Goal: Task Accomplishment & Management: Complete application form

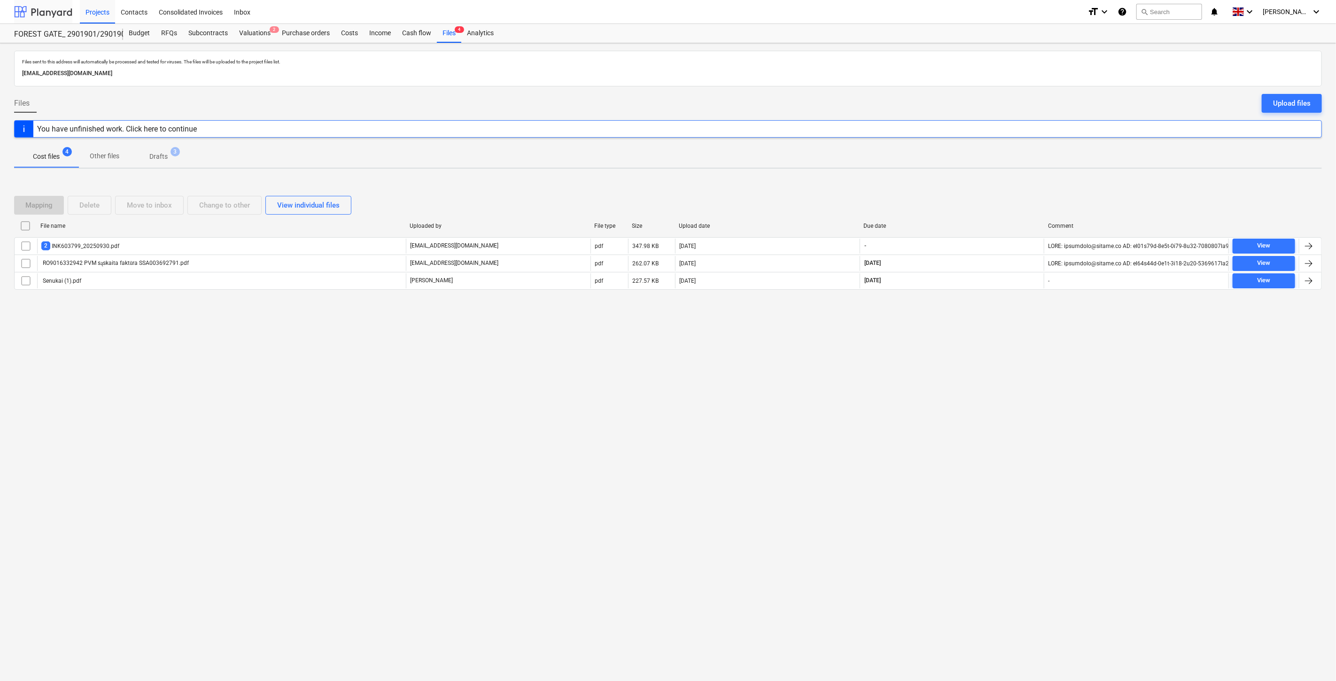
click at [53, 8] on div at bounding box center [43, 11] width 58 height 23
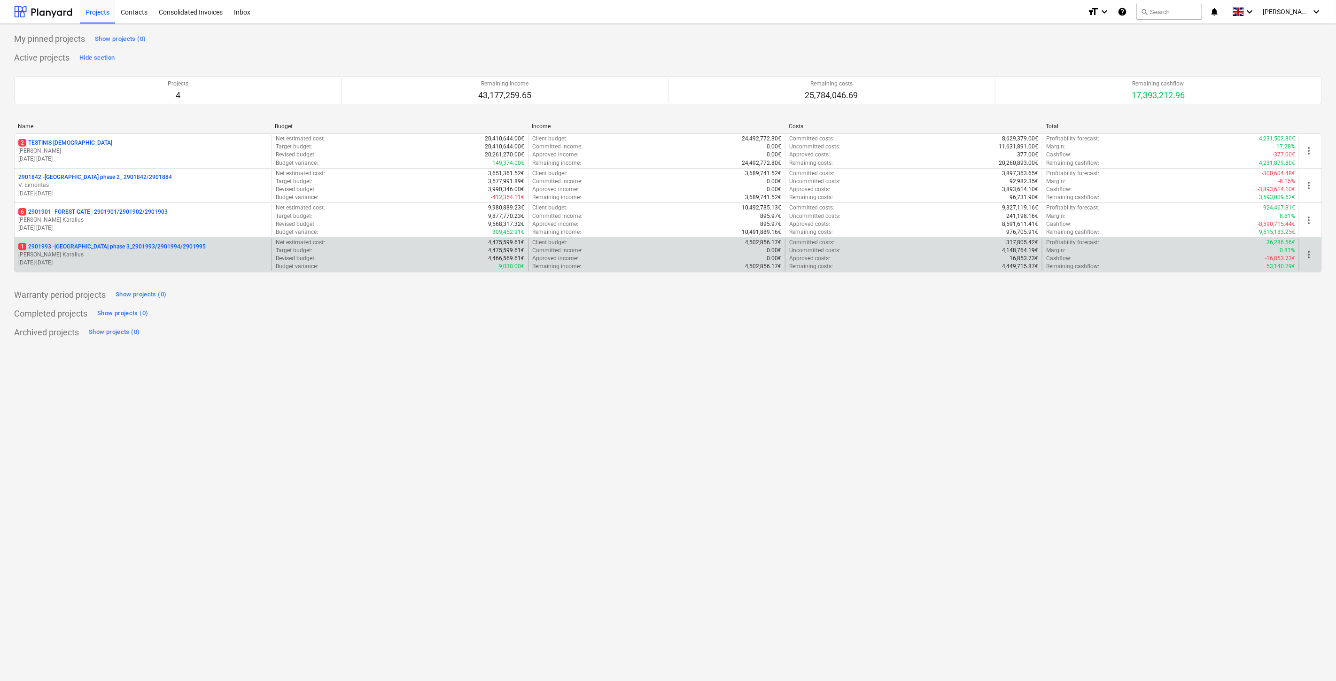
click at [80, 254] on p "[PERSON_NAME] Karalius" at bounding box center [142, 255] width 249 height 8
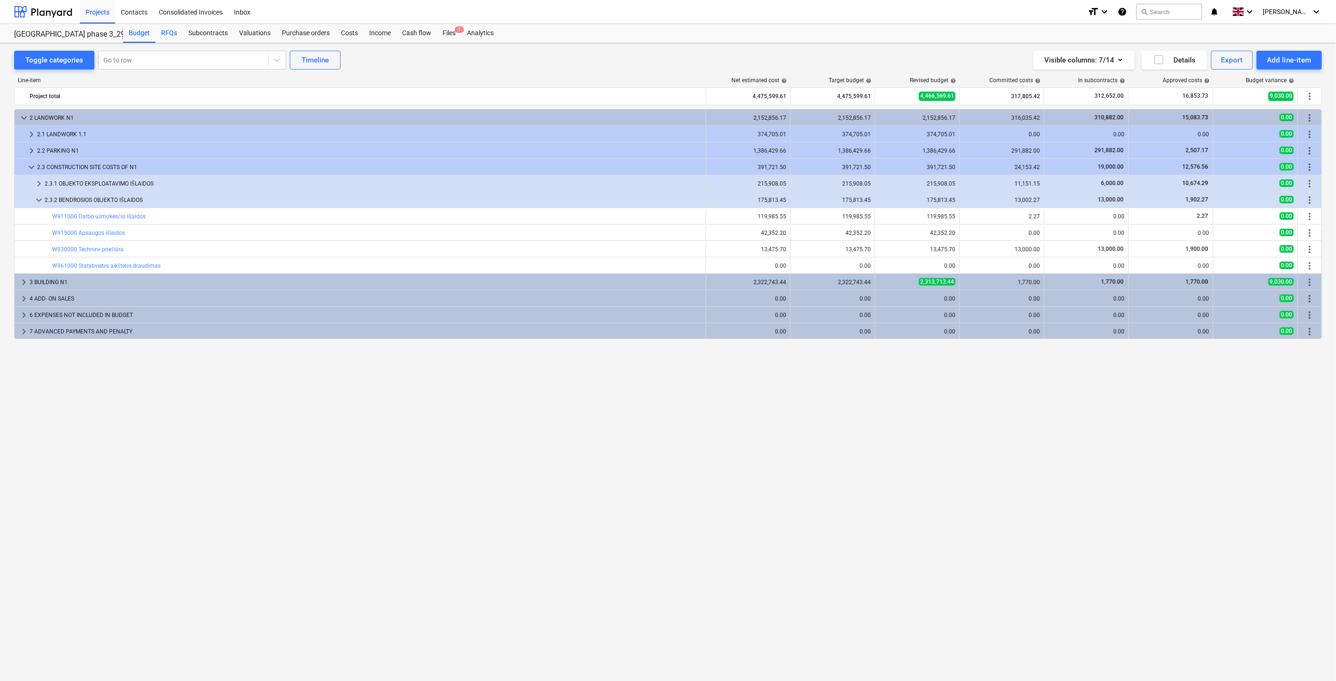
click at [163, 35] on div "RFQs" at bounding box center [168, 33] width 27 height 19
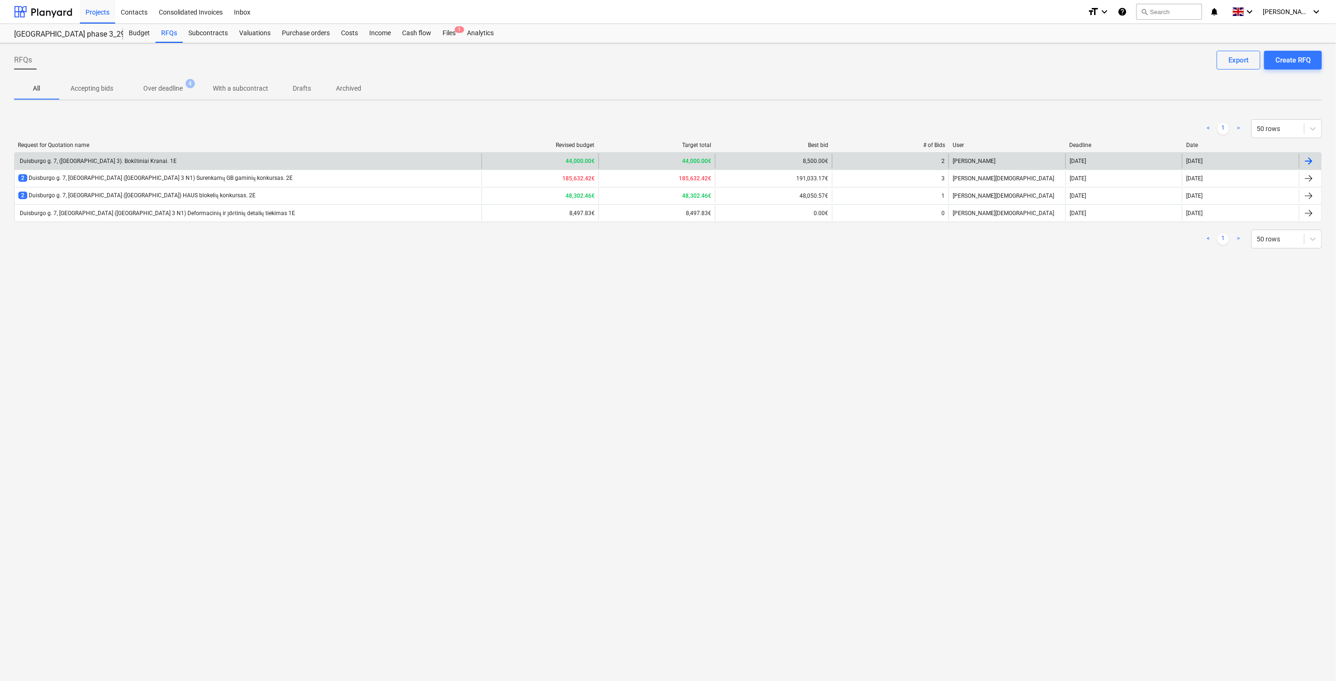
click at [312, 157] on div "Duisburgo g. 7, ([GEOGRAPHIC_DATA] 3). Bokštiniai Kranai. 1E" at bounding box center [248, 161] width 467 height 15
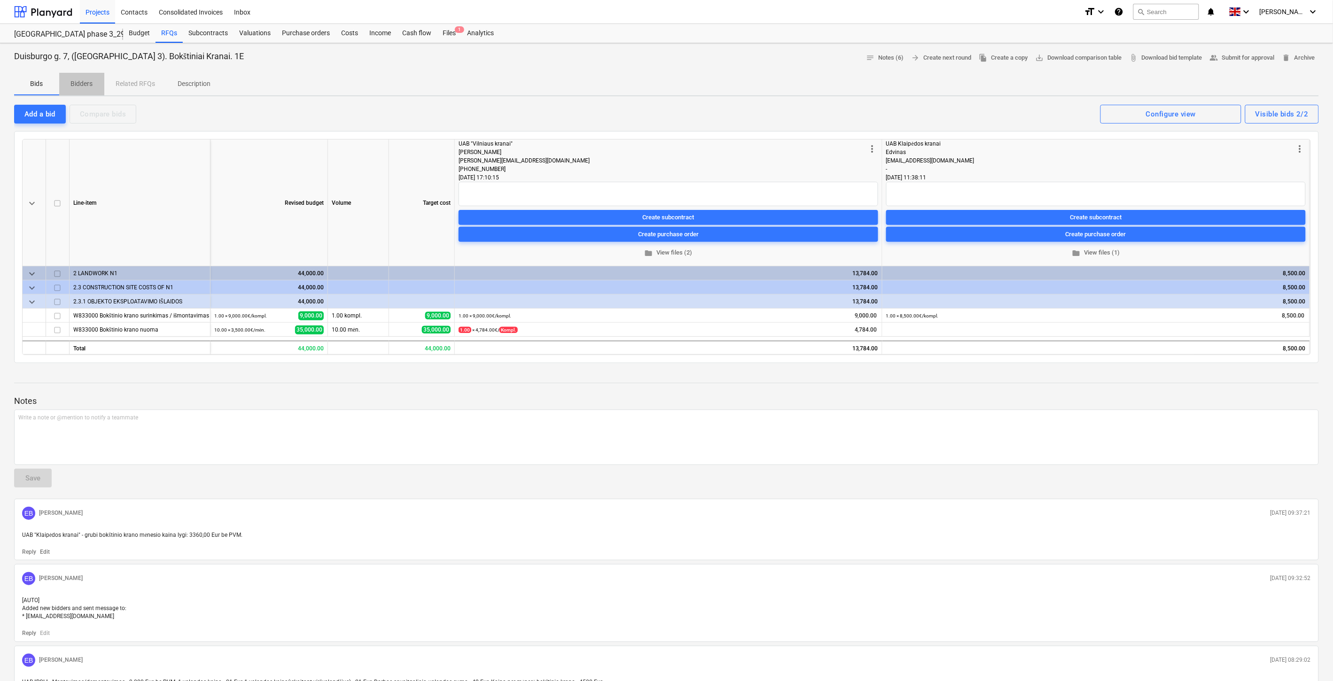
click at [90, 83] on p "Bidders" at bounding box center [81, 84] width 23 height 10
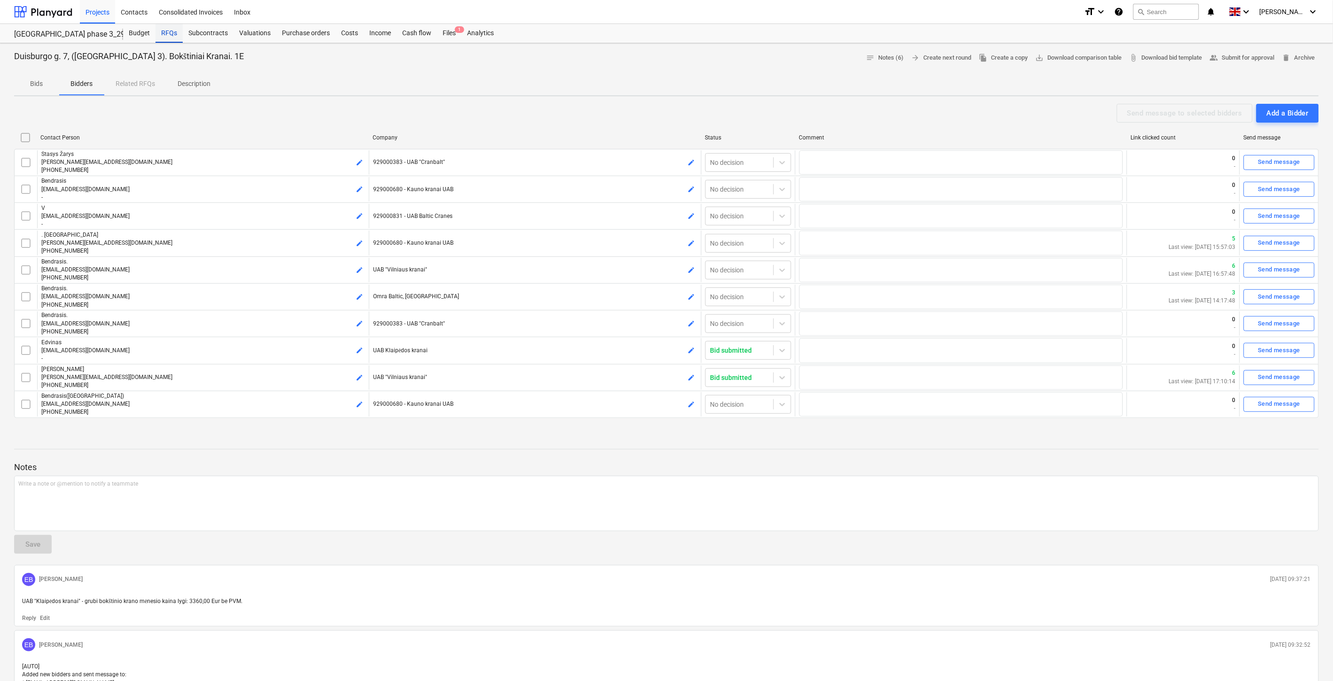
click at [161, 31] on div "RFQs" at bounding box center [168, 33] width 27 height 19
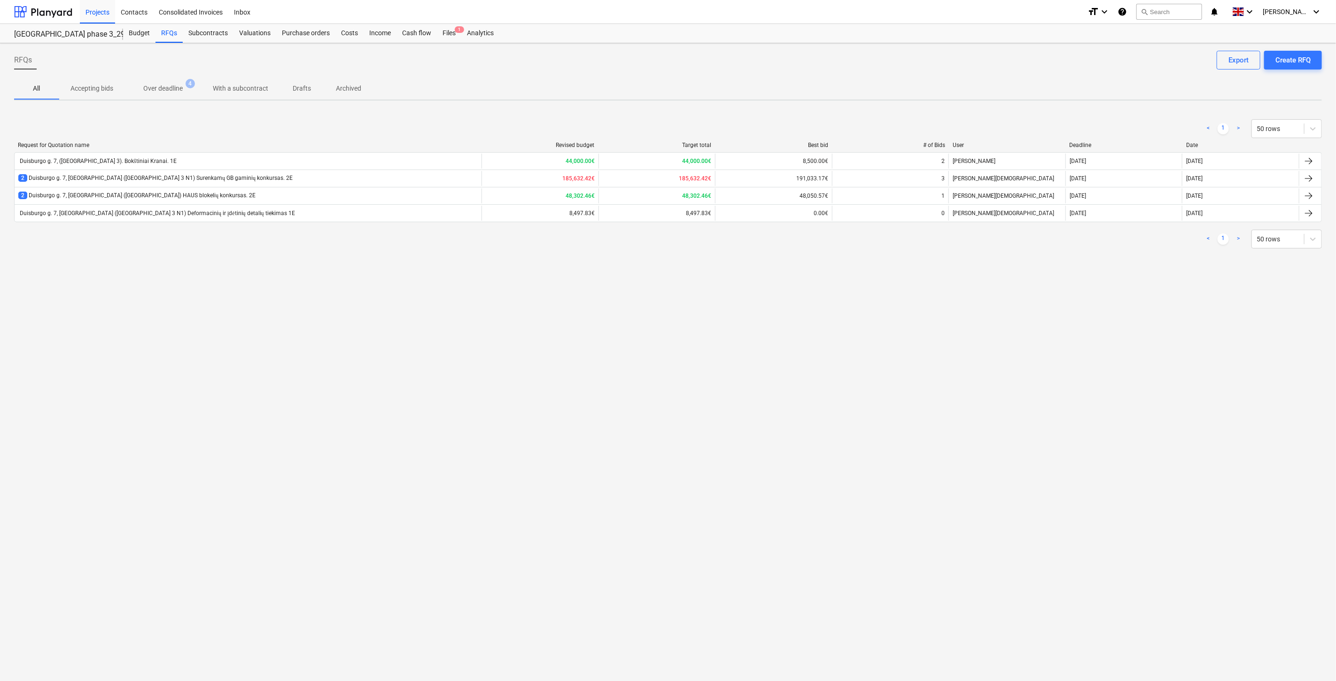
click at [156, 92] on p "Over deadline" at bounding box center [162, 89] width 39 height 10
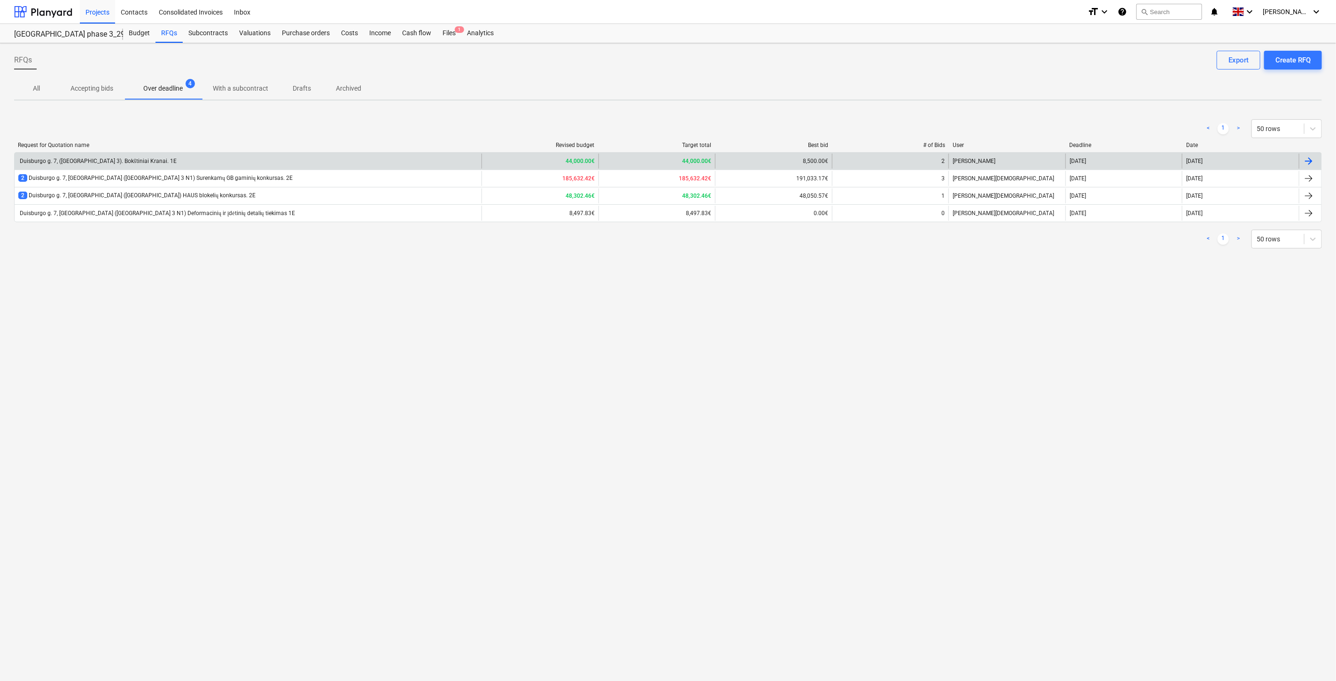
click at [106, 155] on div "Duisburgo g. 7, ([GEOGRAPHIC_DATA] 3). Bokštiniai Kranai. 1E" at bounding box center [248, 161] width 467 height 15
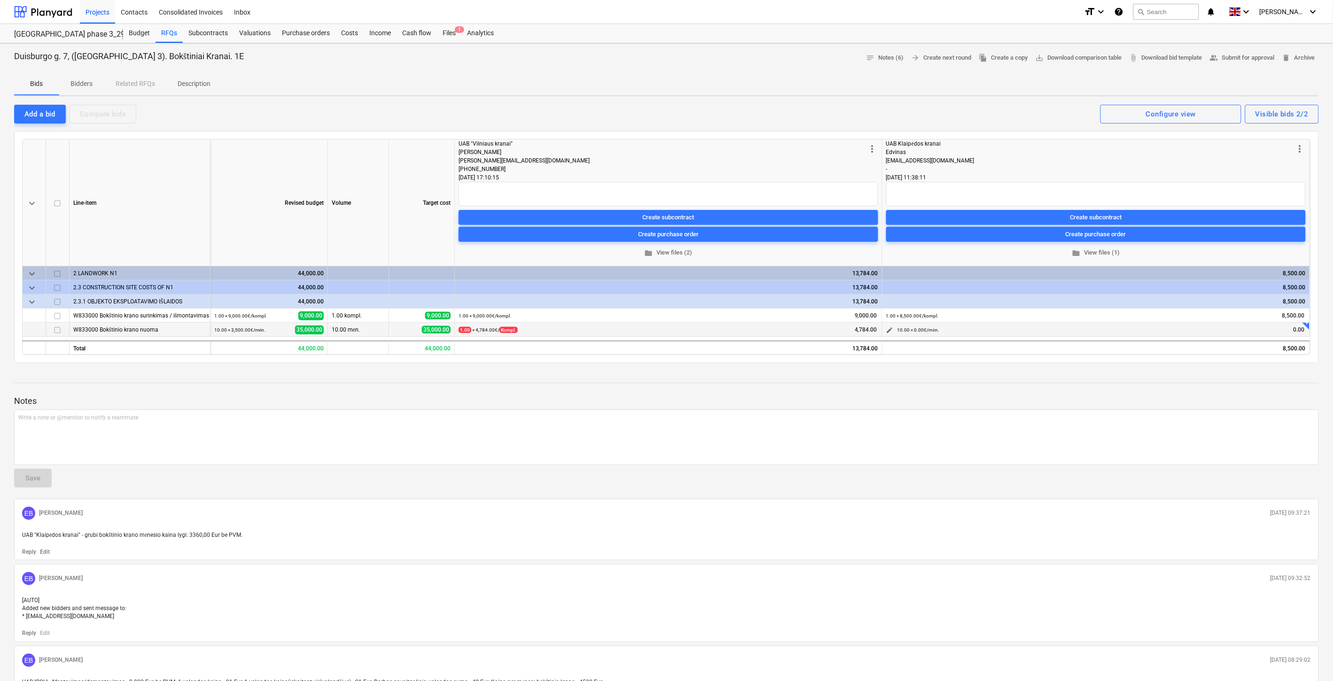
click at [892, 329] on span "edit" at bounding box center [890, 330] width 8 height 8
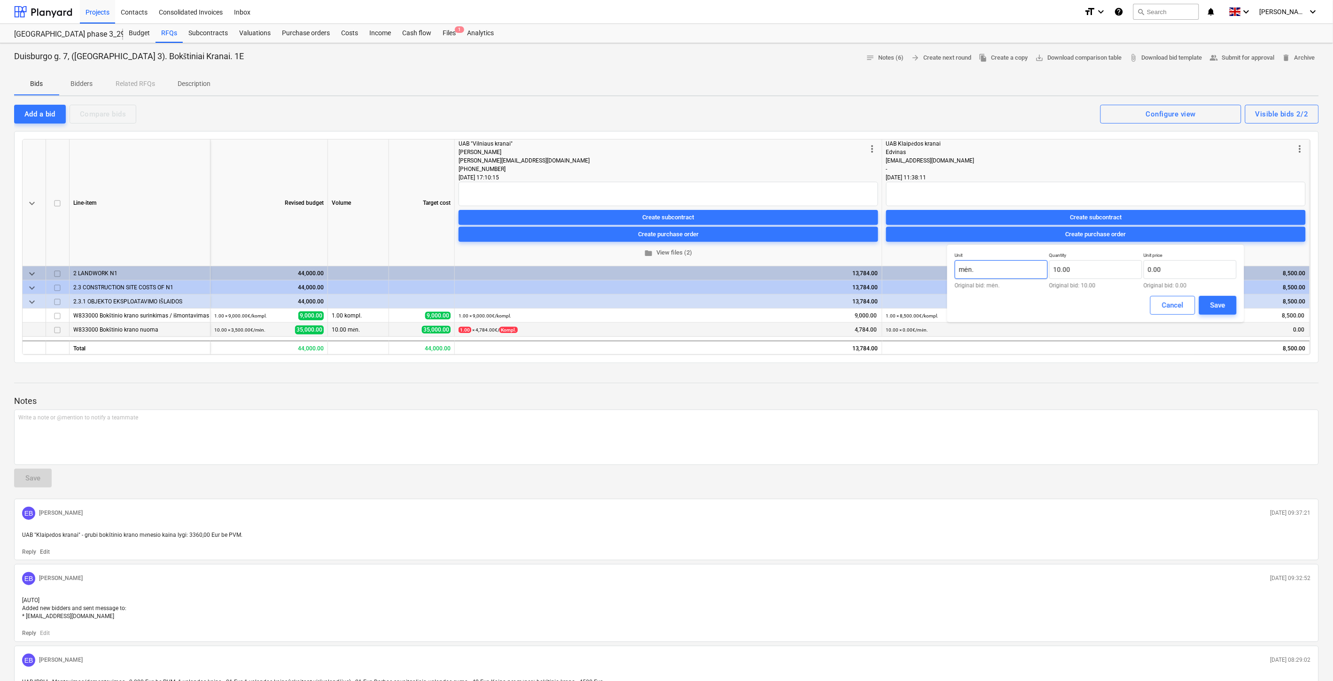
click at [978, 274] on input "mėn." at bounding box center [1000, 269] width 93 height 19
drag, startPoint x: 1084, startPoint y: 271, endPoint x: 1047, endPoint y: 272, distance: 36.7
click at [1047, 272] on div "Unit mėn. Original bid: mėn. Quantity 10 Original bid: 10.00 Unit price 0.00 Or…" at bounding box center [1095, 270] width 282 height 36
type input "ą"
type input "1.00"
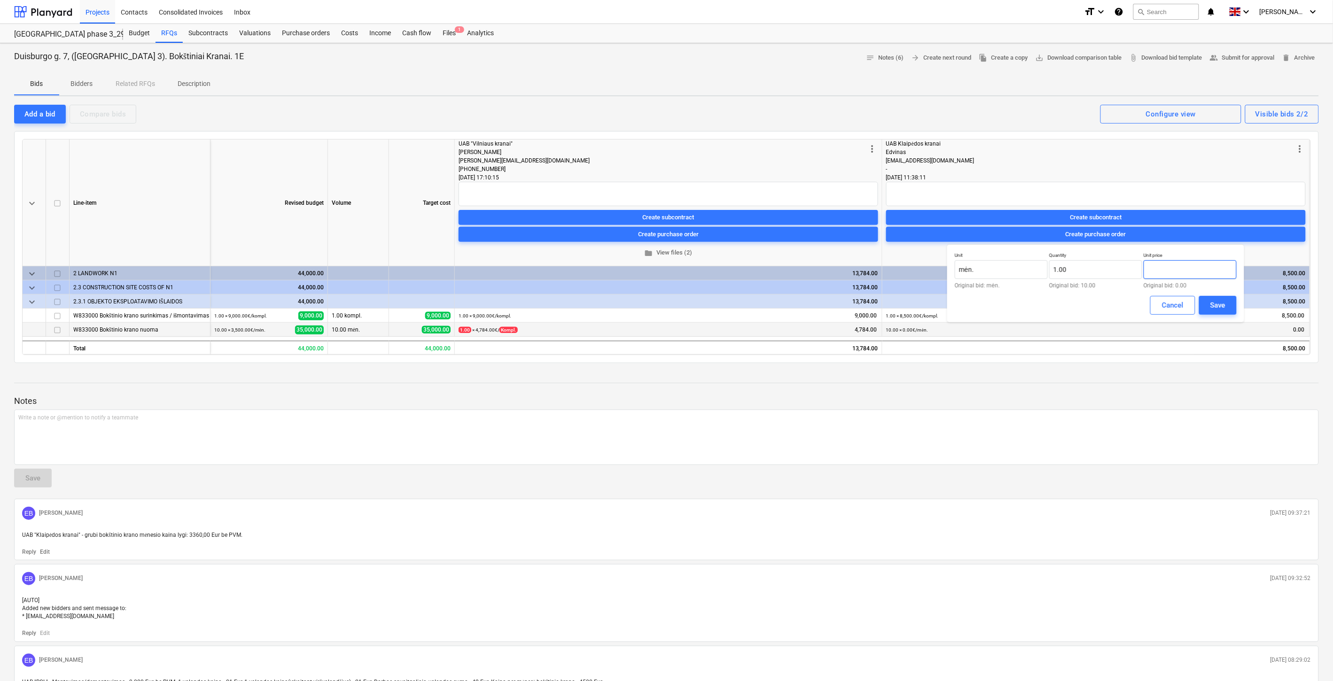
click at [1171, 269] on input "text" at bounding box center [1189, 269] width 93 height 19
type input "3,360.00"
click at [1210, 299] on div "Save" at bounding box center [1217, 305] width 15 height 12
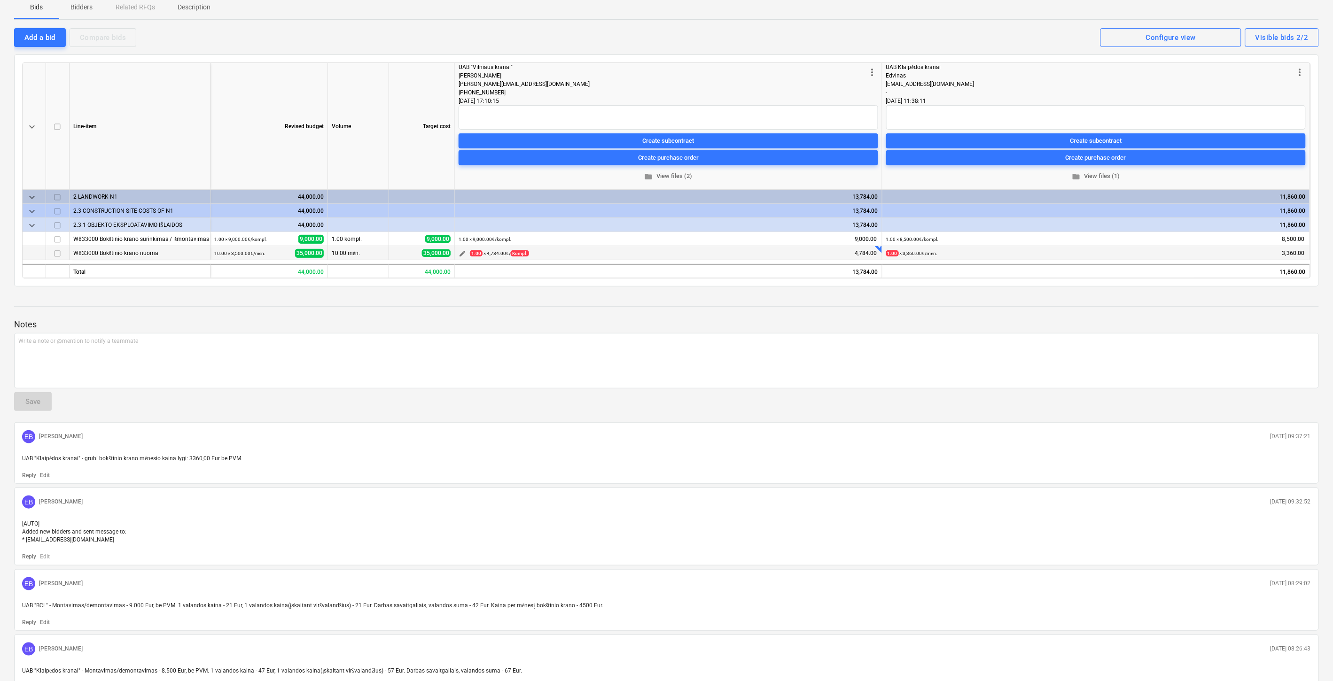
scroll to position [104, 0]
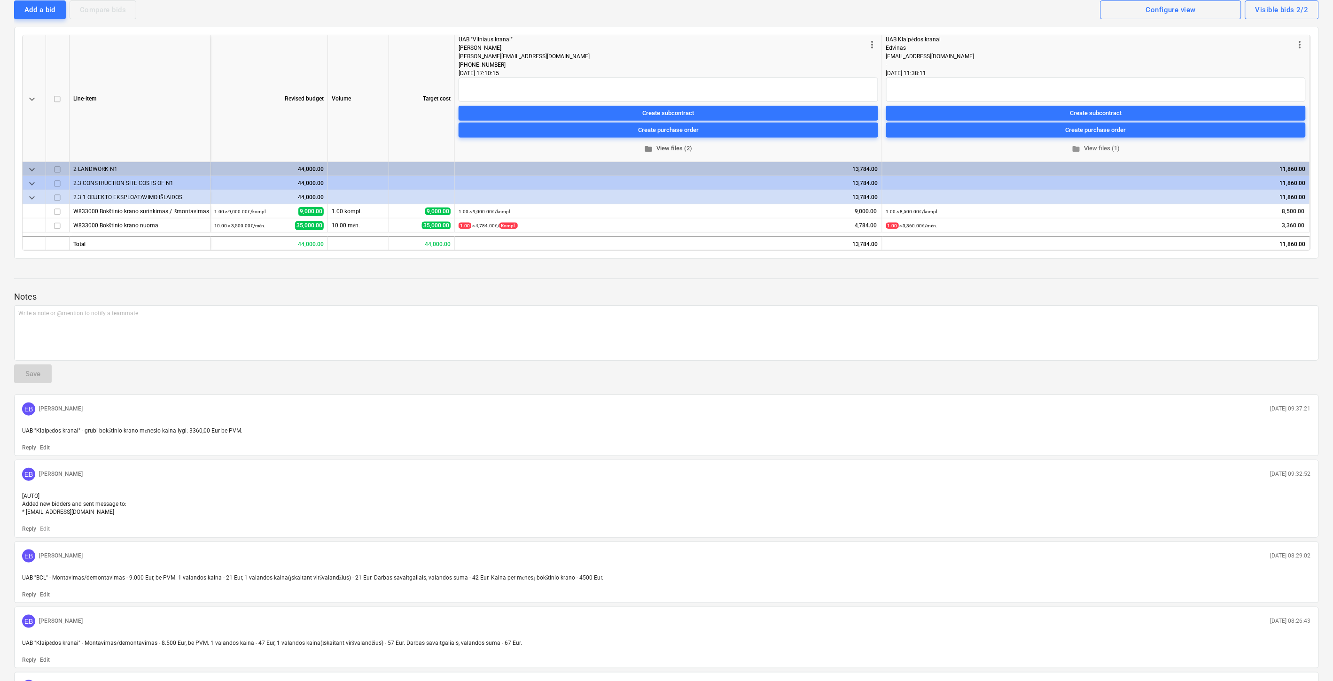
click at [687, 143] on span "folder View files (2)" at bounding box center [668, 148] width 412 height 11
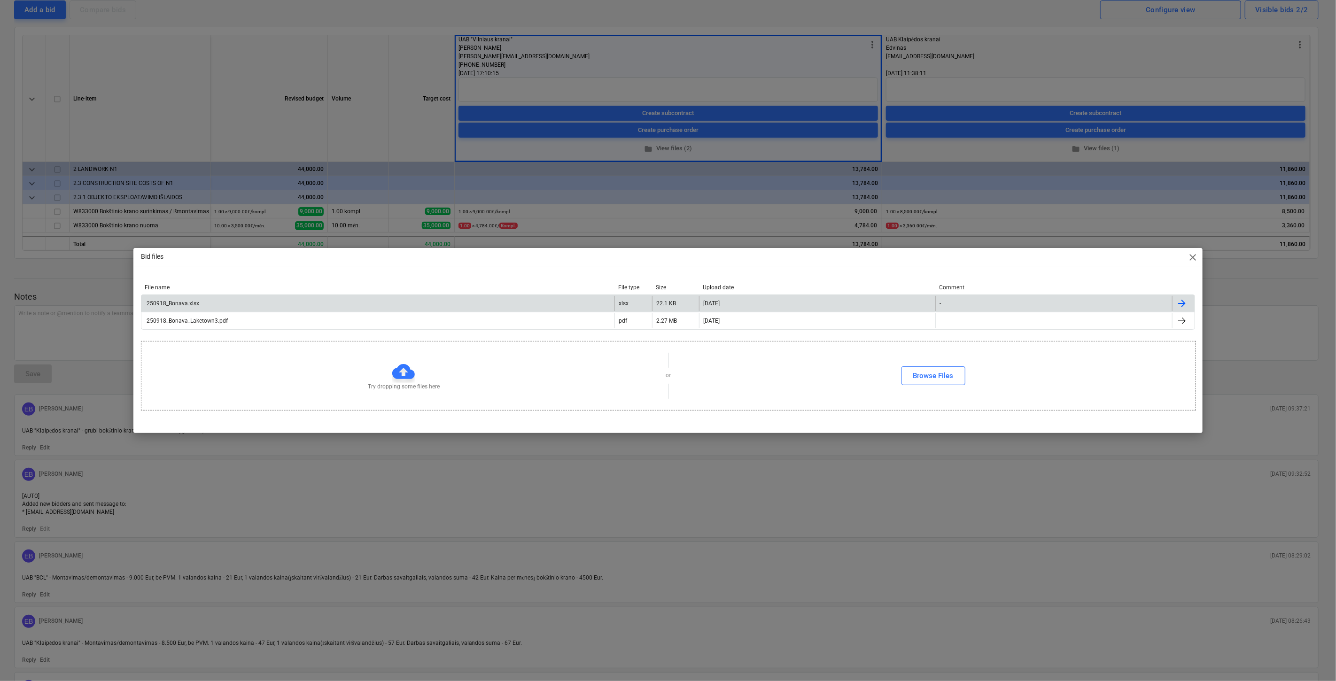
click at [274, 301] on div "250918_Bonava.xlsx" at bounding box center [377, 303] width 473 height 15
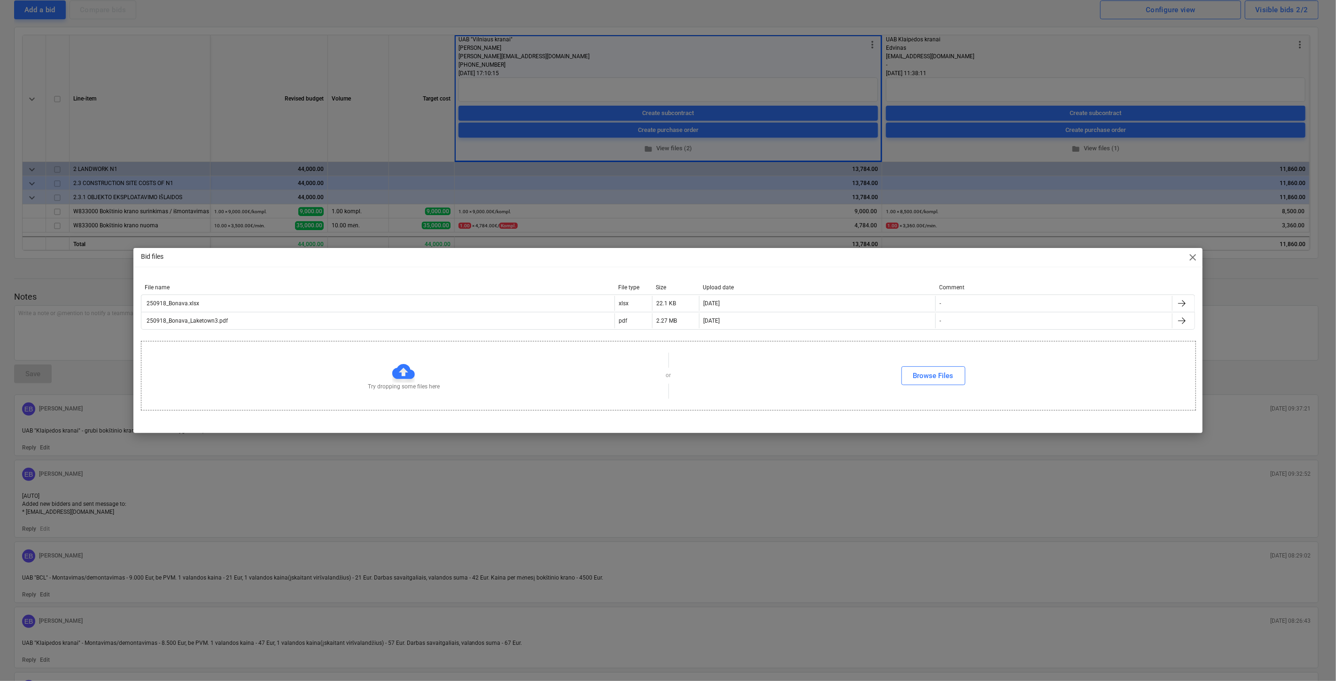
click at [1196, 256] on span "close" at bounding box center [1192, 257] width 11 height 11
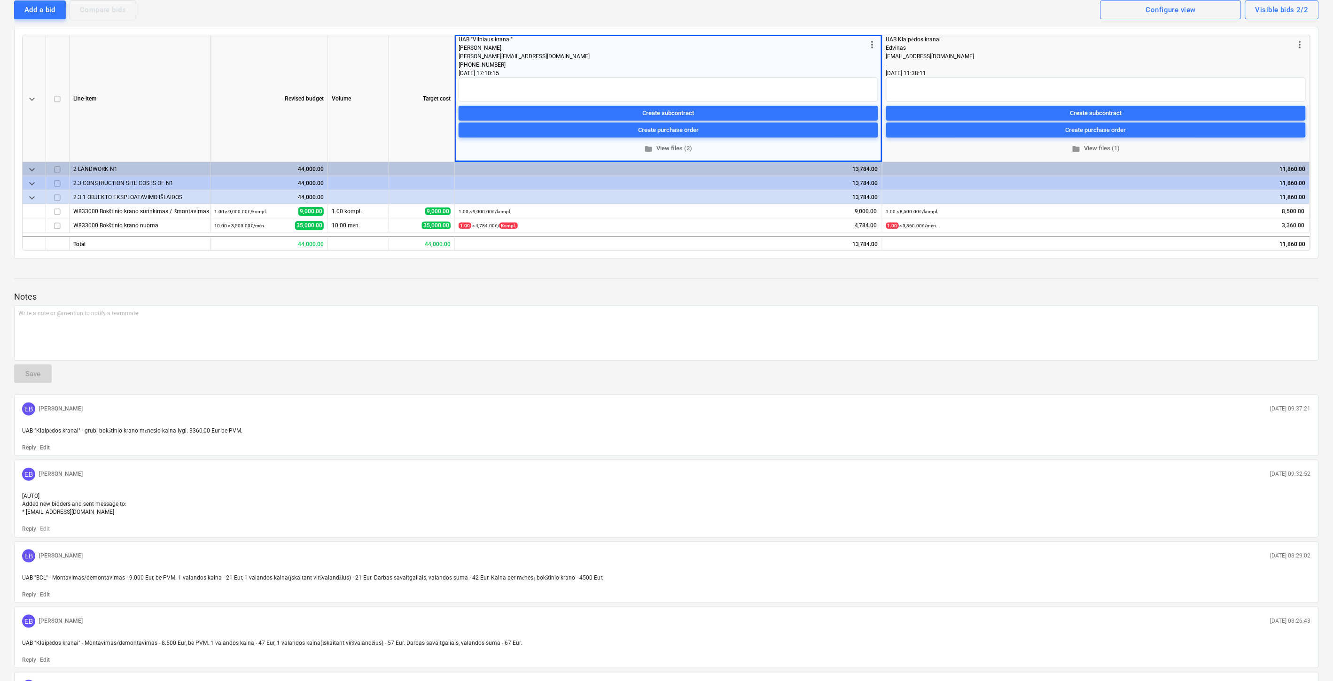
click at [712, 284] on div at bounding box center [666, 288] width 1304 height 8
click at [462, 227] on span "edit" at bounding box center [462, 226] width 8 height 8
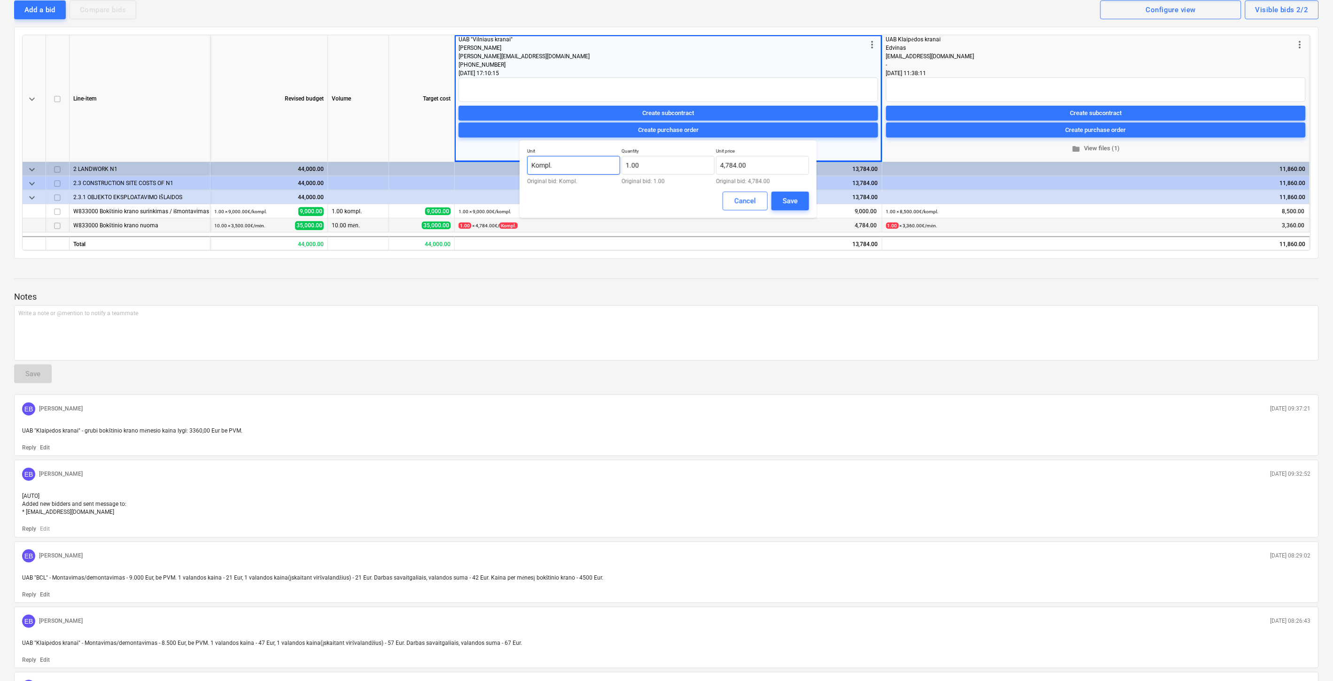
drag, startPoint x: 575, startPoint y: 167, endPoint x: 513, endPoint y: 168, distance: 62.5
click at [513, 168] on body "Projects Contacts Consolidated Invoices Inbox format_size keyboard_arrow_down h…" at bounding box center [666, 236] width 1333 height 681
type input "K"
type input "Mėn."
click at [777, 164] on input "4784" at bounding box center [762, 165] width 93 height 19
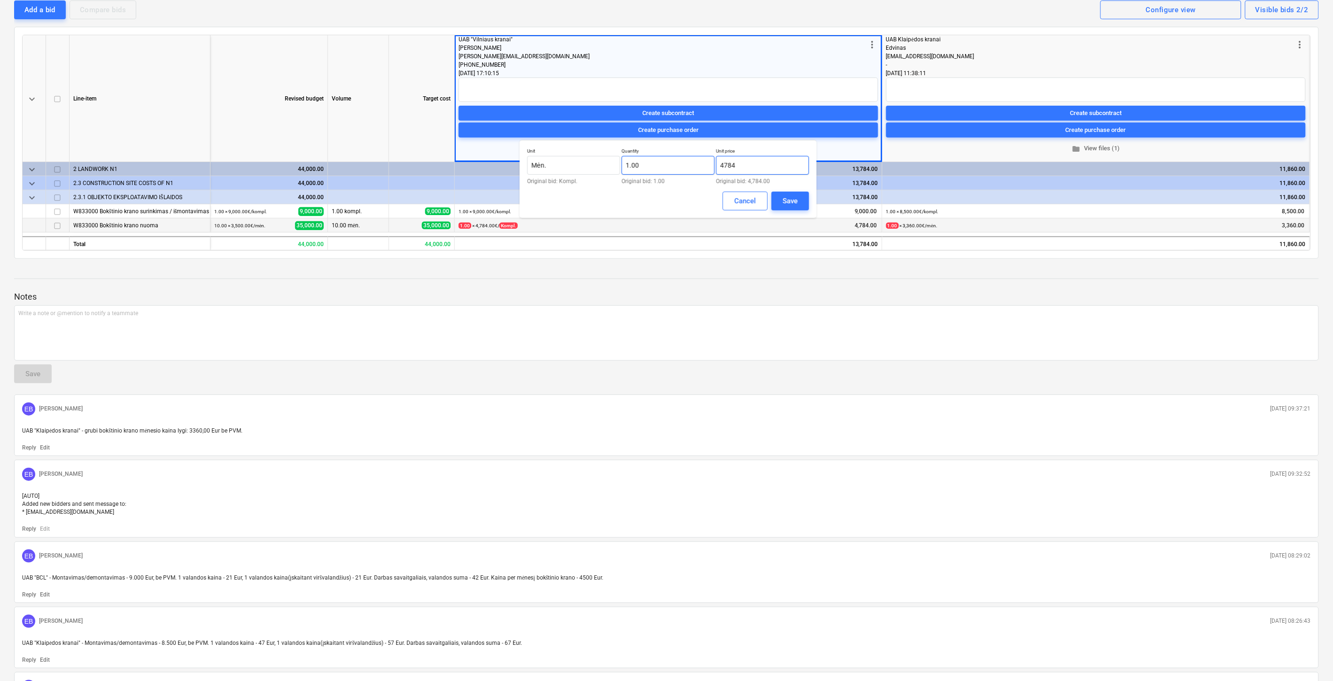
drag, startPoint x: 719, startPoint y: 163, endPoint x: 707, endPoint y: 162, distance: 11.4
click at [705, 163] on div "Unit Mėn. Original bid: Kompl. Quantity 1.00 Original bid: 1.00 Unit price 4784…" at bounding box center [668, 166] width 282 height 36
type input "ė"
type input "4,500.00"
click at [784, 196] on div "Save" at bounding box center [790, 201] width 15 height 12
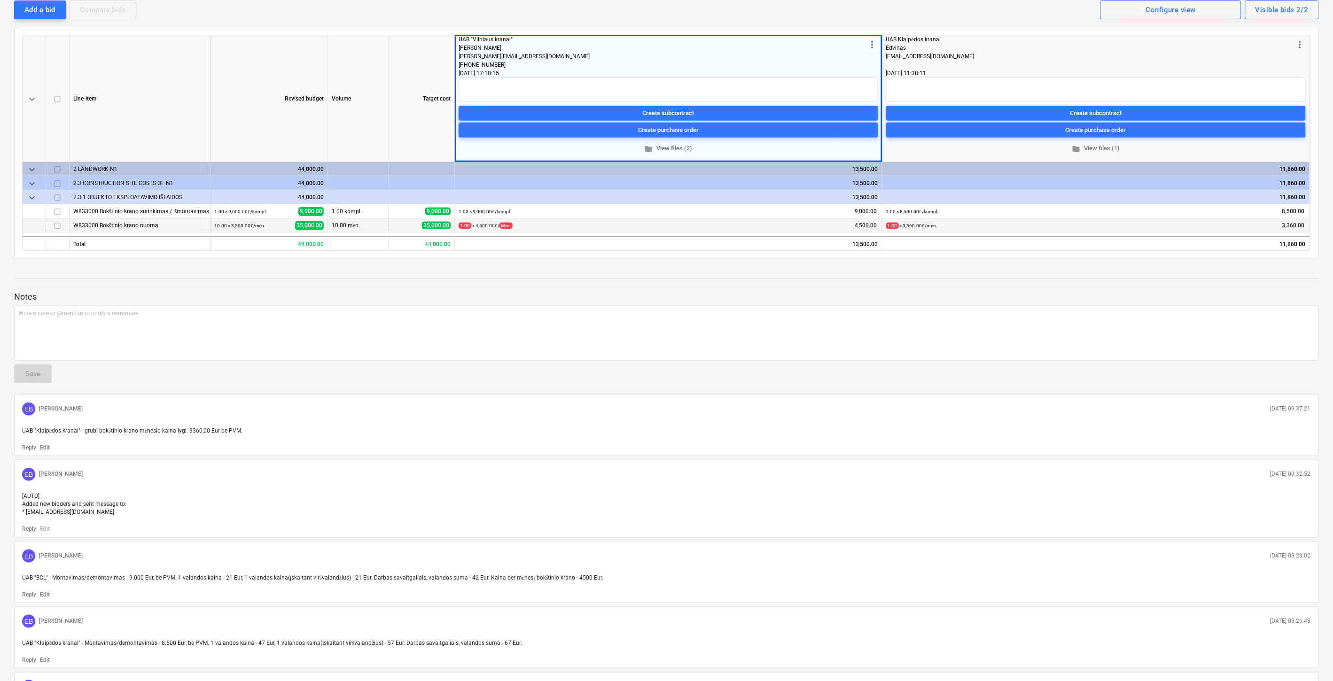
click at [1017, 280] on div "Notes Write a note or @mention to notify a teammate ﻿ Save EB Eimantas Balčiūna…" at bounding box center [666, 536] width 1304 height 541
click at [1025, 279] on div "Notes Write a note or @mention to notify a teammate ﻿ Save EB Eimantas Balčiūna…" at bounding box center [666, 536] width 1304 height 541
drag, startPoint x: 1043, startPoint y: 271, endPoint x: 1063, endPoint y: 263, distance: 21.3
click at [1045, 271] on div at bounding box center [666, 270] width 1304 height 8
click at [1063, 263] on div "Duisburgo g. 7, (Lake Town 3). Bokštiniai Kranai. 1E notes Notes (6) arrow_forw…" at bounding box center [666, 392] width 1333 height 906
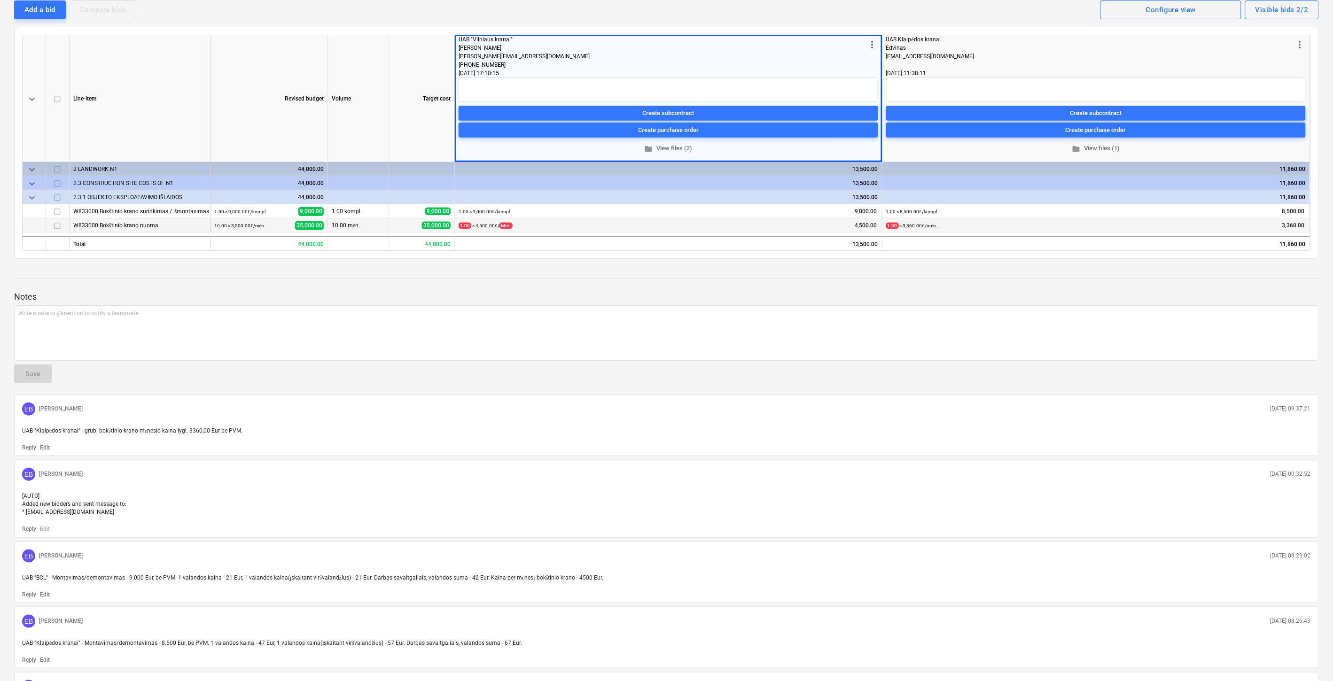
click at [1162, 282] on div "Notes Write a note or @mention to notify a teammate ﻿ Save EB Eimantas Balčiūna…" at bounding box center [666, 536] width 1304 height 541
click at [1171, 279] on div at bounding box center [666, 279] width 1304 height 0
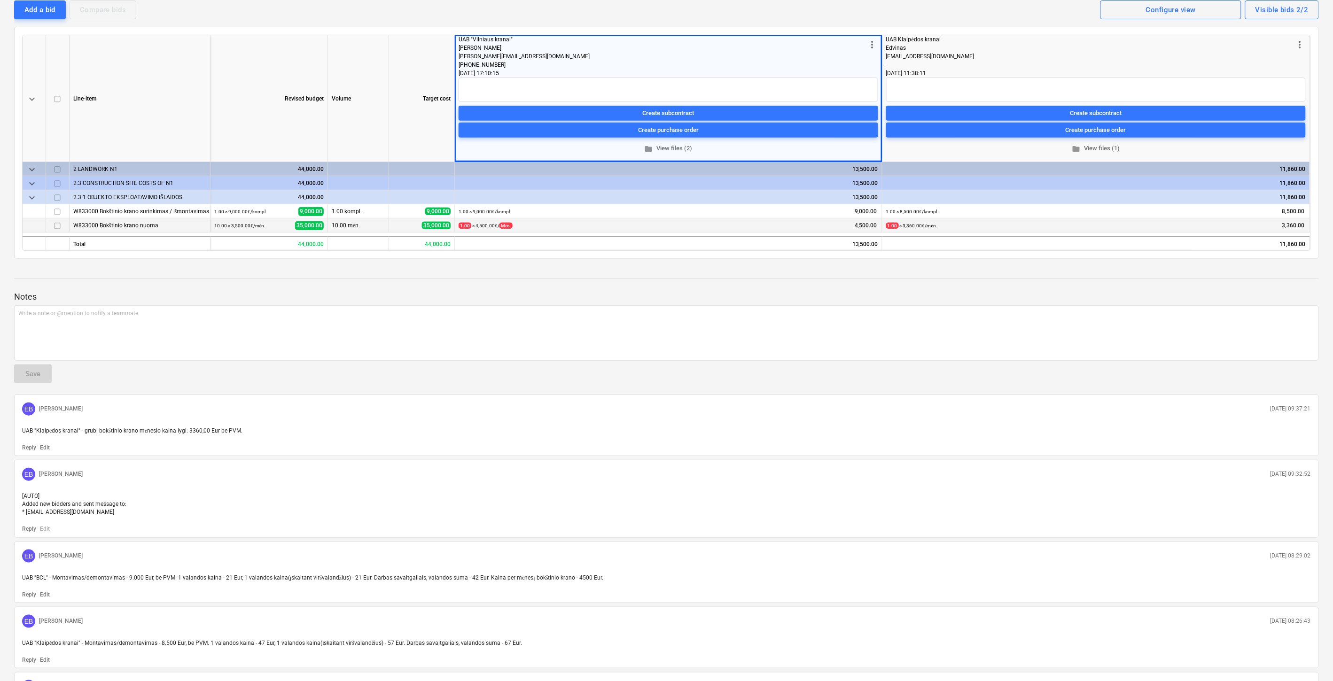
click at [1171, 279] on div at bounding box center [666, 279] width 1304 height 0
click at [1218, 256] on div "keyboard_arrow_down Line-item Revised budget Volume Target cost more_vert UAB "…" at bounding box center [666, 143] width 1304 height 232
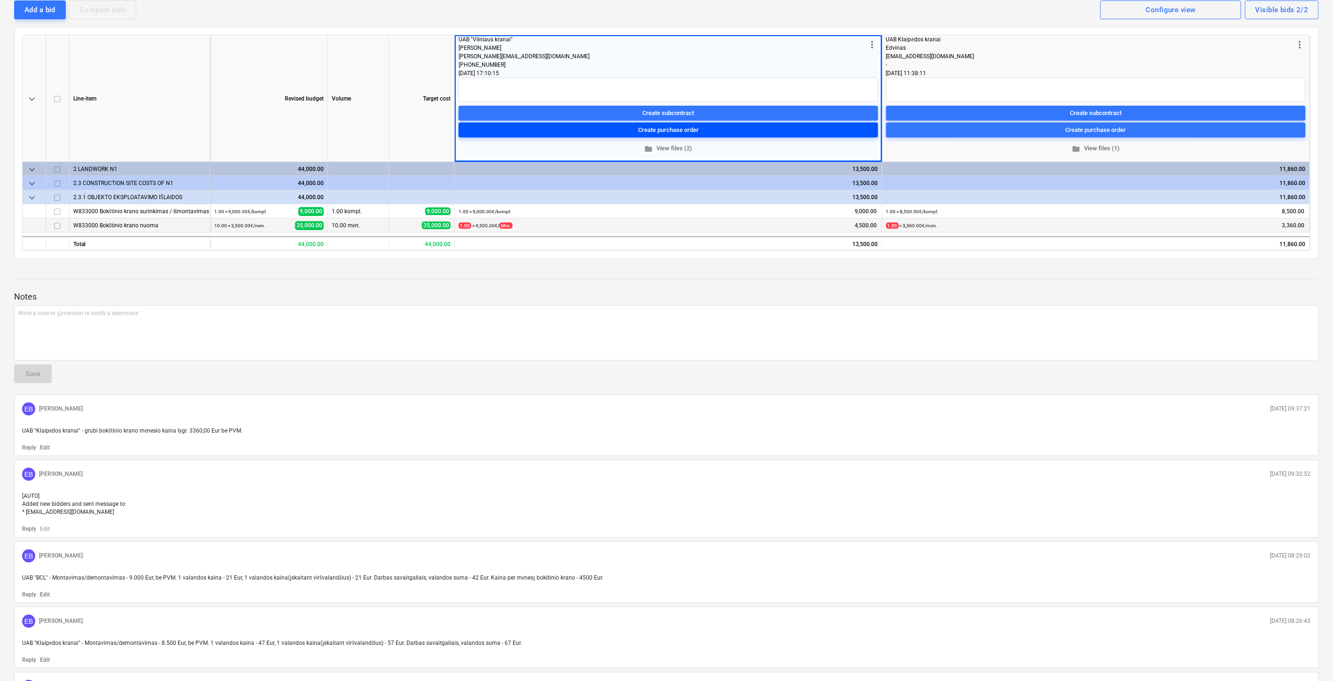
drag, startPoint x: 586, startPoint y: 276, endPoint x: 707, endPoint y: 127, distance: 192.1
click at [587, 274] on div "Notes Write a note or @mention to notify a teammate ﻿ Save EB Eimantas Balčiūna…" at bounding box center [666, 536] width 1304 height 541
click at [671, 144] on span "folder View files (2)" at bounding box center [668, 148] width 412 height 11
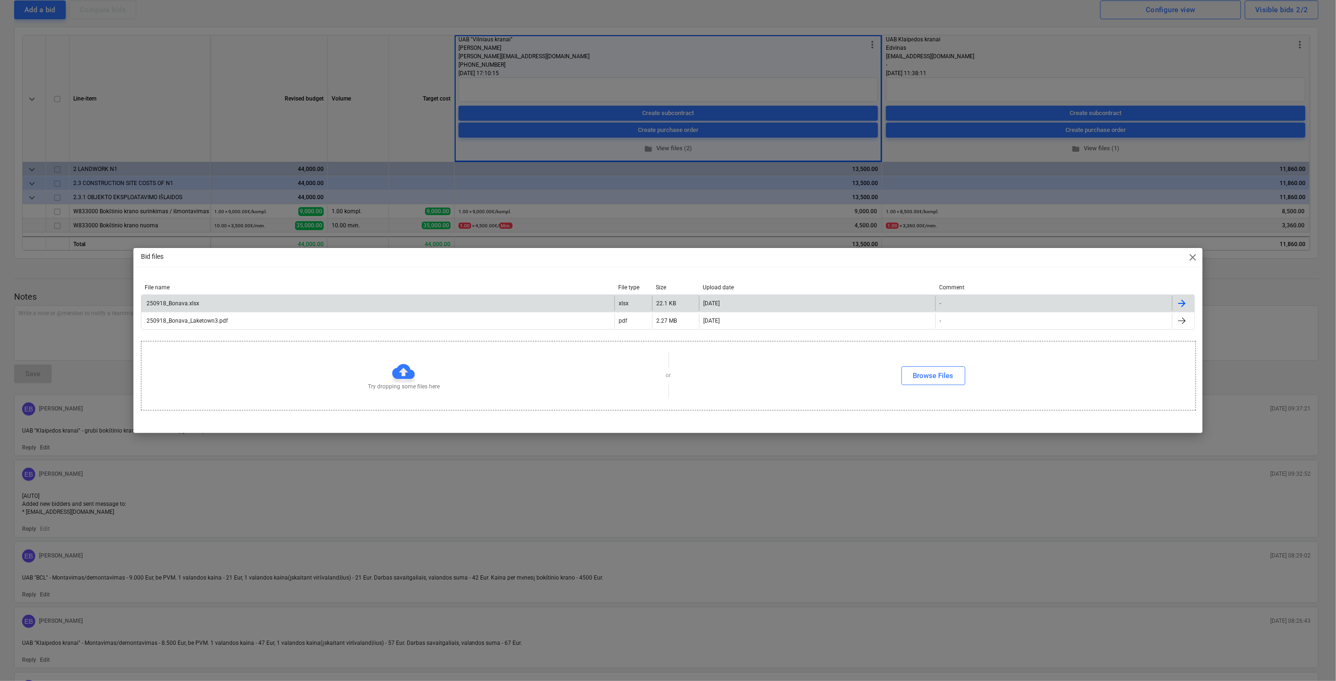
click at [252, 306] on div "250918_Bonava.xlsx" at bounding box center [377, 303] width 473 height 15
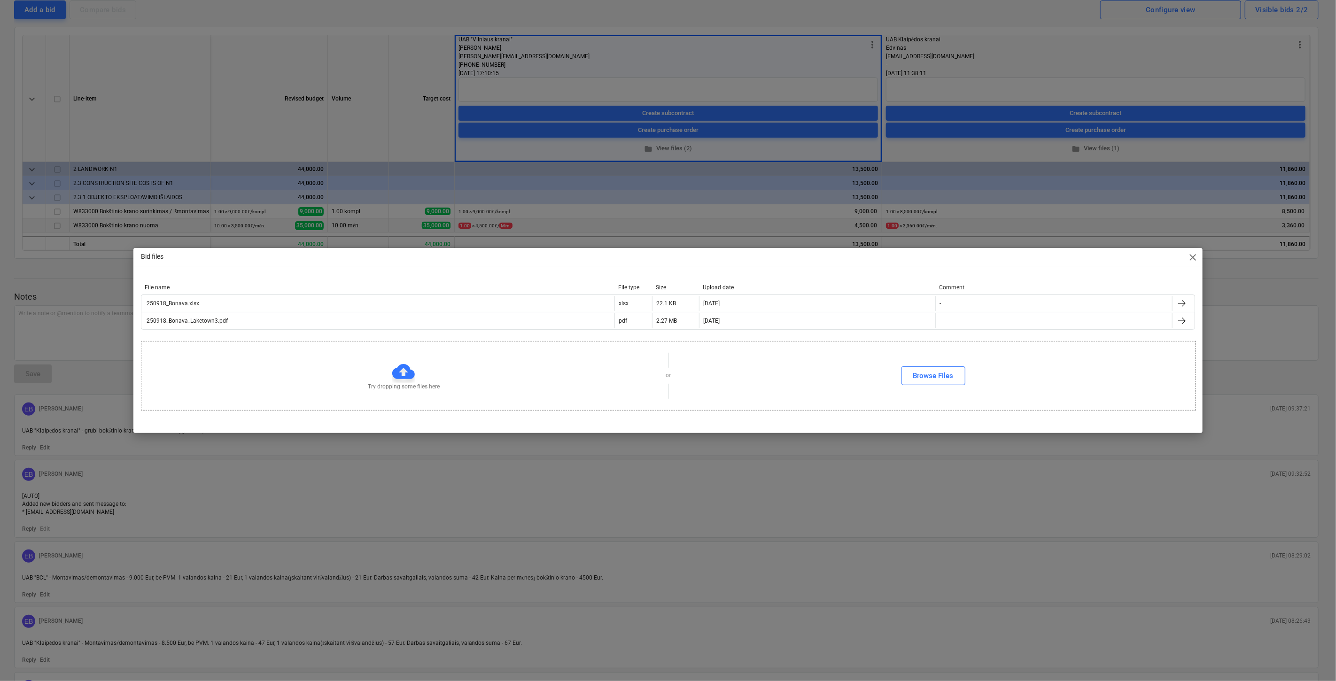
click at [1190, 256] on span "close" at bounding box center [1192, 257] width 11 height 11
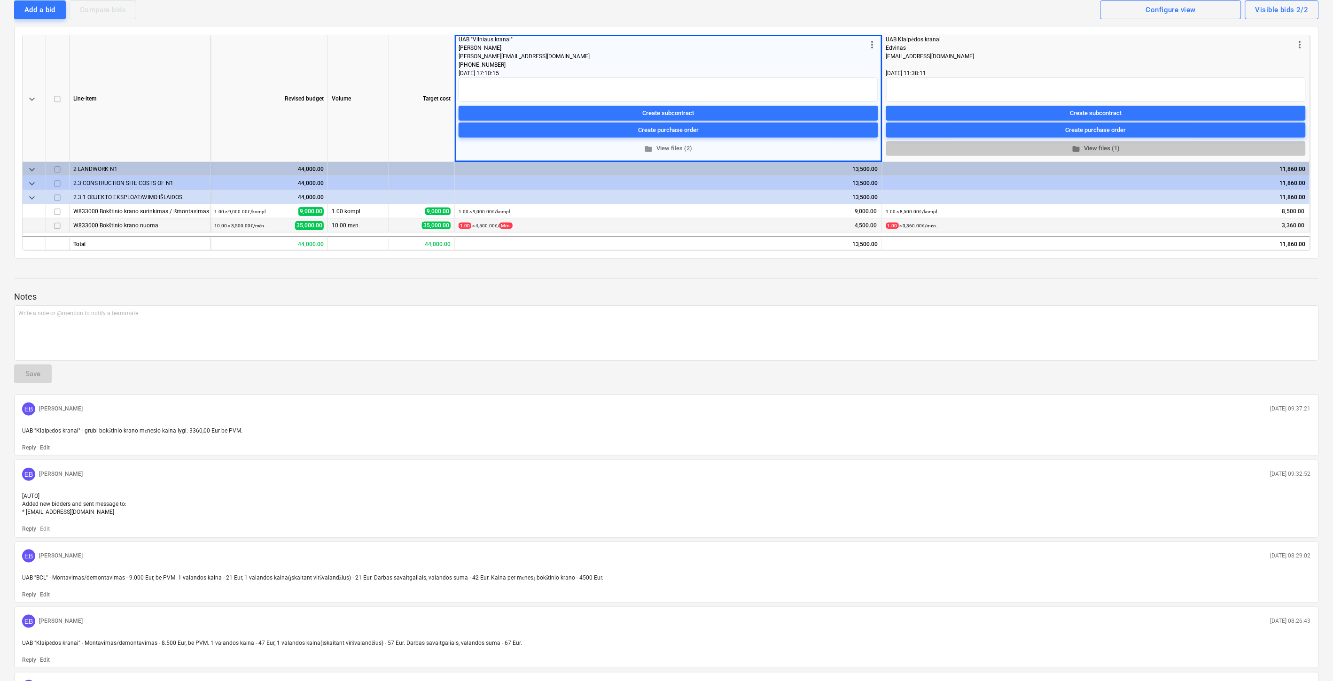
click at [1085, 148] on span "folder View files (1)" at bounding box center [1096, 148] width 412 height 11
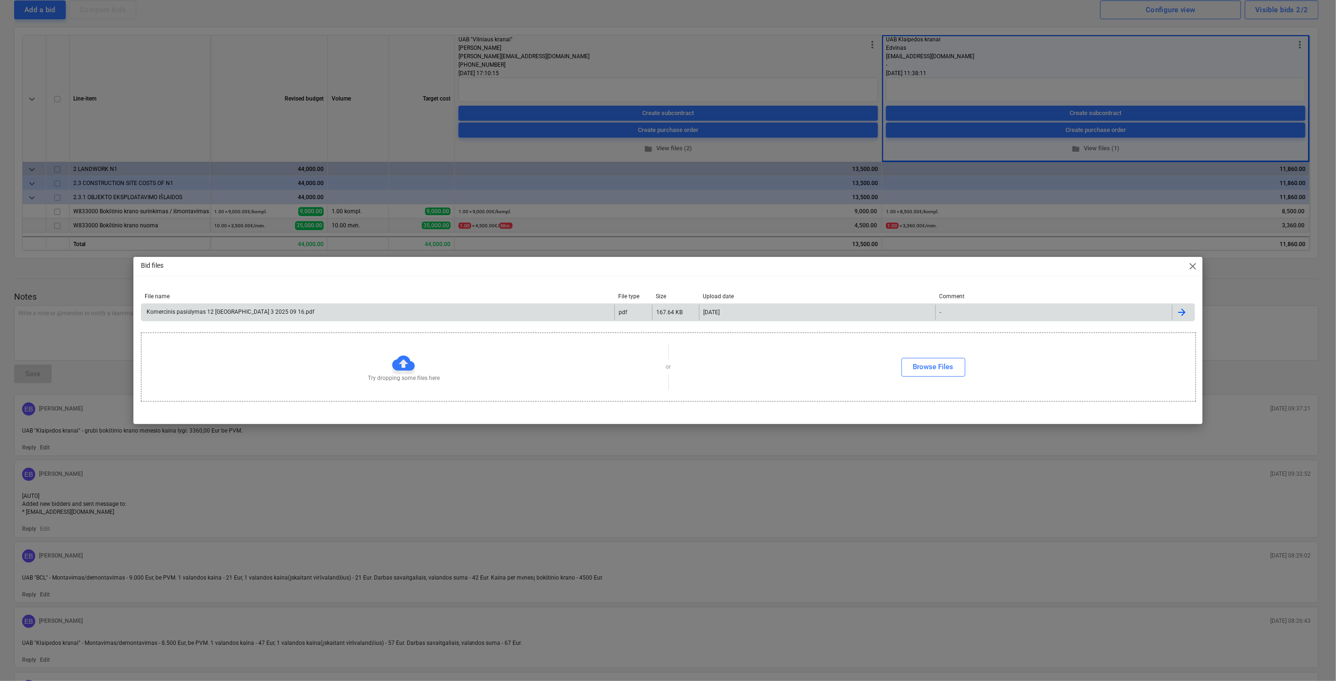
click at [461, 312] on div "Komercinis pasiūlymas 12 tonų Lake town 3 2025 09 16.pdf" at bounding box center [377, 312] width 473 height 15
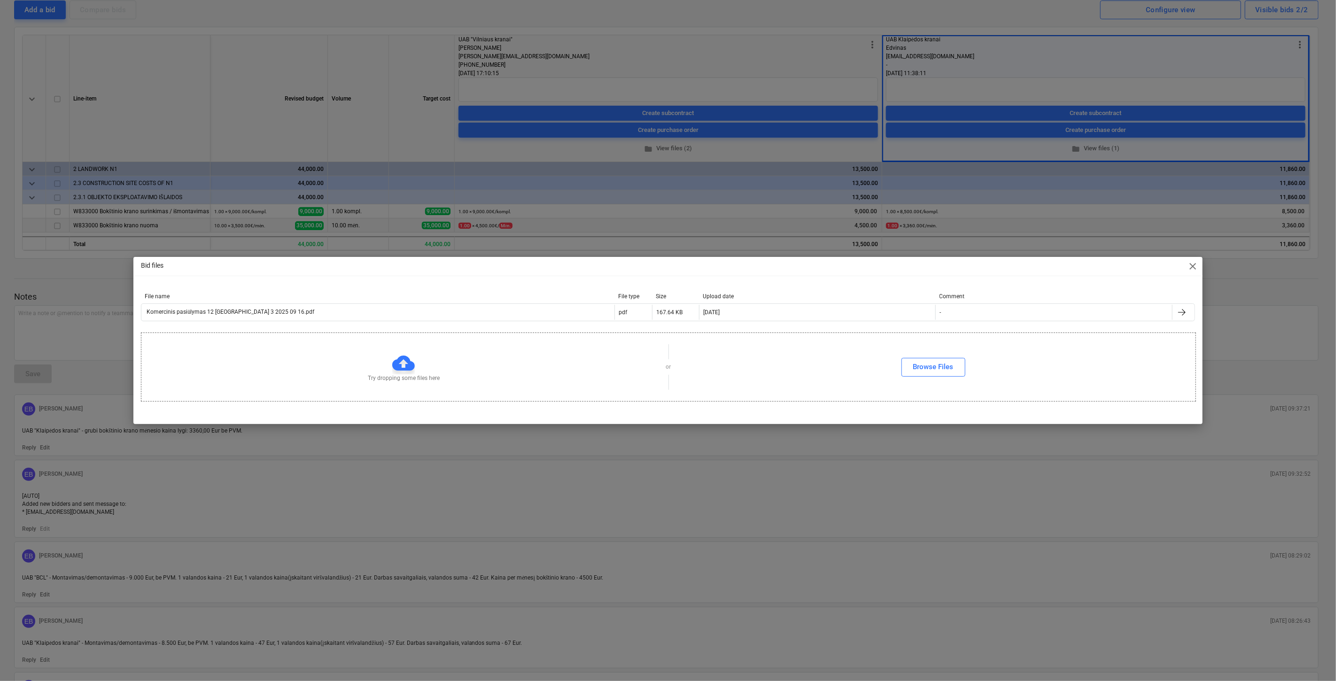
click at [1195, 266] on span "close" at bounding box center [1192, 266] width 11 height 11
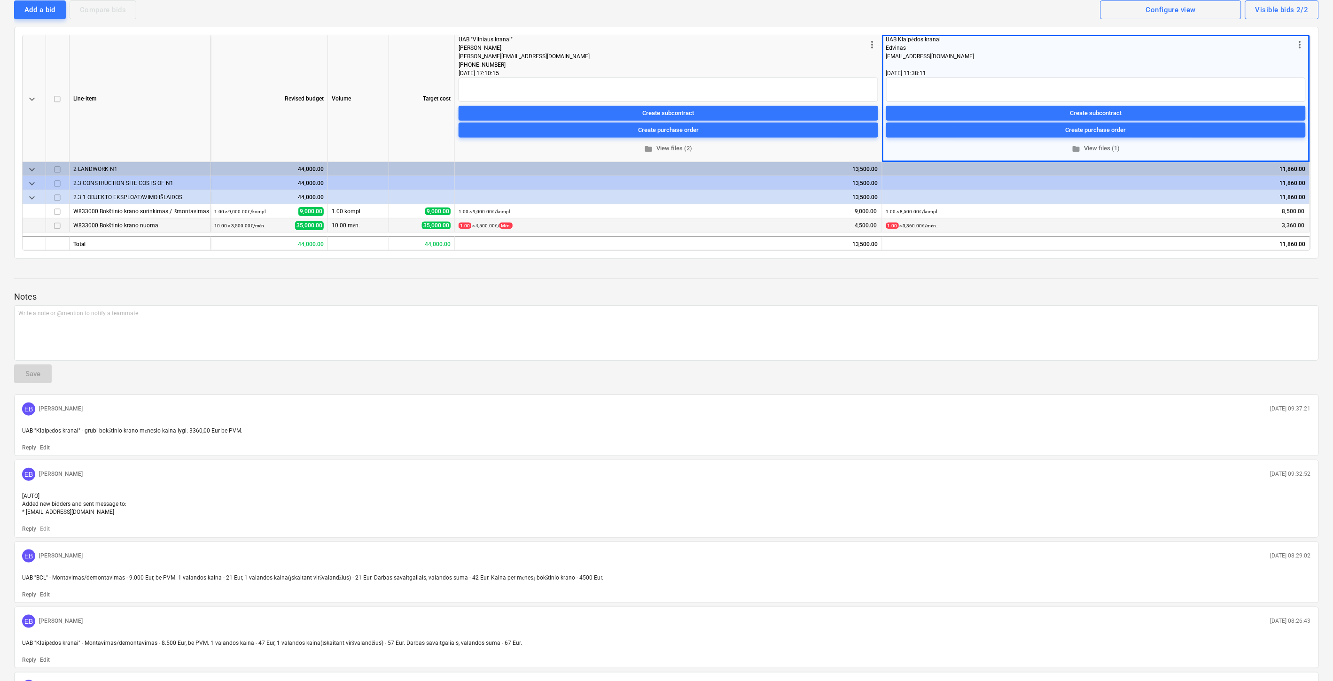
click at [1173, 288] on div at bounding box center [666, 288] width 1304 height 8
drag, startPoint x: 1178, startPoint y: 287, endPoint x: 1185, endPoint y: 283, distance: 8.0
click at [1178, 286] on div at bounding box center [666, 288] width 1304 height 8
click at [1185, 284] on div at bounding box center [666, 288] width 1304 height 8
click at [1189, 280] on div "Notes Write a note or @mention to notify a teammate ﻿ Save EB Eimantas Balčiūna…" at bounding box center [666, 536] width 1304 height 541
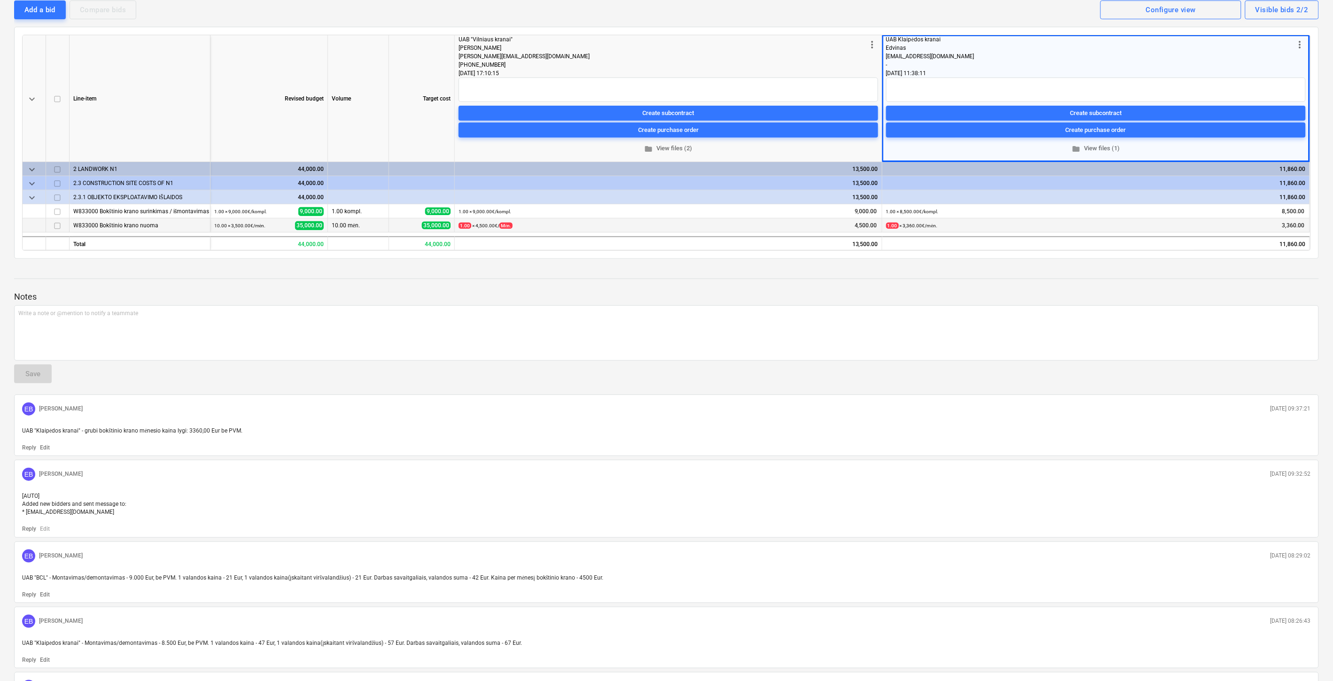
click at [1201, 282] on div "Notes Write a note or @mention to notify a teammate ﻿ Save EB Eimantas Balčiūna…" at bounding box center [666, 536] width 1304 height 541
click at [1217, 279] on div "Notes Write a note or @mention to notify a teammate ﻿ Save EB Eimantas Balčiūna…" at bounding box center [666, 536] width 1304 height 541
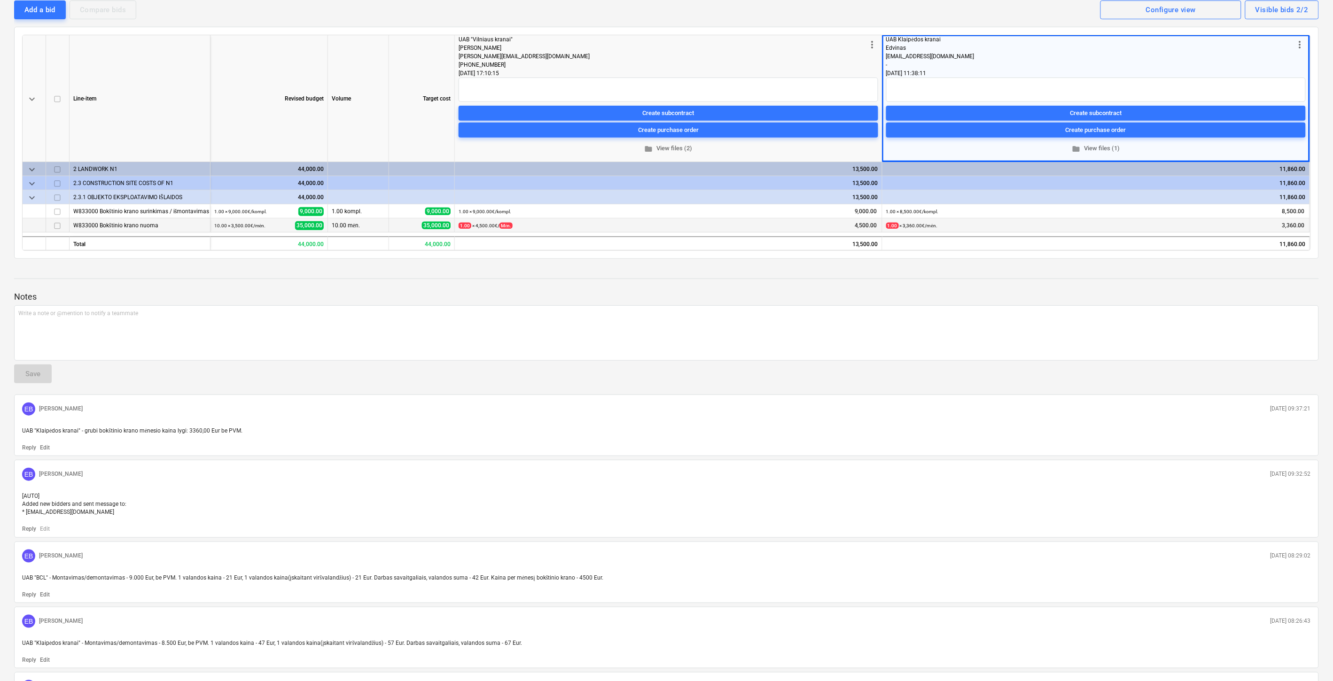
click at [1217, 279] on div "Notes Write a note or @mention to notify a teammate ﻿ Save EB Eimantas Balčiūna…" at bounding box center [666, 536] width 1304 height 541
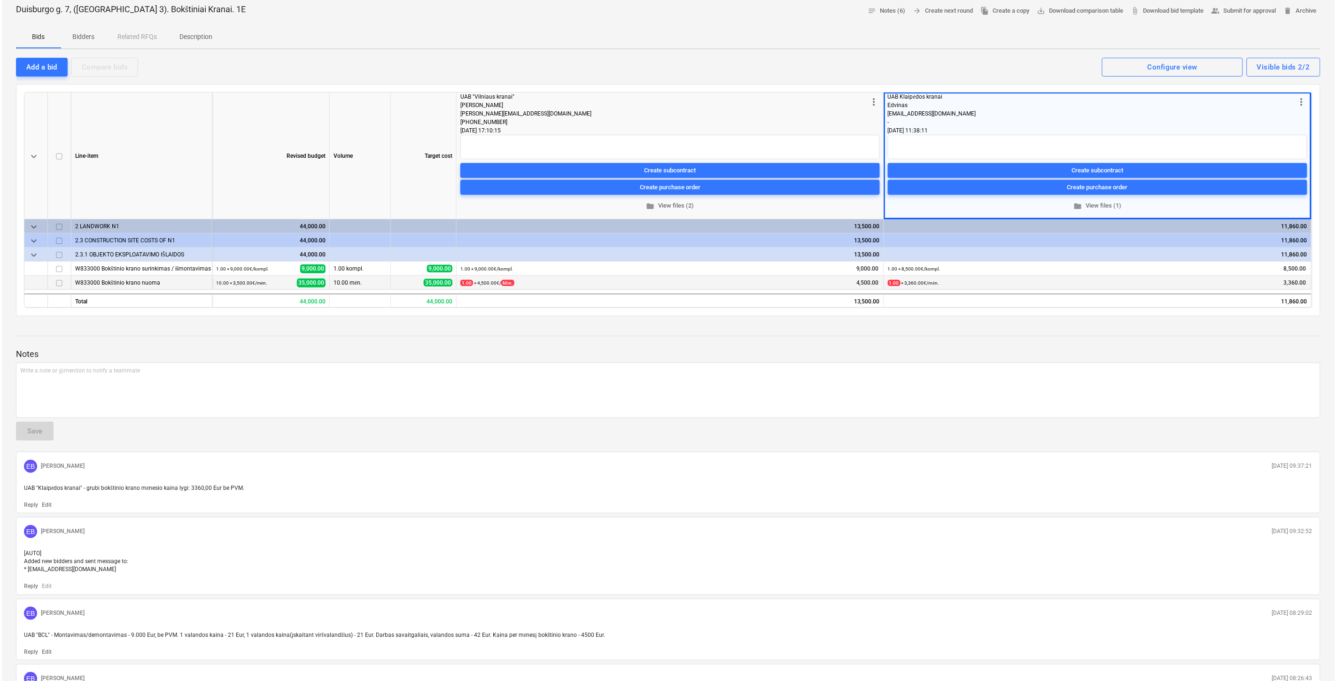
scroll to position [0, 0]
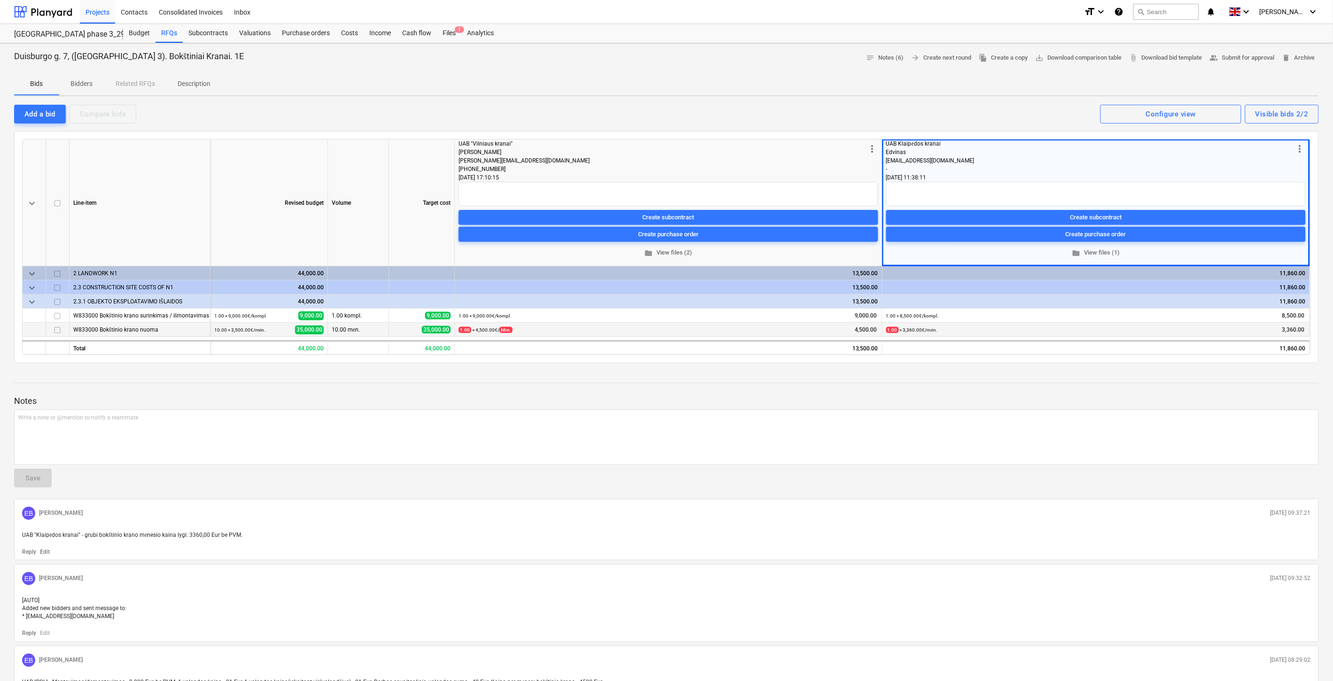
click at [83, 81] on p "Bidders" at bounding box center [81, 84] width 23 height 10
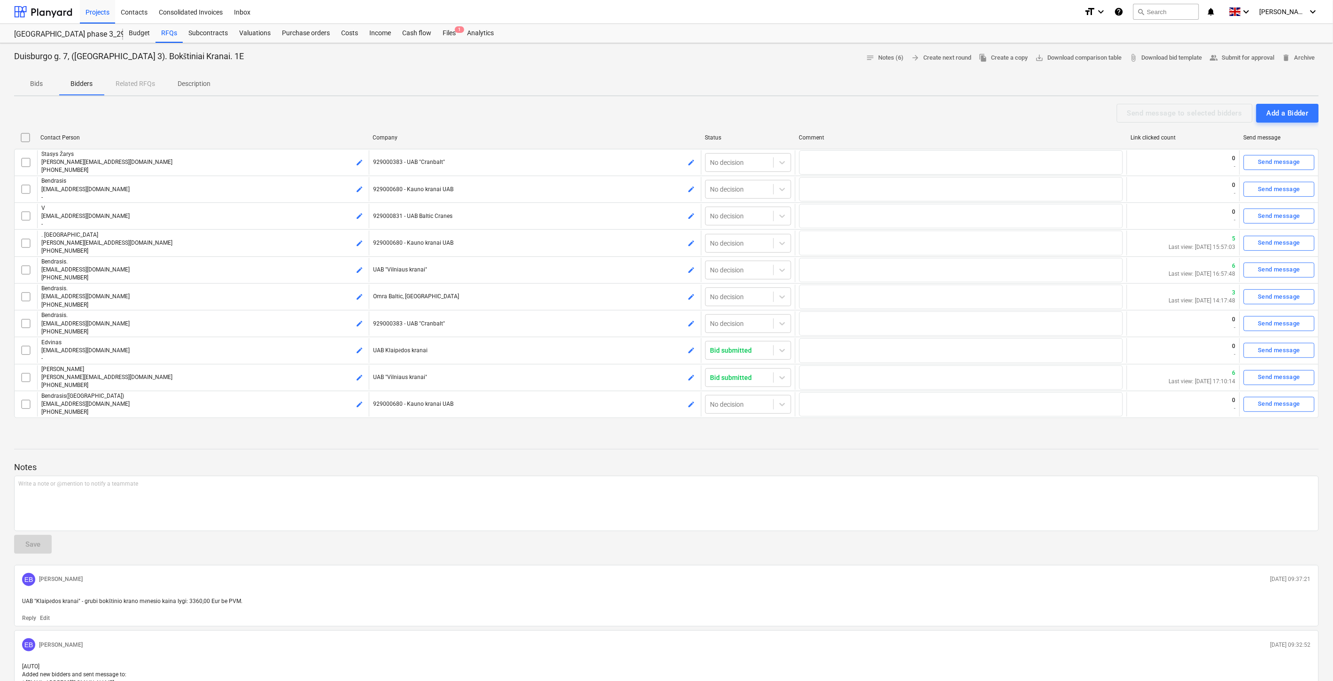
drag, startPoint x: 40, startPoint y: 81, endPoint x: 161, endPoint y: 60, distance: 122.6
click at [40, 81] on p "Bids" at bounding box center [36, 84] width 23 height 10
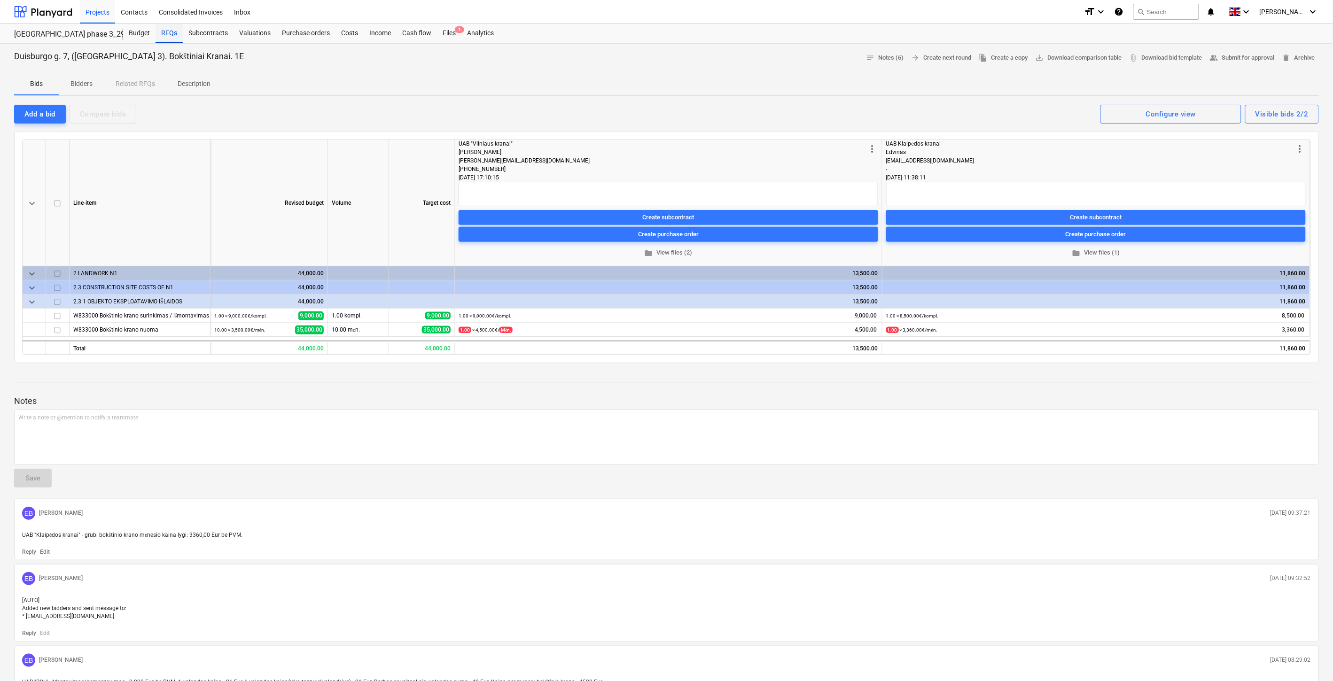
click at [174, 40] on div "RFQs" at bounding box center [168, 33] width 27 height 19
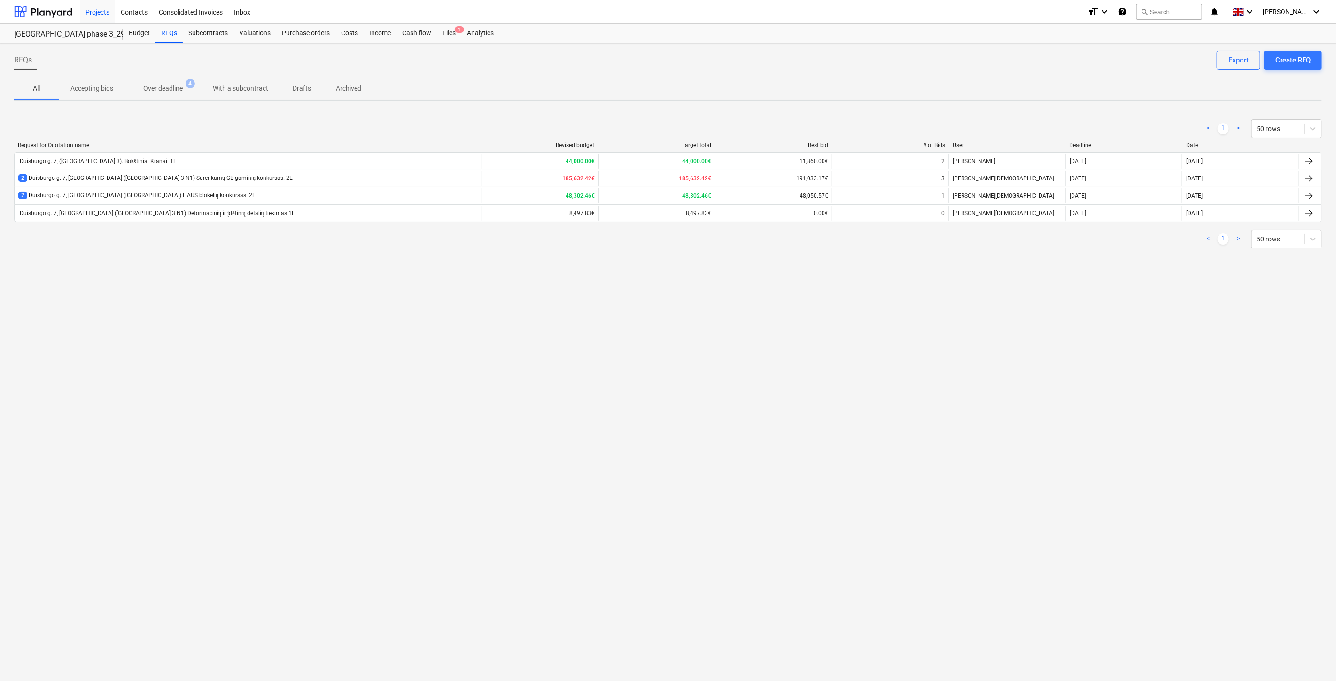
click at [158, 96] on span "Over deadline 4" at bounding box center [162, 88] width 77 height 17
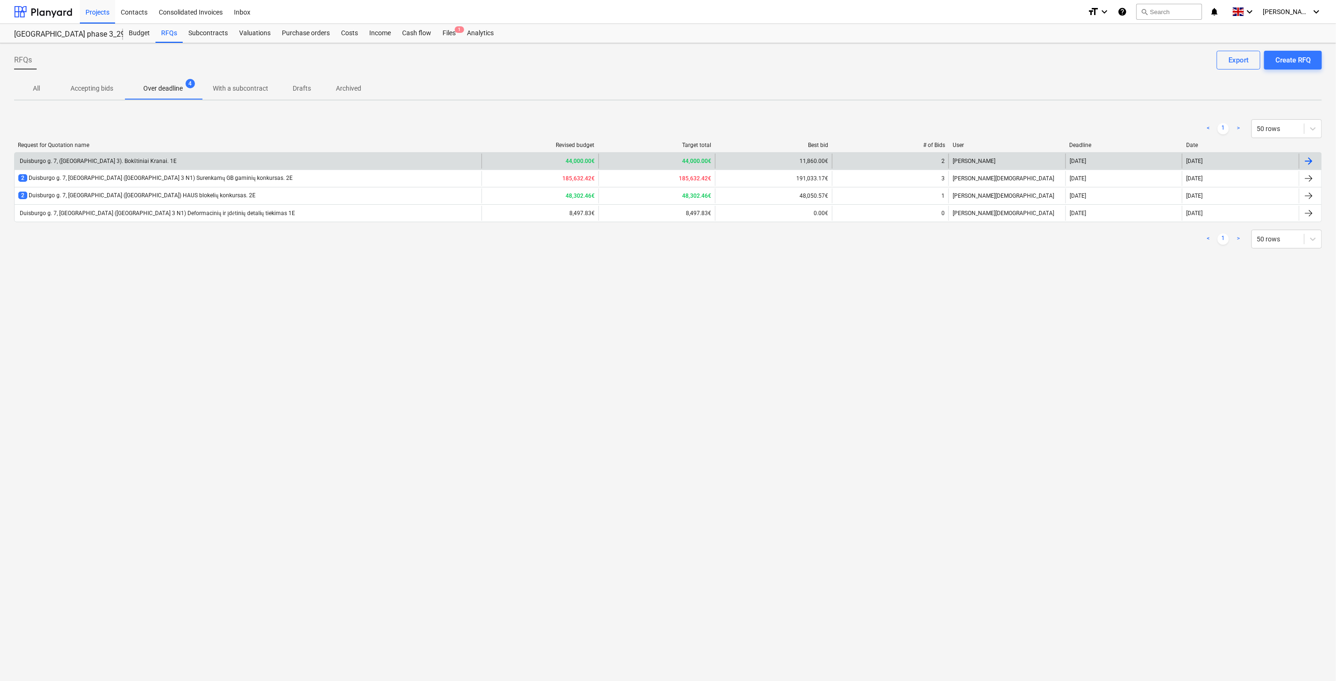
click at [254, 156] on div "Duisburgo g. 7, ([GEOGRAPHIC_DATA] 3). Bokštiniai Kranai. 1E" at bounding box center [248, 161] width 467 height 15
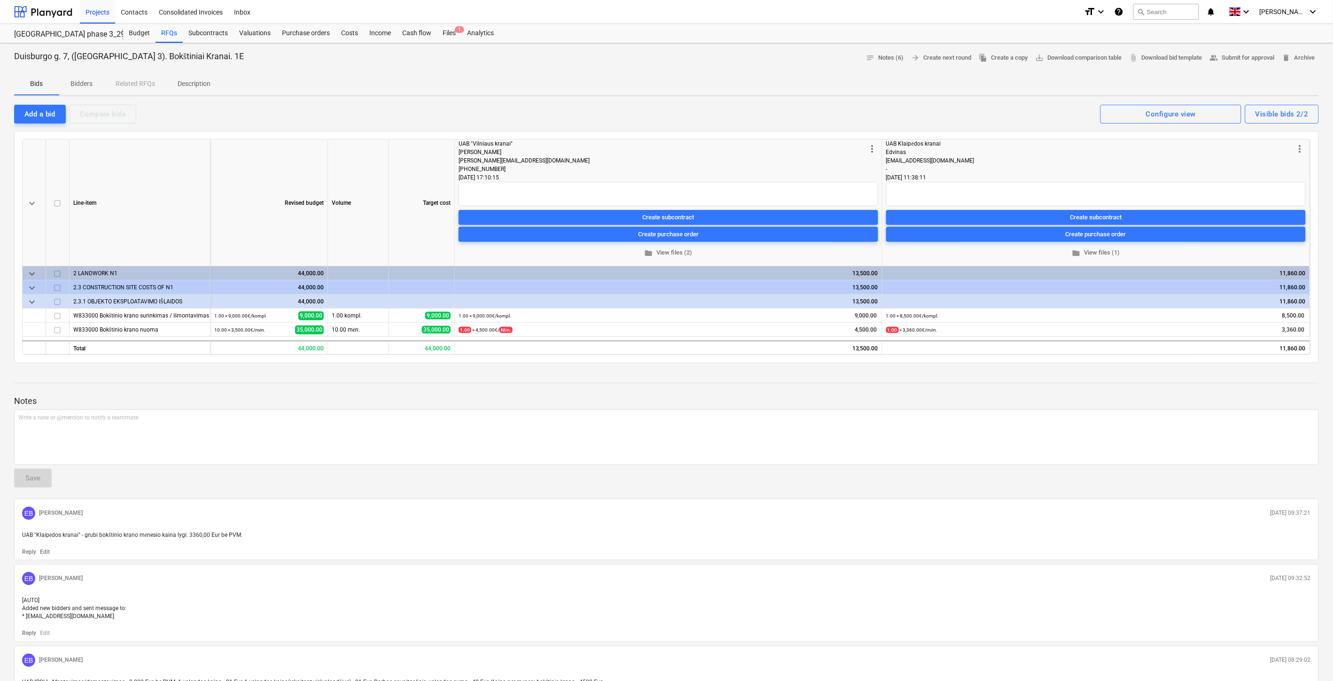
click at [721, 73] on div "Bids Bidders Related RFQs Description" at bounding box center [666, 84] width 1304 height 23
click at [733, 68] on div at bounding box center [666, 69] width 1304 height 8
click at [741, 63] on div "Duisburgo g. 7, (Lake Town 3). Bokštiniai Kranai. 1E notes Notes (6) arrow_forw…" at bounding box center [666, 58] width 1304 height 15
click at [748, 60] on div "Duisburgo g. 7, (Lake Town 3). Bokštiniai Kranai. 1E notes Notes (6) arrow_forw…" at bounding box center [666, 58] width 1304 height 15
click at [78, 79] on p "Bidders" at bounding box center [81, 84] width 23 height 10
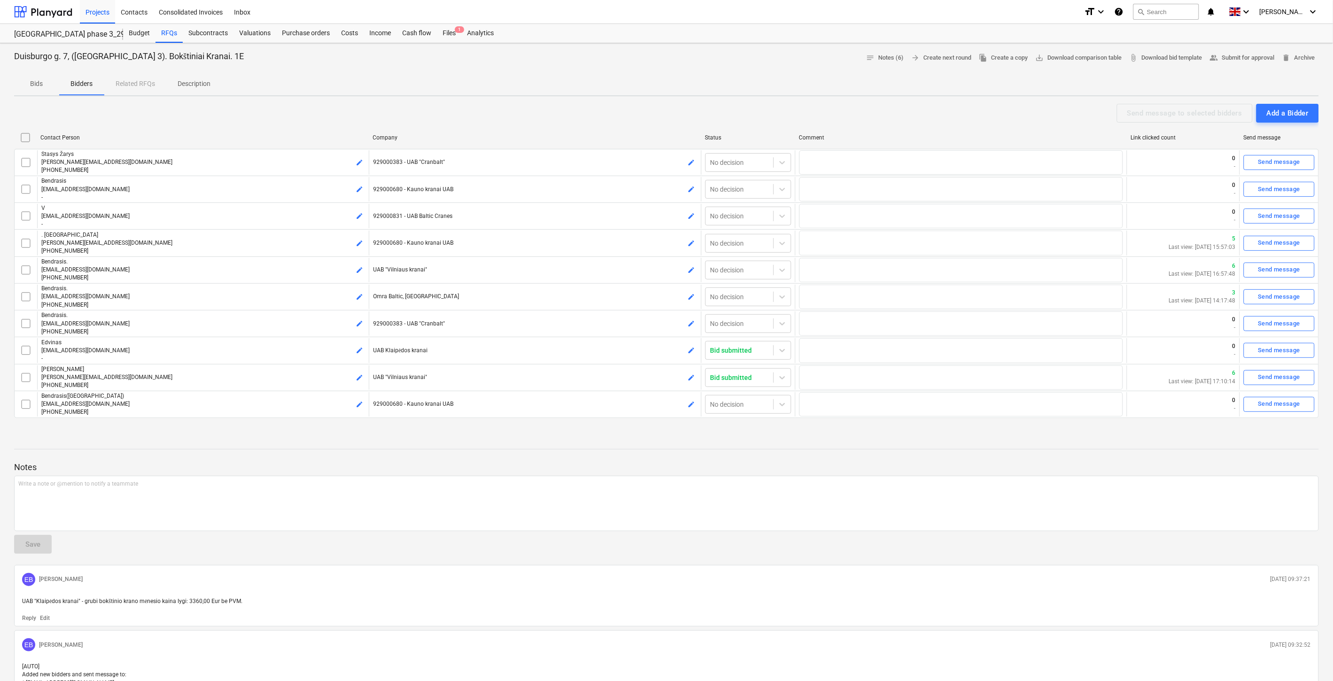
click at [39, 89] on span "Bids" at bounding box center [36, 84] width 45 height 16
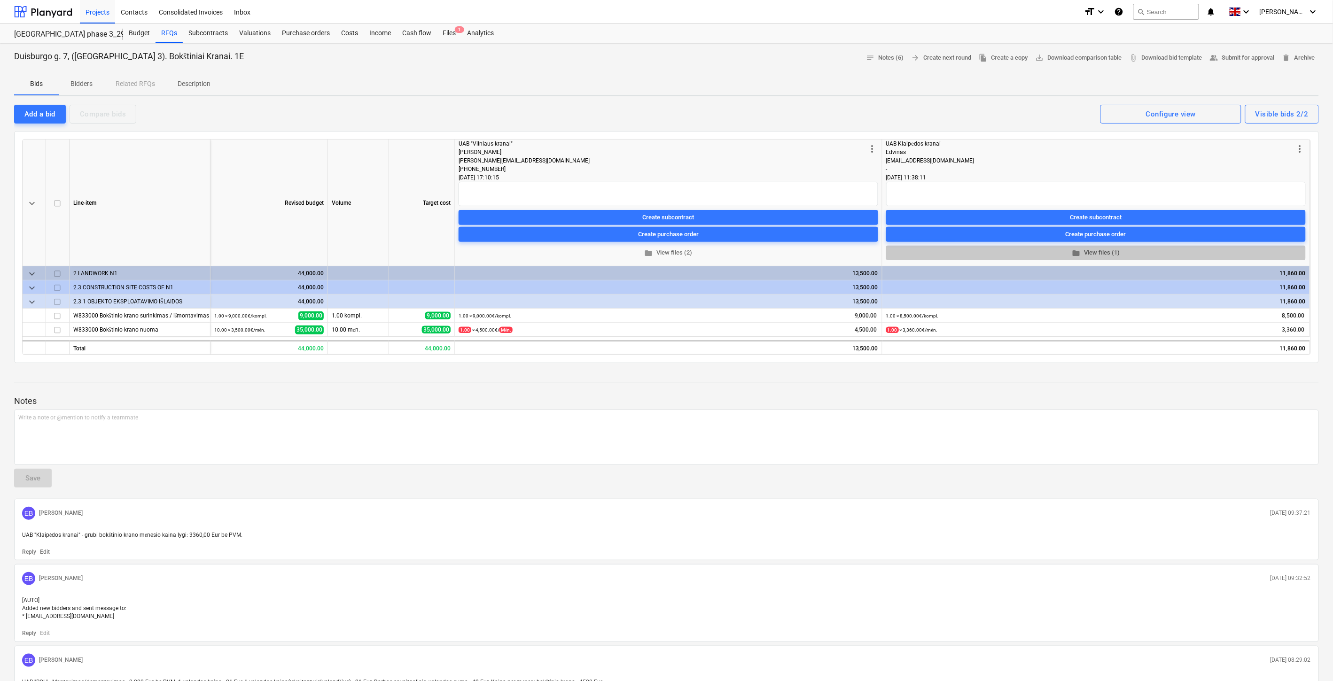
click at [1098, 257] on span "folder View files (1)" at bounding box center [1096, 253] width 412 height 11
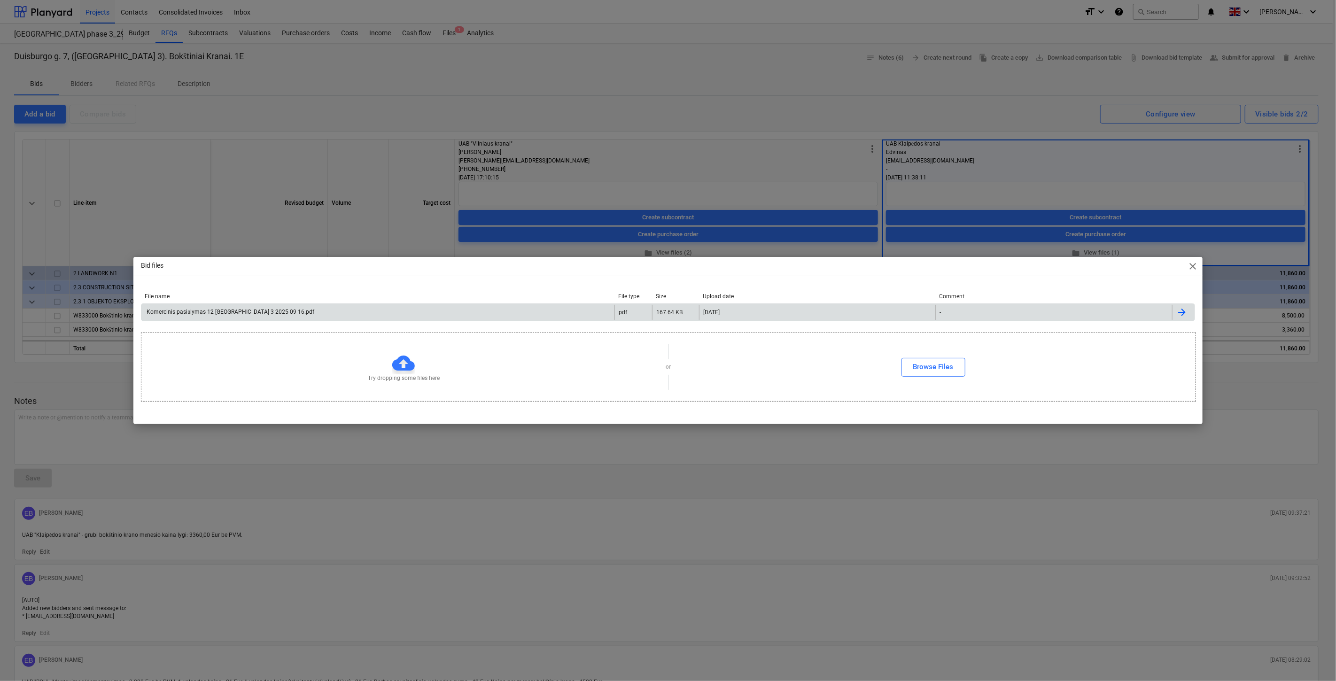
click at [505, 308] on div "Komercinis pasiūlymas 12 tonų Lake town 3 2025 09 16.pdf" at bounding box center [377, 312] width 473 height 15
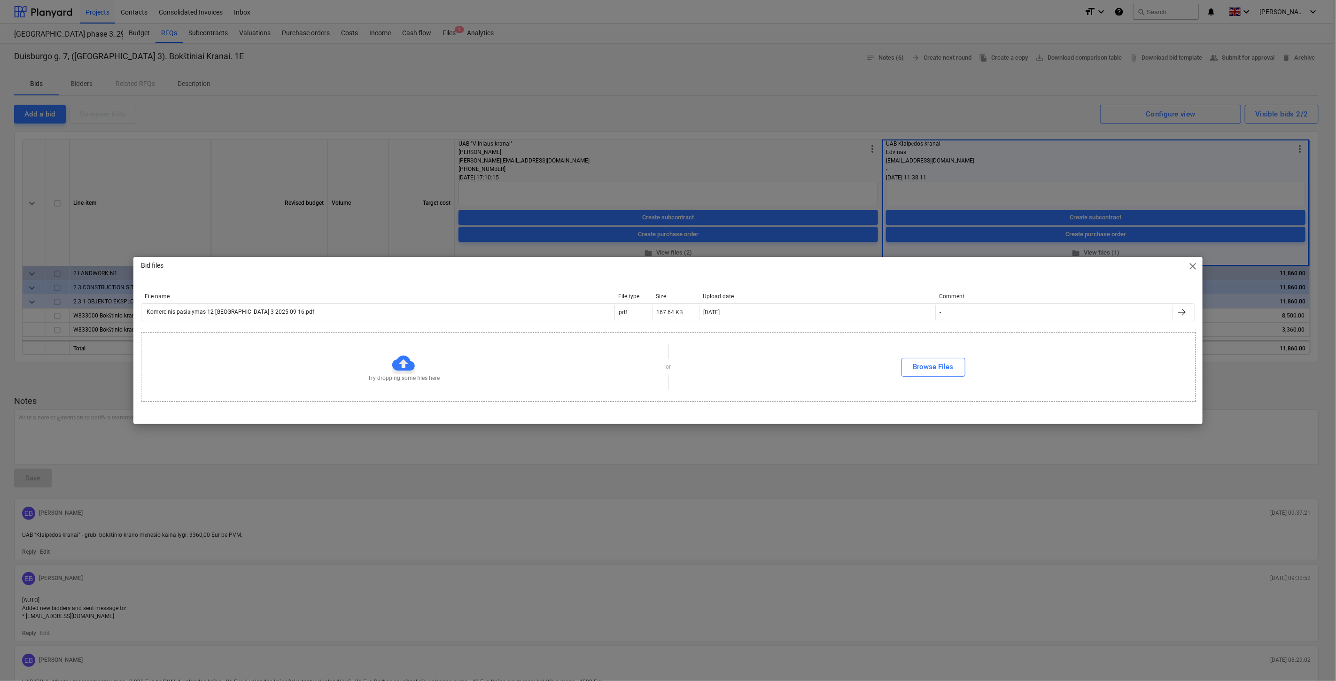
click at [612, 94] on div "Bid files close File name File type Size Upload date Comment Komercinis pasiūly…" at bounding box center [668, 340] width 1336 height 681
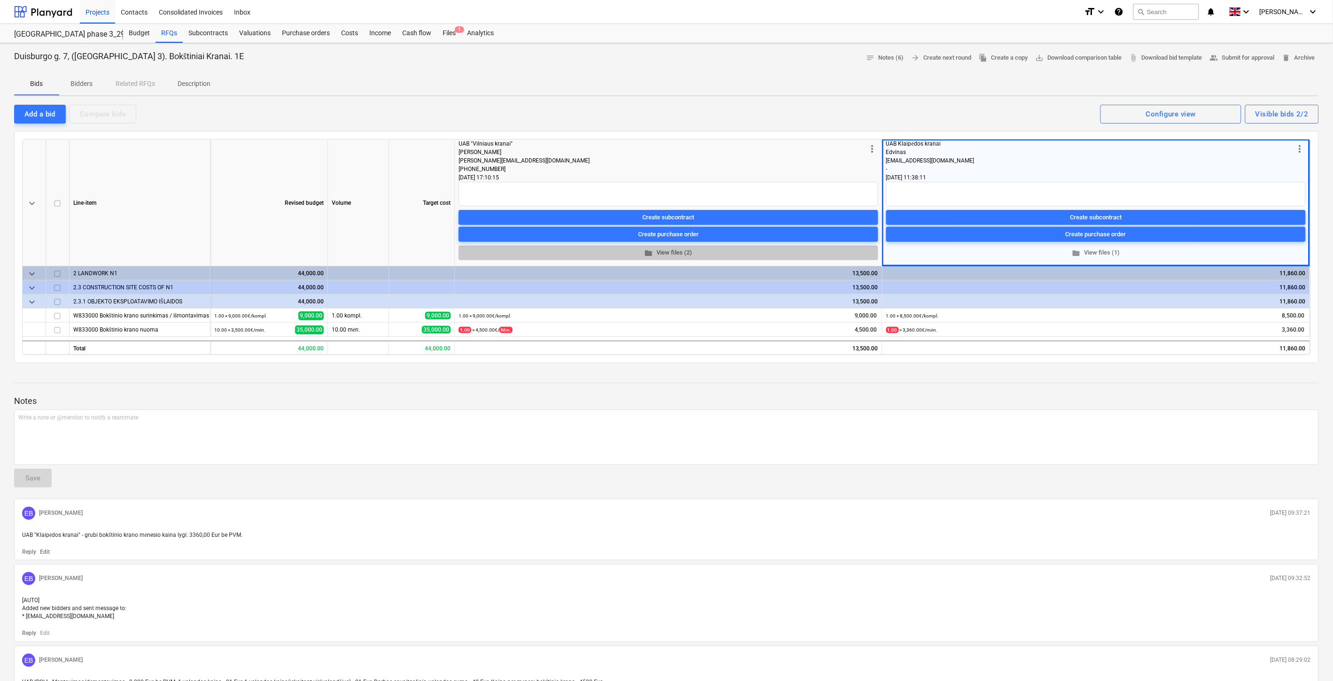
click at [660, 253] on span "folder View files (2)" at bounding box center [668, 253] width 412 height 11
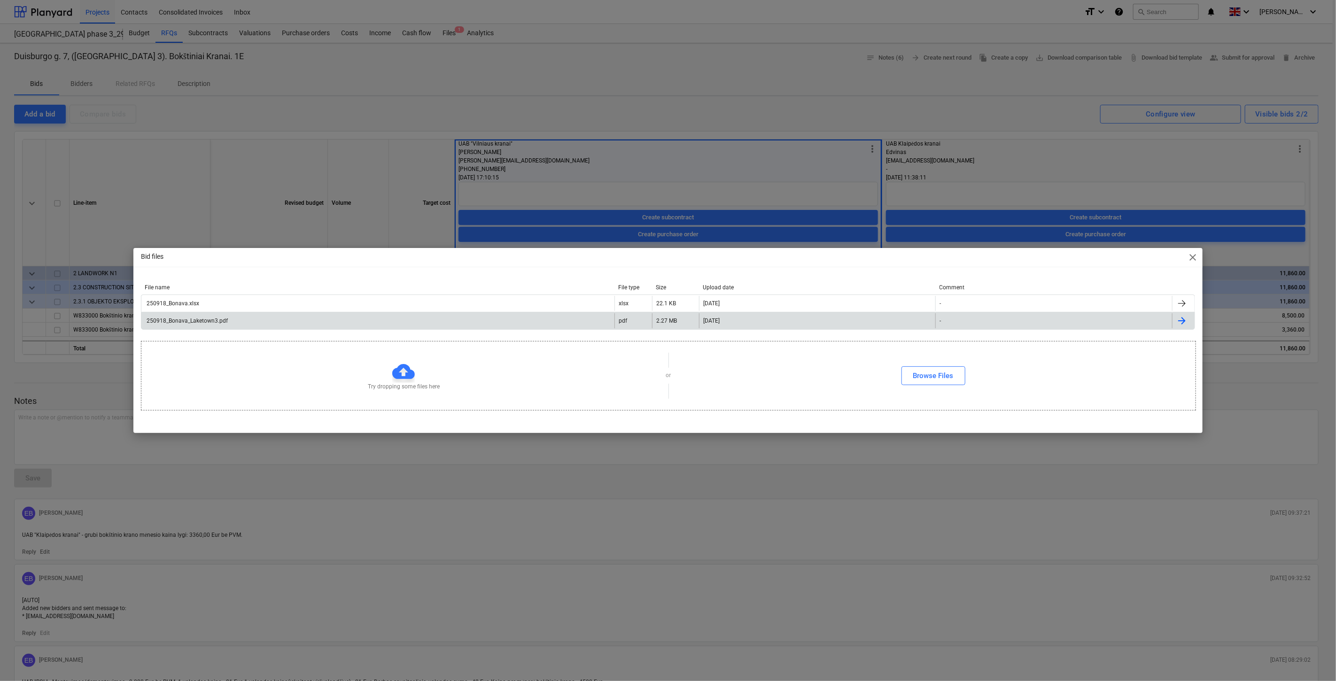
click at [301, 320] on div "250918_Bonava_Laketown3.pdf" at bounding box center [377, 320] width 473 height 15
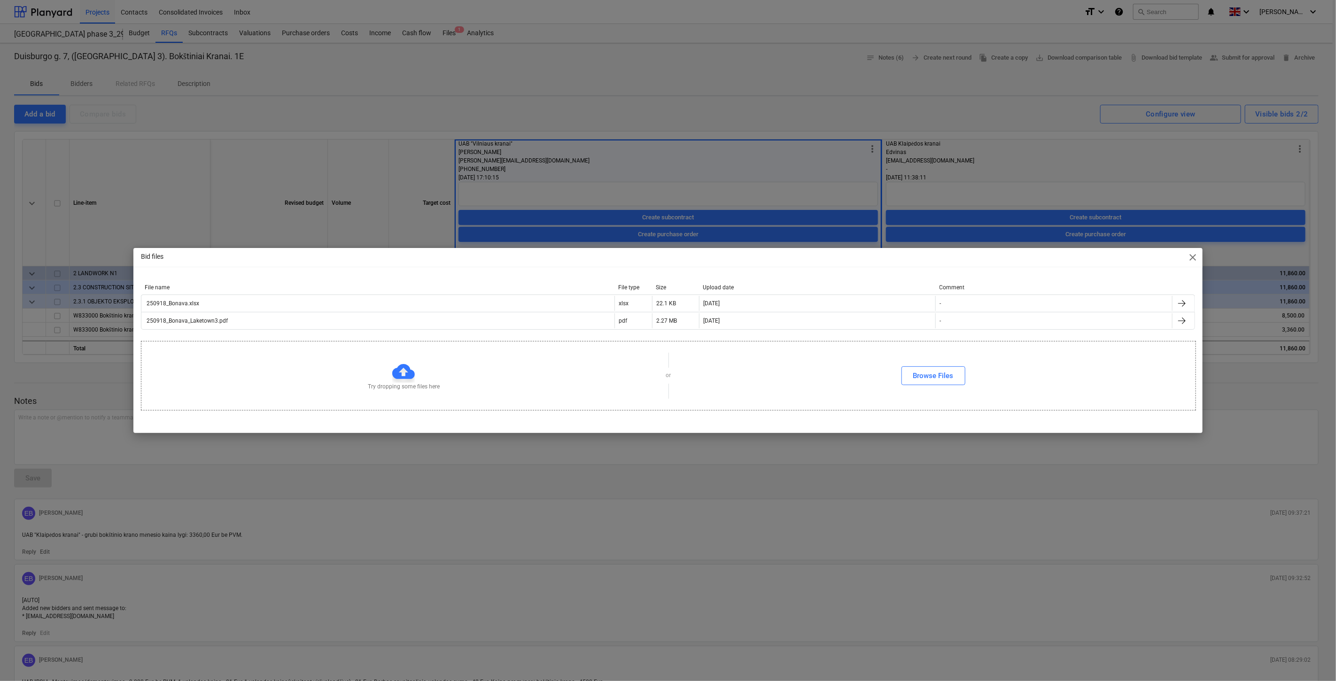
click at [1194, 255] on span "close" at bounding box center [1192, 257] width 11 height 11
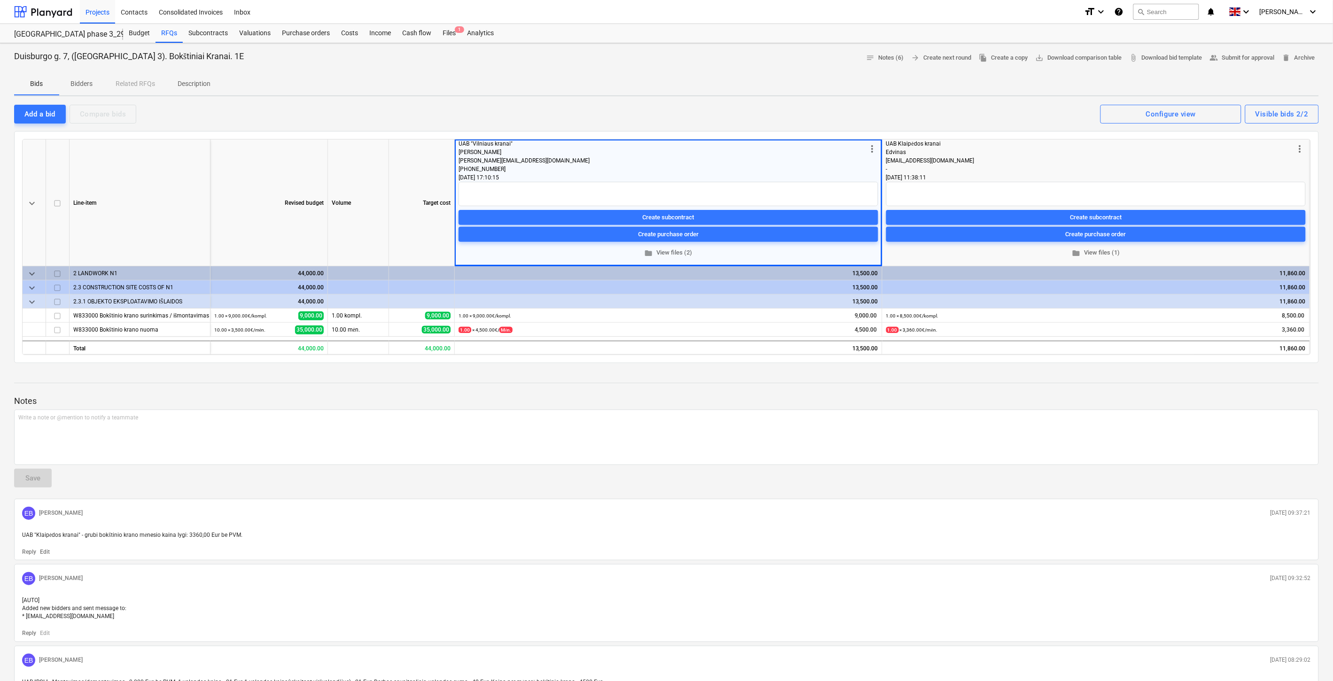
click at [767, 113] on div "Add a bid Compare bids Visible bids 2/2 Configure view" at bounding box center [666, 114] width 1304 height 20
click at [783, 109] on div "Add a bid Compare bids Visible bids 2/2 Configure view" at bounding box center [666, 114] width 1304 height 20
drag, startPoint x: 440, startPoint y: 31, endPoint x: 255, endPoint y: 31, distance: 185.1
click at [440, 31] on div "Files 1" at bounding box center [449, 33] width 24 height 19
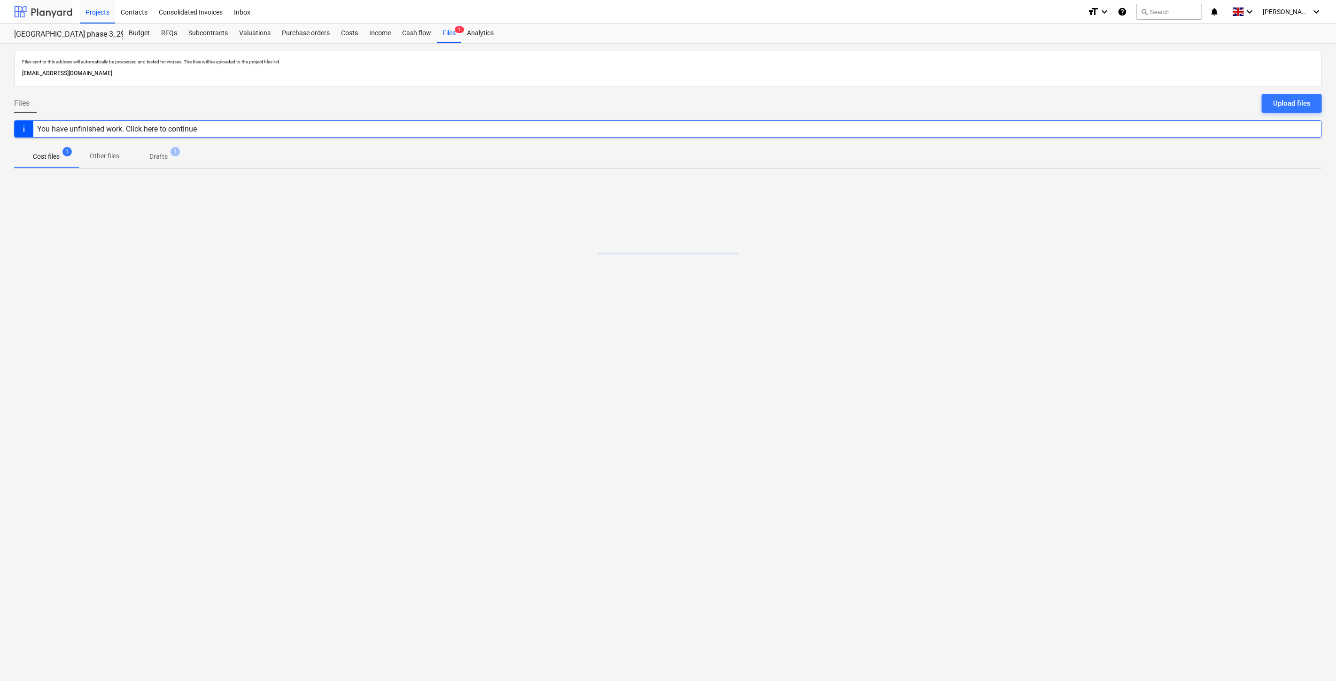
click at [54, 16] on div at bounding box center [43, 11] width 58 height 23
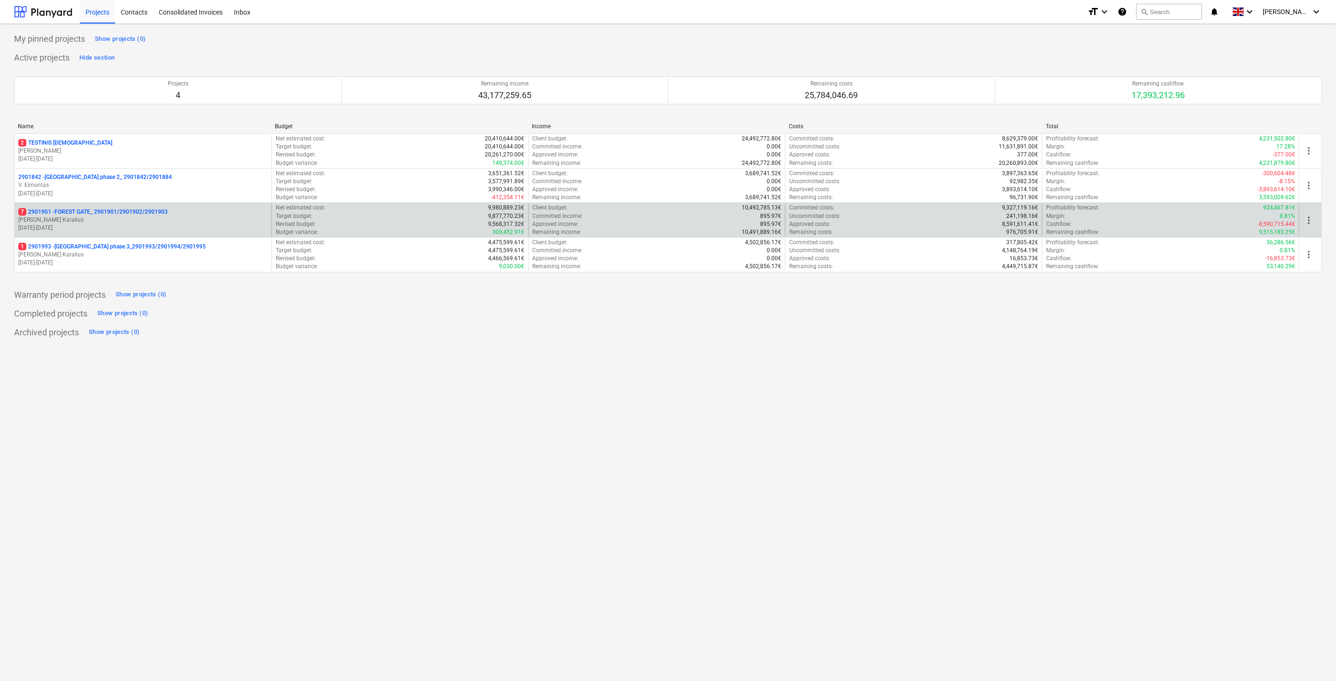
click at [95, 217] on p "[PERSON_NAME] Karalius" at bounding box center [142, 220] width 249 height 8
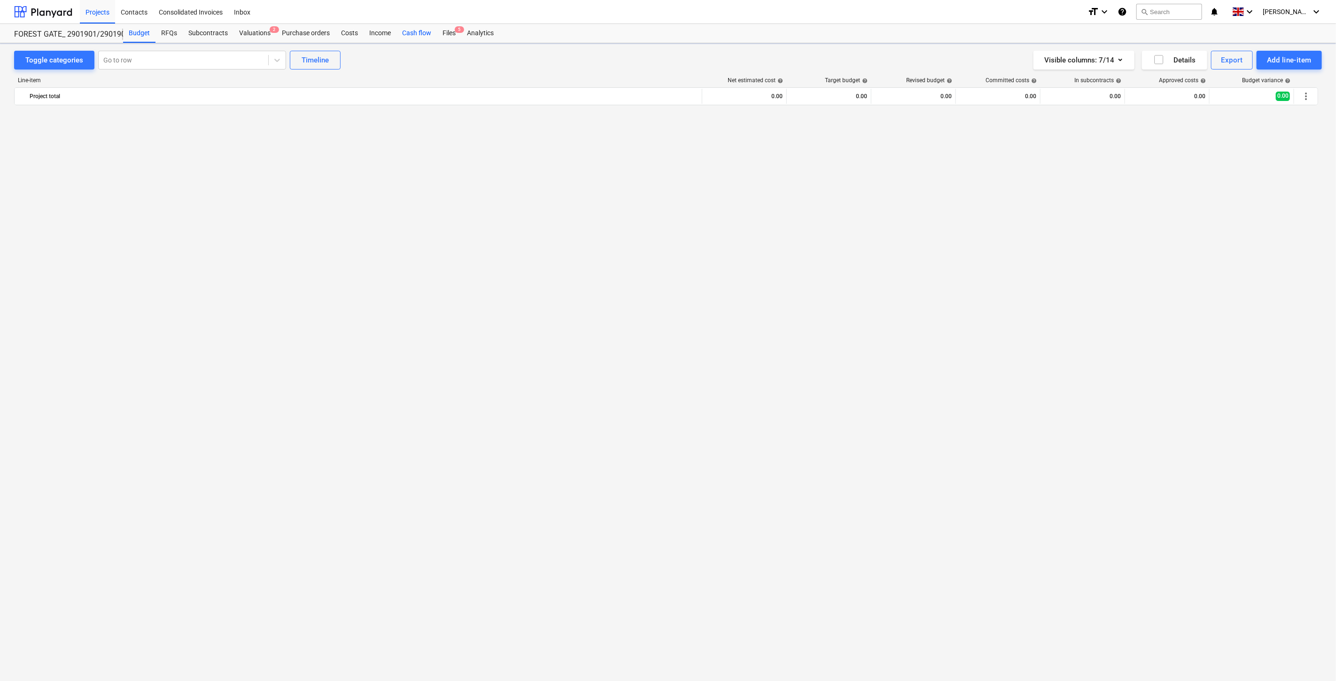
scroll to position [2285, 0]
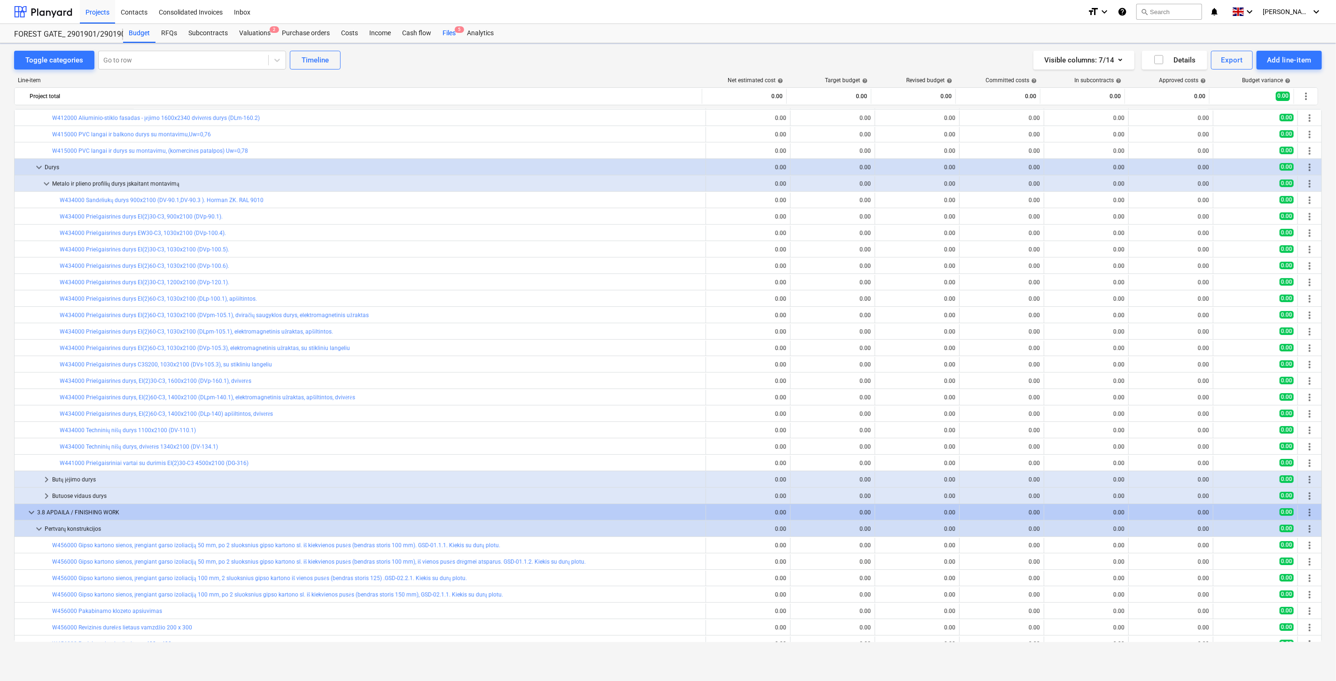
click at [443, 35] on div "Files 5" at bounding box center [449, 33] width 24 height 19
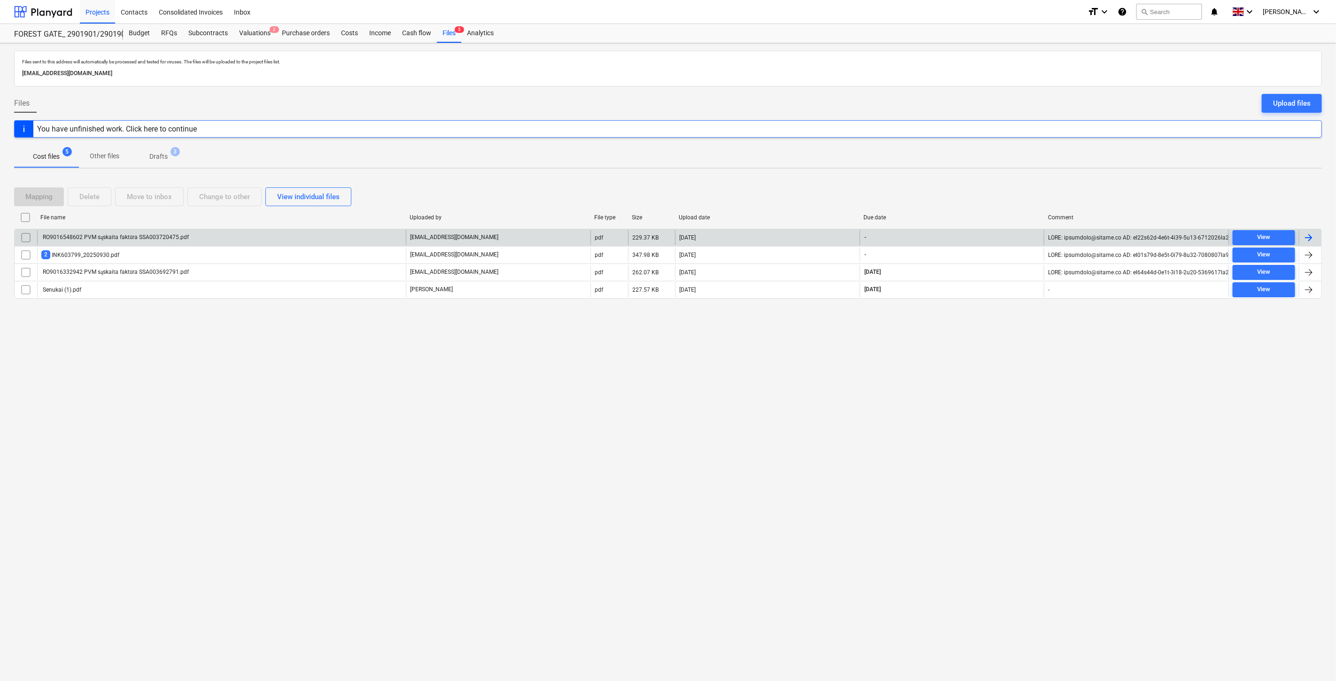
click at [313, 232] on div "RO9016548602 PVM sąskaita faktūra SSA003720475.pdf" at bounding box center [221, 237] width 369 height 15
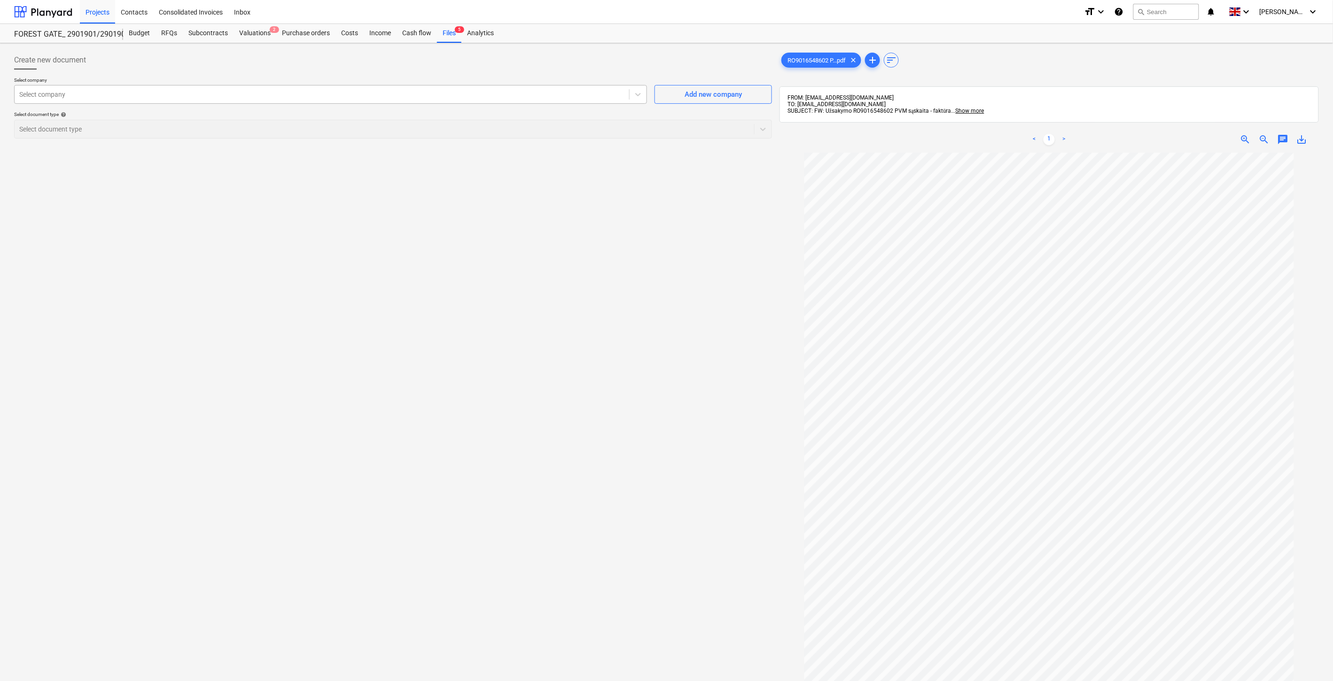
click at [350, 99] on div at bounding box center [321, 94] width 605 height 9
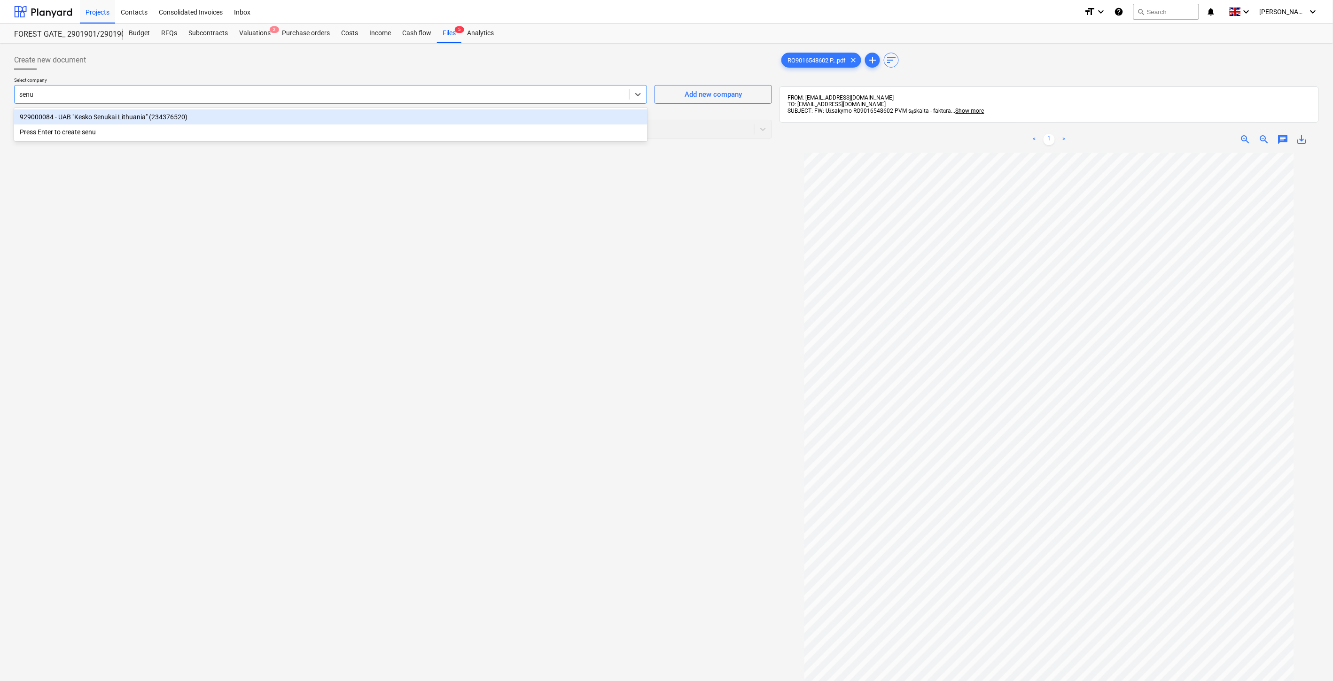
type input "senuk"
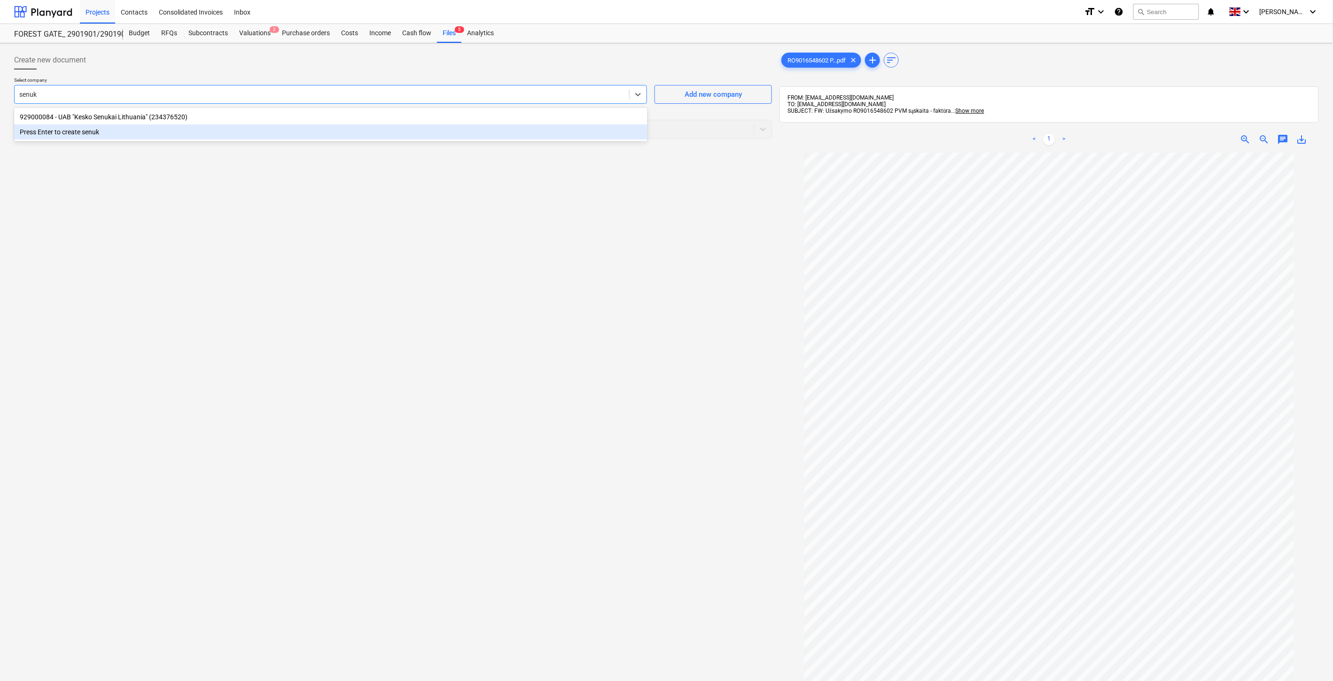
click at [284, 110] on div "929000084 - UAB "Kesko Senukai Lithuania" (234376520)" at bounding box center [330, 116] width 633 height 15
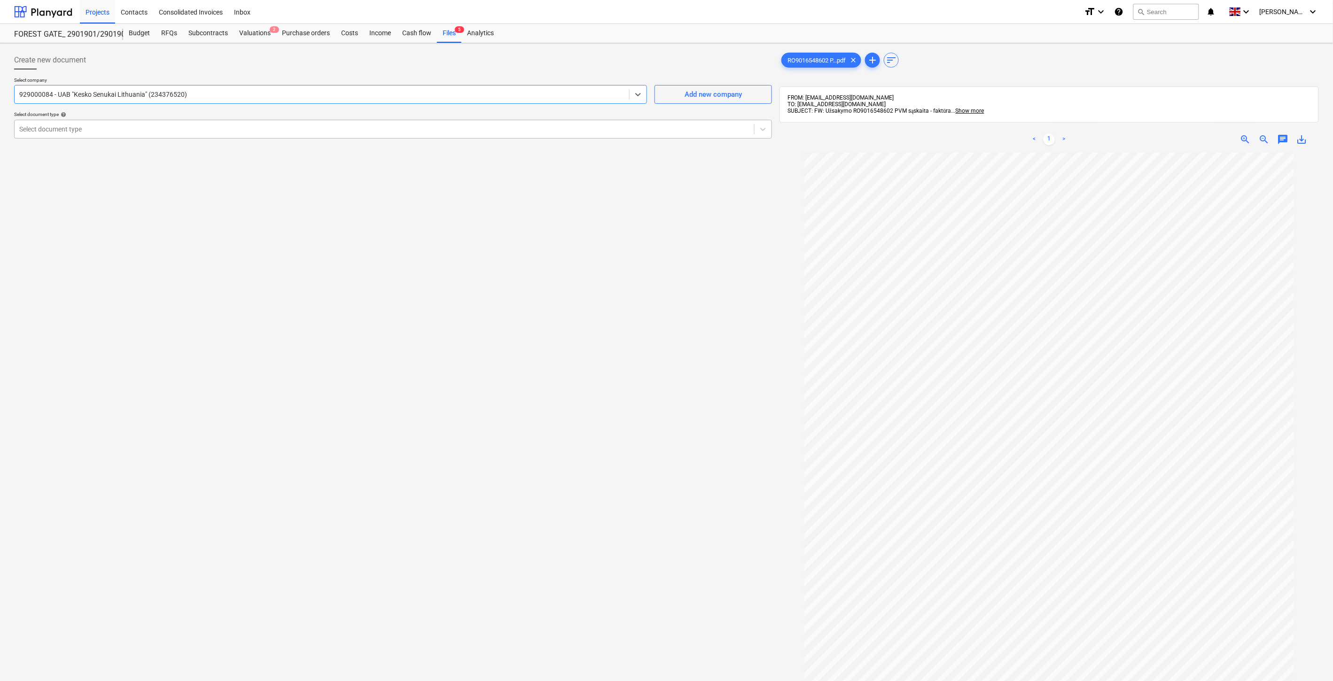
click at [270, 124] on div at bounding box center [384, 128] width 730 height 9
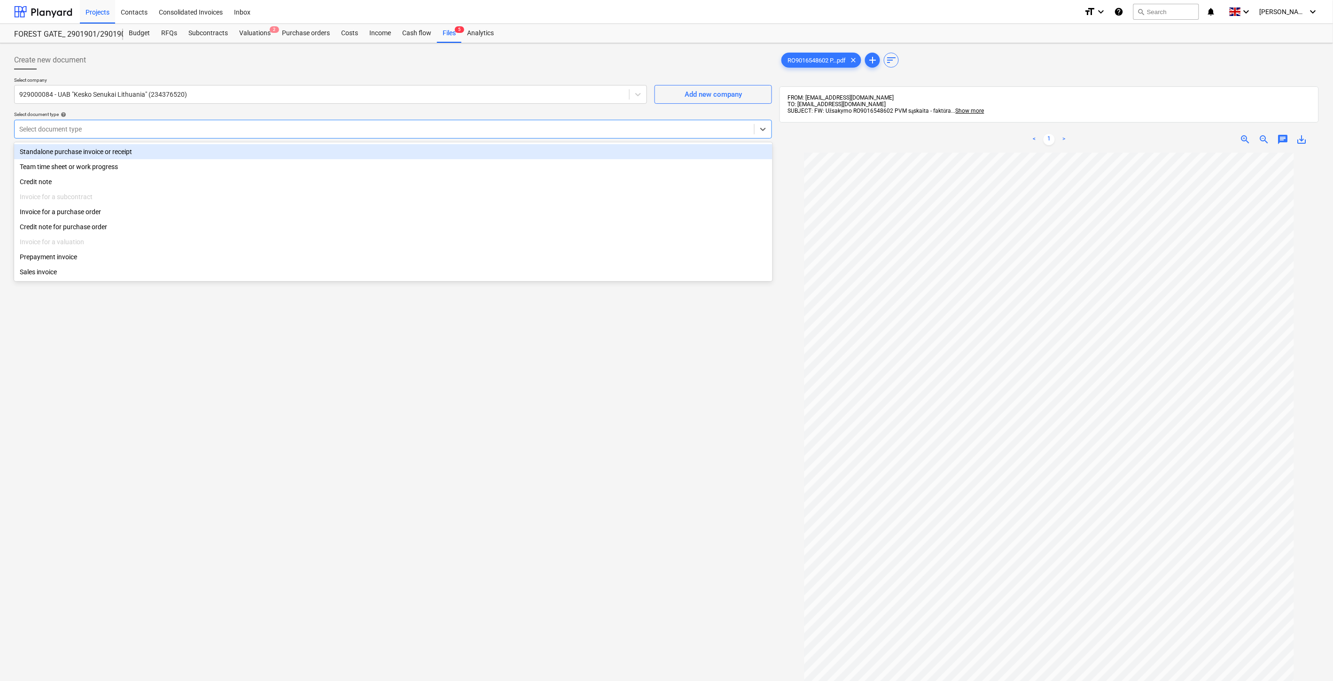
click at [144, 149] on div "Standalone purchase invoice or receipt" at bounding box center [393, 151] width 758 height 15
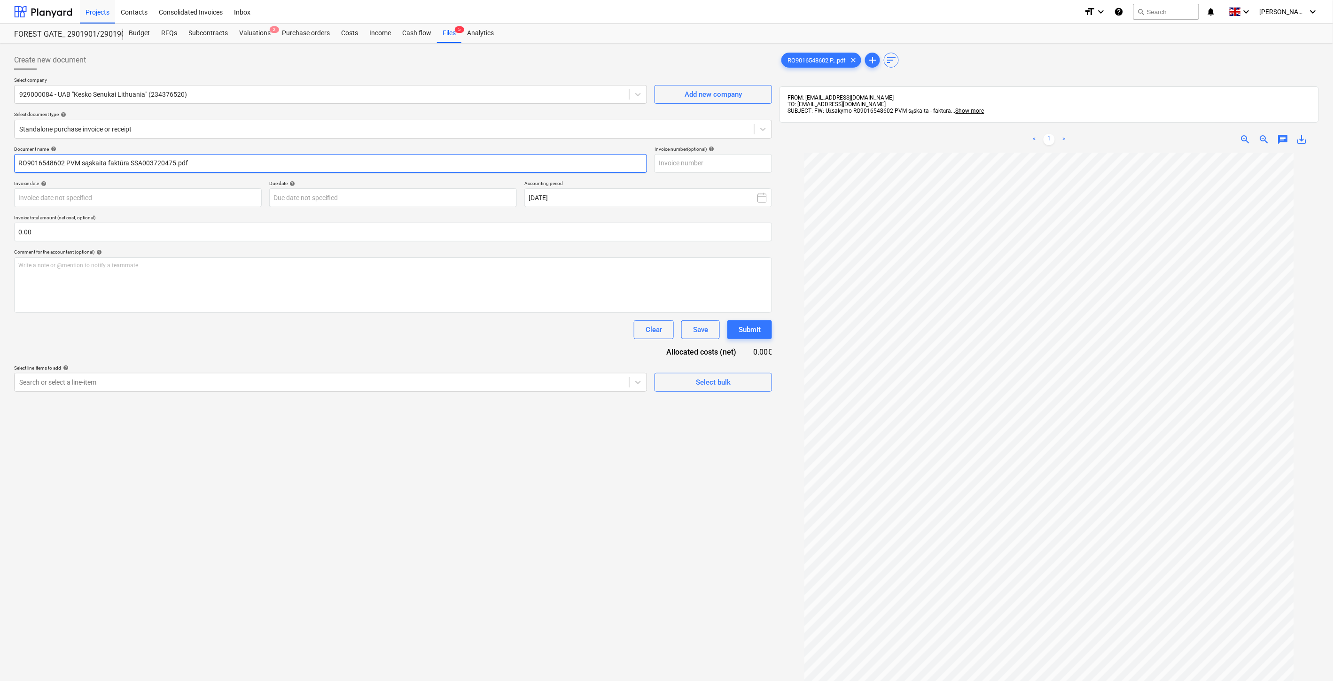
drag, startPoint x: 175, startPoint y: 163, endPoint x: 130, endPoint y: 164, distance: 44.7
click at [130, 164] on input "RO9016548602 PVM sąskaita faktūra SSA003720475.pdf" at bounding box center [330, 163] width 633 height 19
click at [684, 162] on input "text" at bounding box center [712, 163] width 117 height 19
paste input "SSA003720475"
type input "SSA003720475"
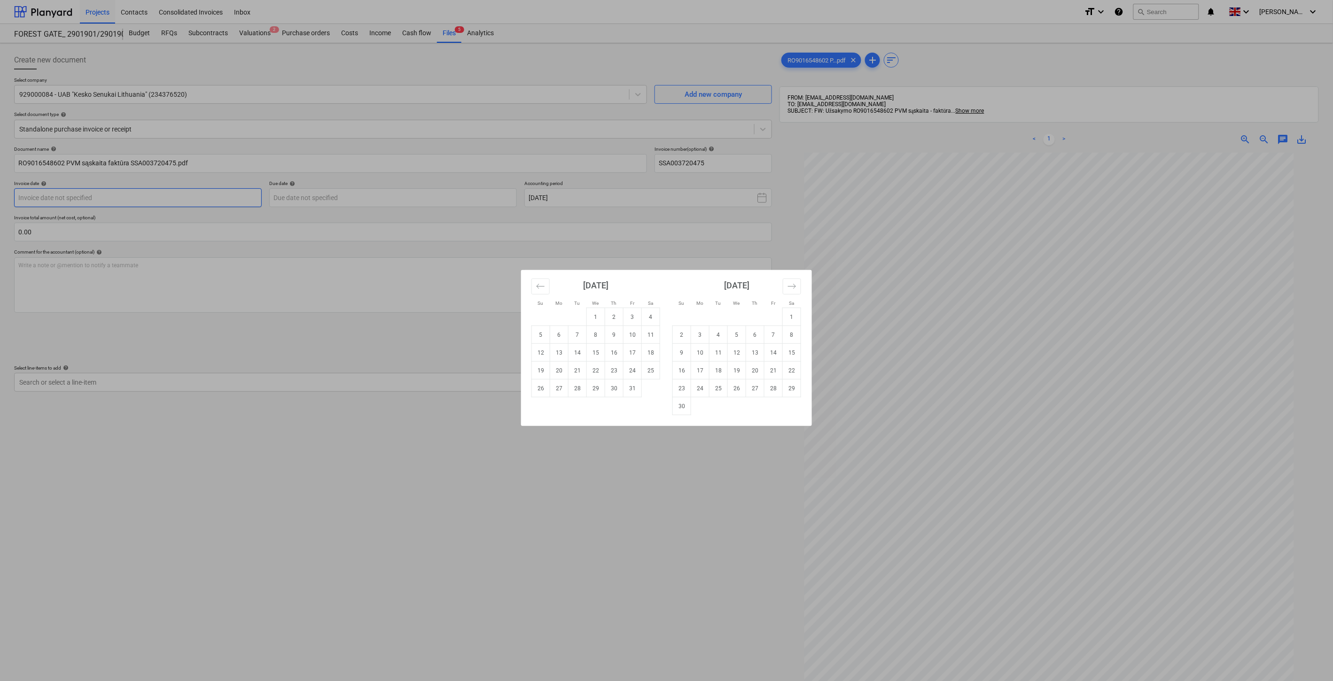
click at [198, 202] on body "Projects Contacts Consolidated Invoices Inbox format_size keyboard_arrow_down h…" at bounding box center [666, 340] width 1333 height 681
click at [596, 340] on td "8" at bounding box center [596, 335] width 18 height 18
type input "08 Oct 2025"
click at [420, 197] on body "Projects Contacts Consolidated Invoices Inbox format_size keyboard_arrow_down h…" at bounding box center [666, 340] width 1333 height 681
click at [792, 331] on td "8" at bounding box center [792, 335] width 18 height 18
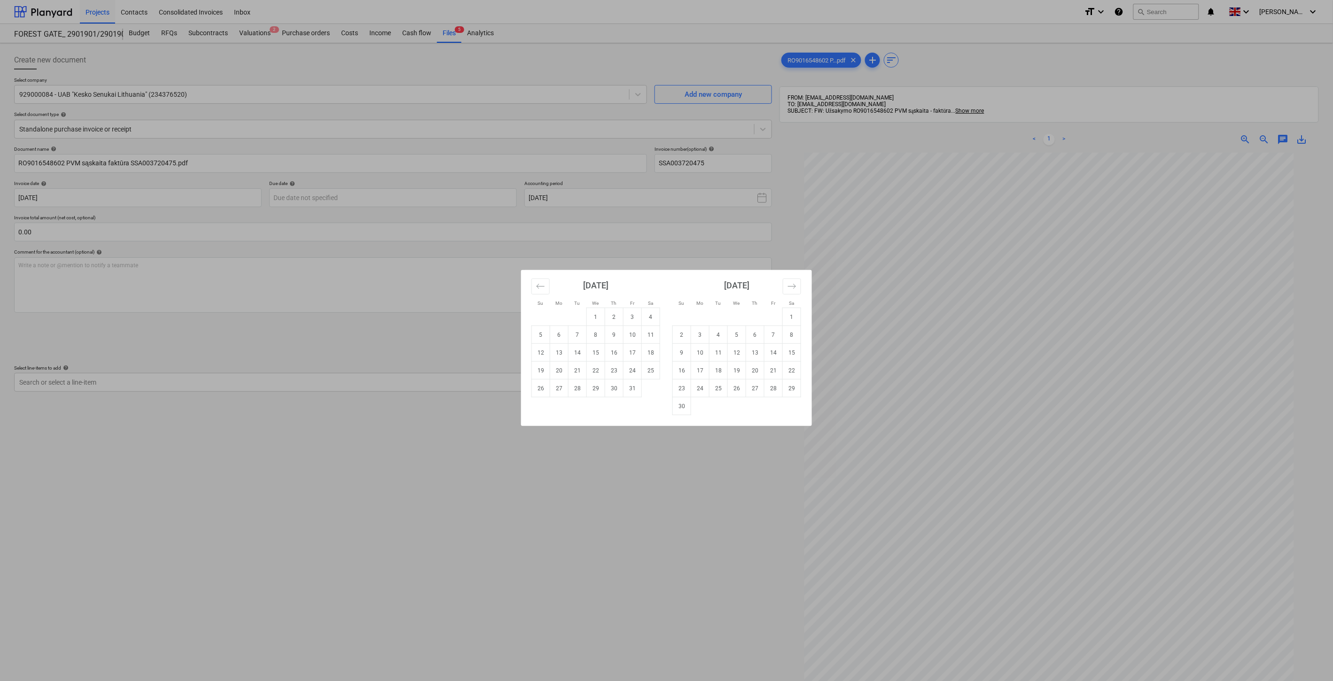
type input "08 Nov 2025"
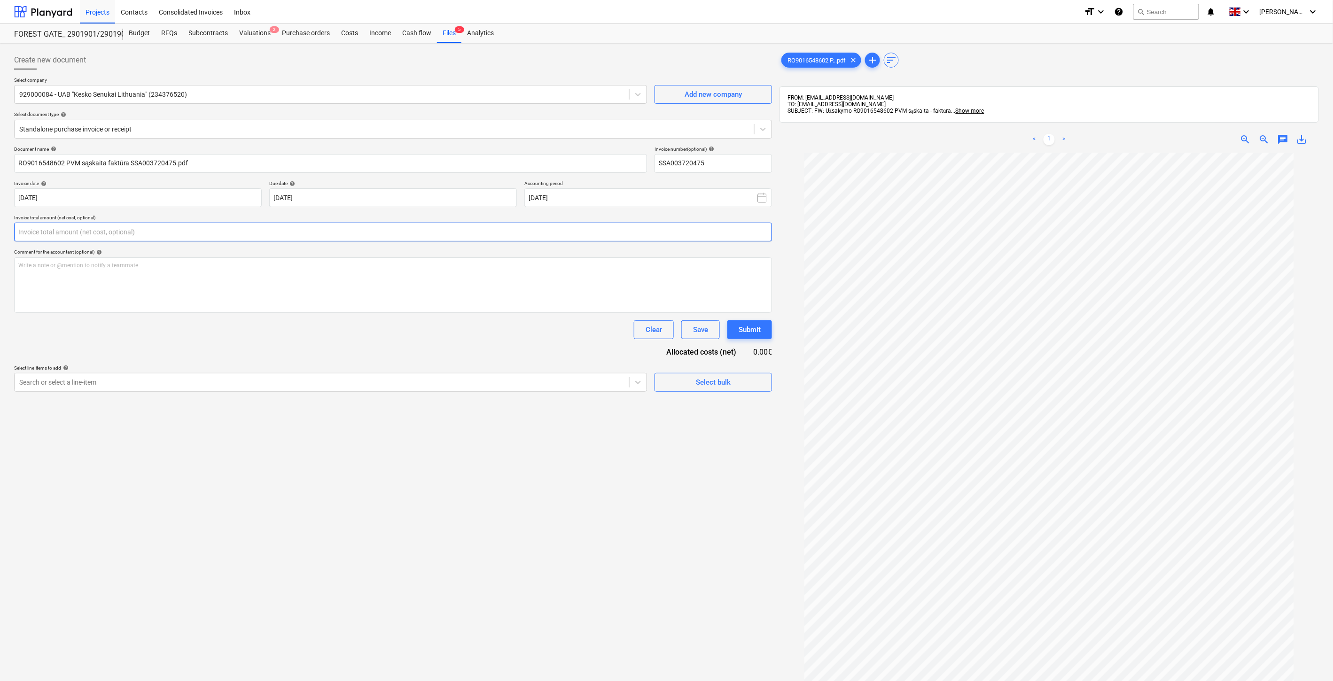
click at [367, 241] on input "text" at bounding box center [393, 232] width 758 height 19
type input "42.38"
click at [349, 409] on div at bounding box center [321, 405] width 605 height 9
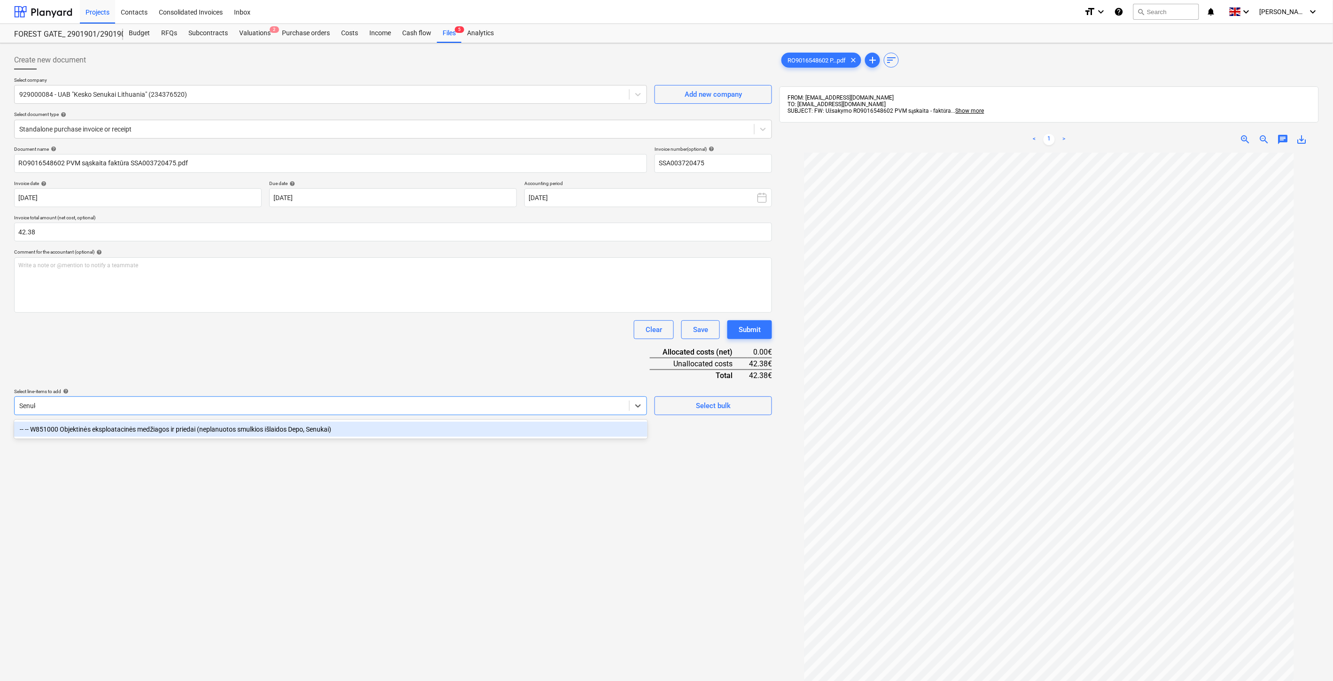
type input "Senukai"
drag, startPoint x: 355, startPoint y: 429, endPoint x: 419, endPoint y: 354, distance: 98.9
click at [355, 428] on div "-- -- W851000 Objektinės eksploatacinės medžiagos ir priedai (neplanuotos smulk…" at bounding box center [330, 429] width 633 height 15
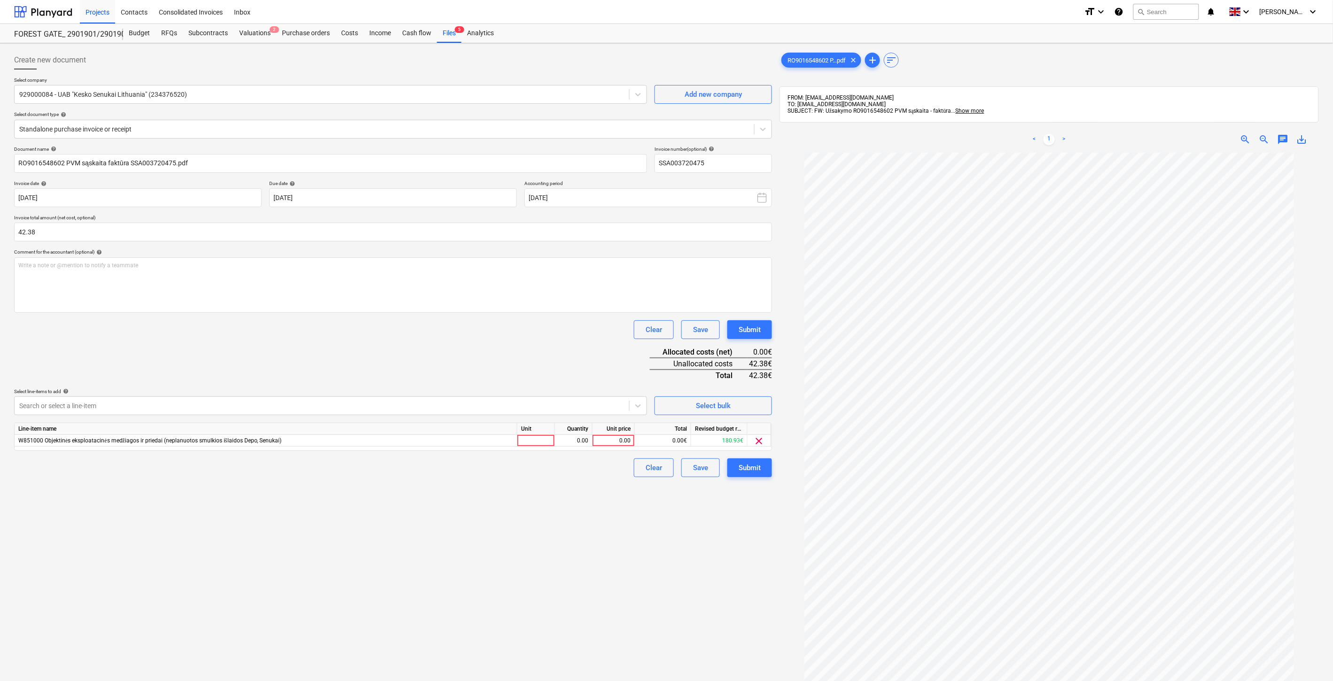
drag, startPoint x: 419, startPoint y: 353, endPoint x: 492, endPoint y: 393, distance: 83.4
click at [419, 353] on div "Document name help RO9016548602 PVM sąskaita faktūra SSA003720475.pdf Invoice n…" at bounding box center [393, 311] width 758 height 331
click at [545, 439] on div at bounding box center [536, 441] width 38 height 12
click at [564, 442] on div "0.00" at bounding box center [574, 441] width 30 height 12
click at [612, 439] on div "0.00" at bounding box center [613, 441] width 34 height 12
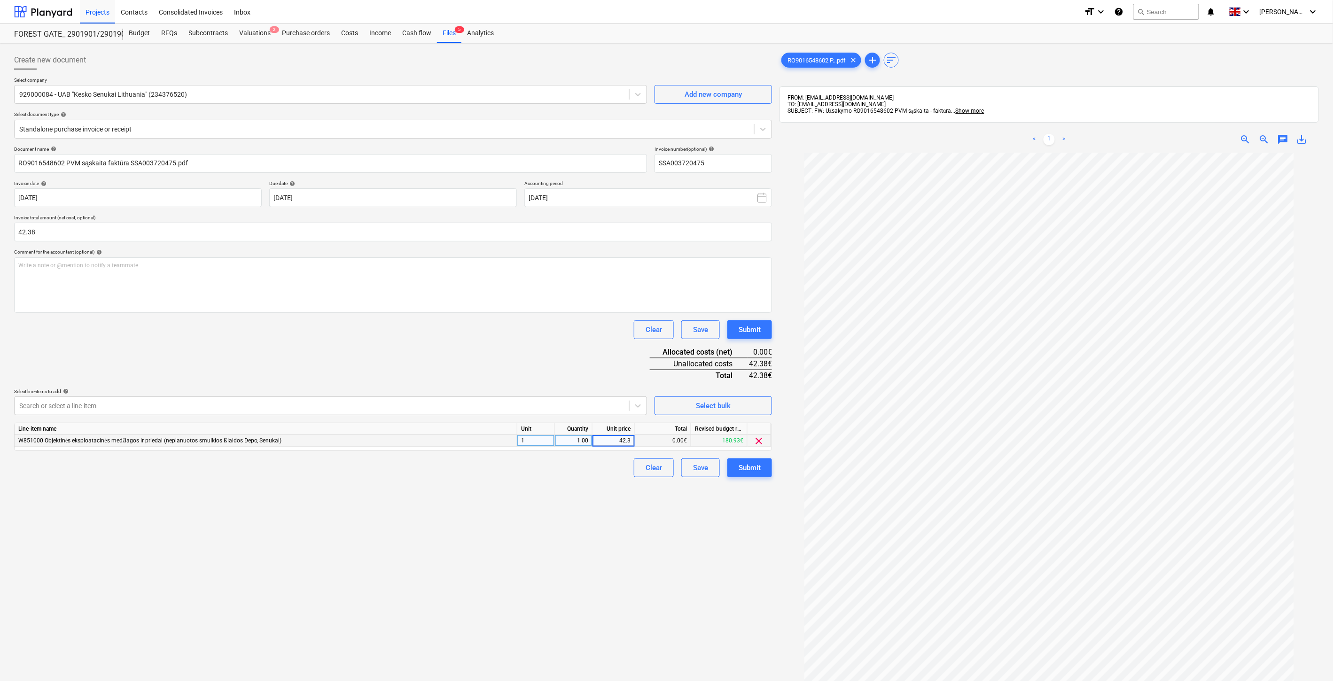
type input "42.38"
click at [626, 318] on div "Document name help RO9016548602 PVM sąskaita faktūra SSA003720475.pdf Invoice n…" at bounding box center [393, 311] width 758 height 331
click at [693, 464] on div "Save" at bounding box center [700, 468] width 15 height 12
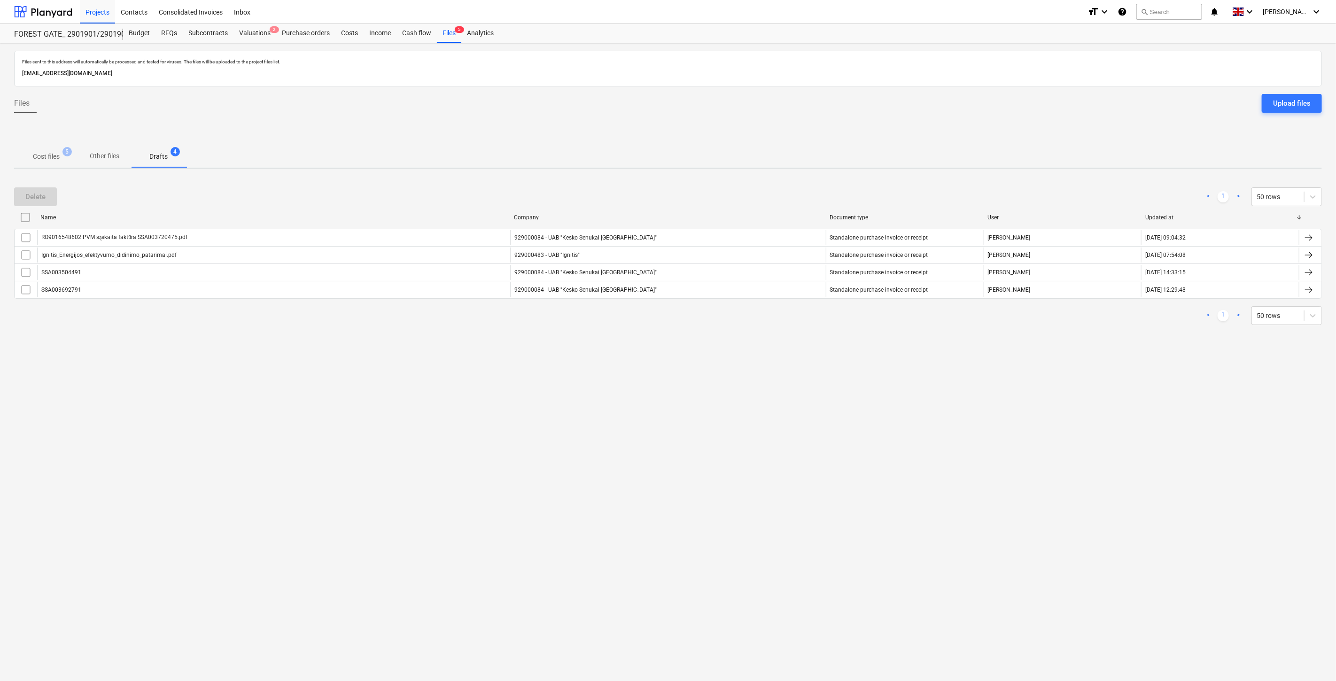
click at [62, 158] on span "Cost files 5" at bounding box center [46, 157] width 42 height 10
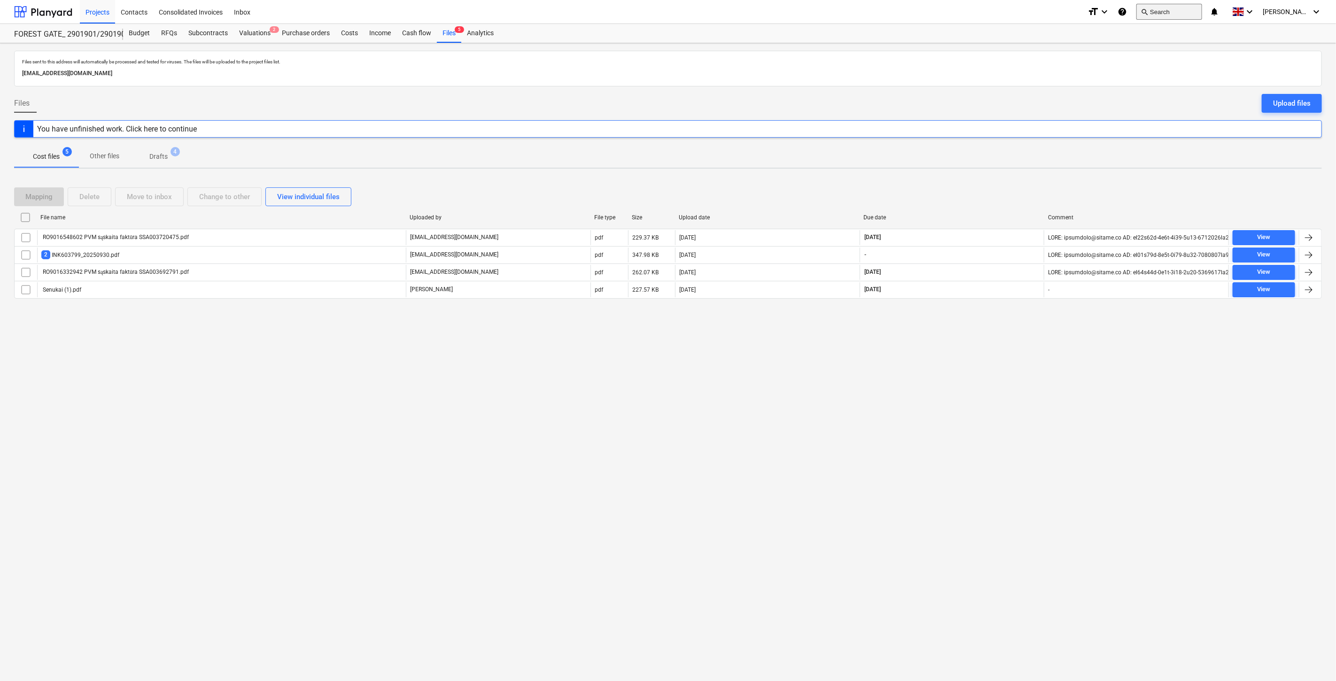
click at [1182, 6] on button "search Search" at bounding box center [1169, 12] width 66 height 16
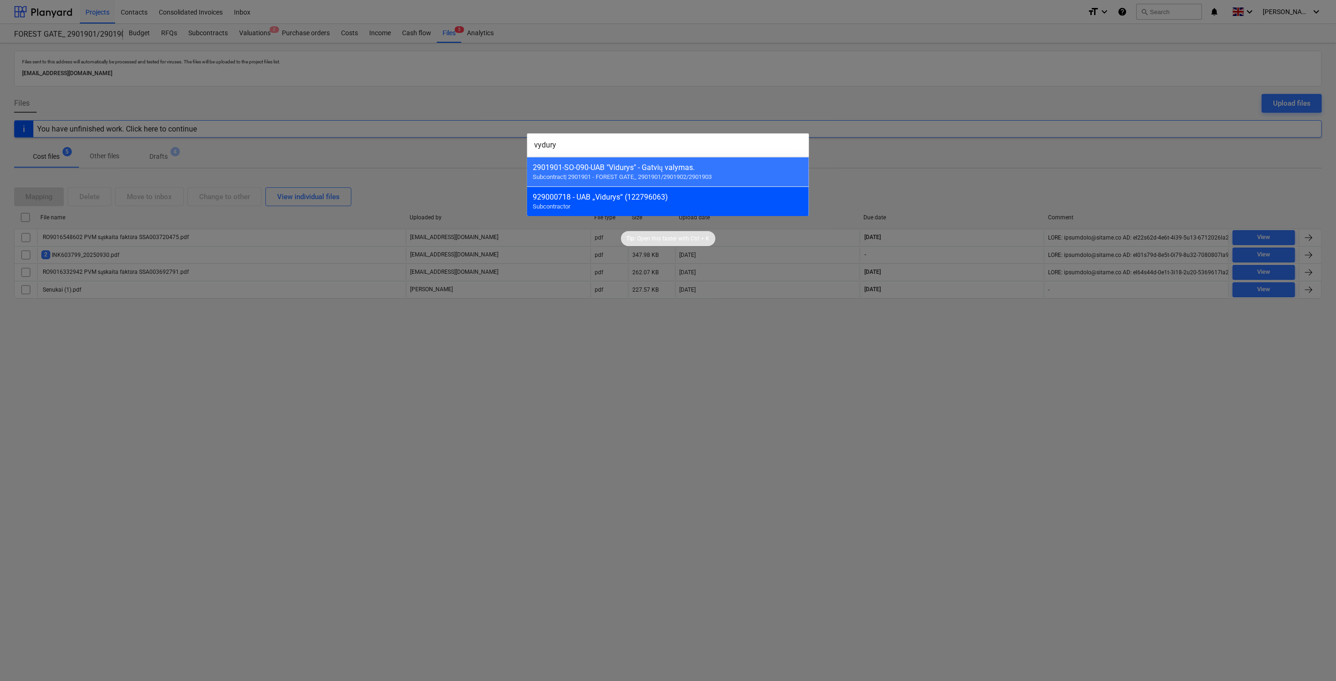
type input "vydury"
click at [706, 195] on div "929000718 - UAB „Vidurys“ (122796063)" at bounding box center [668, 197] width 271 height 9
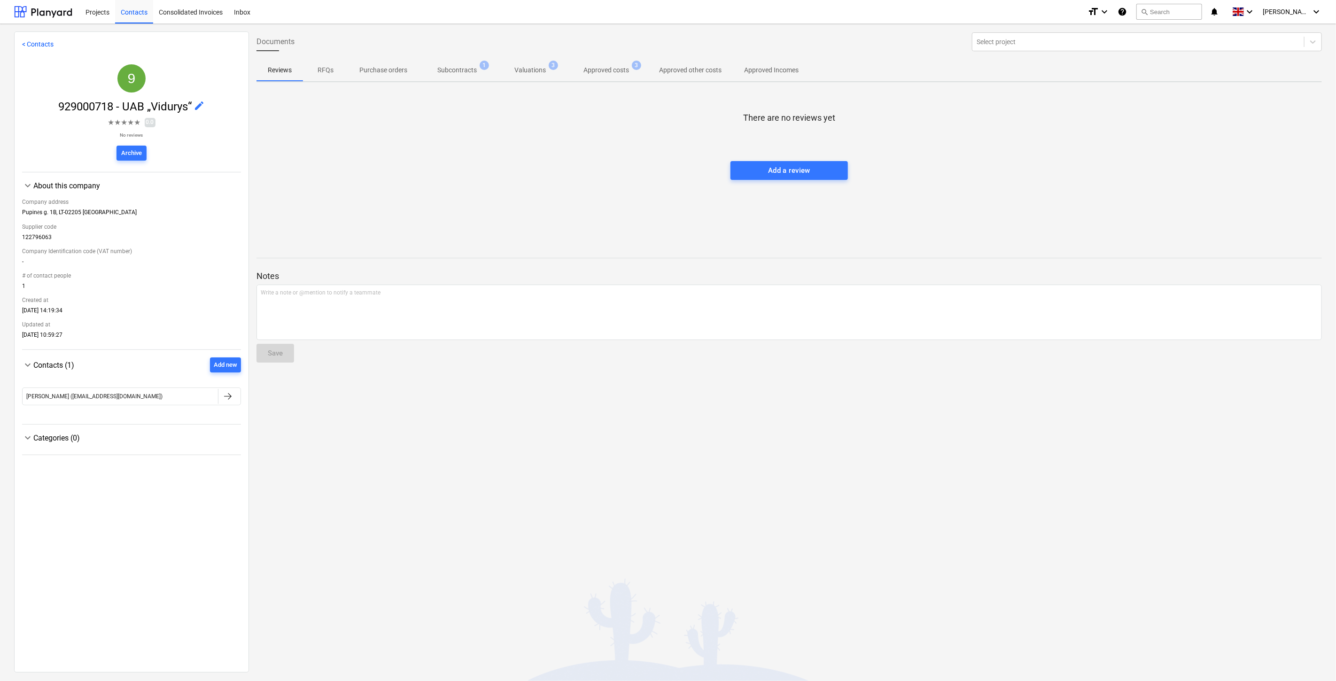
click at [590, 67] on p "Approved costs" at bounding box center [606, 70] width 46 height 10
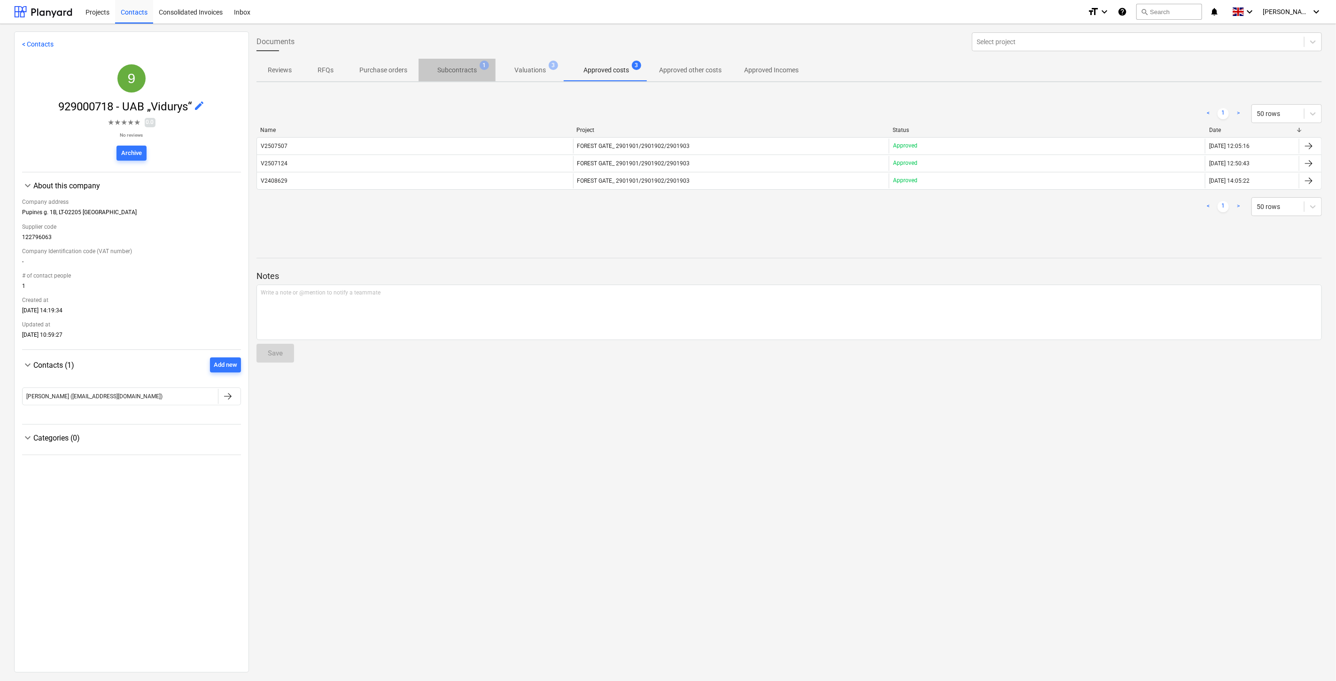
click at [447, 64] on span "Subcontracts 1" at bounding box center [457, 70] width 77 height 17
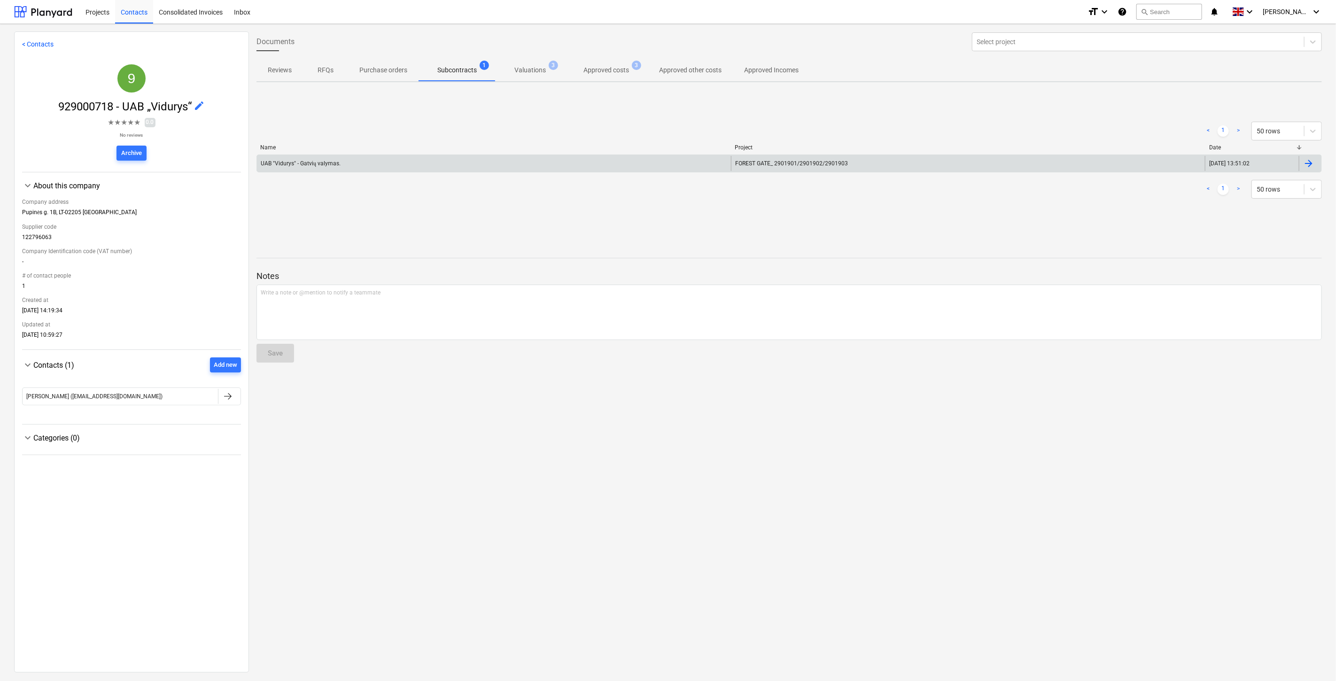
click at [508, 163] on div "UAB "Vidurys" - Gatvių valymas." at bounding box center [494, 163] width 474 height 15
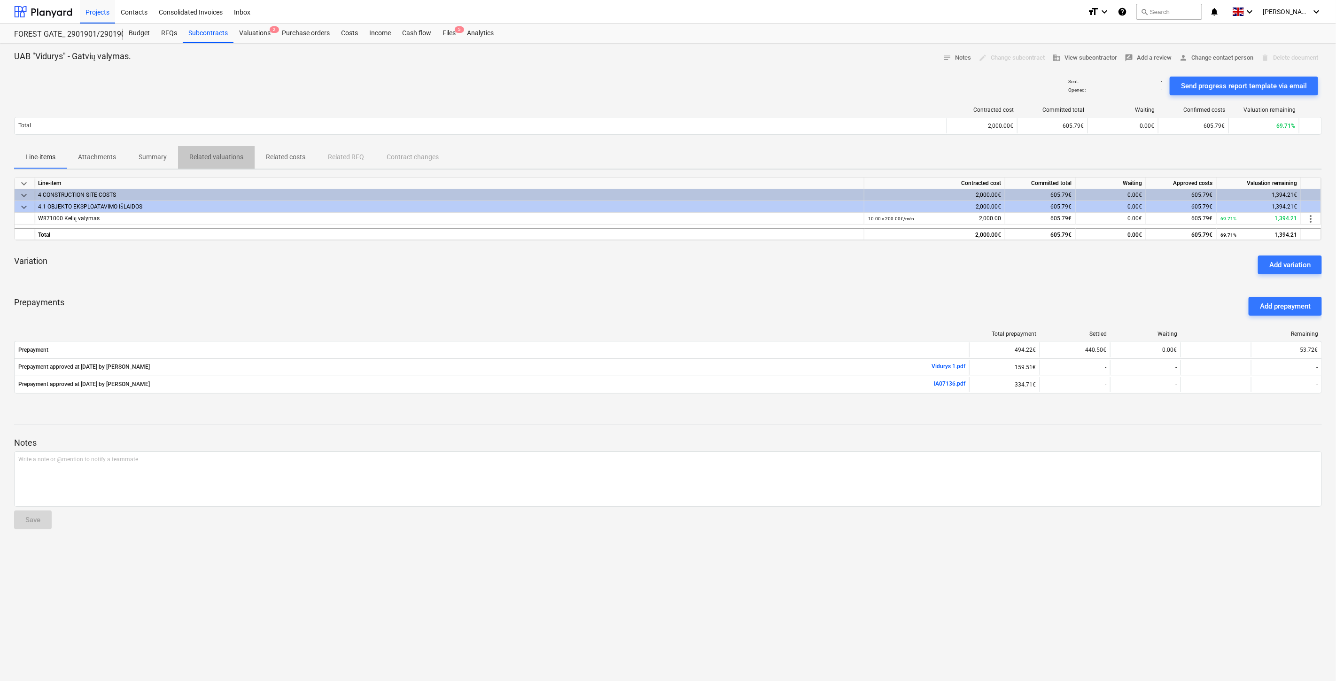
click at [225, 163] on span "Related valuations" at bounding box center [216, 157] width 77 height 16
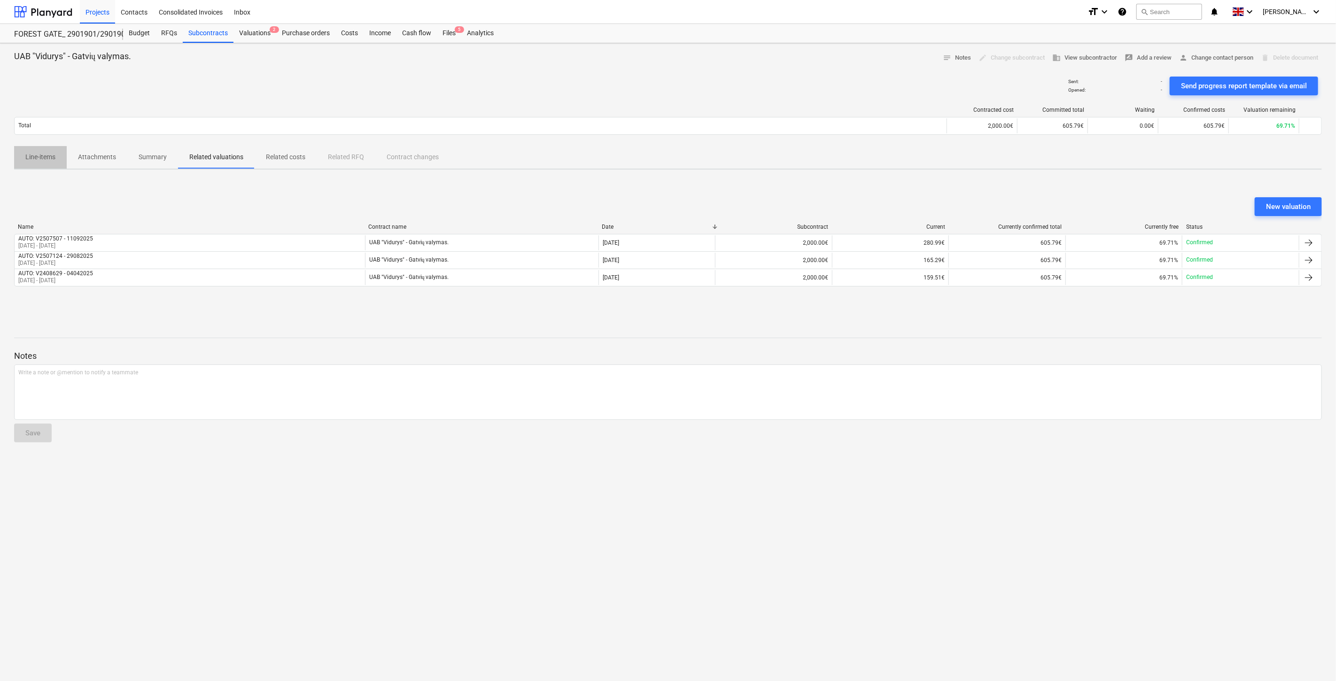
click at [50, 158] on p "Line-items" at bounding box center [40, 157] width 30 height 10
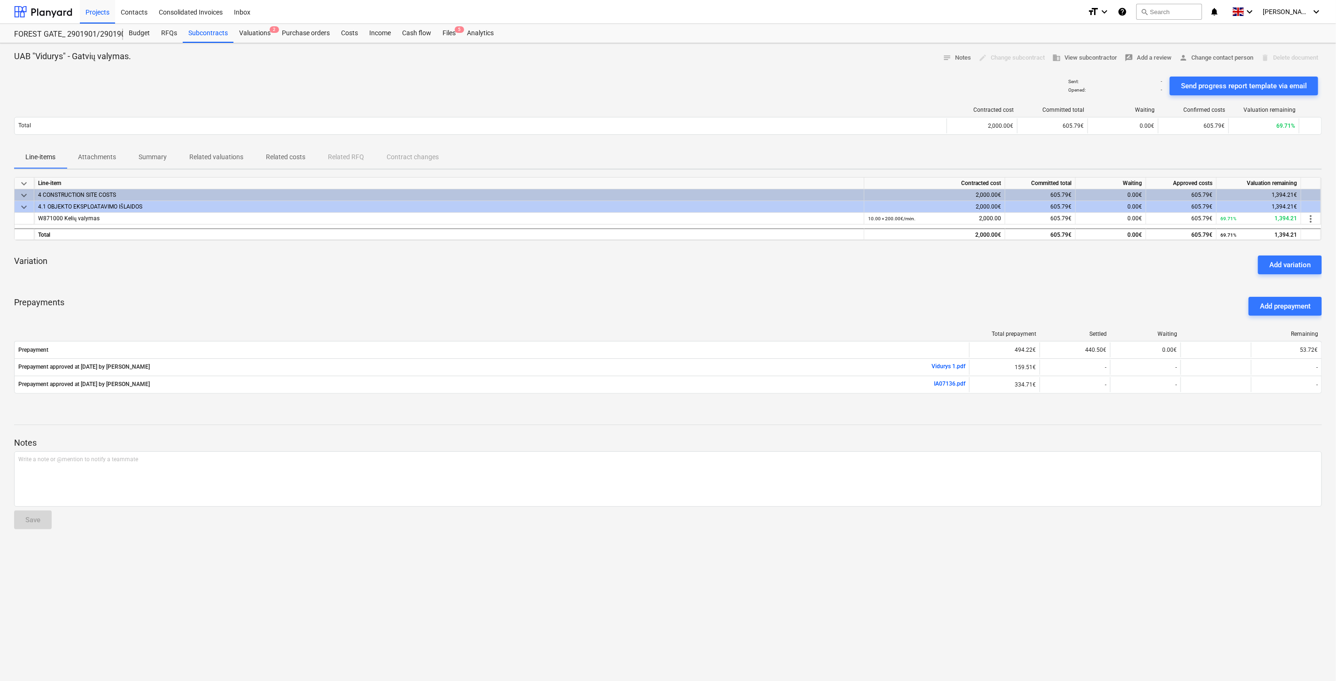
click at [915, 279] on div "Variation Add variation" at bounding box center [668, 265] width 1308 height 34
click at [945, 268] on div "Variation Add variation" at bounding box center [668, 265] width 1308 height 34
drag, startPoint x: 834, startPoint y: 272, endPoint x: 863, endPoint y: 259, distance: 32.0
click at [837, 271] on div "Variation Add variation" at bounding box center [668, 265] width 1308 height 34
click at [863, 259] on div "Variation Add variation" at bounding box center [668, 265] width 1308 height 34
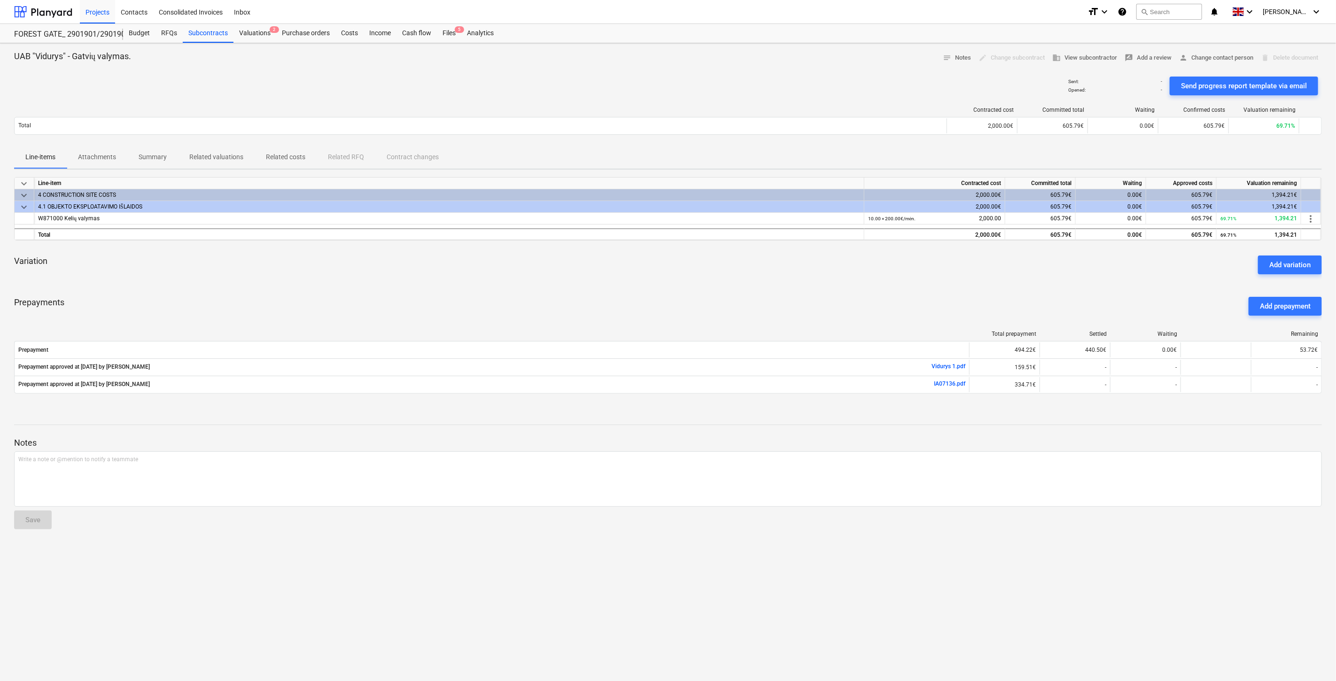
click at [296, 156] on p "Related costs" at bounding box center [285, 157] width 39 height 10
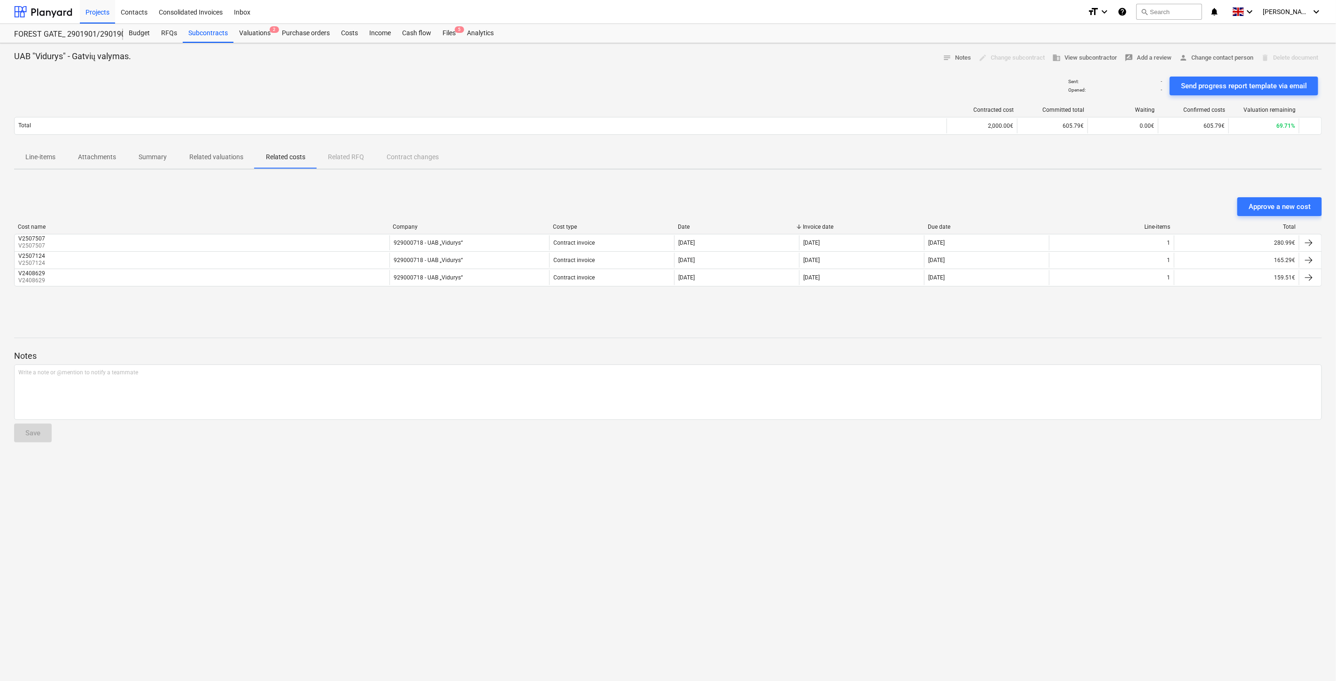
click at [1016, 194] on div "Approve a new cost Cost name Company Cost type Date Invoice date Due date Line-…" at bounding box center [668, 247] width 1308 height 141
click at [1032, 188] on div "Approve a new cost Cost name Company Cost type Date Invoice date Due date Line-…" at bounding box center [668, 247] width 1308 height 141
click at [158, 159] on p "Summary" at bounding box center [153, 157] width 28 height 10
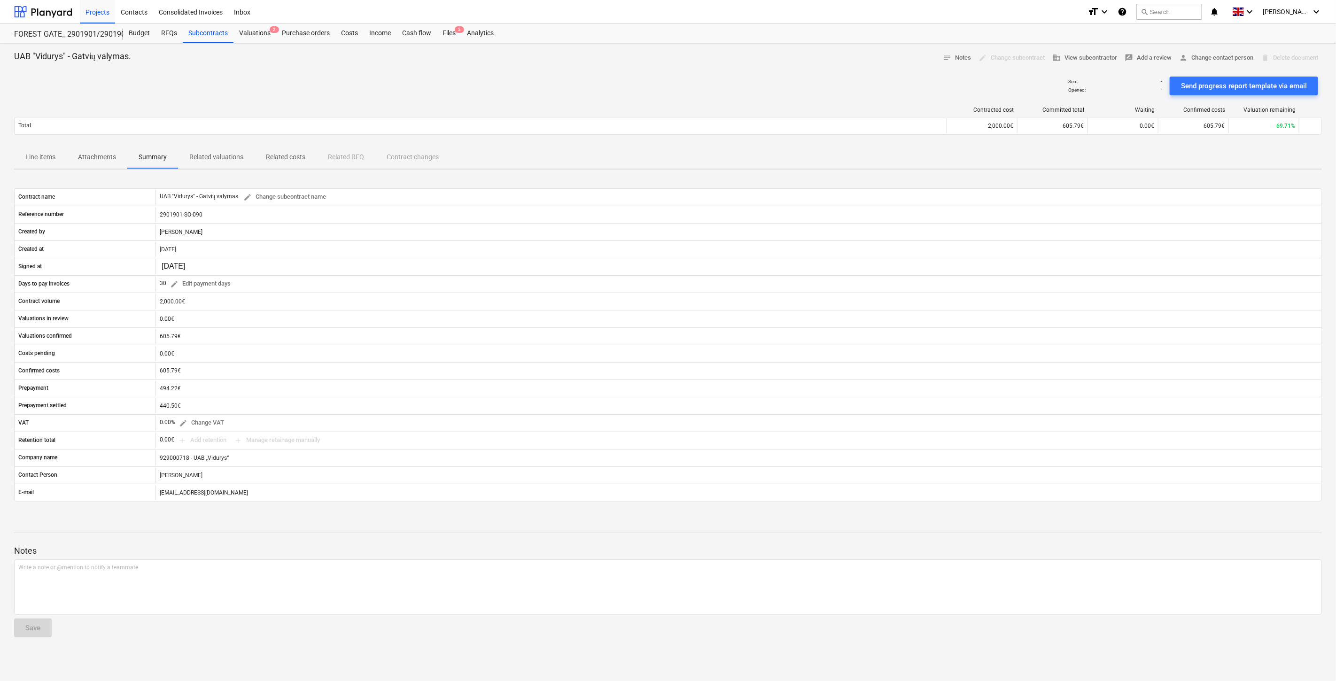
click at [313, 158] on span "Related costs" at bounding box center [286, 157] width 62 height 16
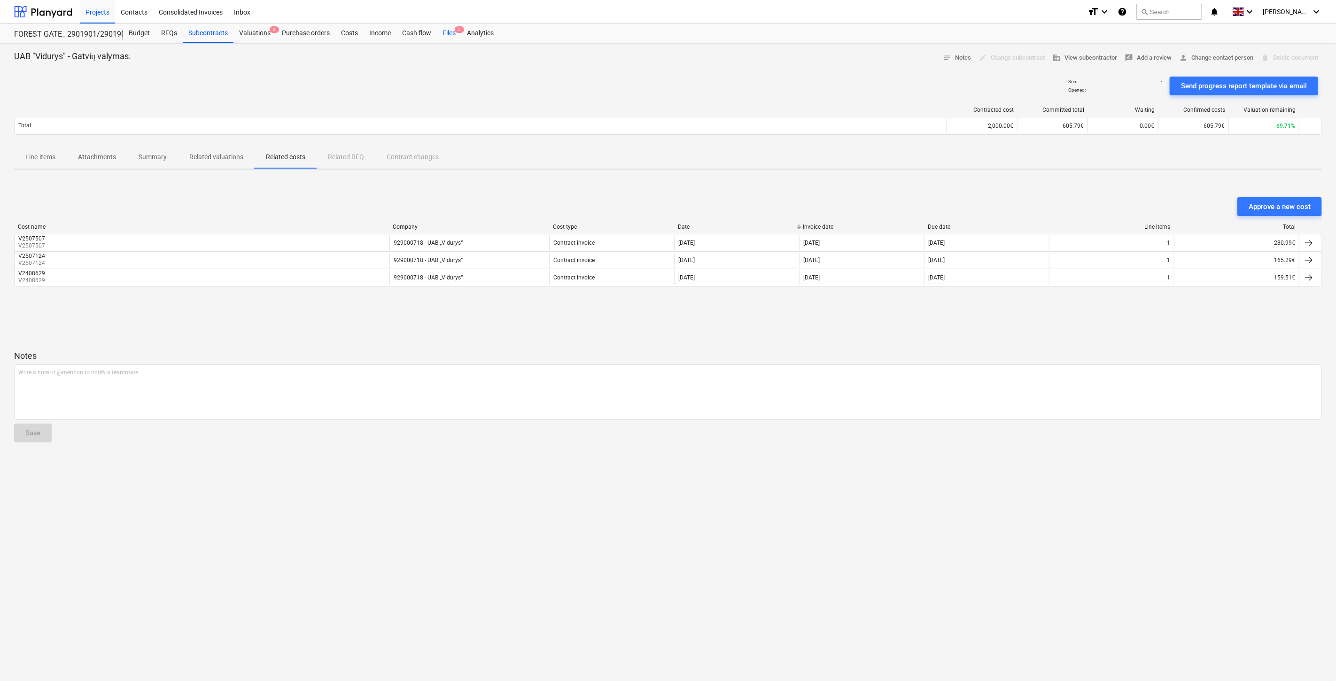
click at [442, 37] on div "Files 5" at bounding box center [449, 33] width 24 height 19
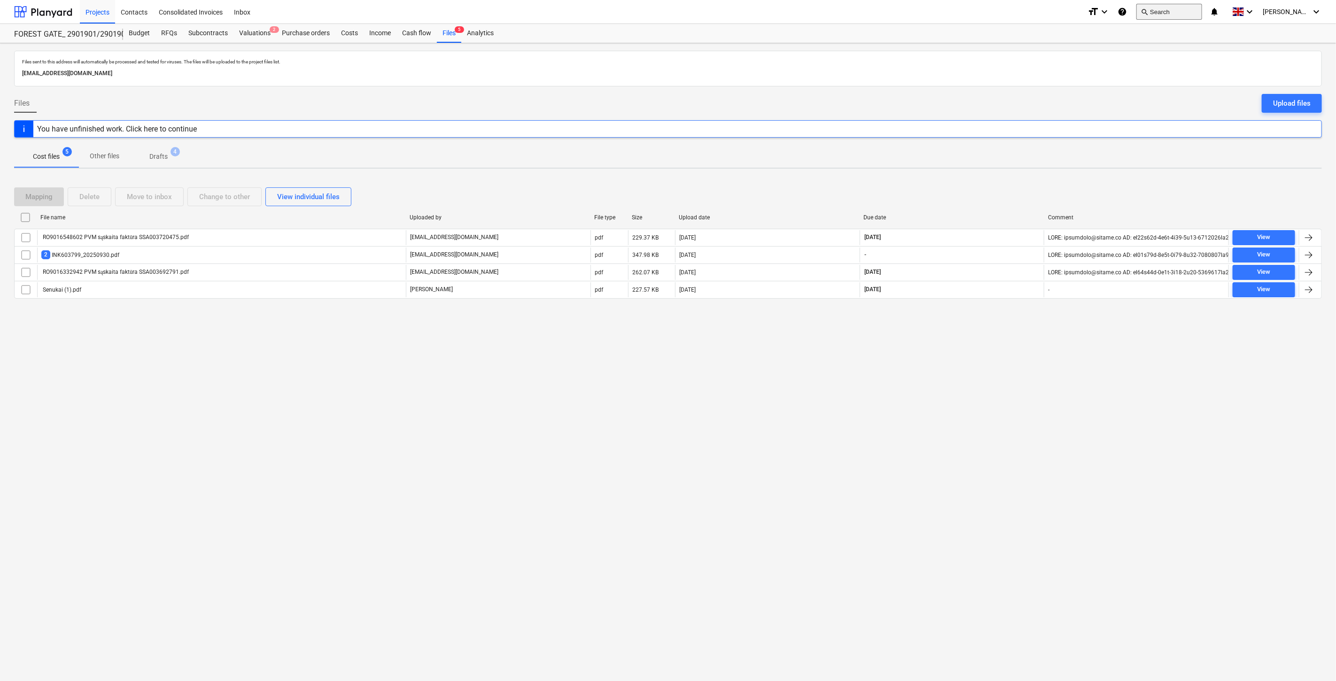
click at [1164, 13] on button "search Search" at bounding box center [1169, 12] width 66 height 16
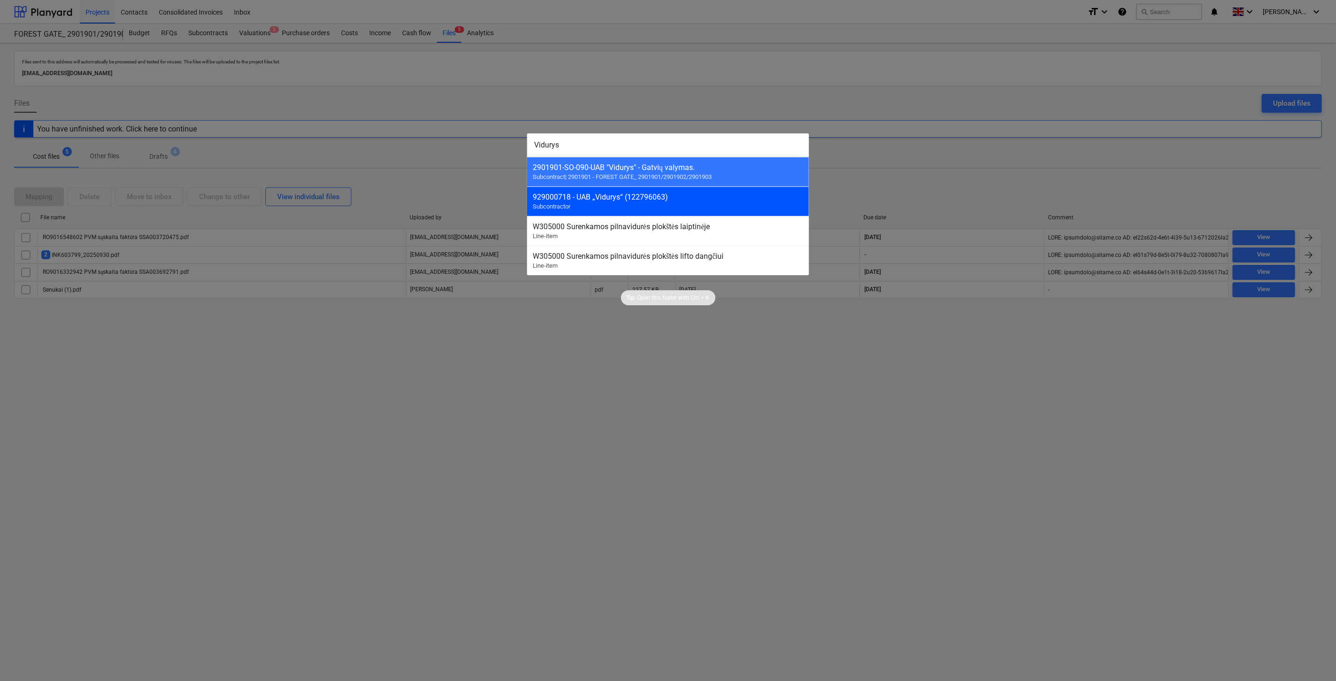
type input "Vidurys"
click at [729, 202] on div "929000718 - UAB „Vidurys“ (122796063)" at bounding box center [668, 197] width 271 height 9
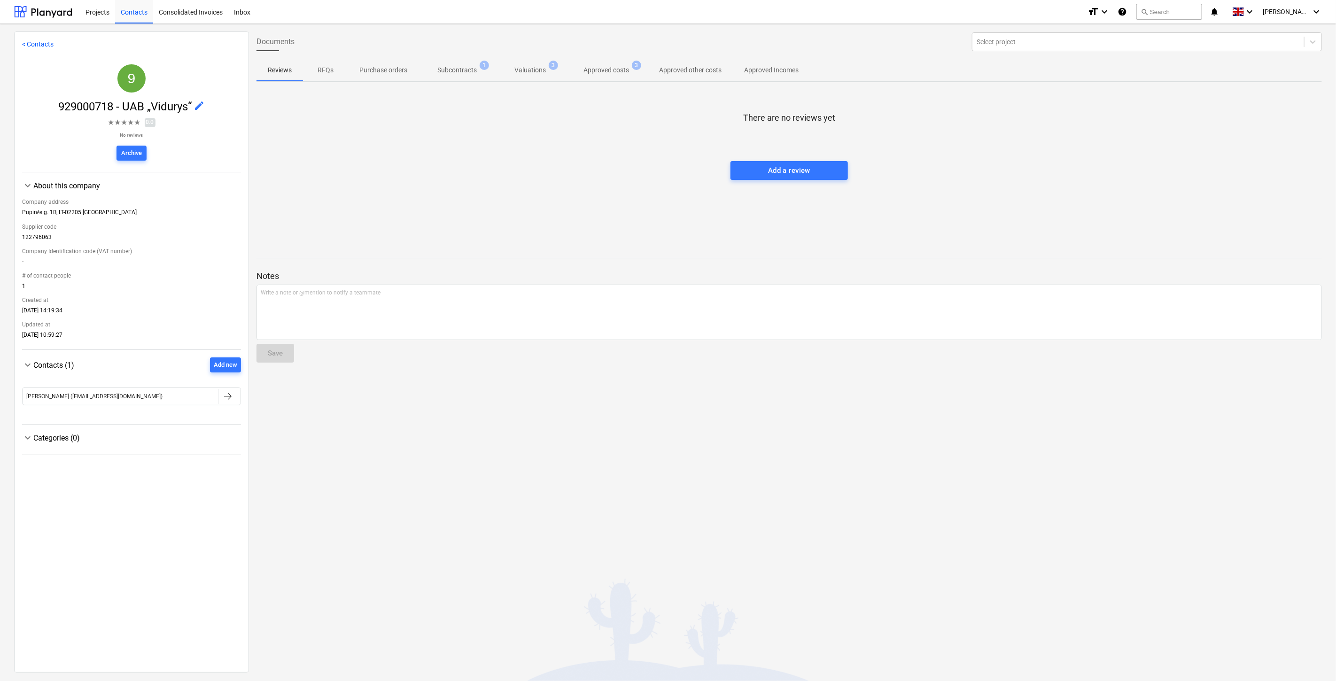
click at [454, 68] on p "Subcontracts" at bounding box center [456, 70] width 39 height 10
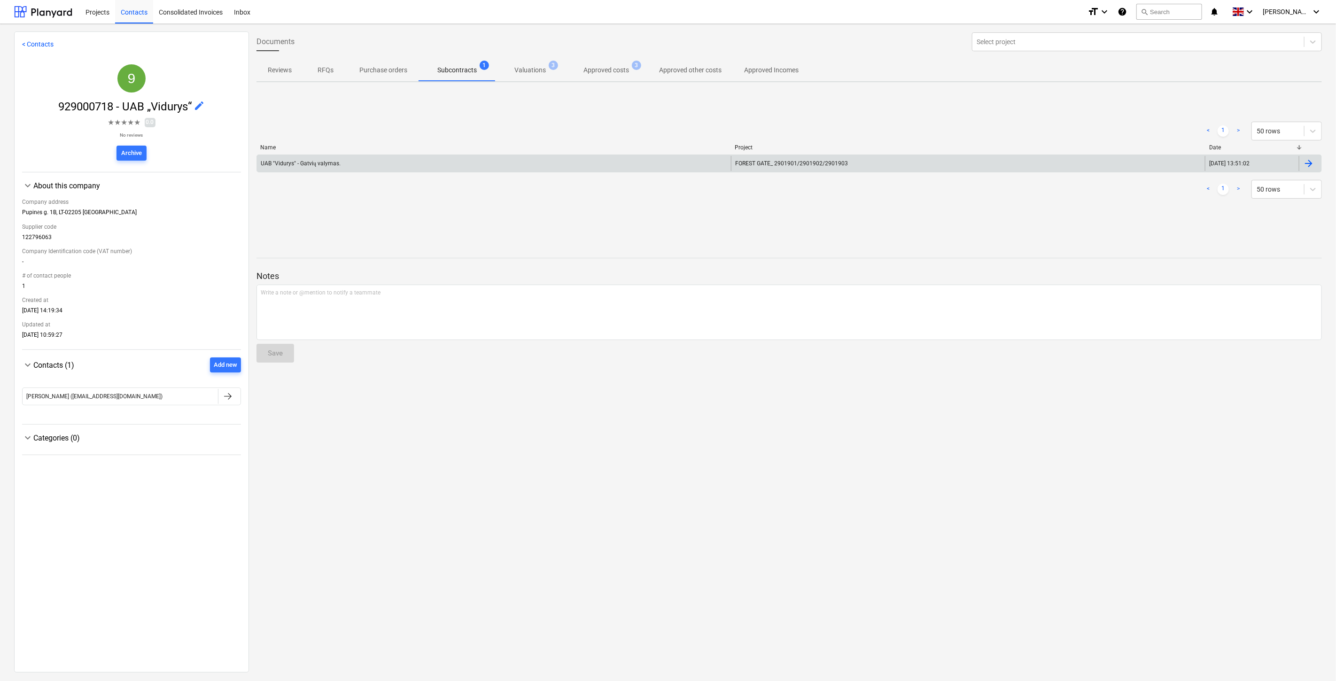
click at [482, 161] on div "UAB "Vidurys" - Gatvių valymas." at bounding box center [494, 163] width 474 height 15
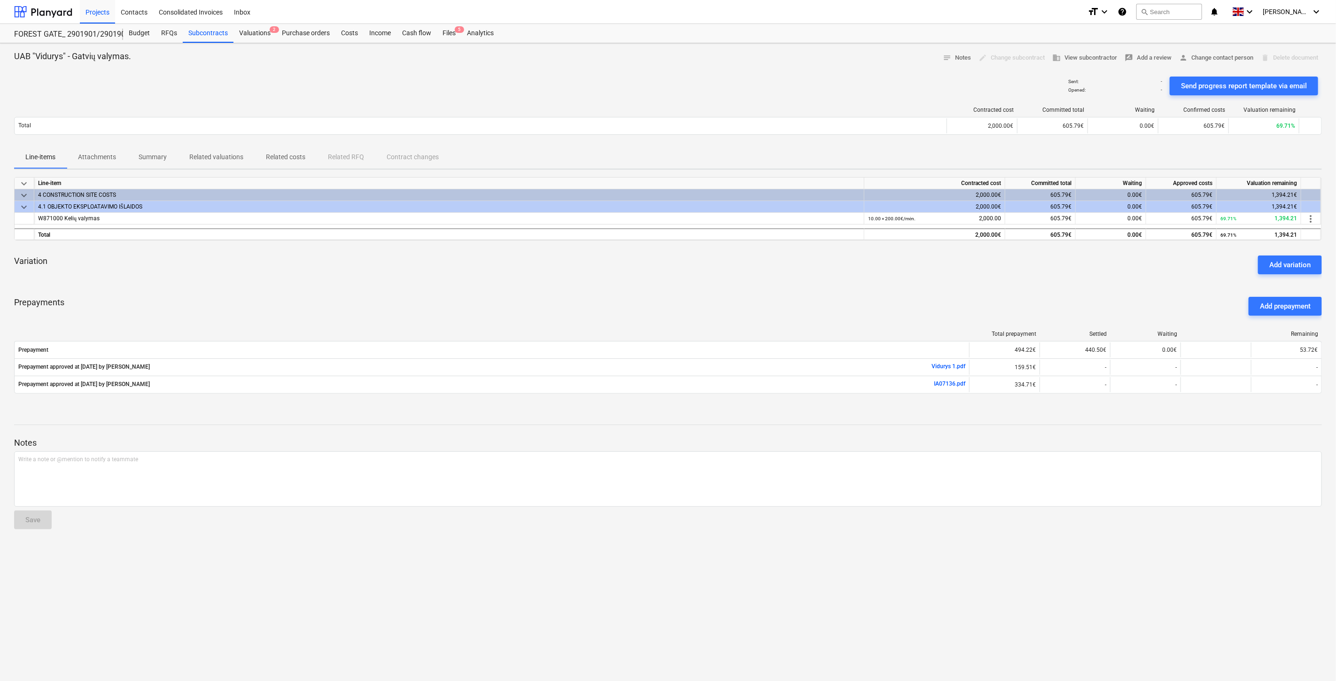
click at [945, 290] on div "Prepayments Add prepayment" at bounding box center [668, 306] width 1308 height 34
drag, startPoint x: 958, startPoint y: 283, endPoint x: 460, endPoint y: 213, distance: 502.9
click at [955, 283] on div "keyboard_arrow_down Line-item Contracted cost Committed total Waiting Approved …" at bounding box center [668, 291] width 1308 height 228
click at [226, 161] on p "Related valuations" at bounding box center [216, 157] width 54 height 10
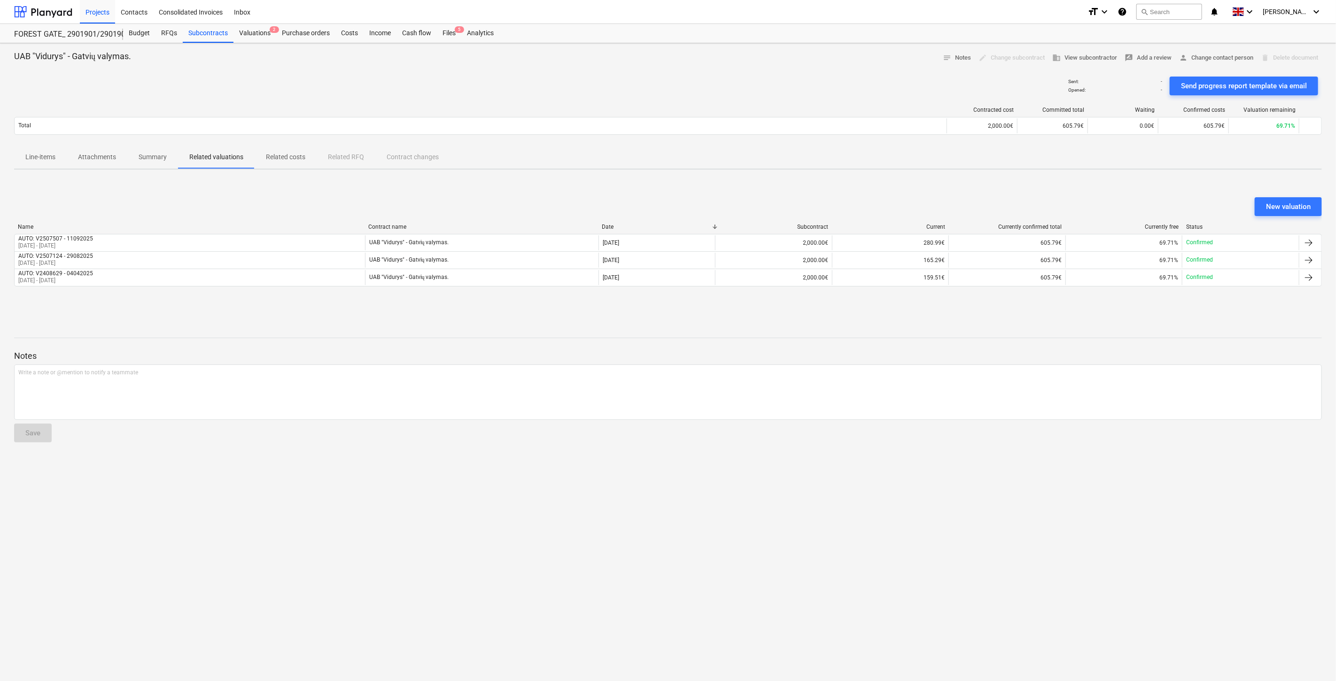
click at [938, 205] on div "New valuation" at bounding box center [668, 206] width 1308 height 19
click at [965, 198] on div "New valuation" at bounding box center [668, 206] width 1308 height 19
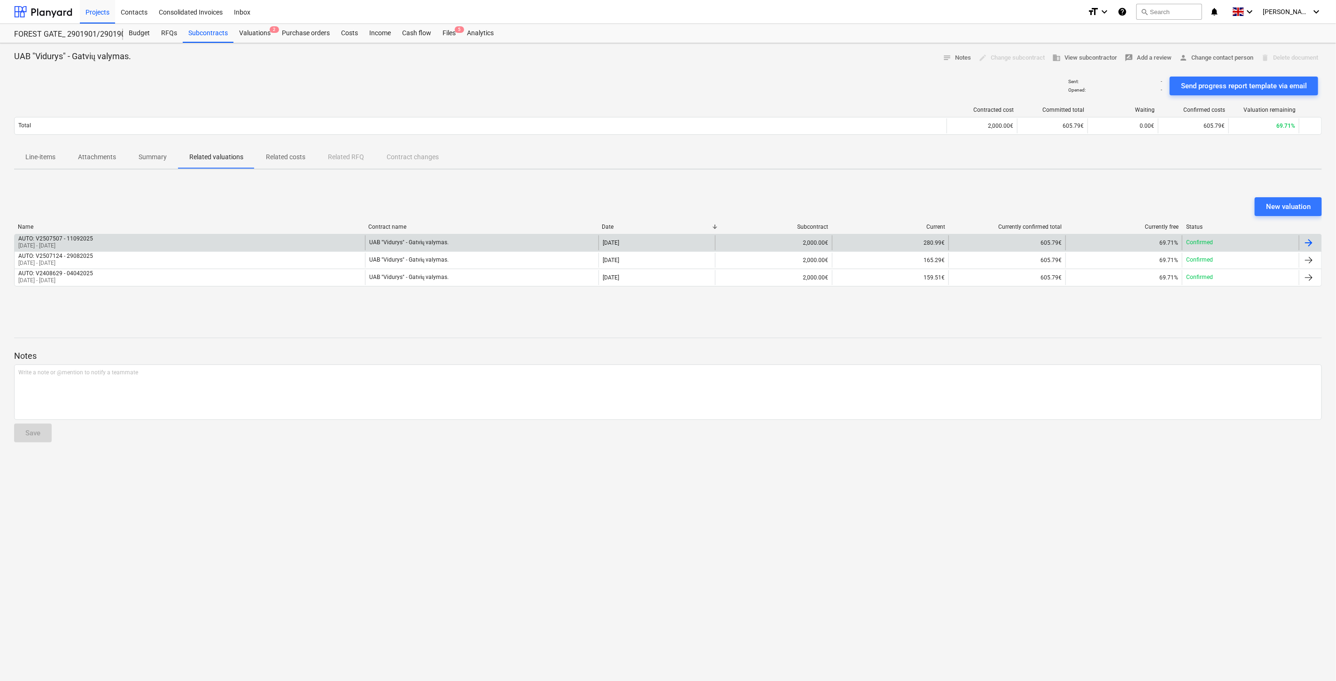
click at [503, 247] on div "UAB "Vidurys" - Gatvių valymas." at bounding box center [481, 242] width 233 height 15
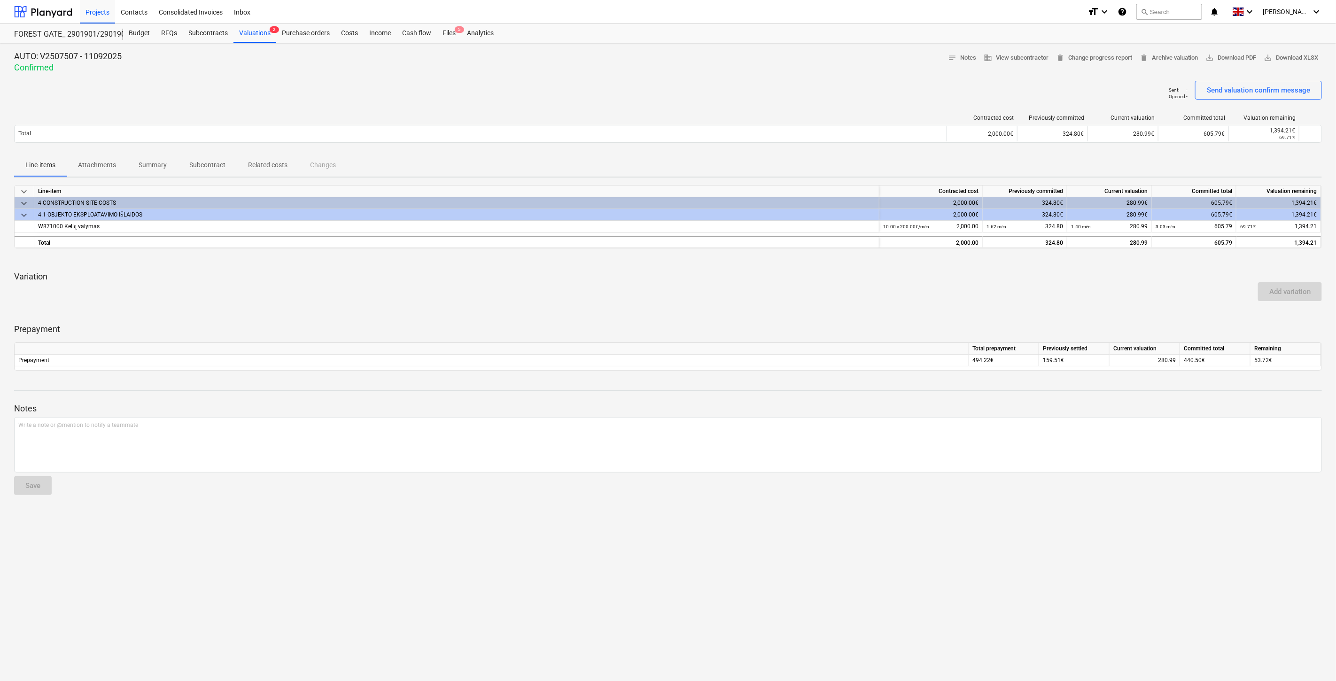
click at [103, 168] on p "Attachments" at bounding box center [97, 165] width 38 height 10
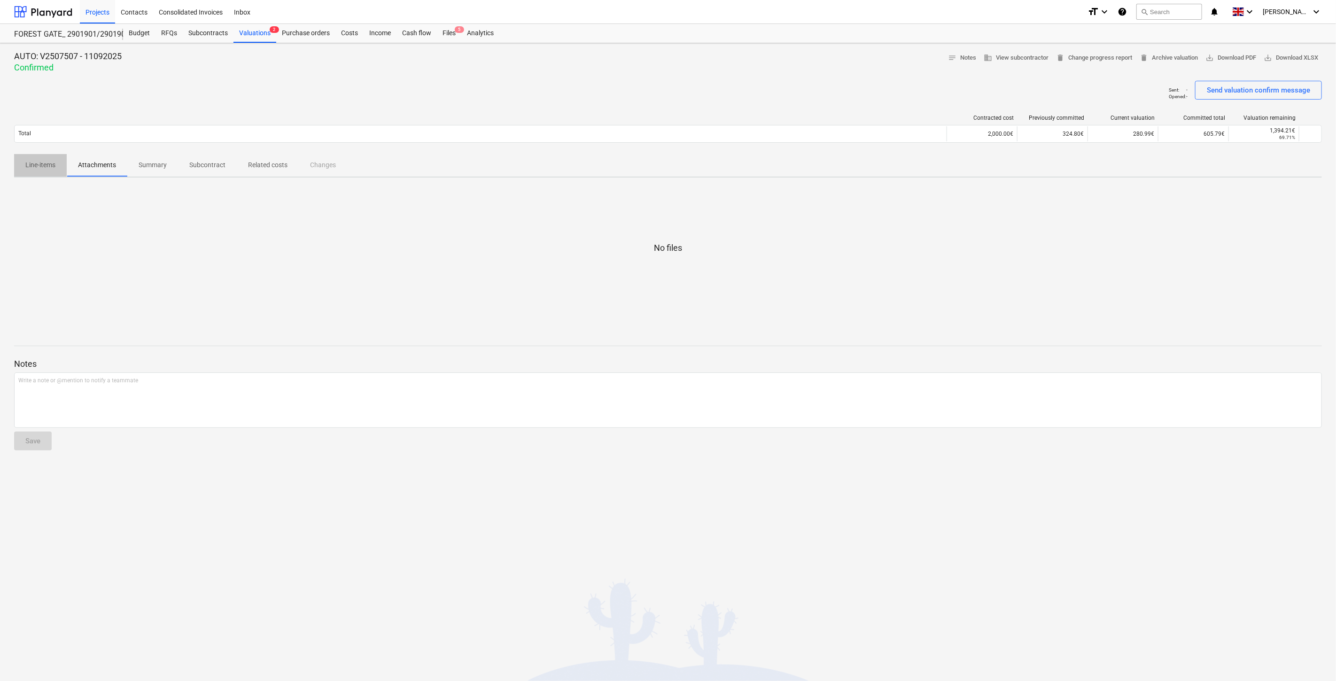
click at [34, 168] on p "Line-items" at bounding box center [40, 165] width 30 height 10
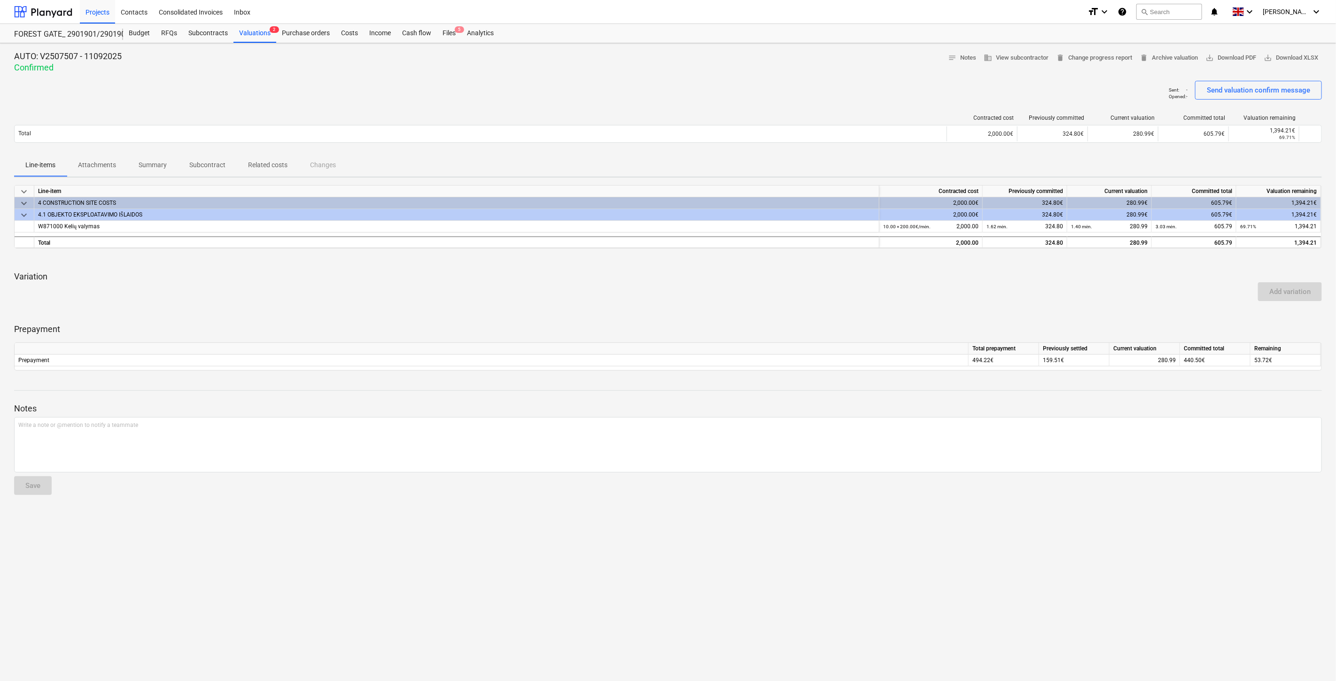
click at [114, 167] on p "Attachments" at bounding box center [97, 165] width 38 height 10
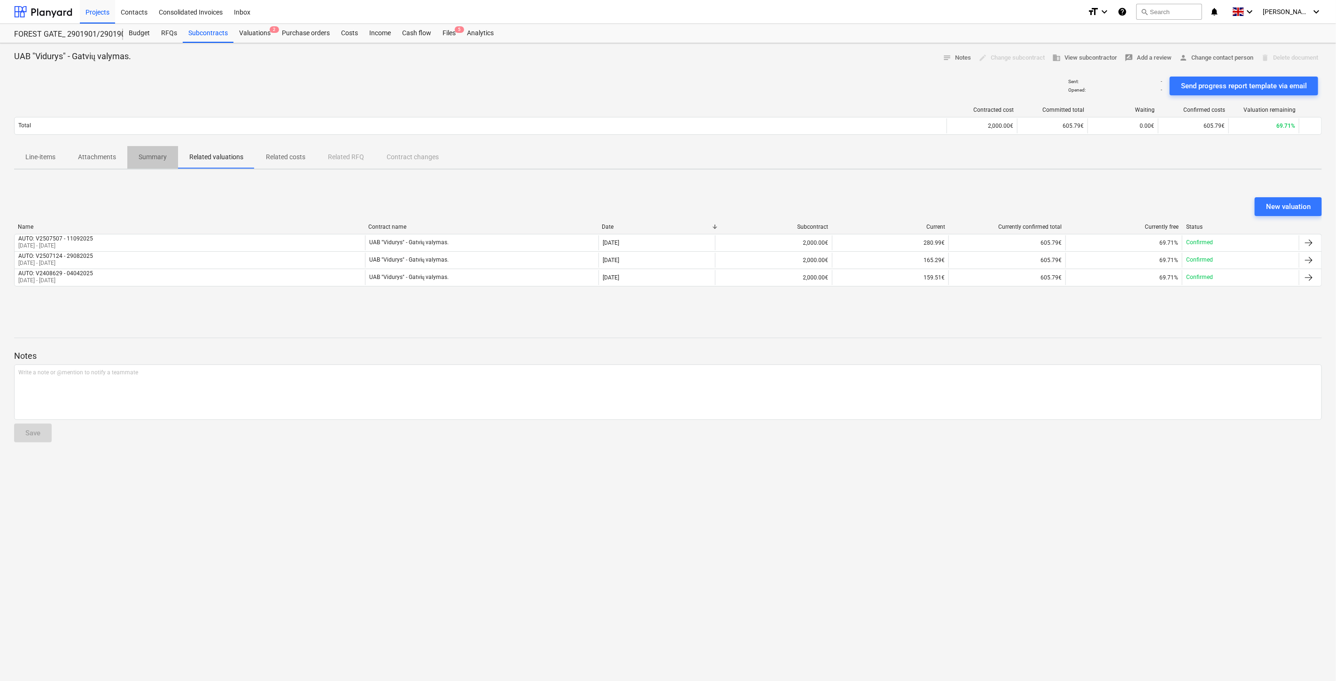
drag, startPoint x: 158, startPoint y: 161, endPoint x: 192, endPoint y: 157, distance: 34.0
click at [158, 161] on p "Summary" at bounding box center [153, 157] width 28 height 10
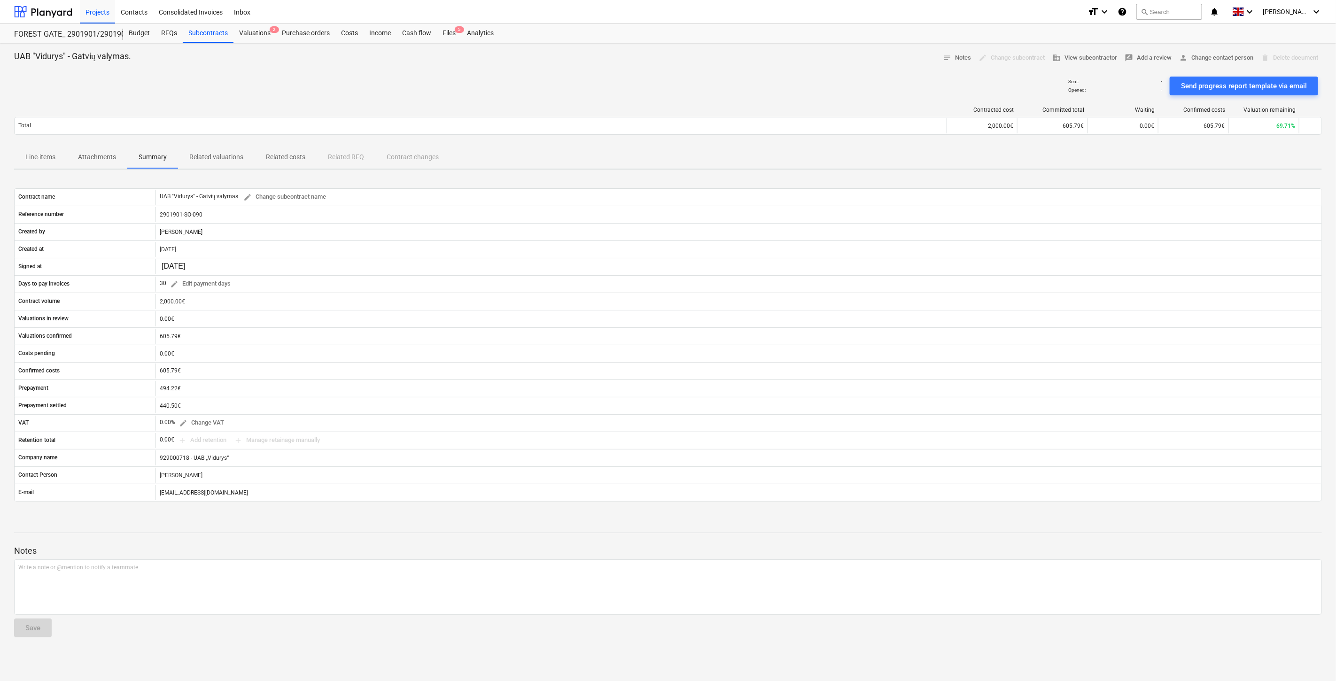
click at [295, 153] on p "Related costs" at bounding box center [285, 157] width 39 height 10
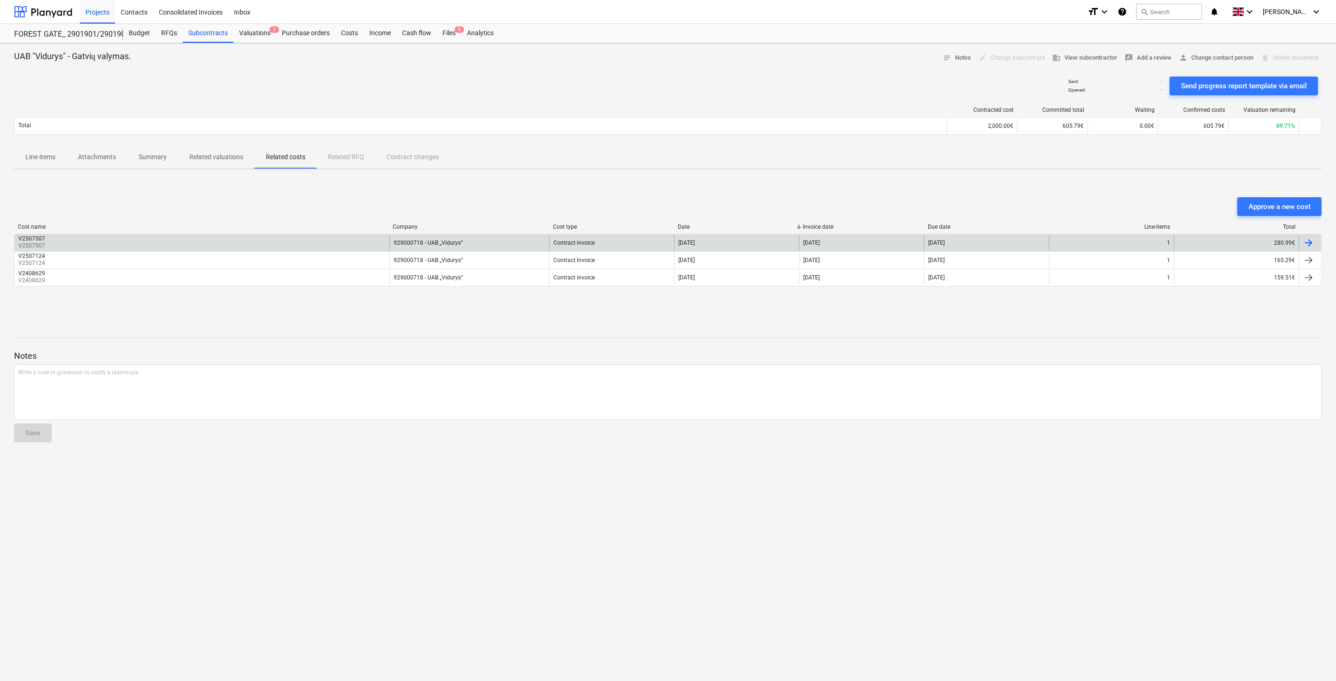
click at [325, 234] on div "V2507507 V2507507 929000718 - UAB „Vidurys“ Contract invoice 11 Sep 2025 09 Sep…" at bounding box center [668, 242] width 1308 height 17
click at [303, 239] on div "V2507507 V2507507" at bounding box center [202, 242] width 375 height 15
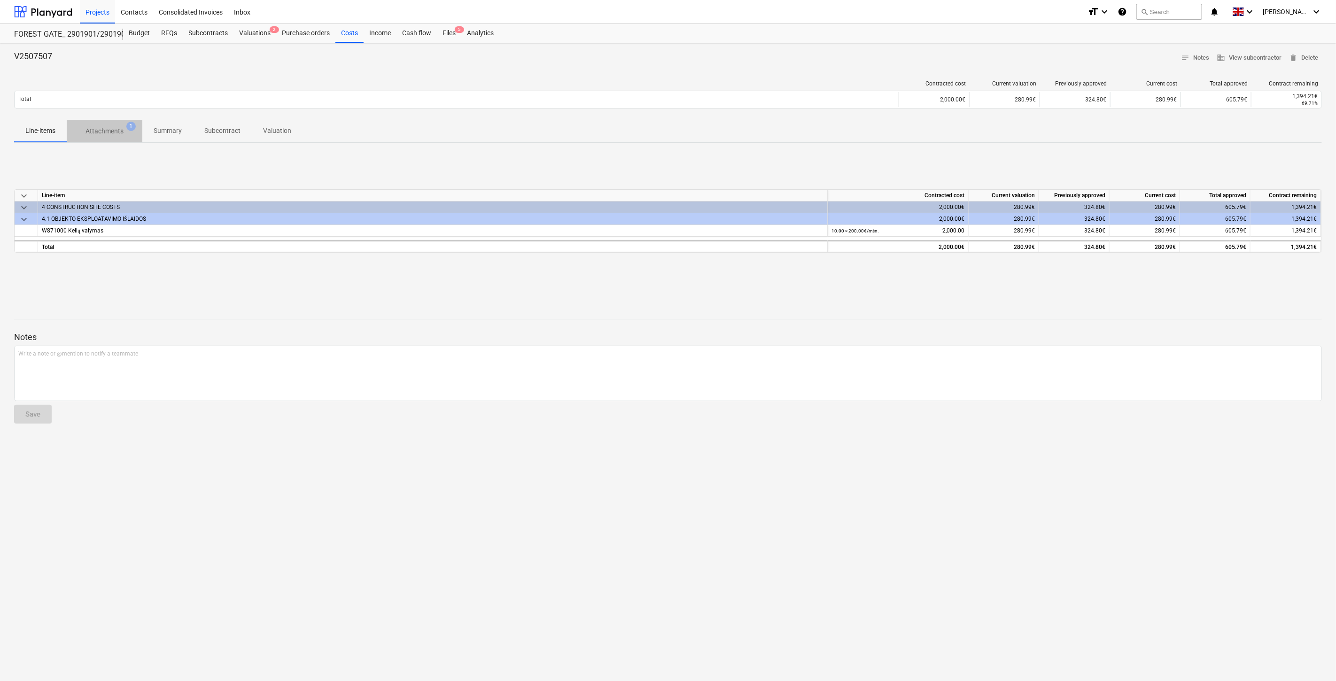
click at [101, 129] on p "Attachments" at bounding box center [104, 131] width 38 height 10
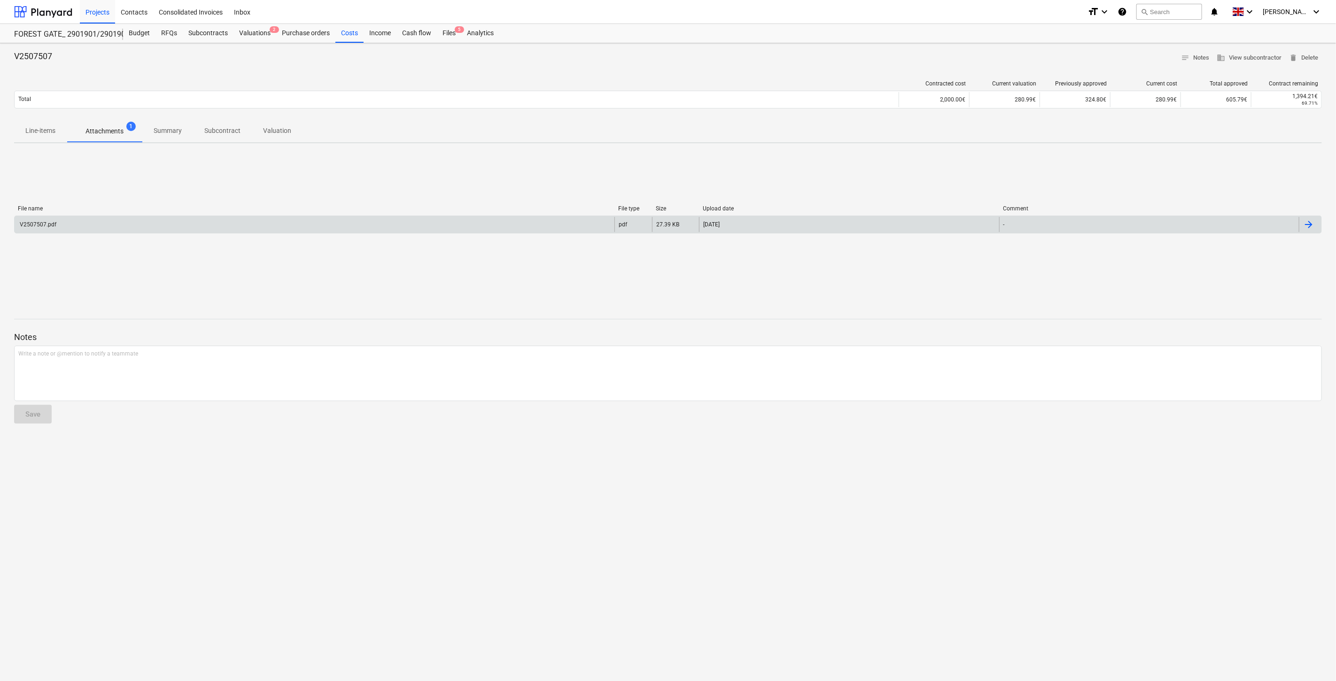
click at [153, 232] on div "V2507507.pdf pdf 27.39 KB 10.09.2025 -" at bounding box center [668, 225] width 1308 height 18
click at [304, 219] on div "V2507507.pdf" at bounding box center [315, 224] width 600 height 15
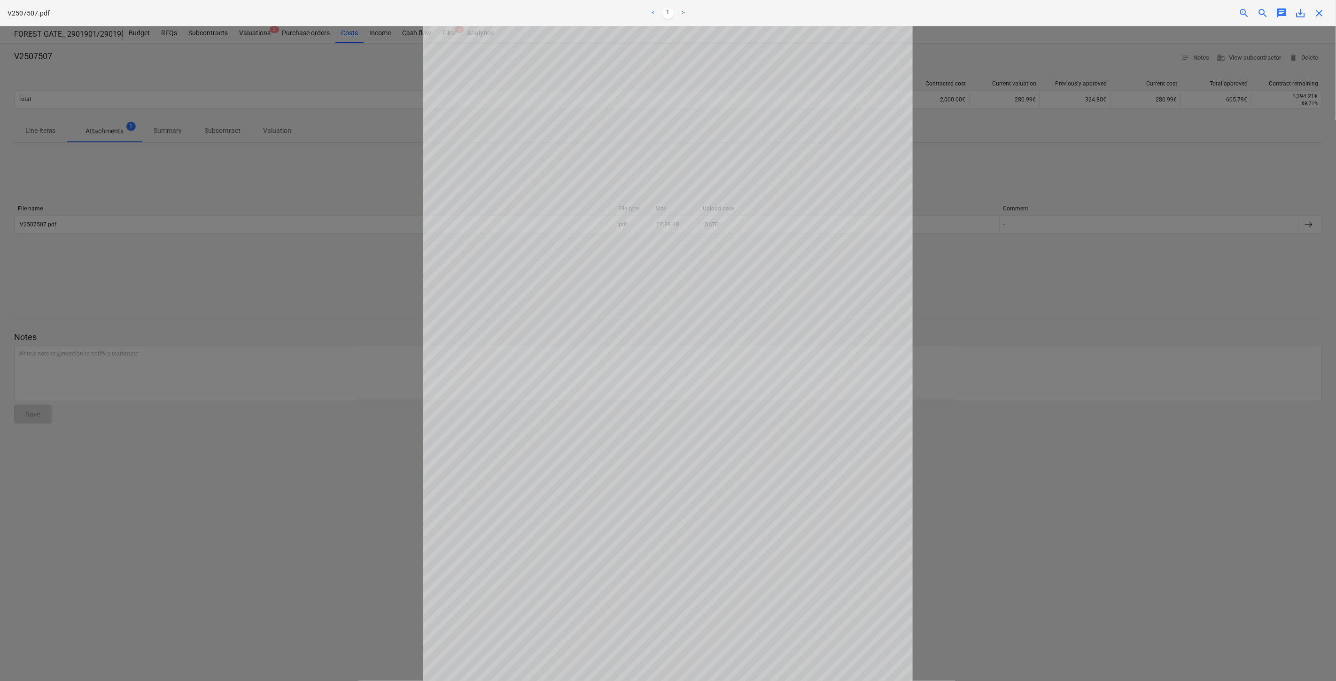
click at [1305, 16] on span "save_alt" at bounding box center [1300, 13] width 11 height 11
click at [1322, 13] on span "close" at bounding box center [1318, 13] width 11 height 11
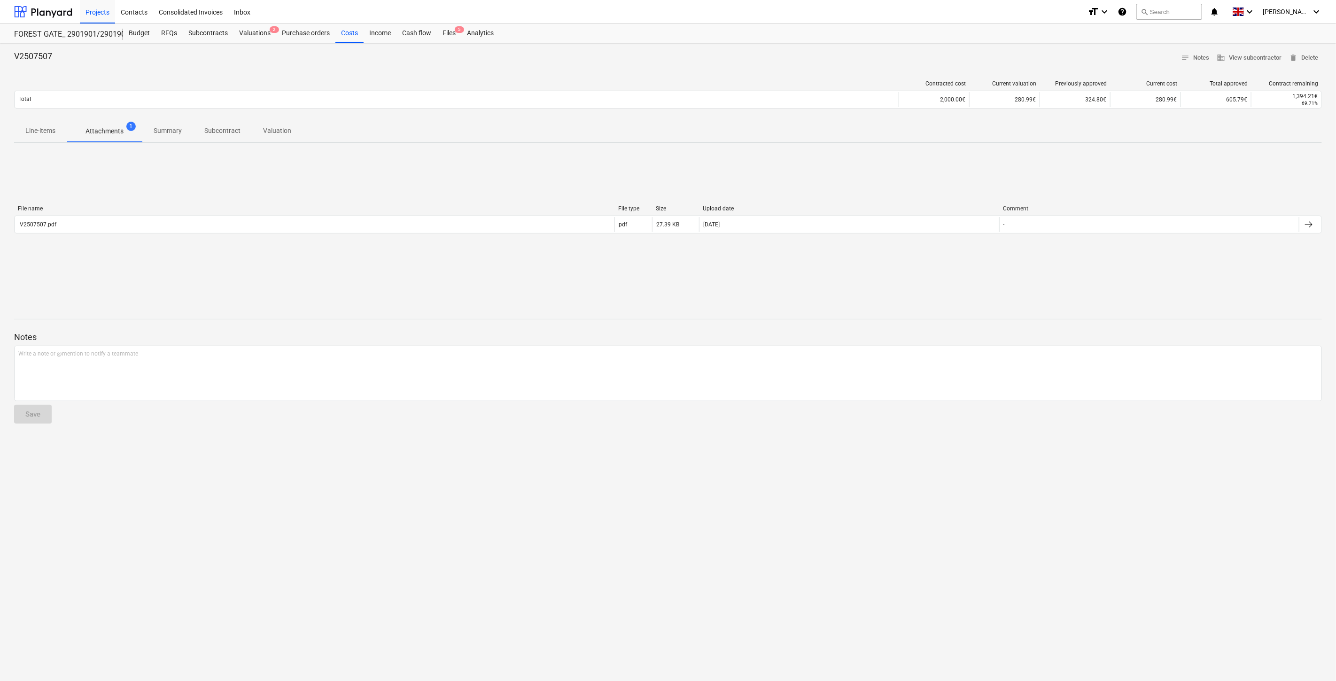
click at [1102, 268] on div "File name File type Size Upload date Comment V2507507.pdf pdf 27.39 KB 10.09.20…" at bounding box center [668, 221] width 1308 height 141
click at [1124, 257] on div "File name File type Size Upload date Comment V2507507.pdf pdf 27.39 KB 10.09.20…" at bounding box center [668, 221] width 1308 height 141
drag, startPoint x: 455, startPoint y: 30, endPoint x: 460, endPoint y: 35, distance: 7.3
click at [455, 30] on span "5" at bounding box center [459, 29] width 9 height 7
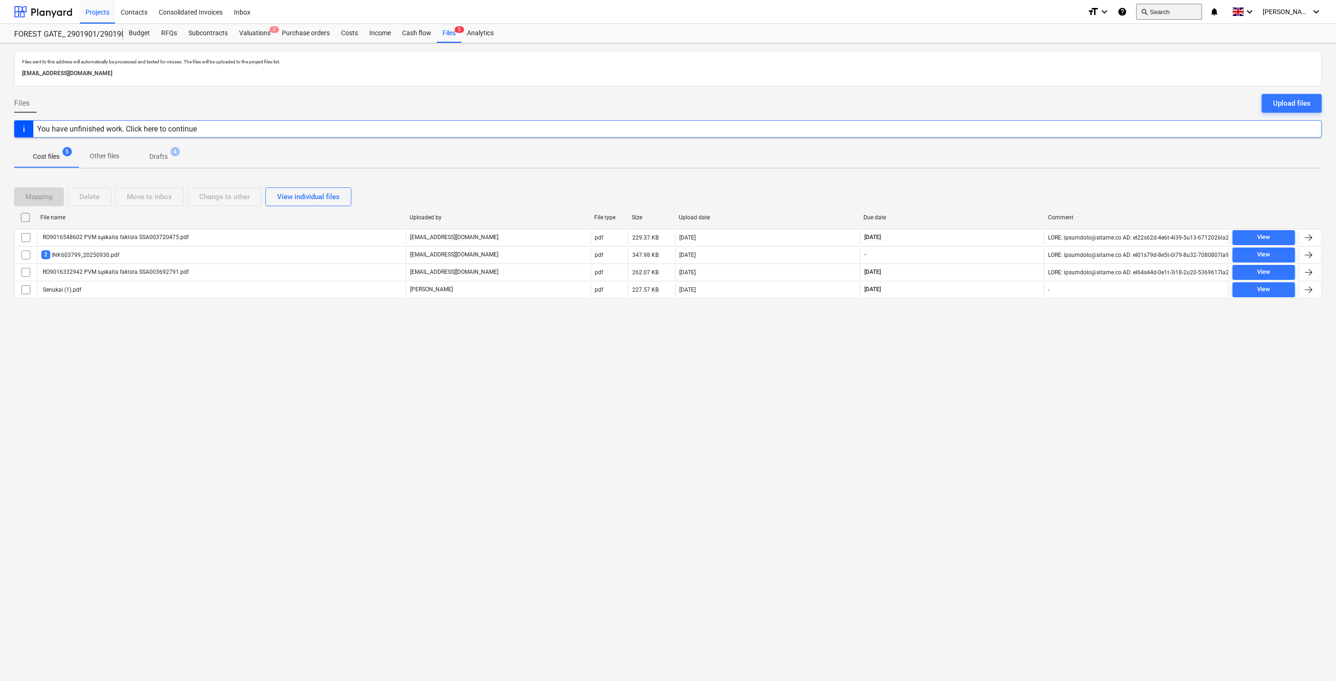
click at [1199, 8] on button "search Search" at bounding box center [1169, 12] width 66 height 16
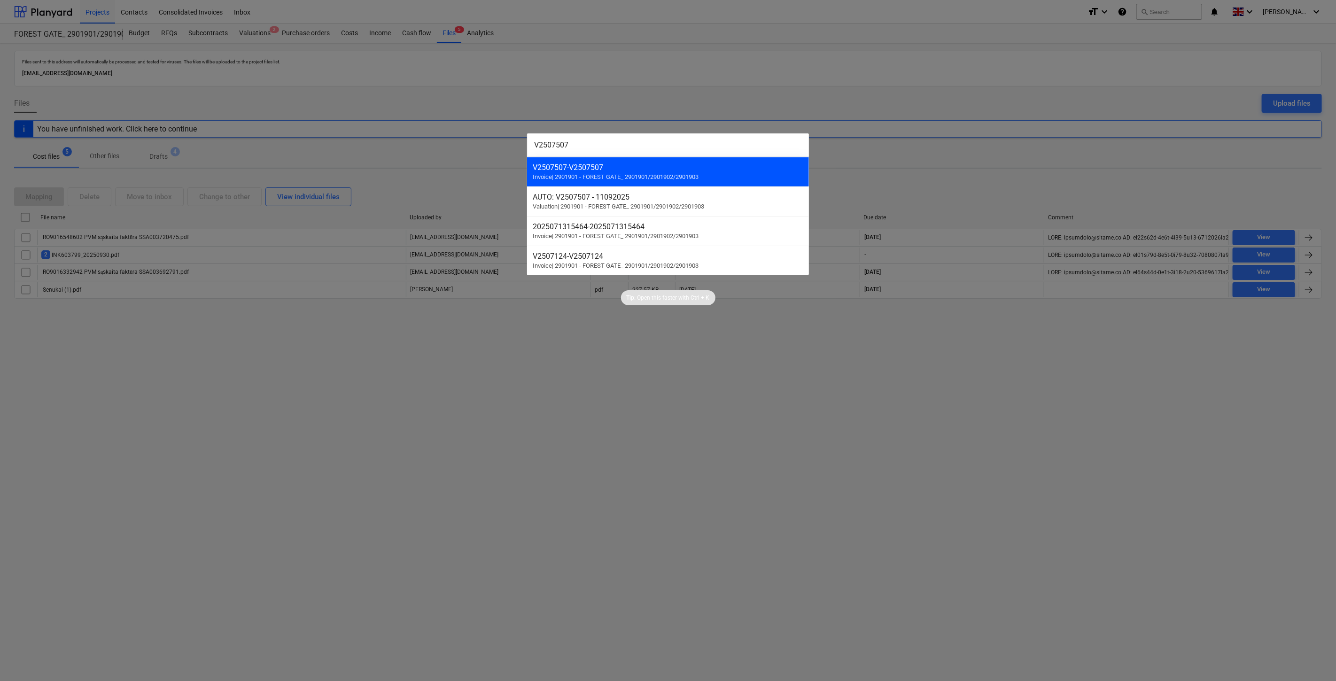
type input "V2507507"
click at [677, 180] on span "Invoice | 2901901 - FOREST GATE_ 2901901/2901902/2901903" at bounding box center [616, 176] width 166 height 7
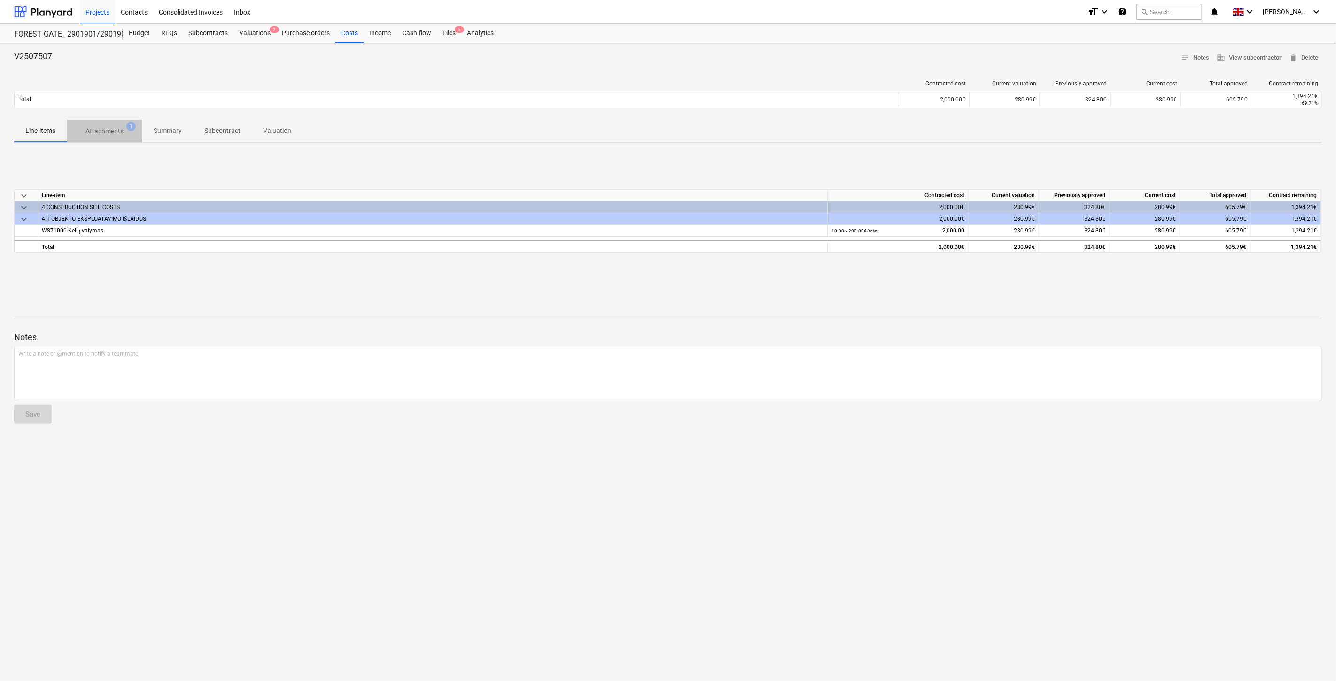
click at [102, 130] on p "Attachments" at bounding box center [104, 131] width 38 height 10
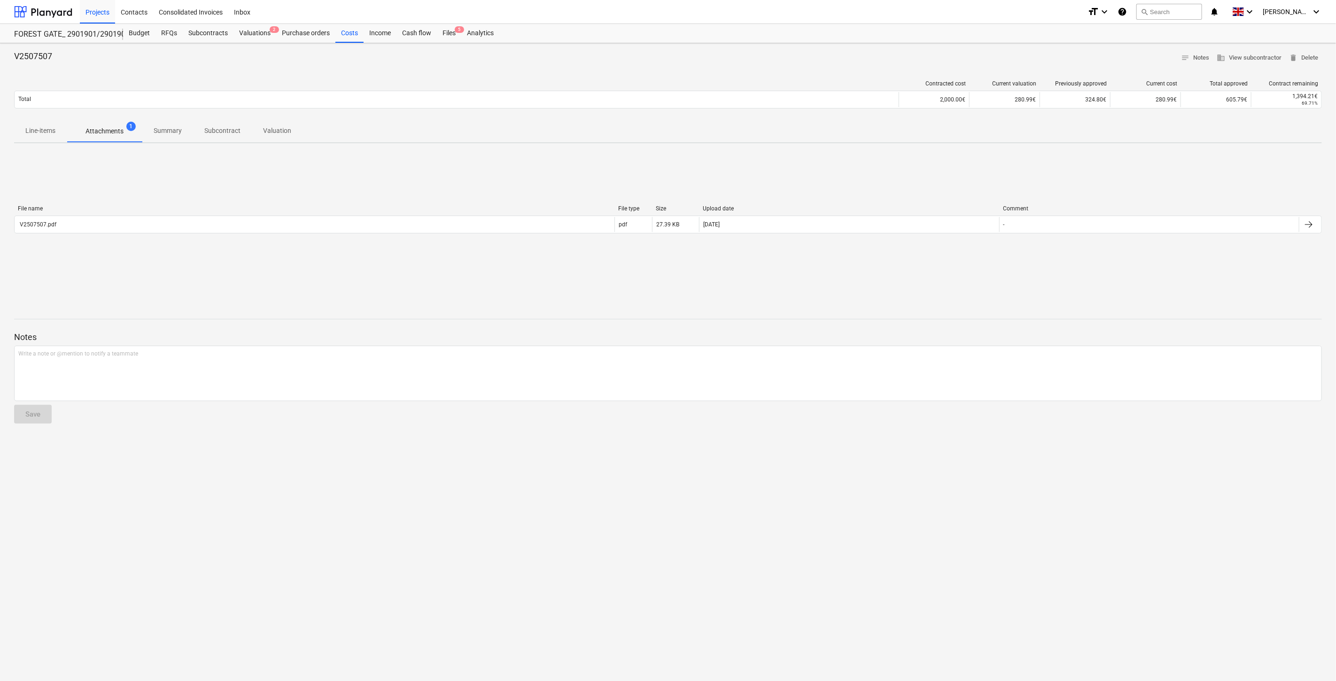
click at [917, 274] on div "File name File type Size Upload date Comment V2507507.pdf pdf 27.39 KB 10.09.20…" at bounding box center [668, 221] width 1308 height 141
click at [925, 270] on div "File name File type Size Upload date Comment V2507507.pdf pdf 27.39 KB 10.09.20…" at bounding box center [668, 221] width 1308 height 141
drag, startPoint x: 443, startPoint y: 33, endPoint x: 462, endPoint y: 39, distance: 19.2
click at [444, 33] on div "Files 5" at bounding box center [449, 33] width 24 height 19
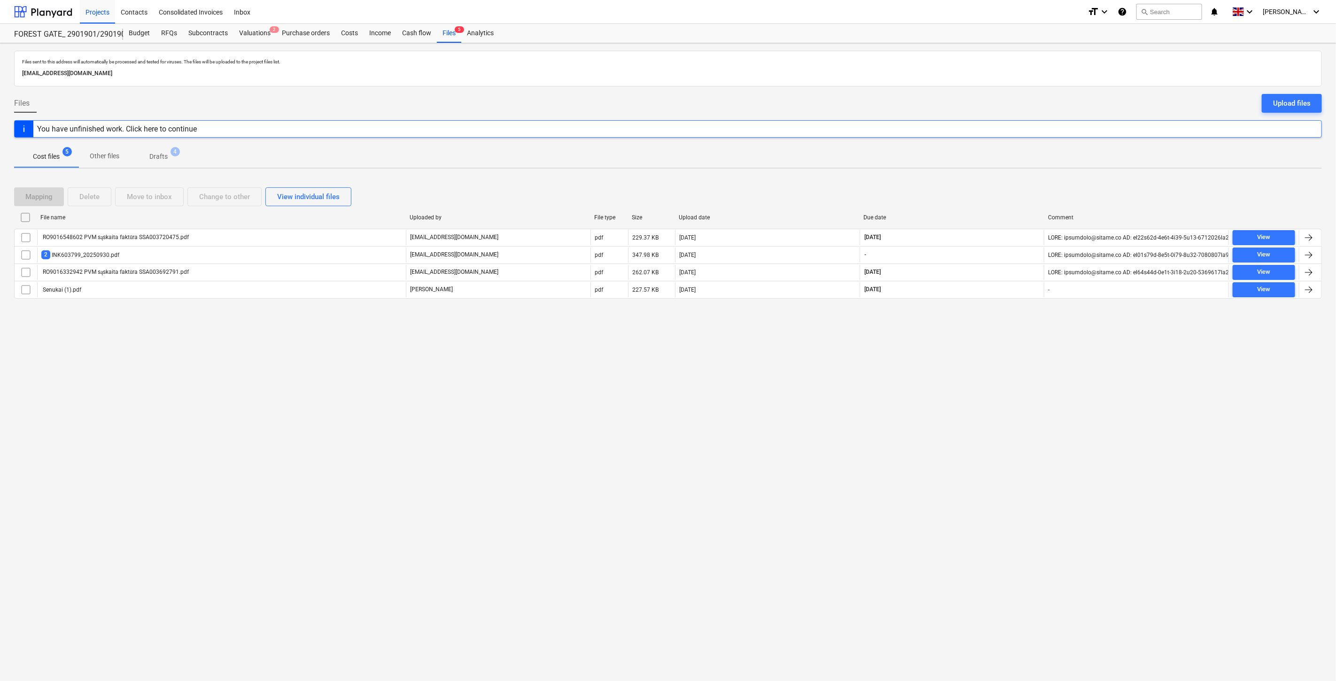
click at [26, 62] on p "Files sent to this address will automatically be processed and tested for virus…" at bounding box center [668, 62] width 1292 height 6
click at [50, 11] on div at bounding box center [43, 11] width 58 height 23
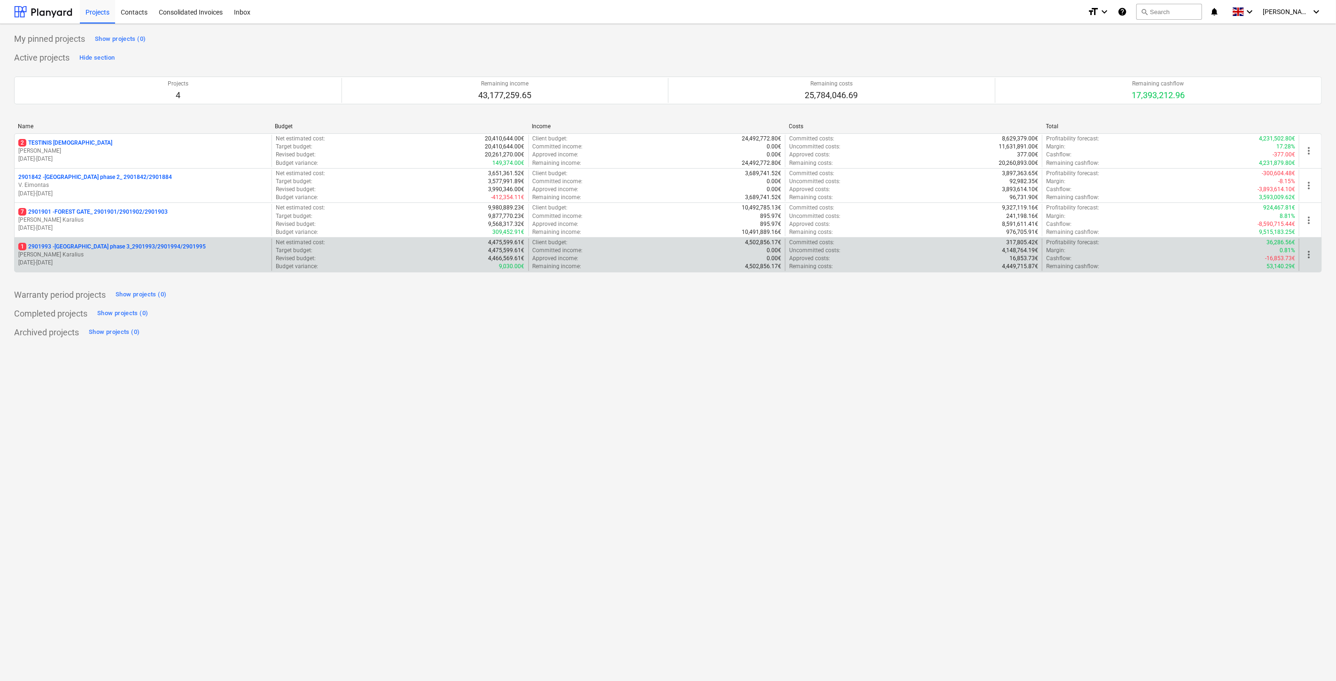
click at [123, 256] on p "[PERSON_NAME] Karalius" at bounding box center [142, 255] width 249 height 8
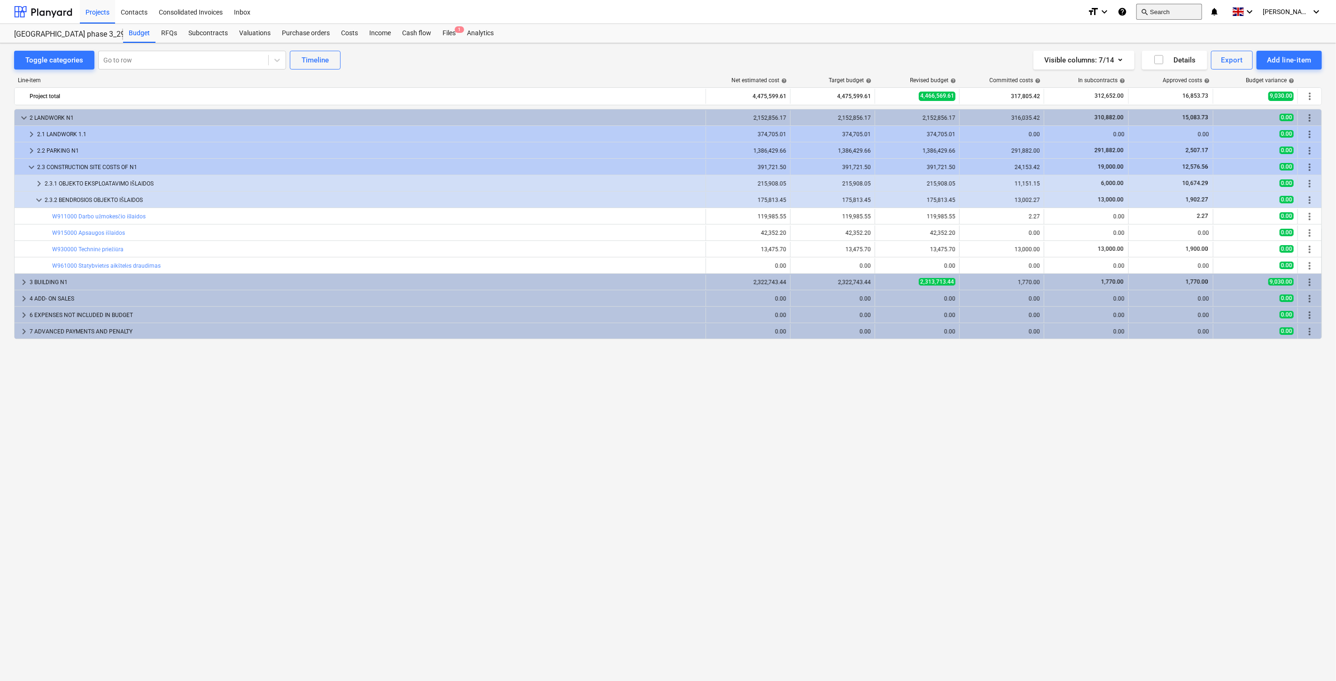
click at [1176, 10] on button "search Search" at bounding box center [1169, 12] width 66 height 16
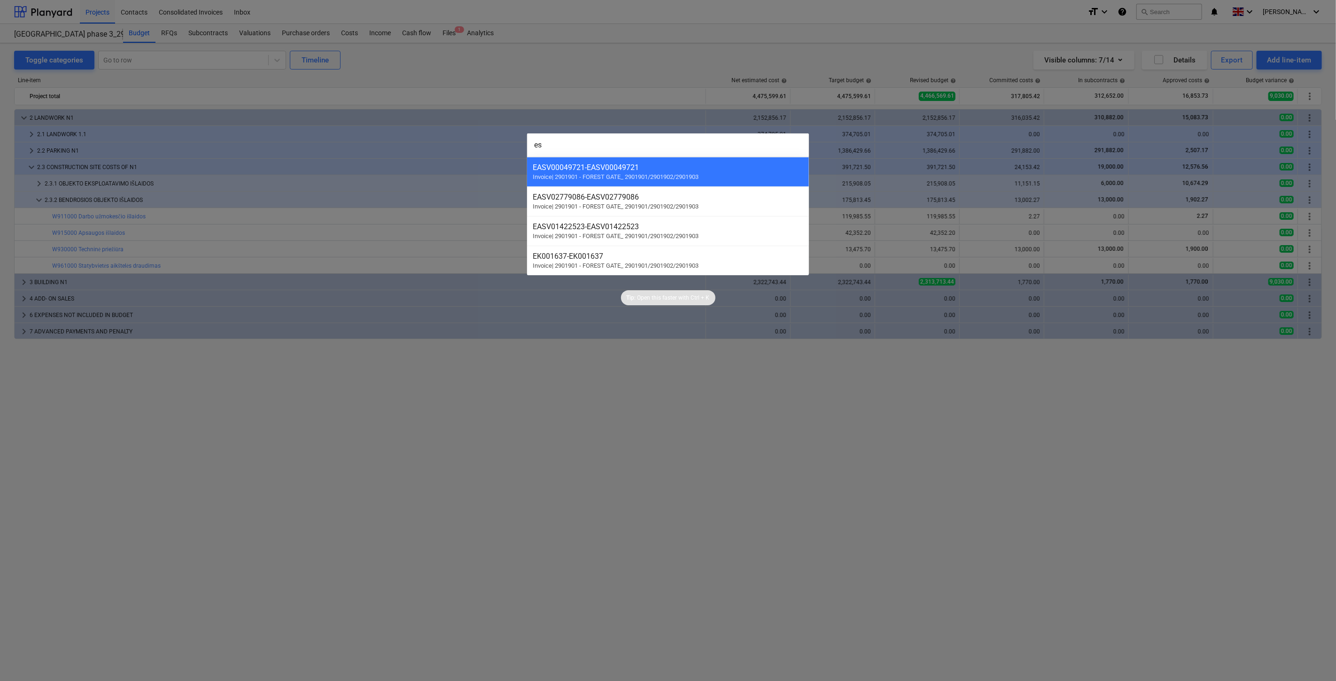
type input "e"
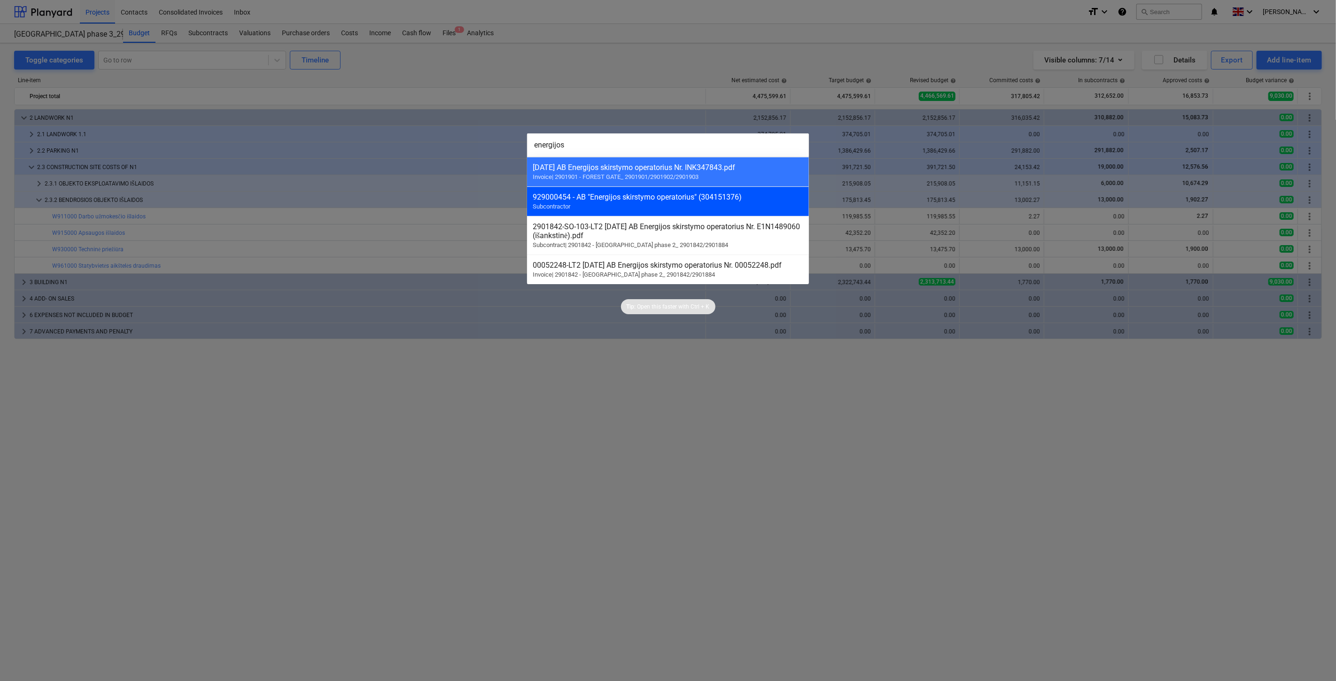
type input "energijos"
click at [652, 195] on div "929000454 - AB "Energijos skirstymo operatorius" (304151376)" at bounding box center [668, 197] width 271 height 9
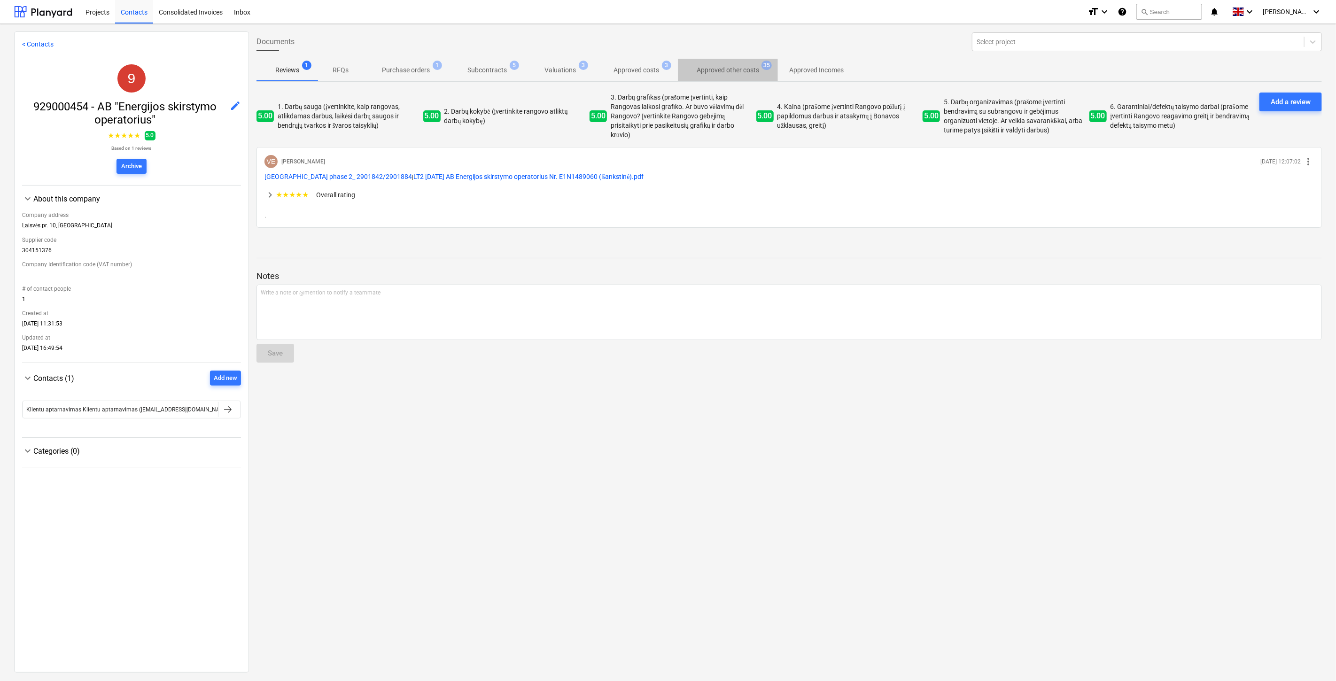
click at [698, 67] on p "Approved other costs" at bounding box center [728, 70] width 62 height 10
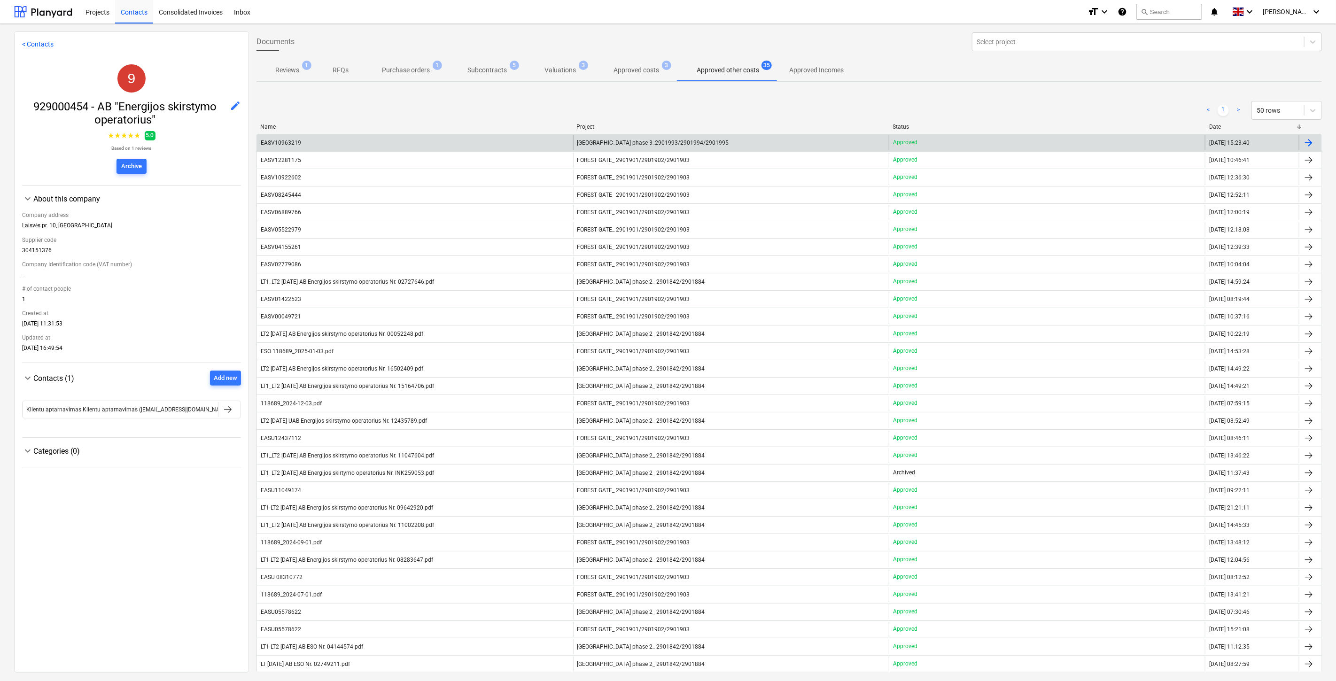
click at [504, 142] on div "EASV10963219" at bounding box center [415, 142] width 316 height 15
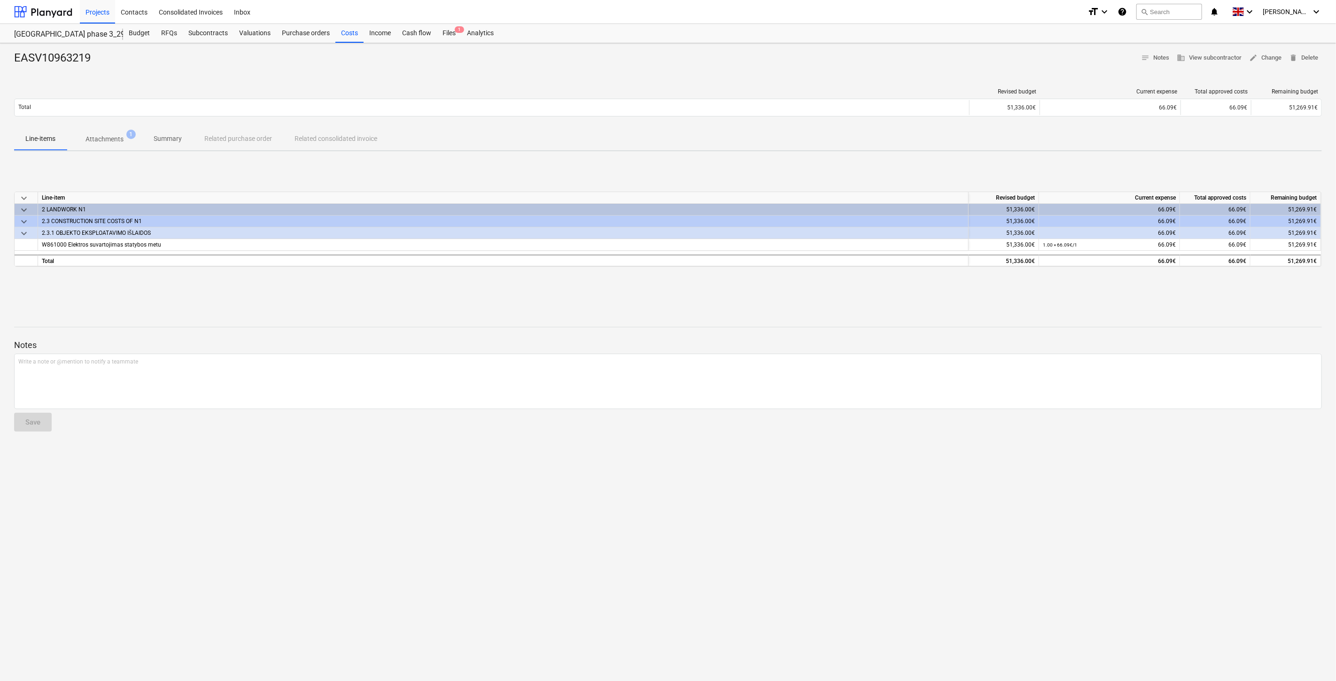
click at [119, 129] on button "Attachments 1" at bounding box center [105, 139] width 76 height 23
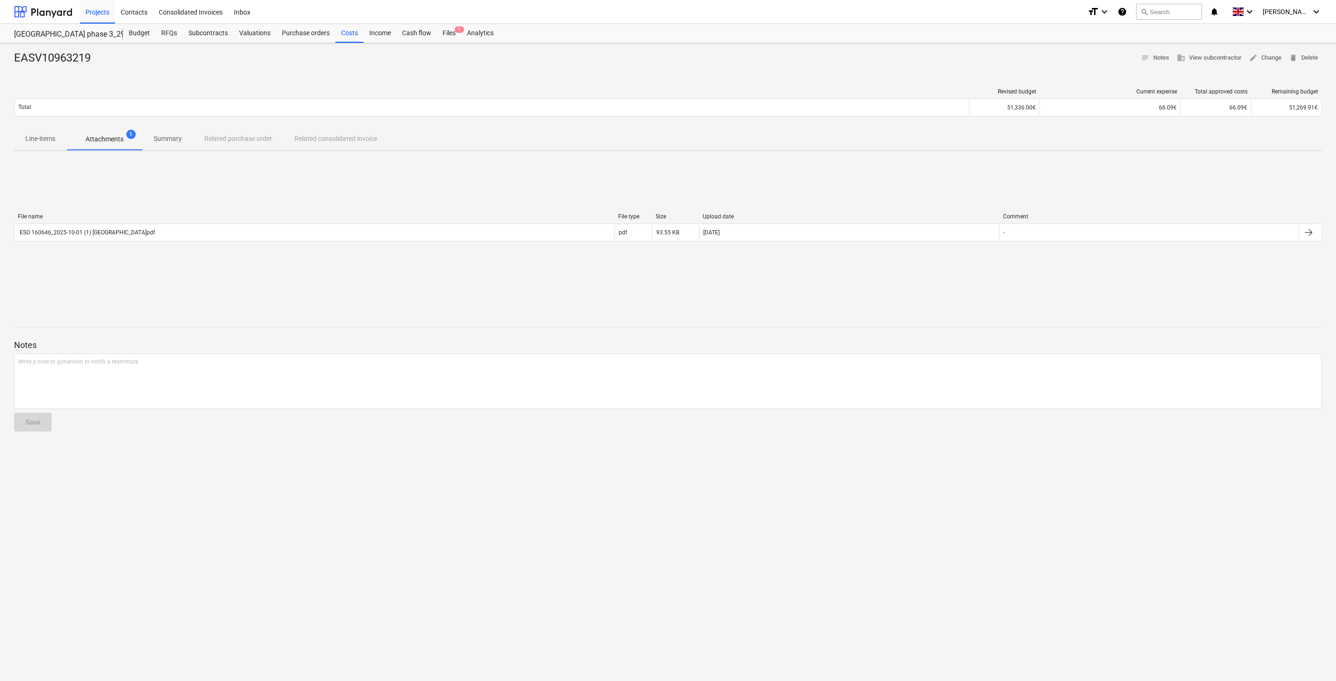
click at [152, 221] on div "File name File type Size Upload date Comment" at bounding box center [668, 218] width 1308 height 10
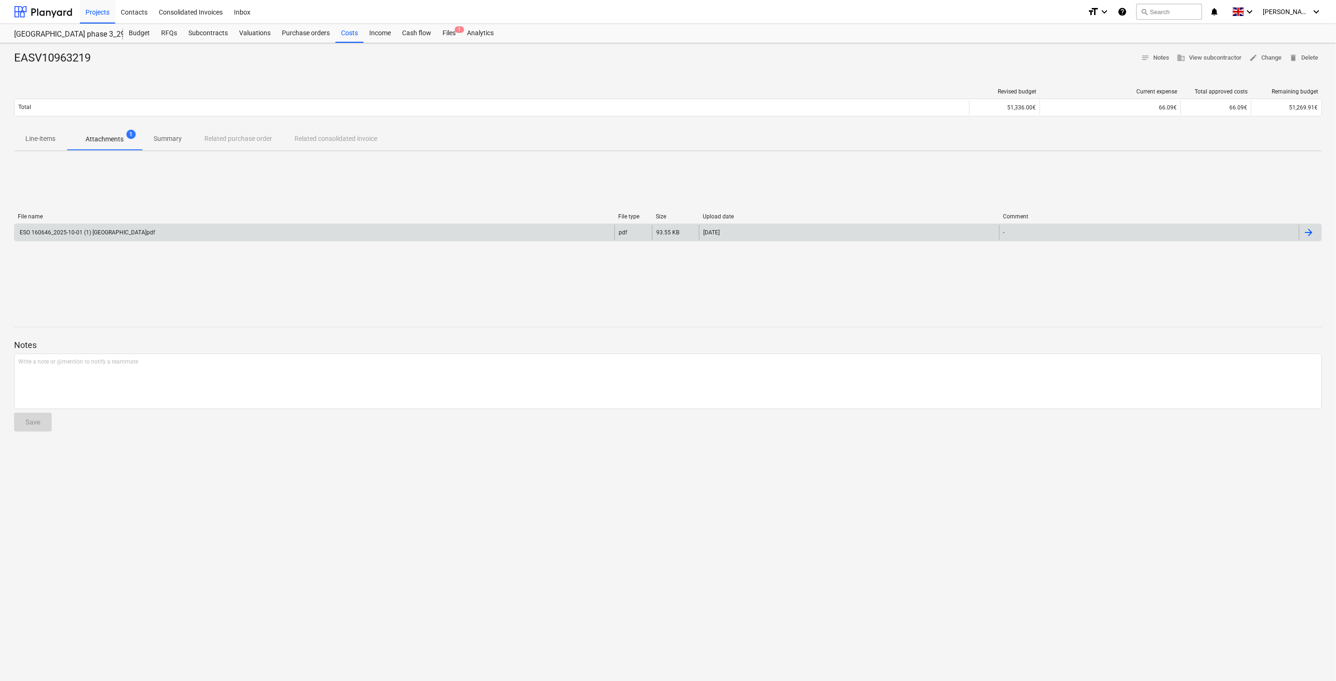
click at [152, 227] on div "ESO 160646_2025-10-01 (1) Lake TW3.pdf" at bounding box center [315, 232] width 600 height 15
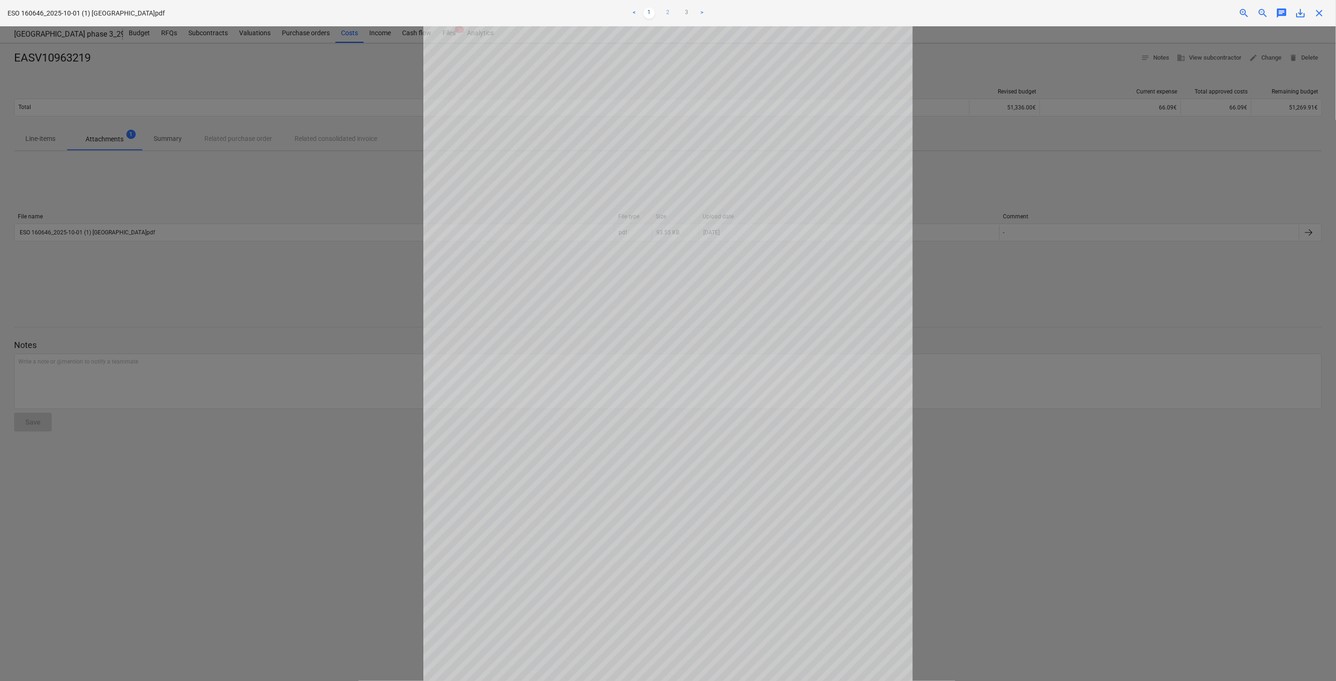
click at [670, 11] on link "2" at bounding box center [667, 13] width 11 height 11
click at [689, 10] on link "3" at bounding box center [686, 13] width 11 height 11
click at [1323, 10] on span "close" at bounding box center [1318, 13] width 11 height 11
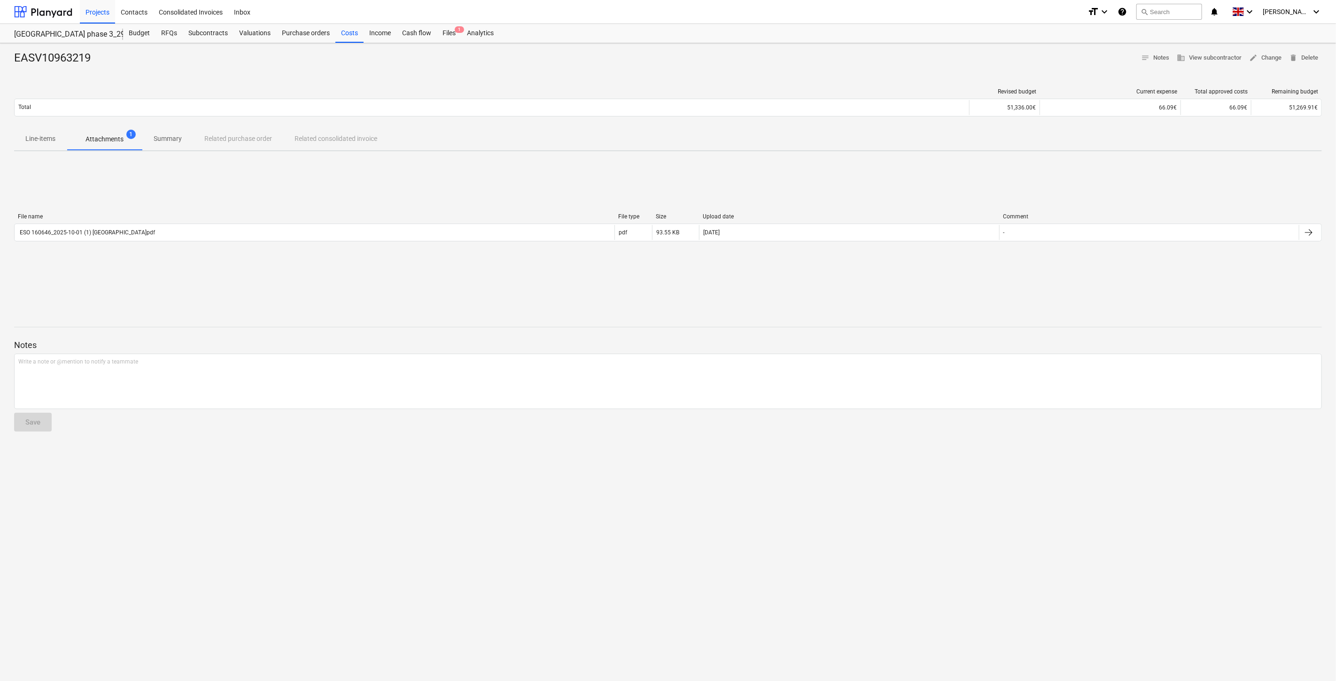
click at [1118, 300] on div "EASV10963219 notes Notes business View subcontractor edit Change delete Delete …" at bounding box center [668, 362] width 1336 height 638
drag, startPoint x: 1134, startPoint y: 289, endPoint x: 1161, endPoint y: 275, distance: 30.1
click at [1136, 288] on div "File name File type Size Upload date Comment ESO 160646_2025-10-01 (1) Lake TW3…" at bounding box center [668, 229] width 1308 height 141
click at [1161, 275] on div "File name File type Size Upload date Comment ESO 160646_2025-10-01 (1) Lake TW3…" at bounding box center [668, 229] width 1308 height 141
click at [1180, 266] on div "File name File type Size Upload date Comment ESO 160646_2025-10-01 (1) Lake TW3…" at bounding box center [668, 229] width 1308 height 141
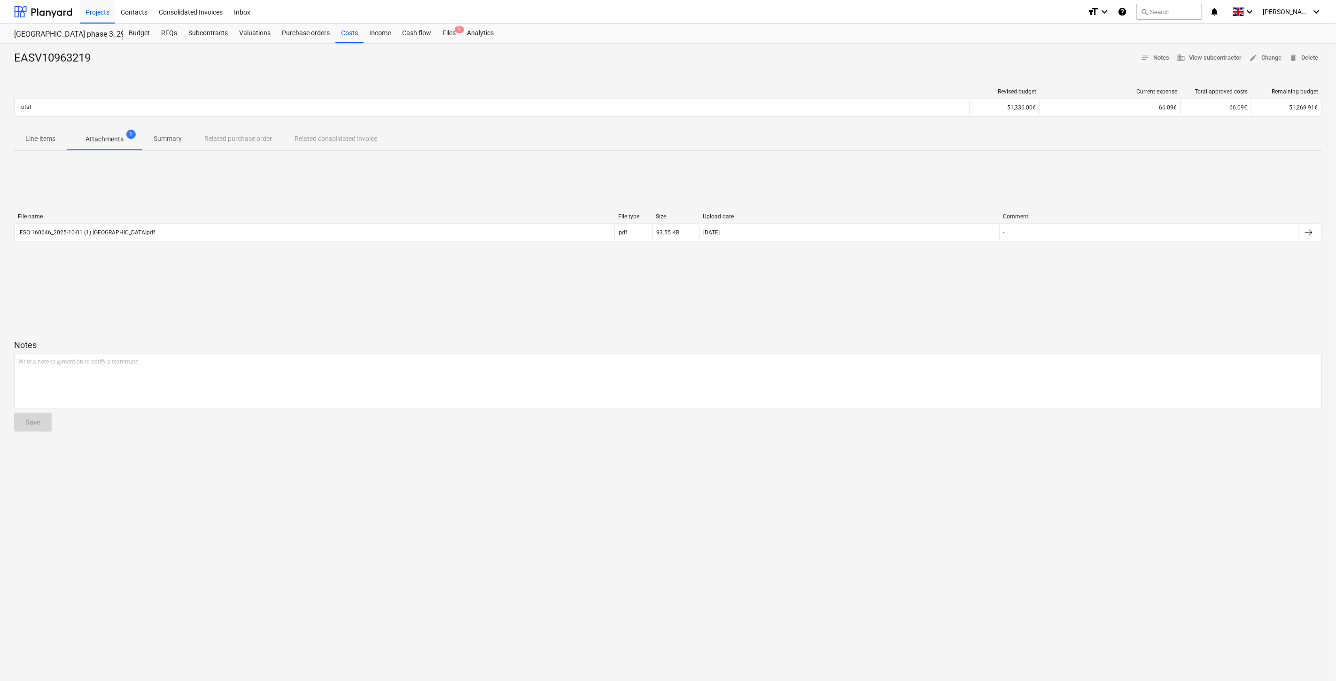
click at [1301, 159] on div "File name File type Size Upload date Comment ESO 160646_2025-10-01 (1) Lake TW3…" at bounding box center [668, 229] width 1308 height 141
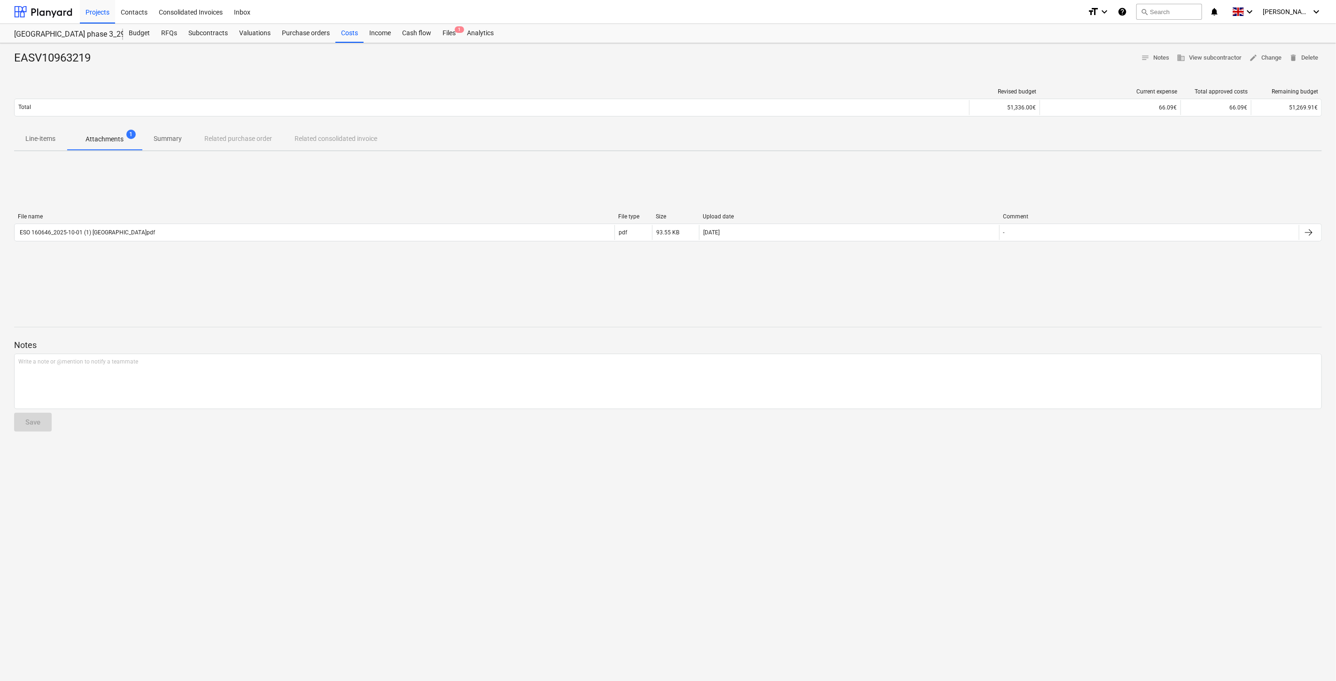
click at [1301, 159] on div "File name File type Size Upload date Comment ESO 160646_2025-10-01 (1) Lake TW3…" at bounding box center [668, 229] width 1308 height 141
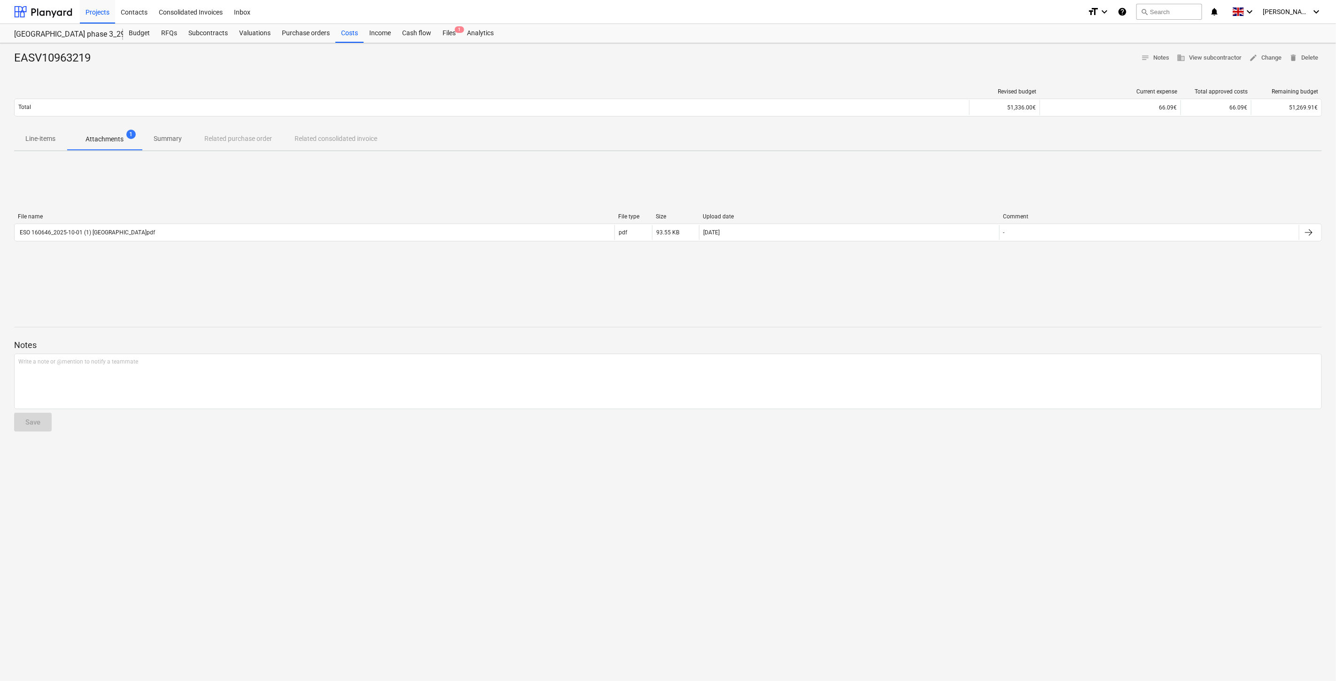
click at [1301, 159] on div "File name File type Size Upload date Comment ESO 160646_2025-10-01 (1) Lake TW3…" at bounding box center [668, 229] width 1308 height 141
click at [1283, 154] on div "EASV10963219 notes Notes business View subcontractor edit Change delete Delete …" at bounding box center [668, 362] width 1336 height 638
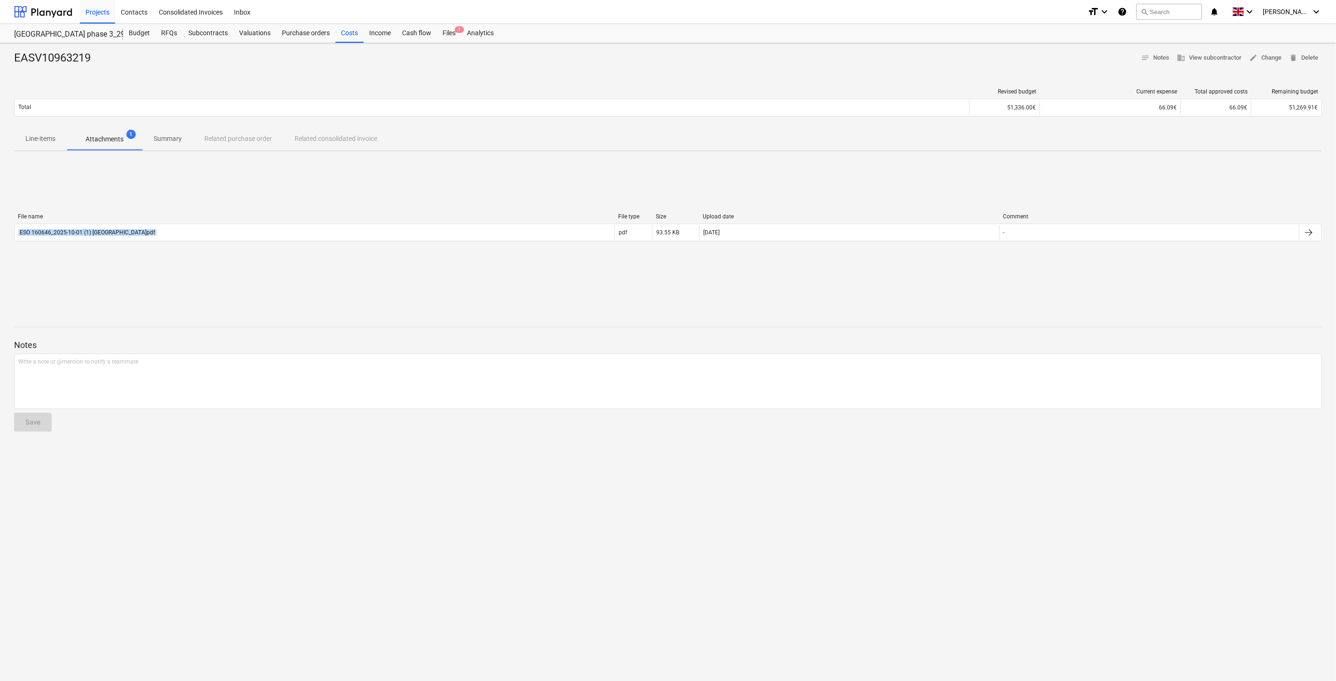
click at [1283, 154] on div "EASV10963219 notes Notes business View subcontractor edit Change delete Delete …" at bounding box center [668, 362] width 1336 height 638
click at [907, 183] on div "File name File type Size Upload date Comment ESO 160646_2025-10-01 (1) Lake TW3…" at bounding box center [668, 229] width 1308 height 141
click at [926, 167] on div "File name File type Size Upload date Comment ESO 160646_2025-10-01 (1) Lake TW3…" at bounding box center [668, 229] width 1308 height 141
click at [928, 165] on div "File name File type Size Upload date Comment ESO 160646_2025-10-01 (1) Lake TW3…" at bounding box center [668, 229] width 1308 height 141
click at [938, 159] on div "File name File type Size Upload date Comment ESO 160646_2025-10-01 (1) Lake TW3…" at bounding box center [668, 229] width 1308 height 141
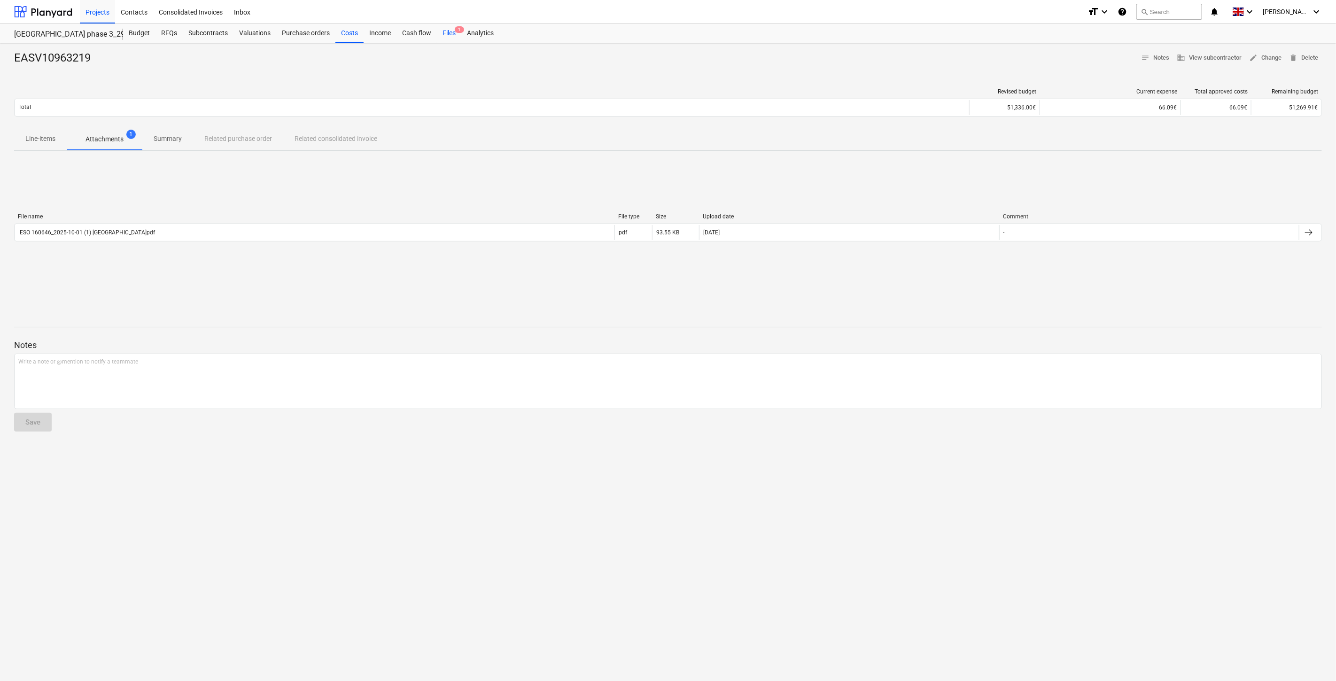
click at [448, 31] on div "Files 1" at bounding box center [449, 33] width 24 height 19
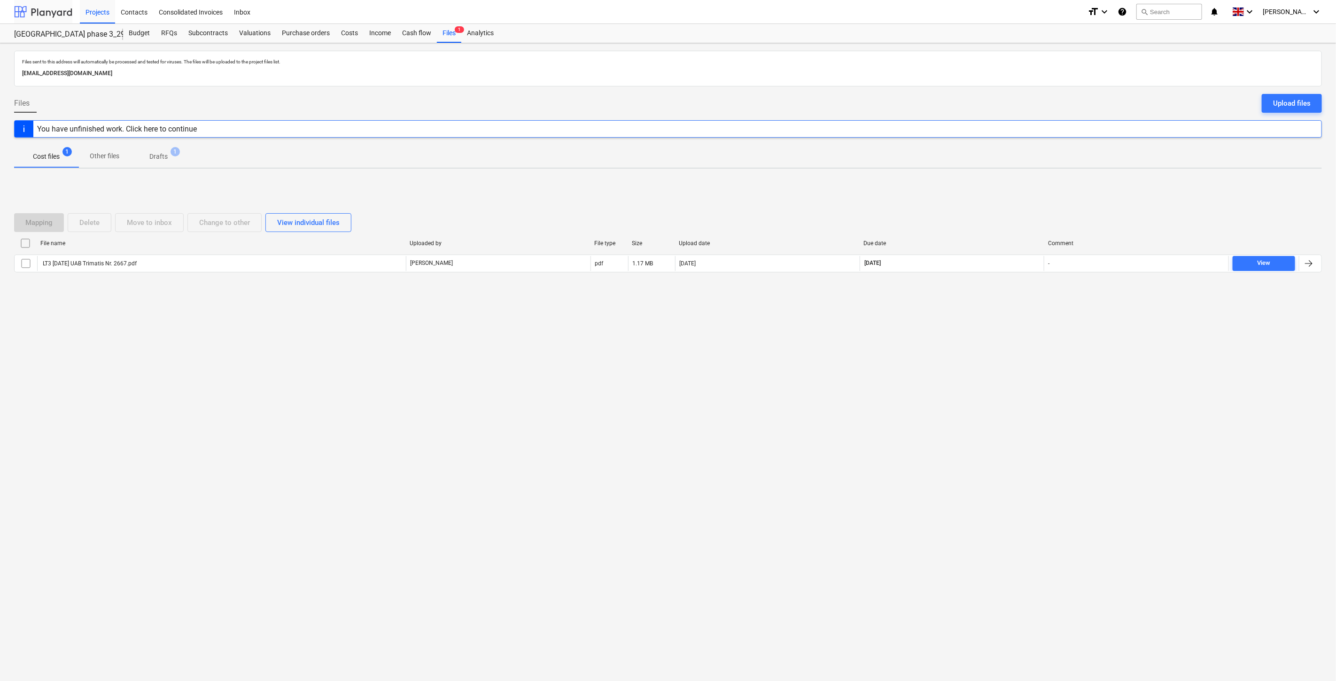
click at [59, 6] on div at bounding box center [43, 11] width 58 height 23
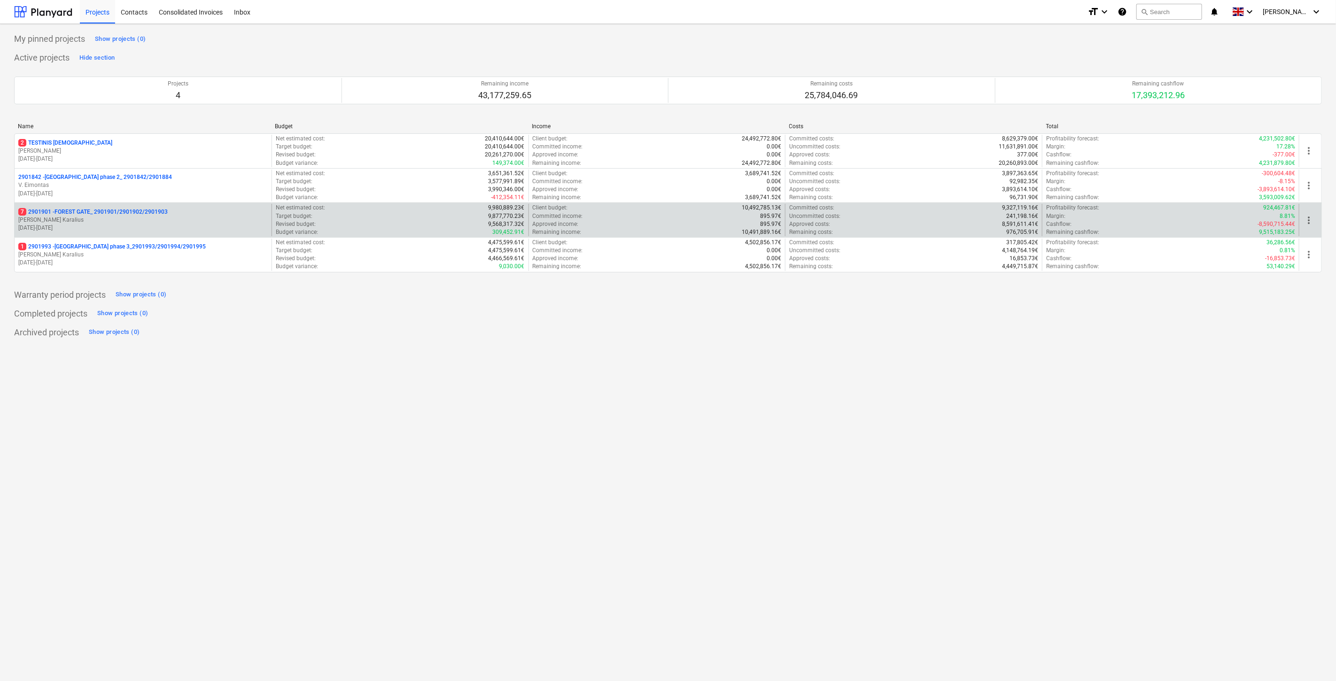
click at [108, 224] on p "18.03.2024 - 03.11.2025" at bounding box center [142, 228] width 249 height 8
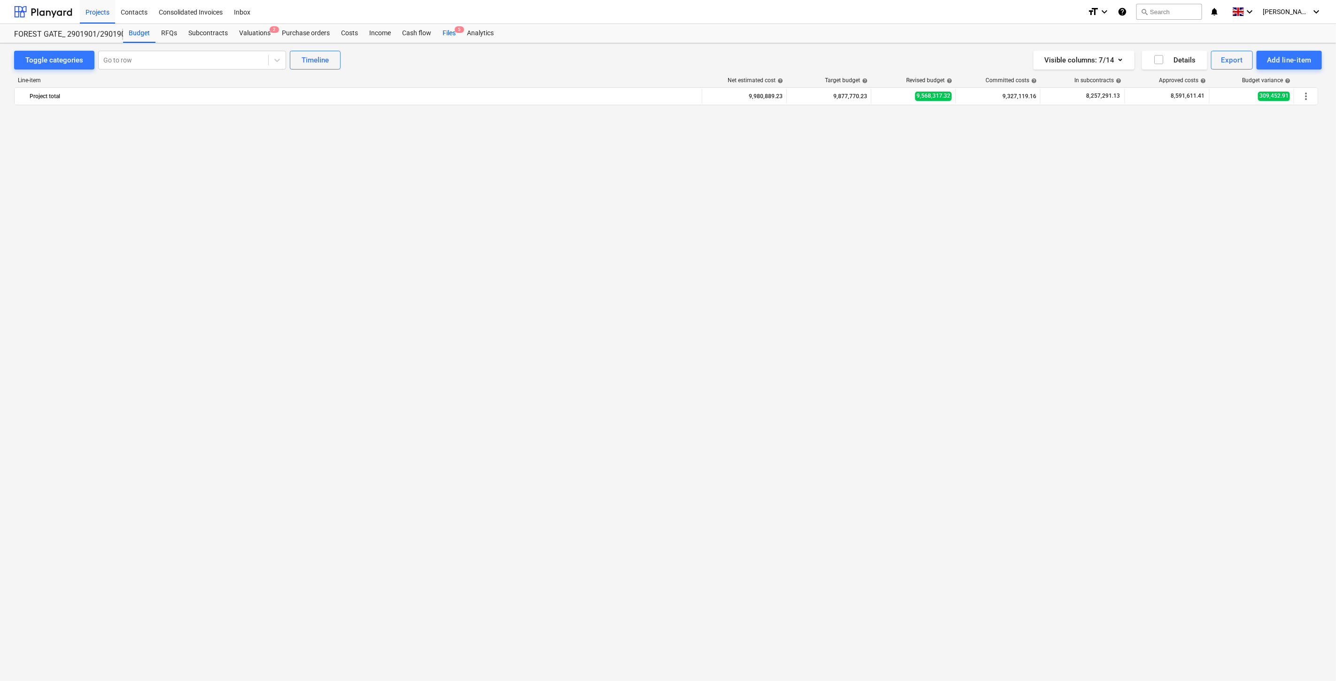
click at [445, 33] on div "Files 5" at bounding box center [449, 33] width 24 height 19
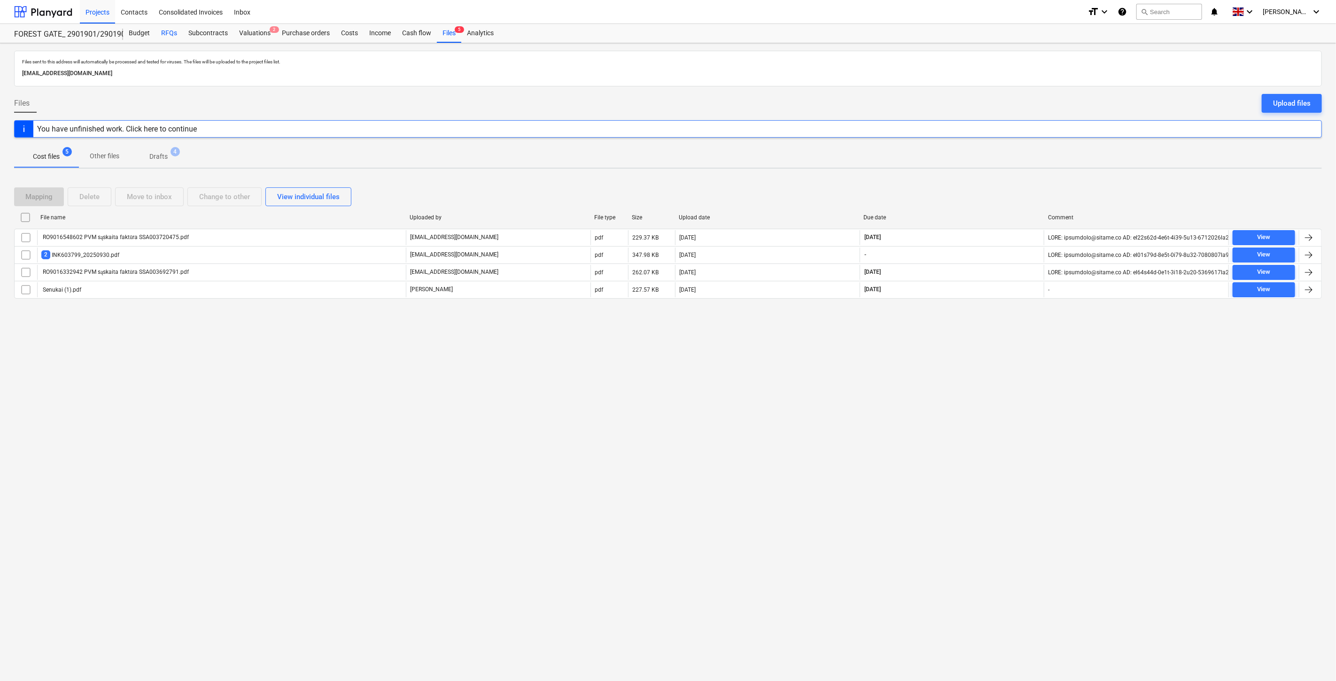
click at [171, 33] on div "RFQs" at bounding box center [168, 33] width 27 height 19
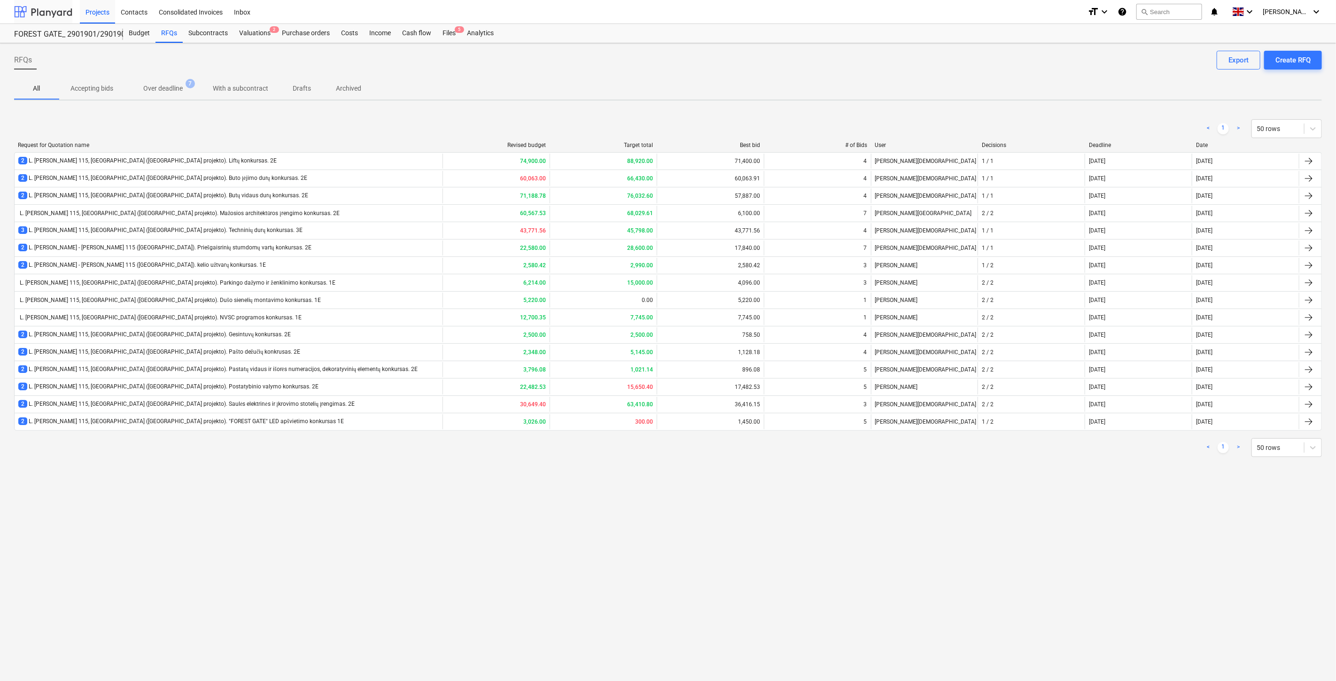
click at [55, 8] on div at bounding box center [43, 11] width 58 height 23
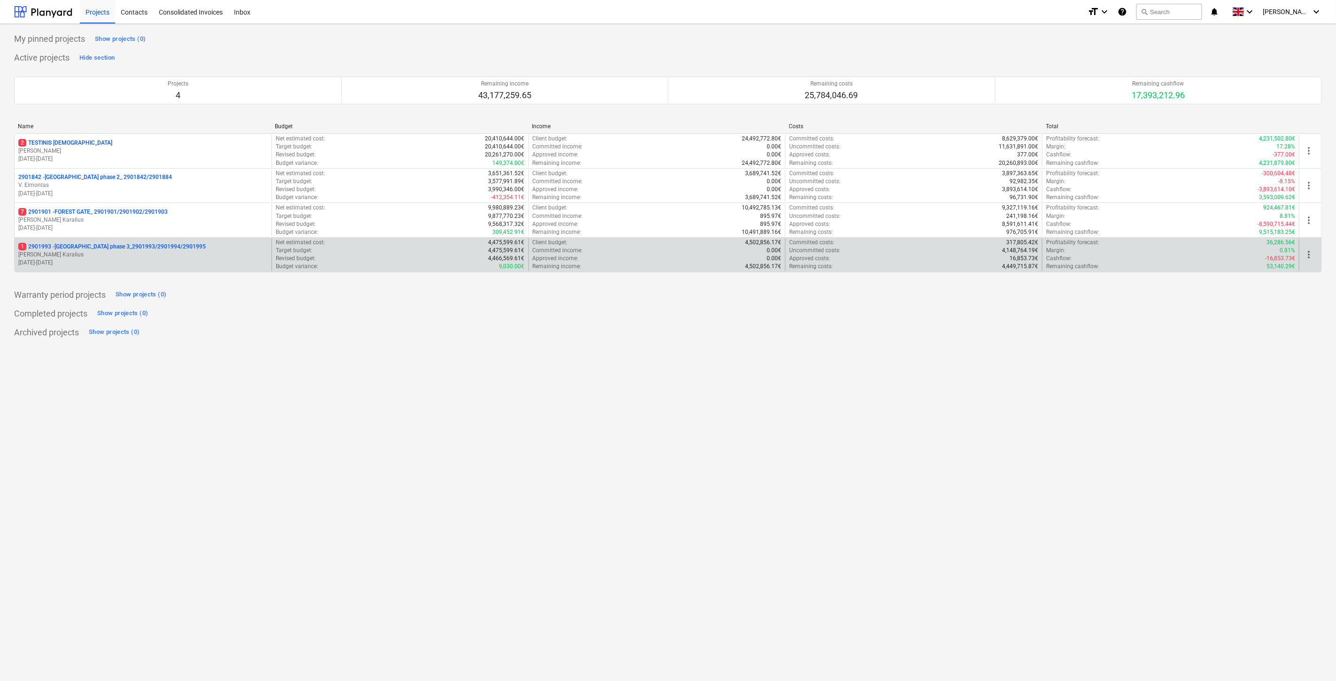
click at [132, 246] on p "1 2901993 - [GEOGRAPHIC_DATA] phase 3_2901993/2901994/2901995" at bounding box center [111, 247] width 187 height 8
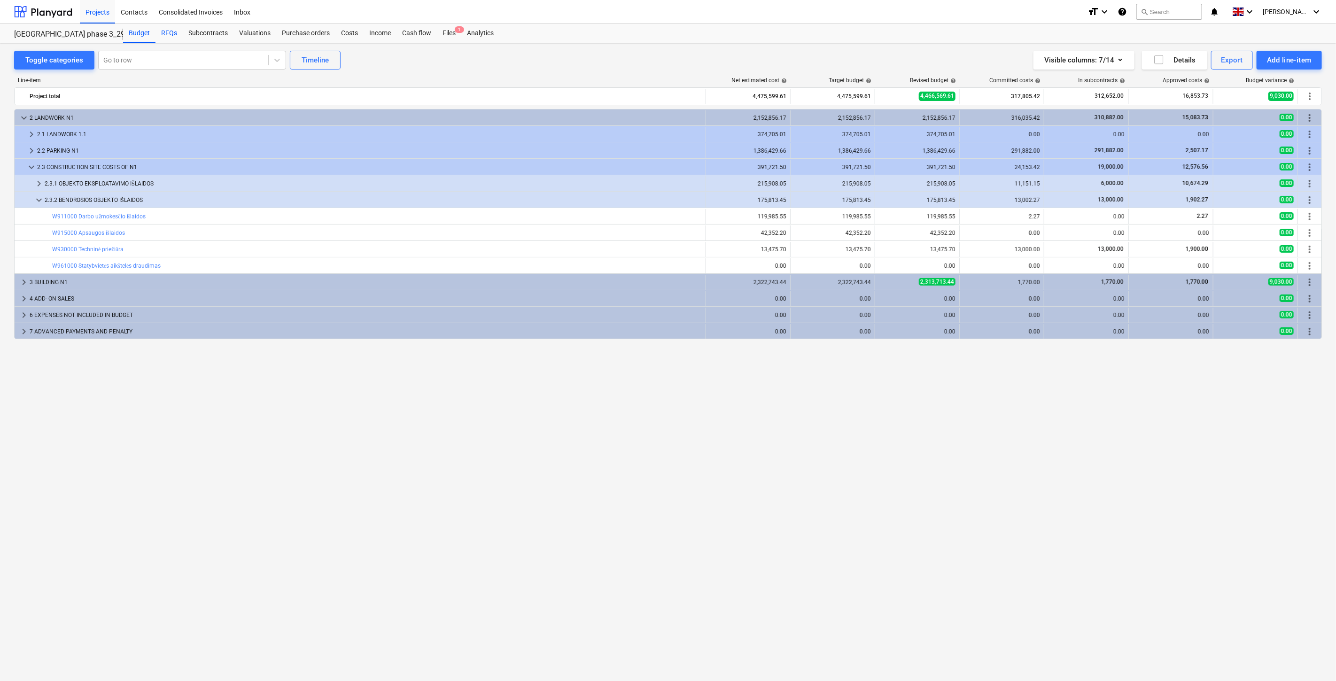
click at [158, 35] on div "RFQs" at bounding box center [168, 33] width 27 height 19
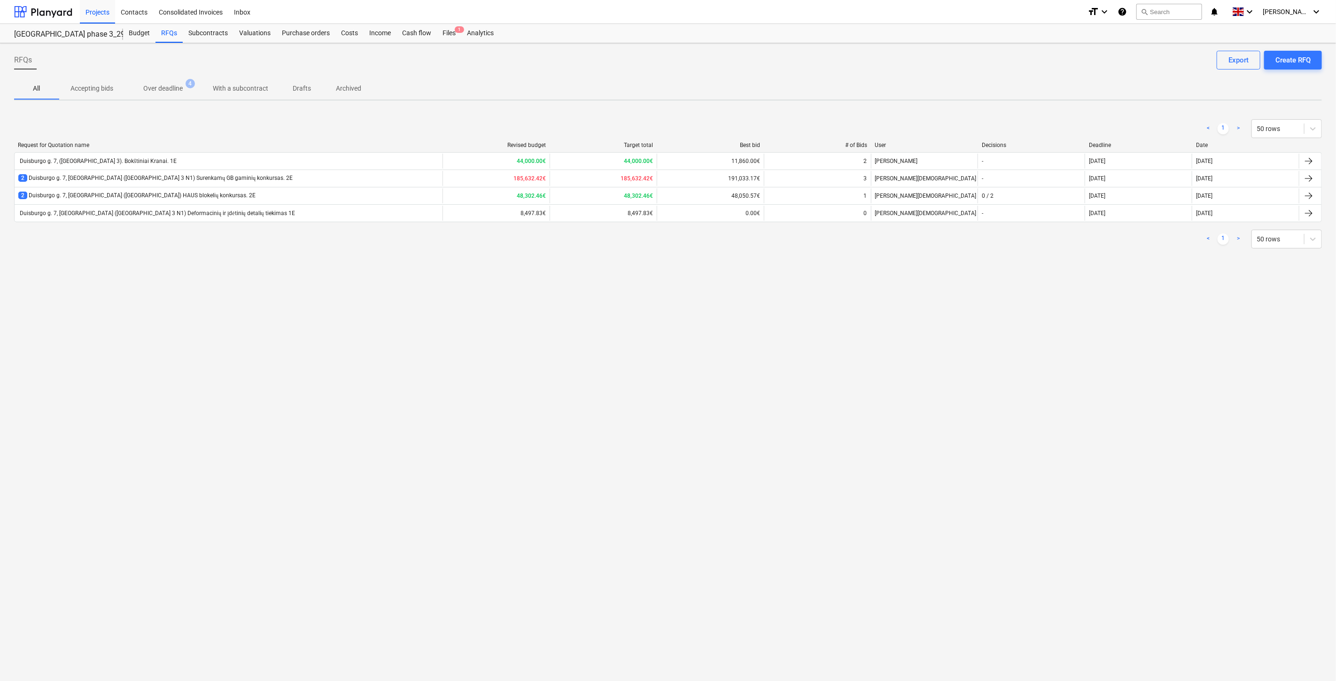
click at [306, 92] on p "Drafts" at bounding box center [302, 89] width 23 height 10
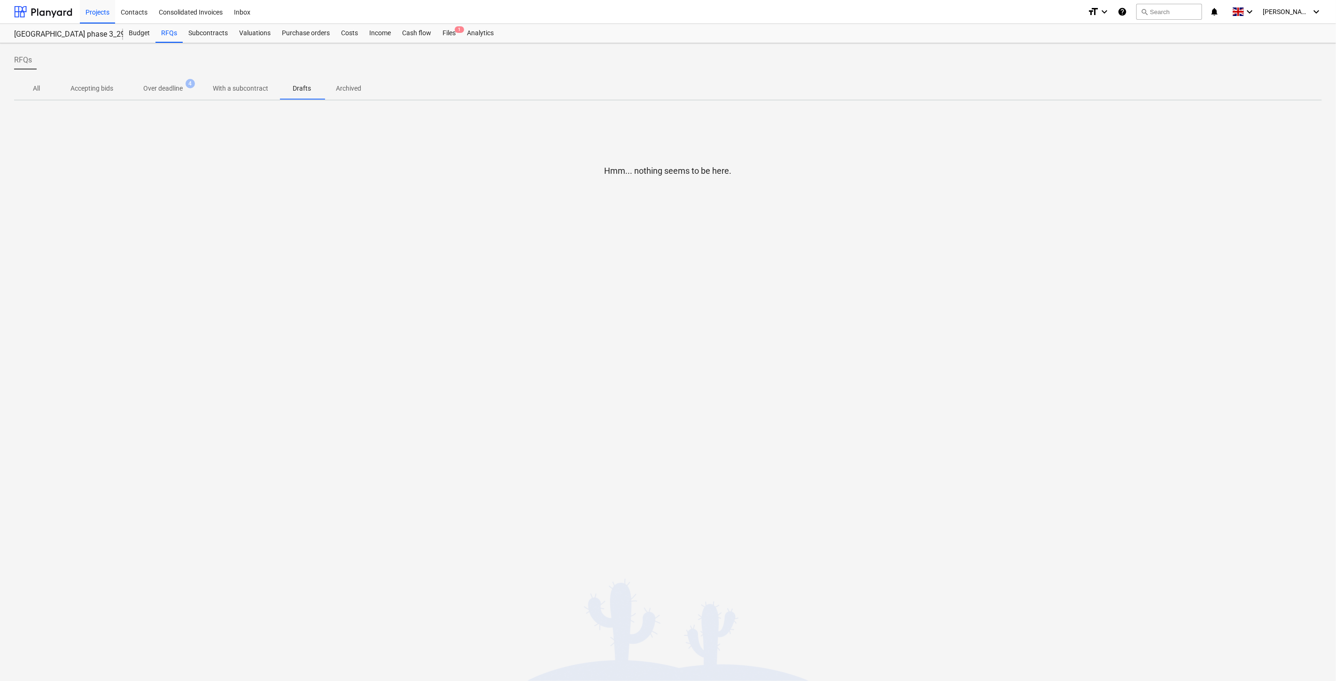
click at [32, 87] on p "All" at bounding box center [36, 89] width 23 height 10
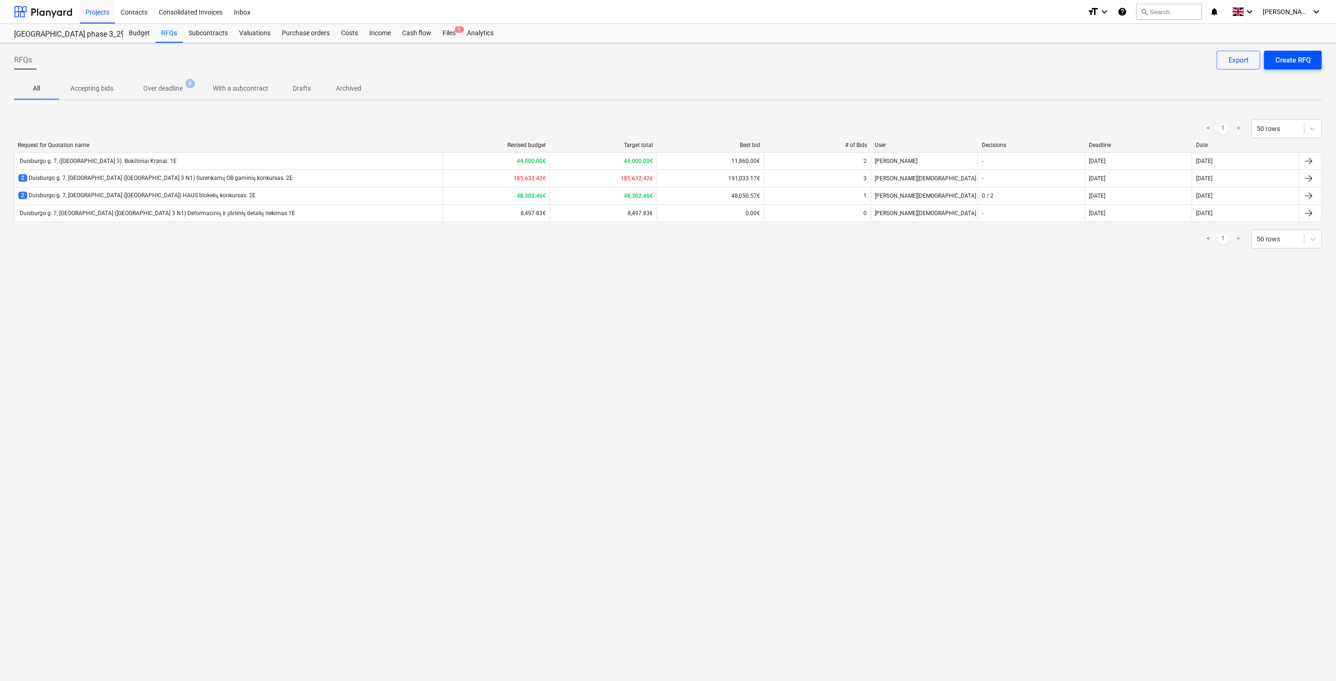
click at [1294, 62] on div "Create RFQ" at bounding box center [1292, 60] width 35 height 12
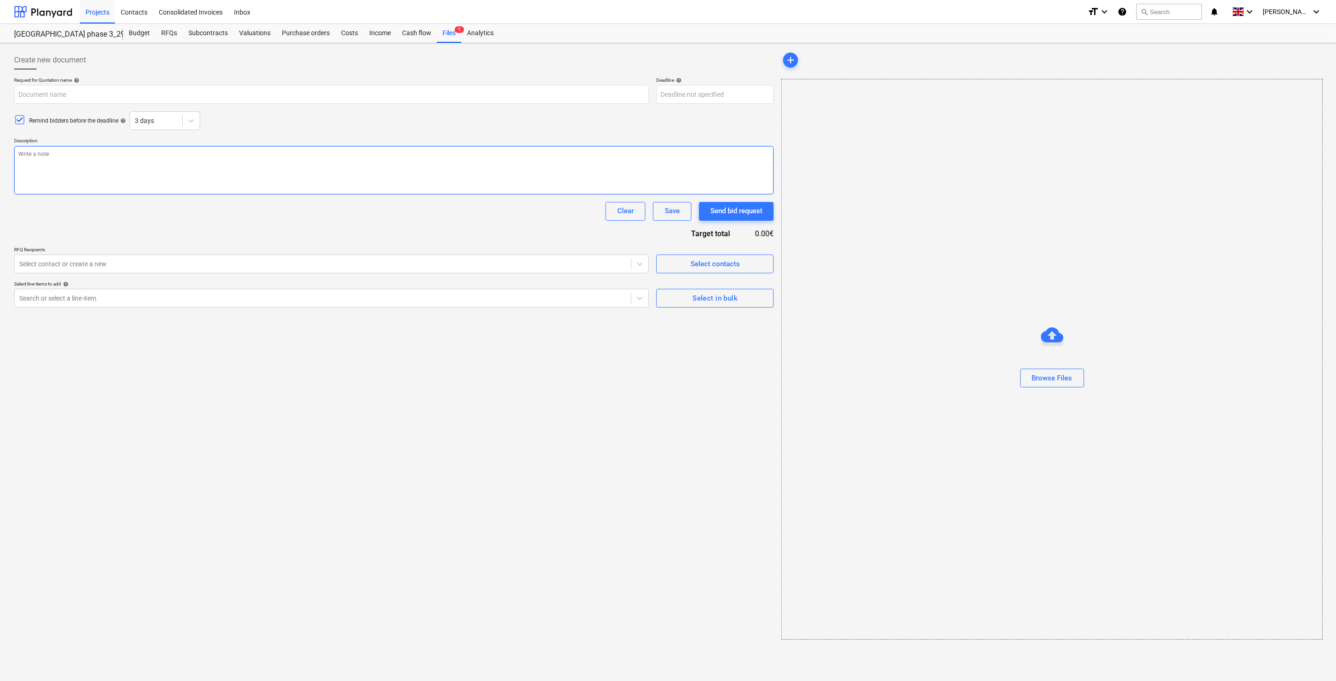
click at [262, 170] on textarea at bounding box center [394, 170] width 760 height 48
paste textarea "Sveiki, Kviečiame Jus dalyvauti rangos darbų konkurse bei pateikti komercinį pa…"
type textarea "x"
type textarea "Sveiki, Kviečiame Jus dalyvauti rangos darbų konkurse bei pateikti komercinį pa…"
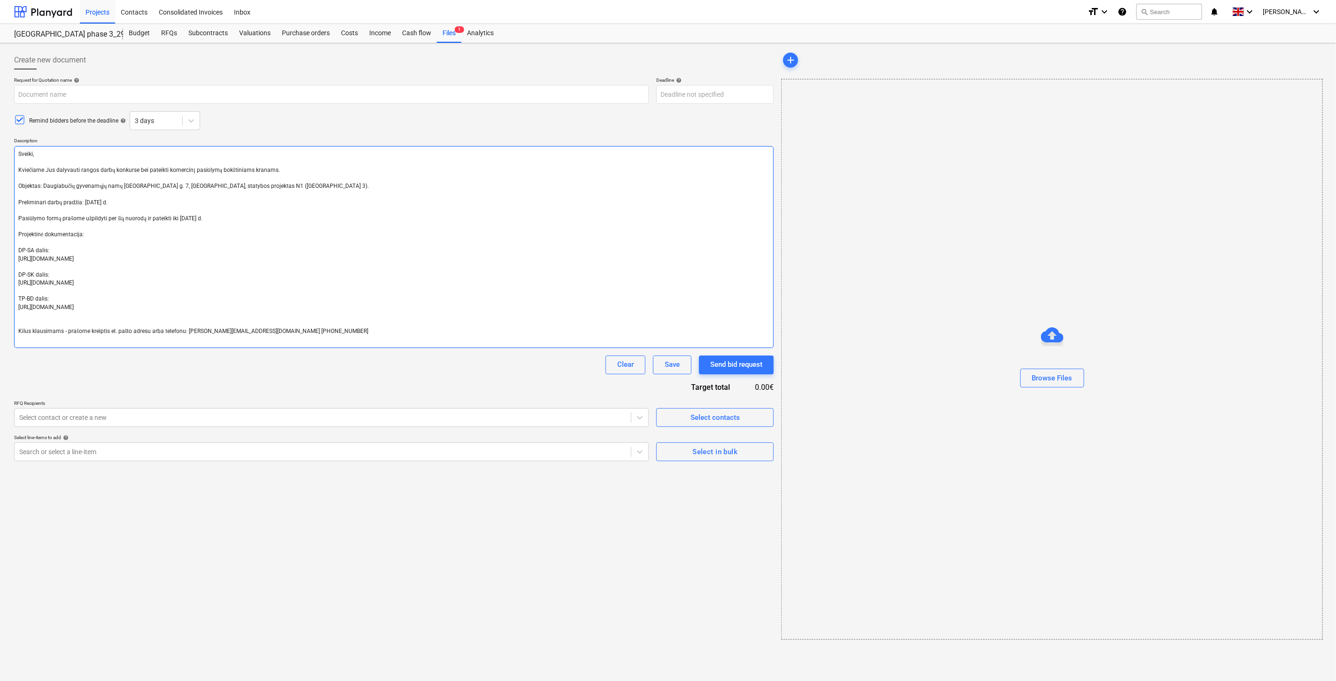
type textarea "x"
type textarea "Sveiki, Kviečiame Jus dalyvauti rangos darbų konkurse bei pateikti komercinį pa…"
click at [243, 93] on input "text" at bounding box center [331, 94] width 635 height 19
click at [335, 68] on div "Create new document" at bounding box center [394, 60] width 760 height 19
click at [364, 57] on div "Create new document" at bounding box center [394, 60] width 760 height 19
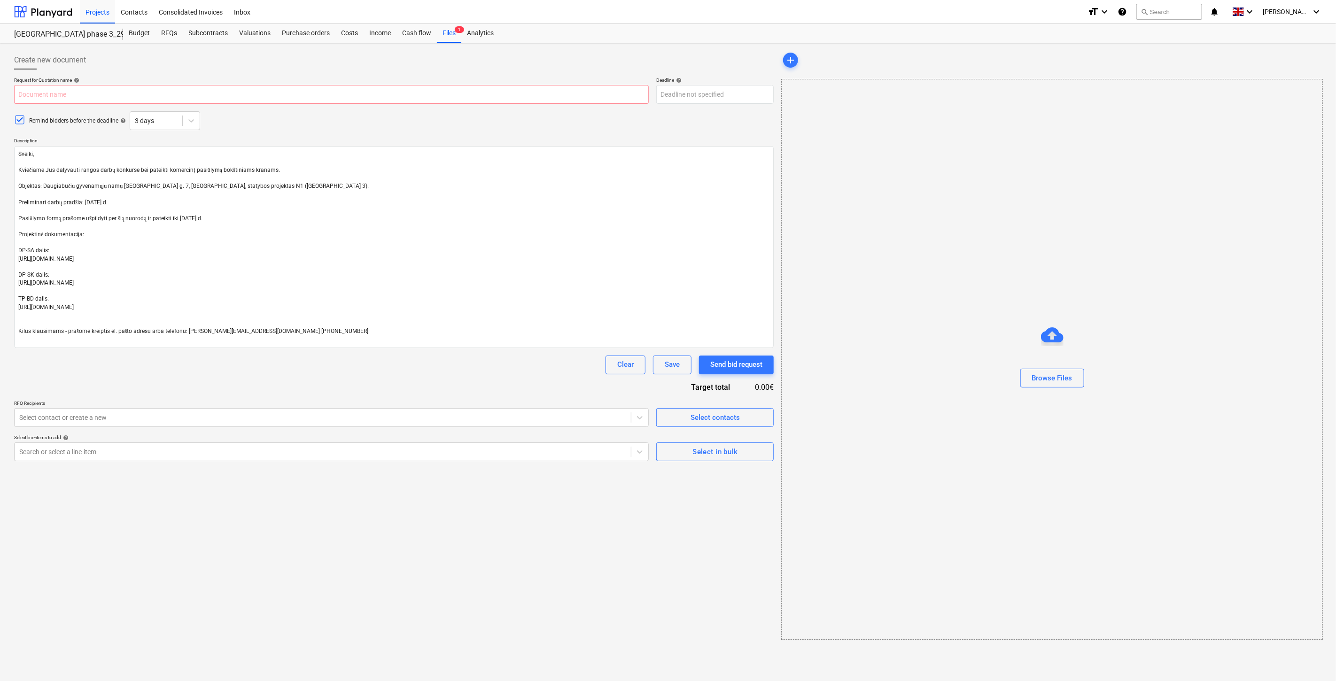
click at [381, 52] on div "Create new document" at bounding box center [394, 60] width 760 height 19
click at [204, 100] on input "text" at bounding box center [331, 94] width 635 height 19
paste input "Duisburgo g. 7, ([GEOGRAPHIC_DATA] 3). Bokštiniai Kranai. 1E"
type textarea "x"
type input "Duisburgo g. 7, ([GEOGRAPHIC_DATA] 3). Bokštiniai Kranai. 1E"
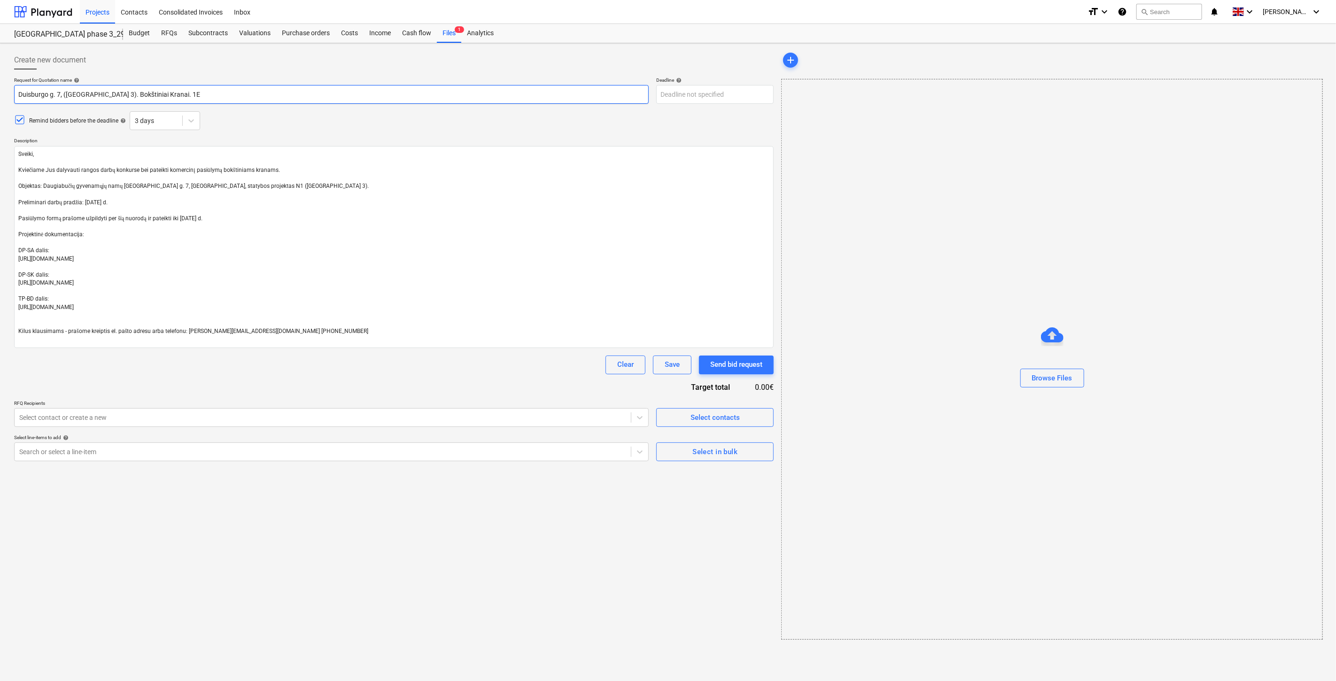
type textarea "x"
type input "Duisburgo g. 7, ([GEOGRAPHIC_DATA] 3). Bokštiniai Kranai. 1E"
click at [310, 64] on div "Create new document" at bounding box center [394, 60] width 760 height 19
type textarea "x"
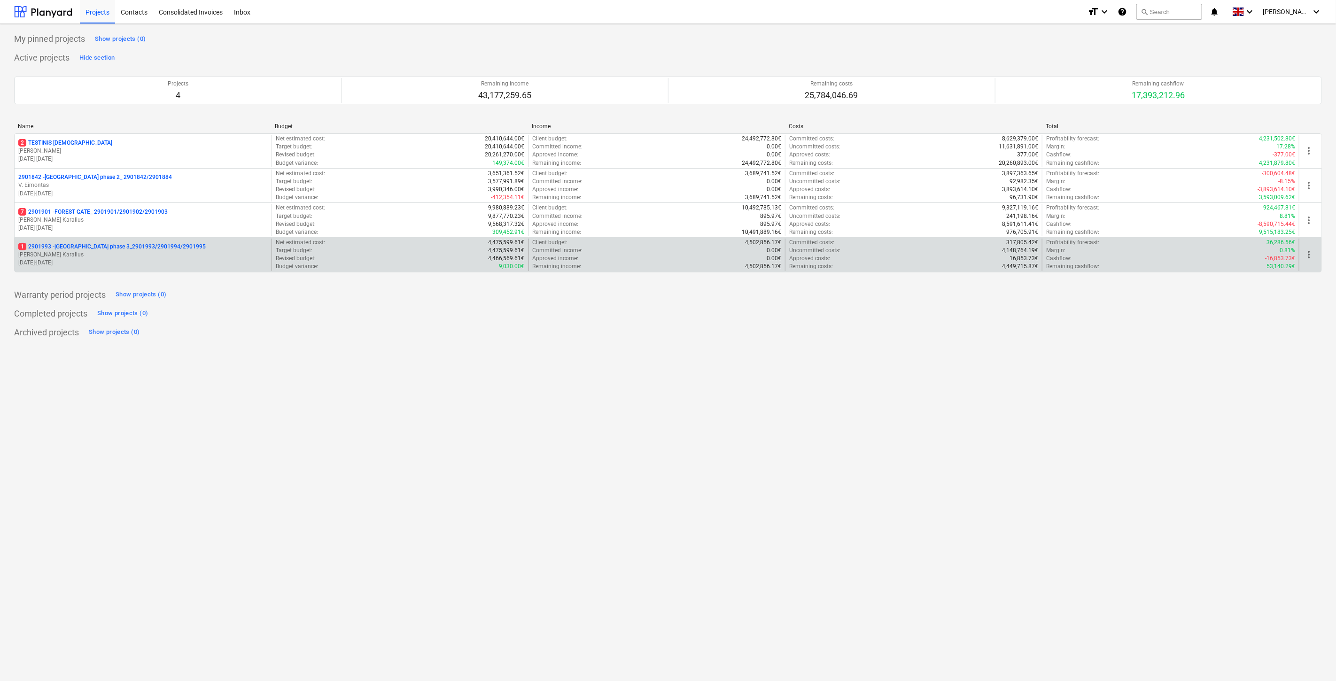
click at [141, 252] on p "[PERSON_NAME] Karalius" at bounding box center [142, 255] width 249 height 8
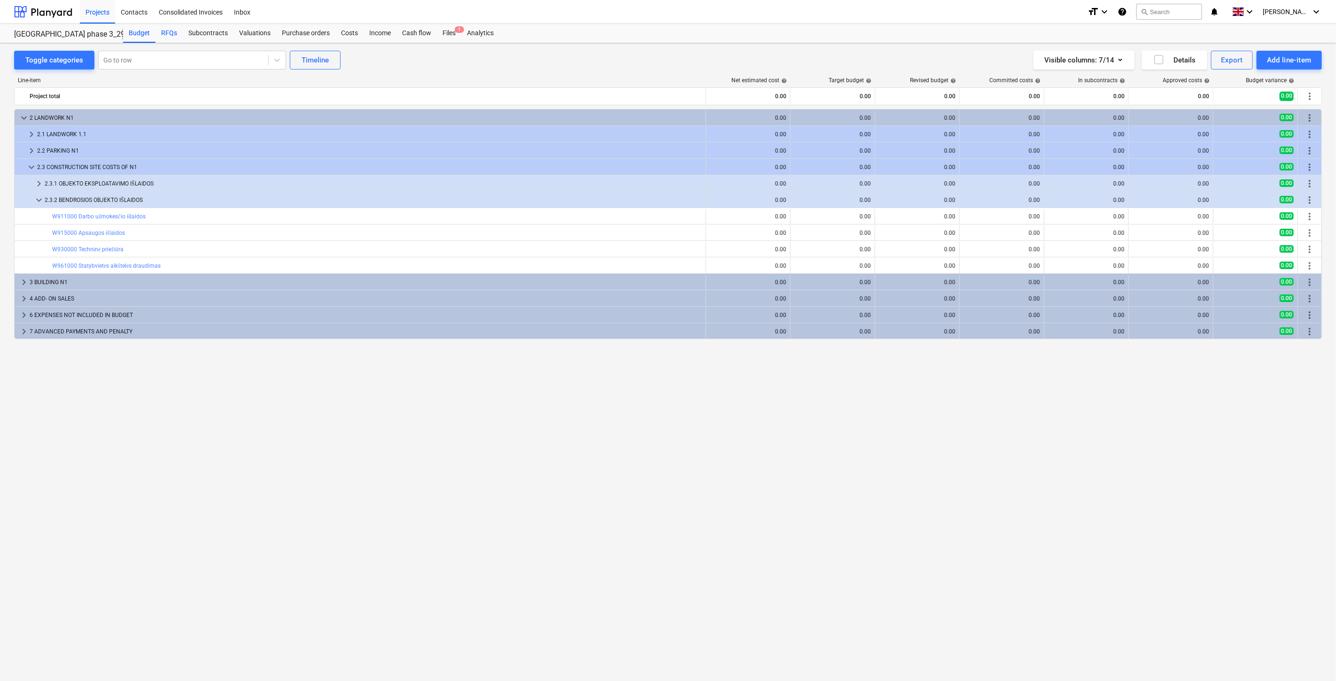
click at [172, 36] on div "RFQs" at bounding box center [168, 33] width 27 height 19
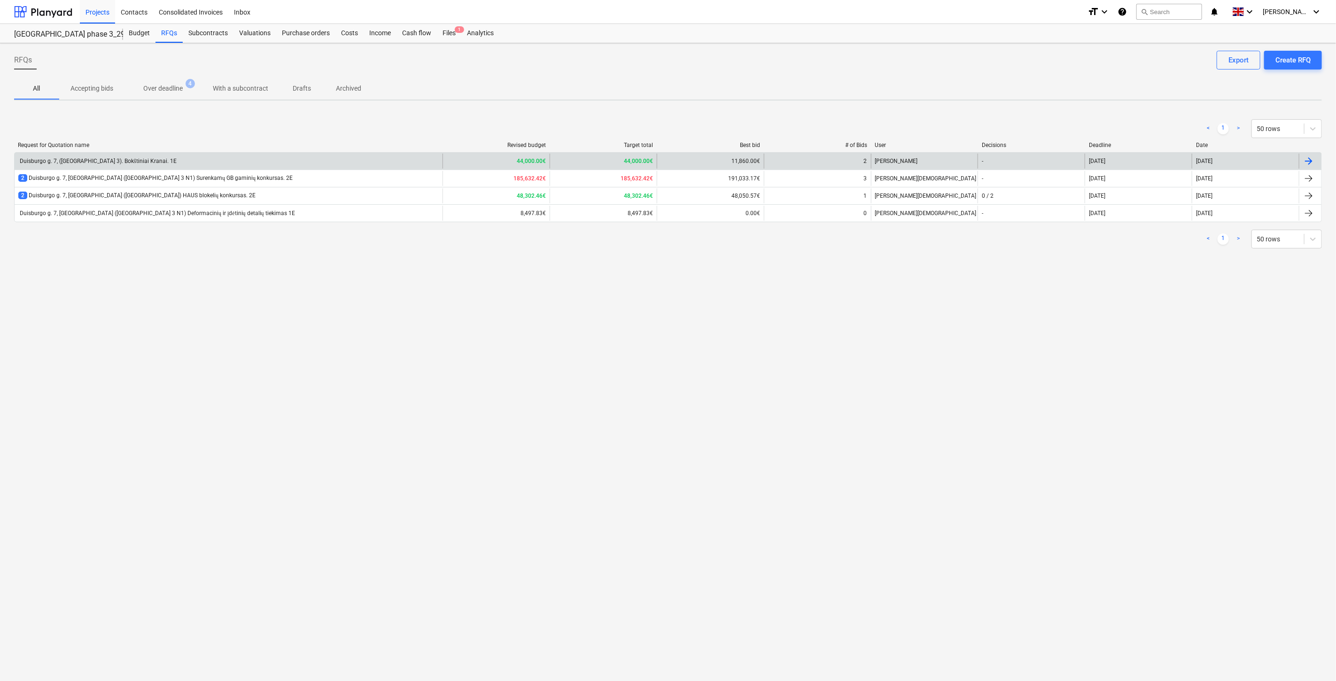
click at [204, 162] on div "Duisburgo g. 7, ([GEOGRAPHIC_DATA] 3). Bokštiniai Kranai. 1E" at bounding box center [229, 161] width 428 height 15
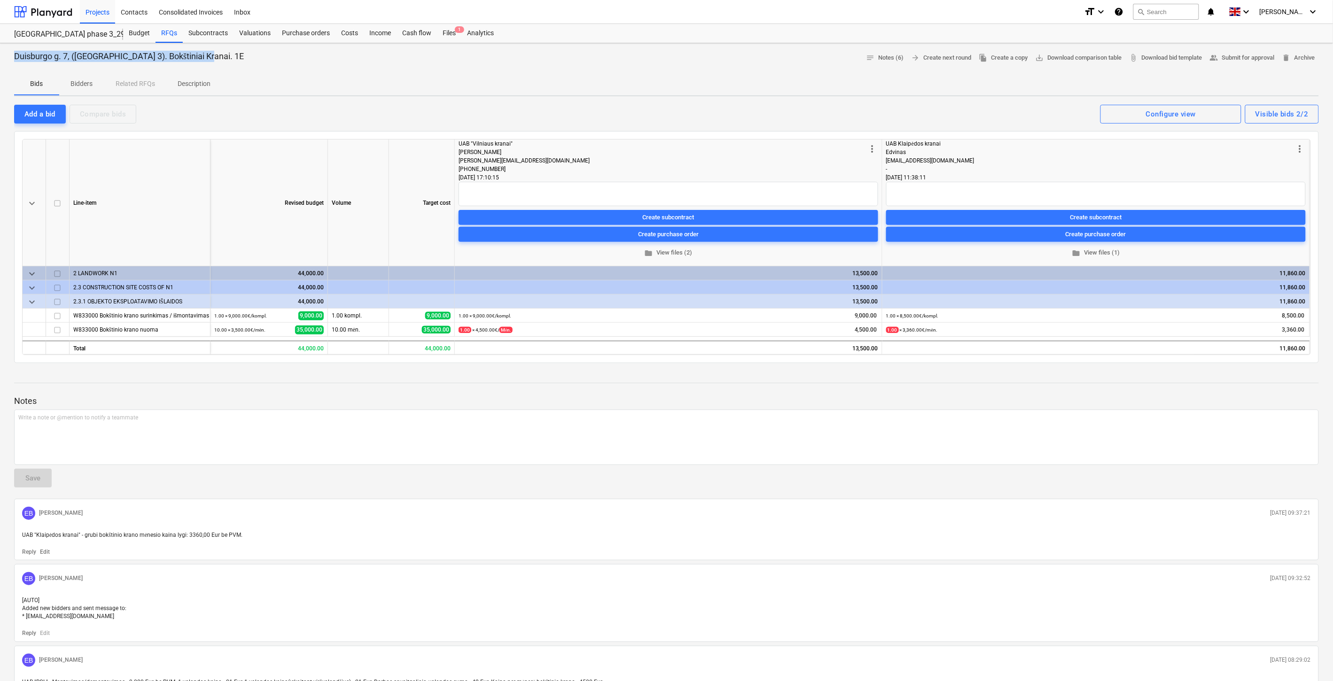
drag, startPoint x: 209, startPoint y: 57, endPoint x: 16, endPoint y: 63, distance: 193.6
click at [16, 63] on div "Duisburgo g. 7, (Lake Town 3). Bokštiniai Kranai. 1E notes Notes (6) arrow_forw…" at bounding box center [666, 58] width 1304 height 15
copy p "Duisburgo g. 7, ([GEOGRAPHIC_DATA] 3). Bokštiniai Kranai. 1E"
click at [212, 51] on div "Duisburgo g. 7, (Lake Town 3). Bokštiniai Kranai. 1E notes Notes (6) arrow_forw…" at bounding box center [666, 58] width 1304 height 15
drag, startPoint x: 208, startPoint y: 55, endPoint x: 10, endPoint y: 59, distance: 198.3
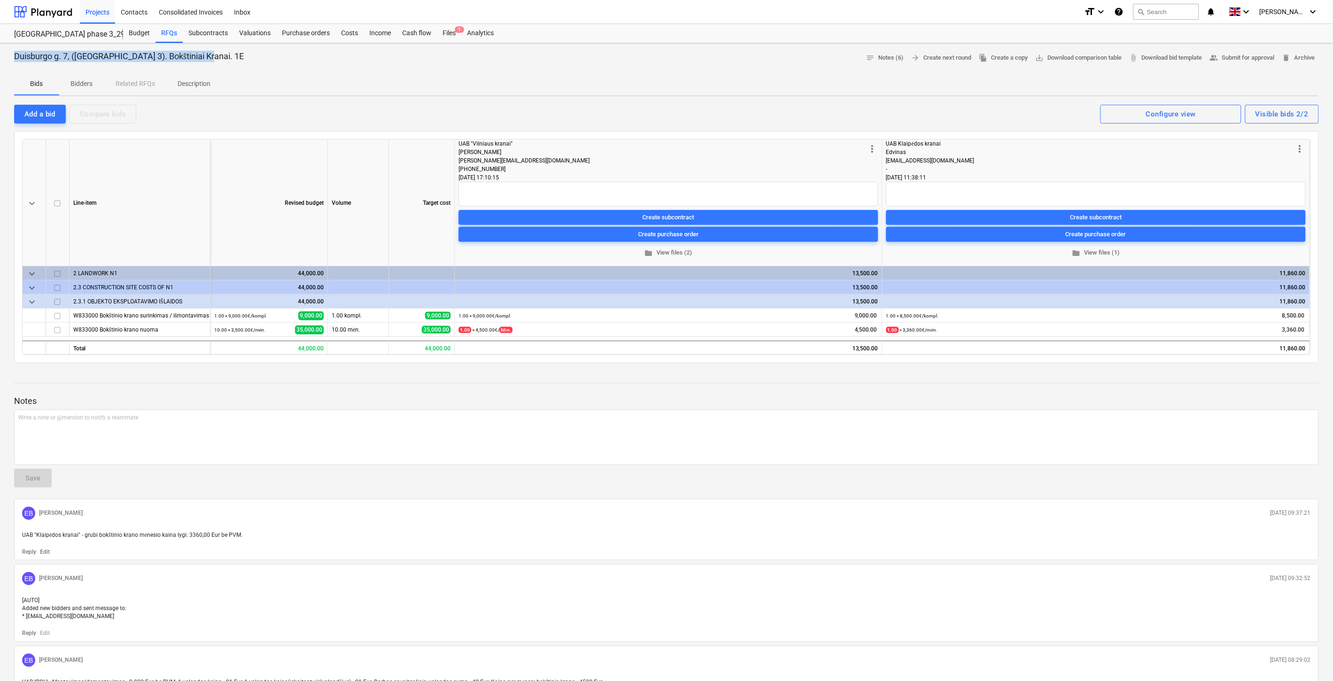
click at [10, 59] on div "Duisburgo g. 7, (Lake Town 3). Bokštiniai Kranai. 1E notes Notes (6) arrow_forw…" at bounding box center [666, 496] width 1333 height 906
copy p "Duisburgo g. 7, ([GEOGRAPHIC_DATA] 3). Bokštiniai Kranai. 1E"
click at [453, 34] on div "Files 1" at bounding box center [449, 33] width 24 height 19
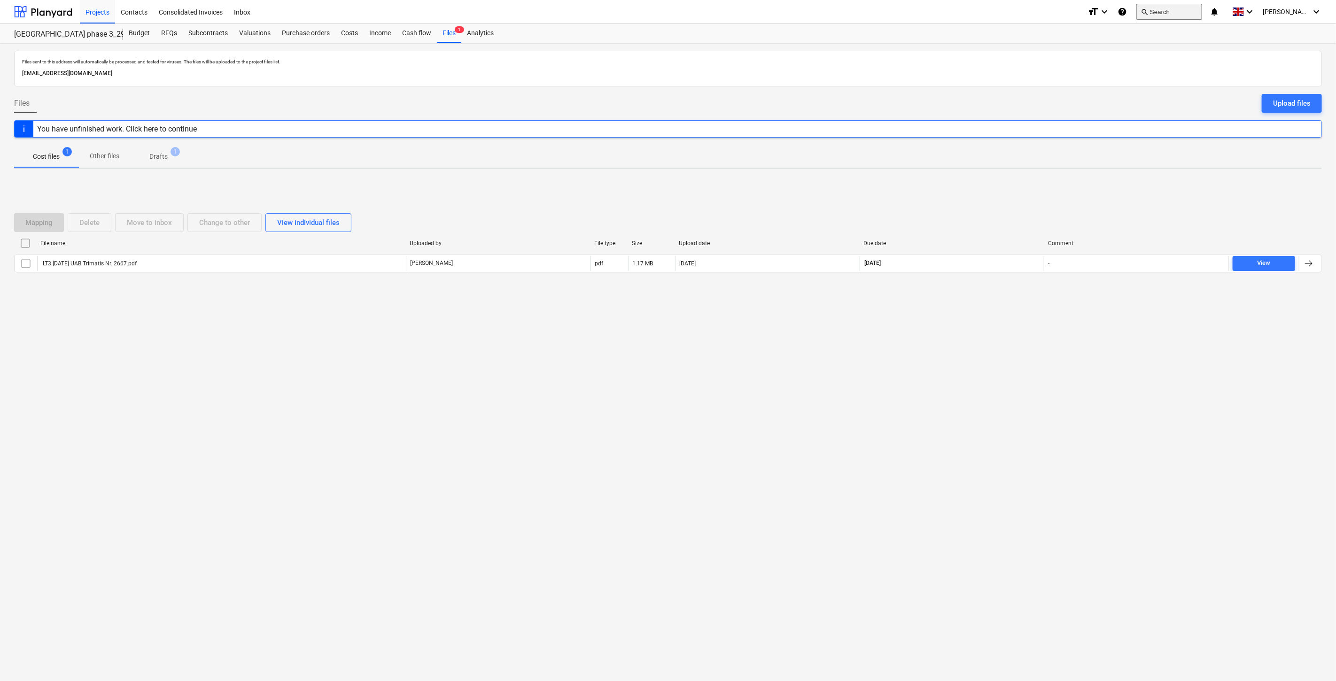
click at [1162, 15] on button "search Search" at bounding box center [1169, 12] width 66 height 16
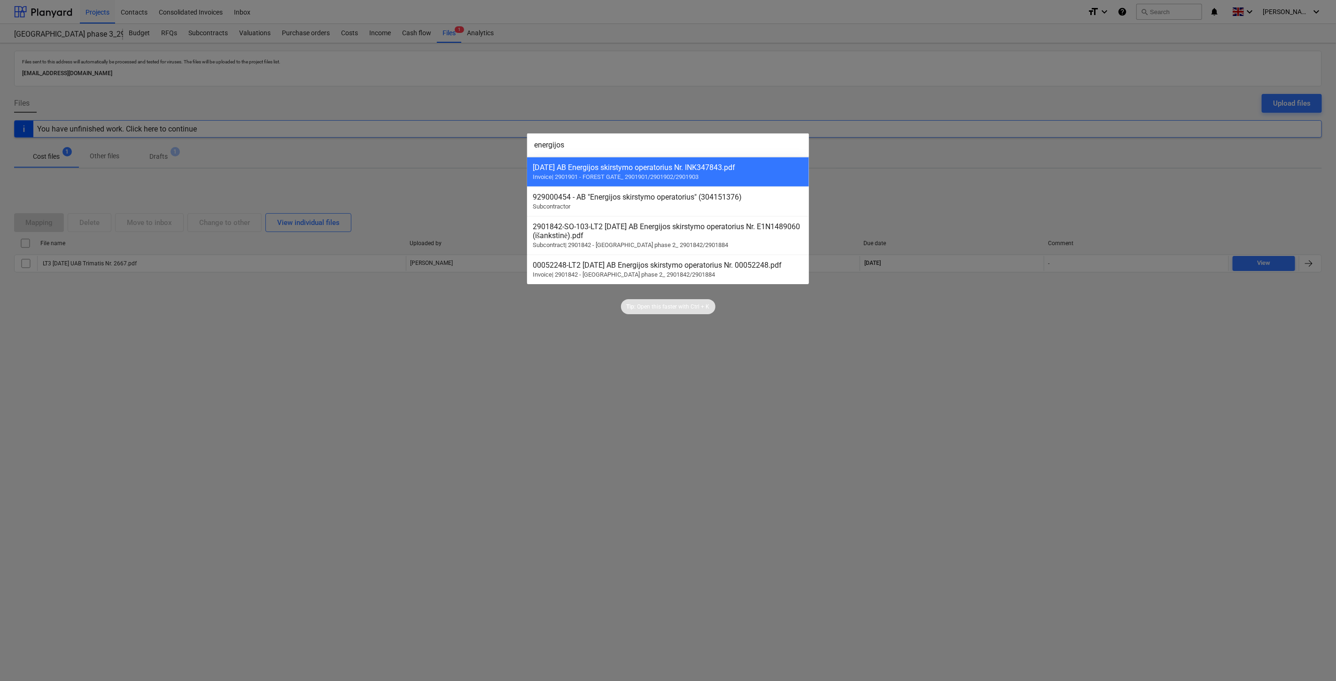
type input "energijos"
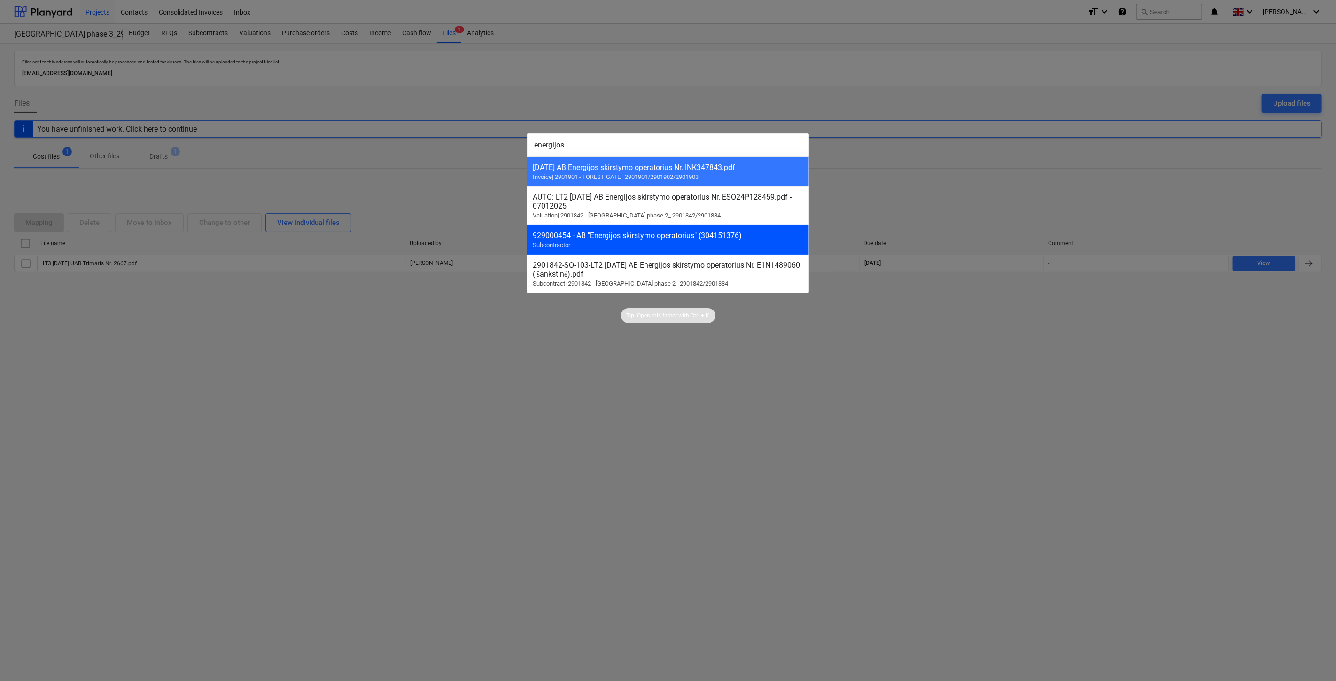
click at [733, 240] on div "929000454 - AB "Energijos skirstymo operatorius" (304151376)" at bounding box center [668, 235] width 271 height 9
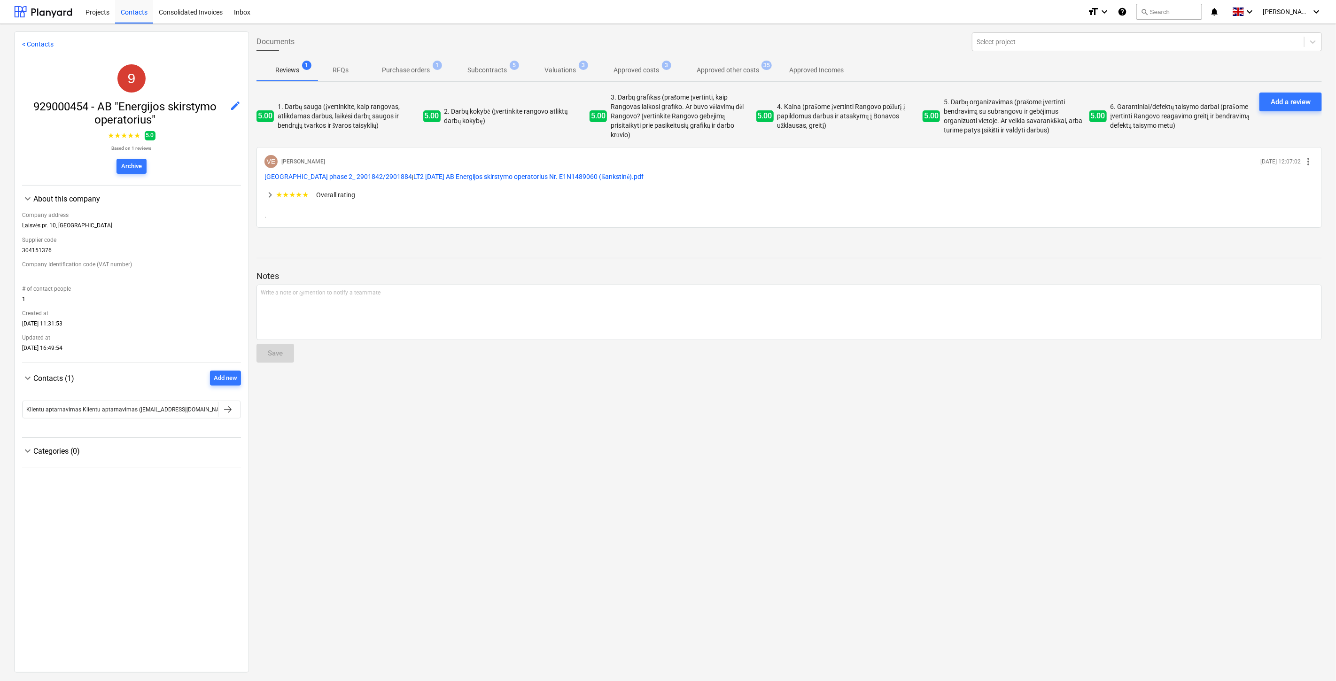
click at [702, 65] on span "Approved other costs 35" at bounding box center [728, 69] width 78 height 9
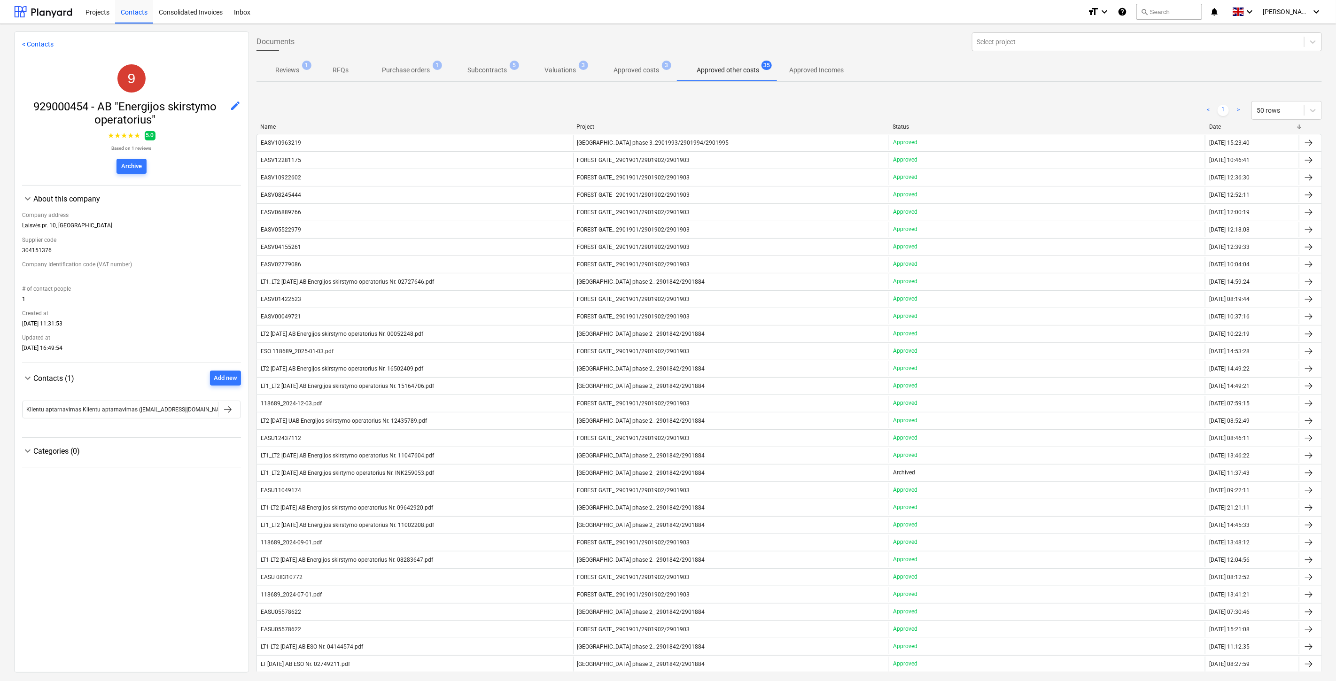
click at [488, 77] on span "Subcontracts 5" at bounding box center [487, 70] width 77 height 17
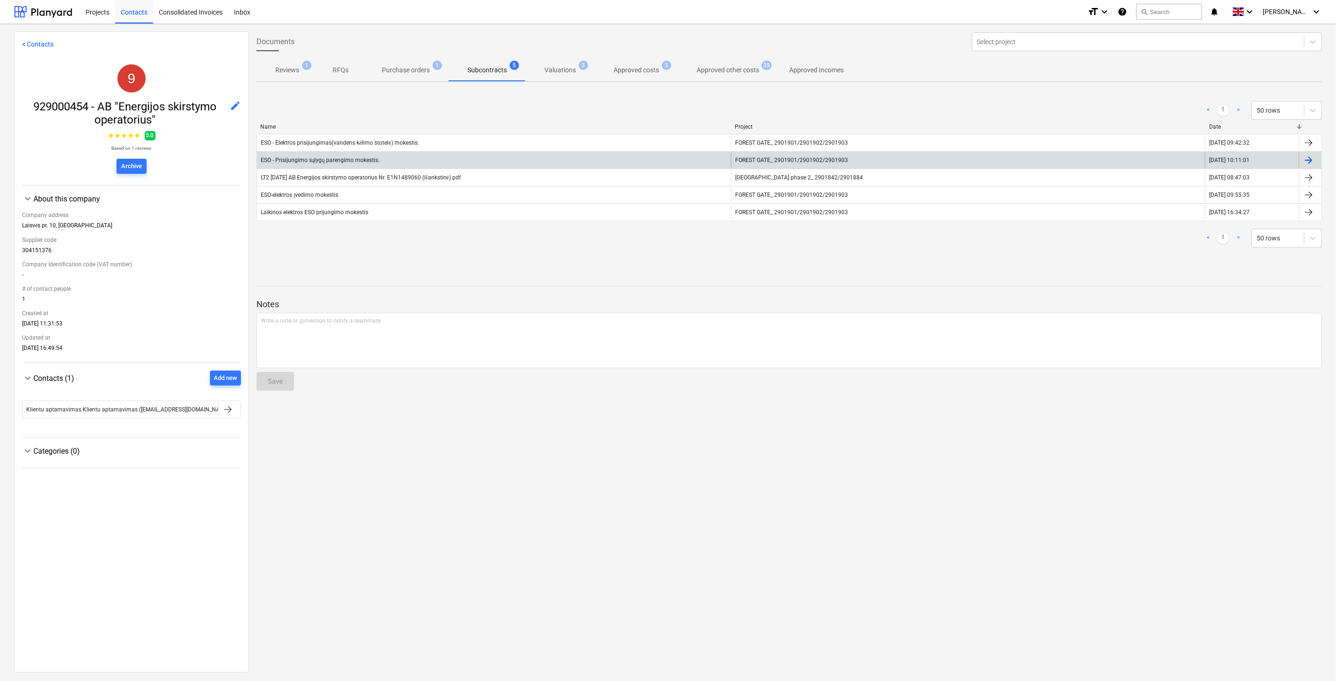
click at [521, 155] on div "ESO - Prisijungimo sąlygų parengimo mokestis." at bounding box center [494, 160] width 474 height 15
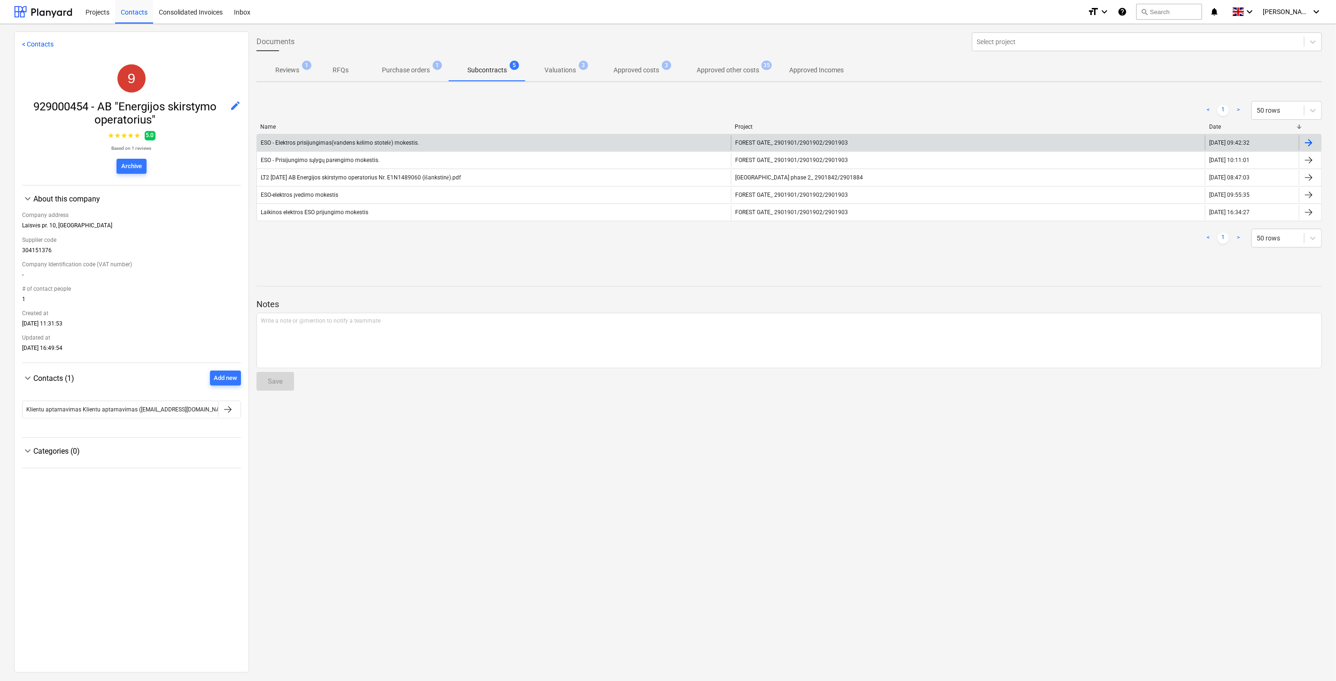
click at [504, 143] on div "ESO - Elektros prisijungimas(vandens kėlimo stotelė) mokestis." at bounding box center [494, 142] width 474 height 15
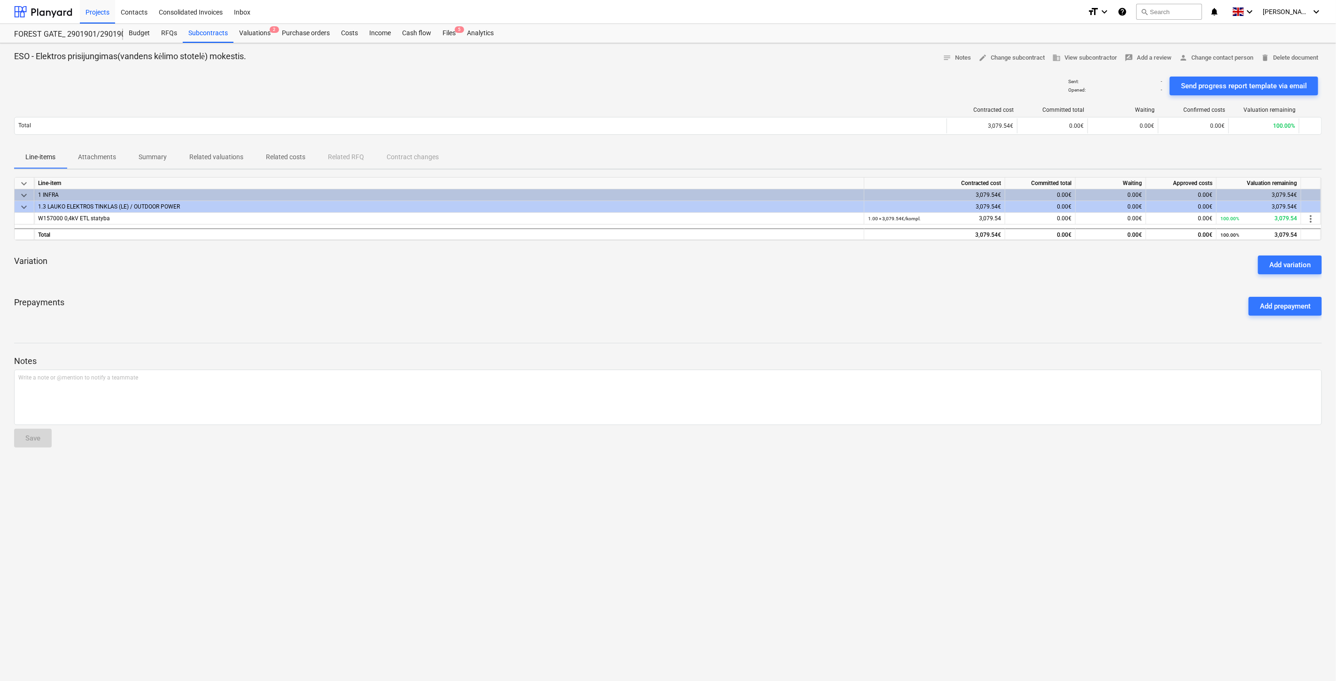
click at [113, 153] on p "Attachments" at bounding box center [97, 157] width 38 height 10
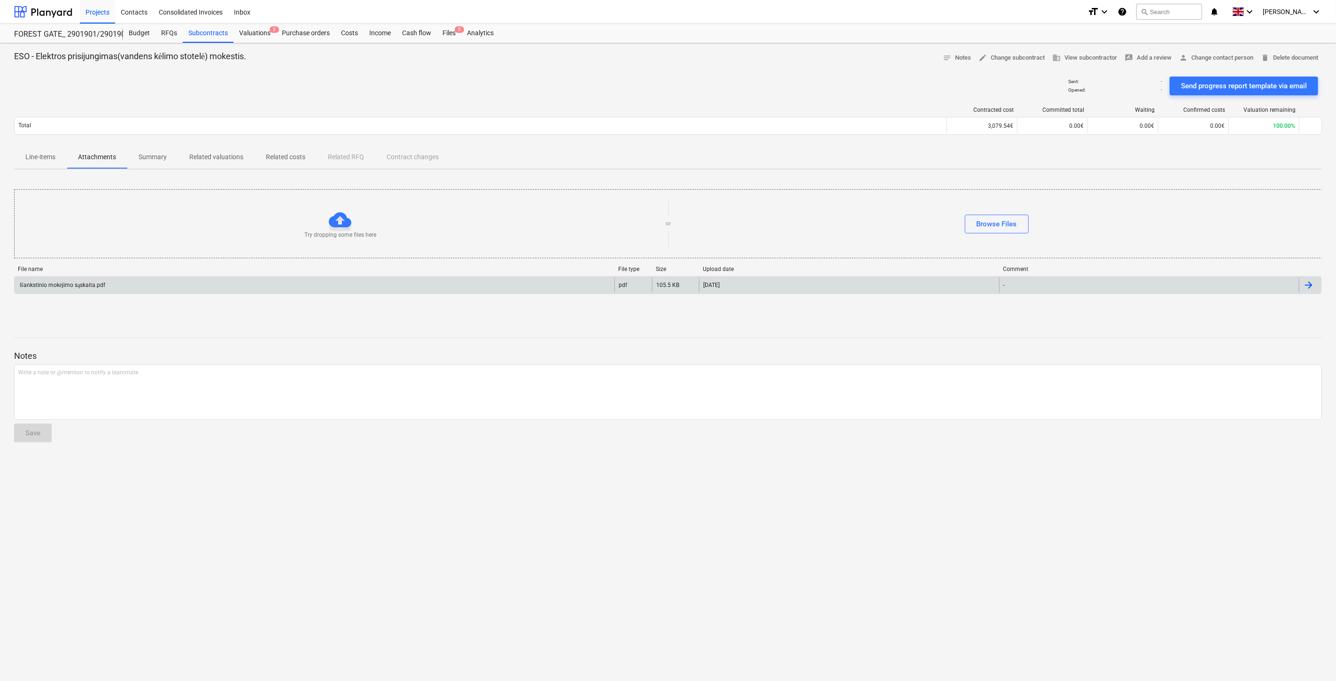
click at [178, 282] on div "Išankstinio mokėjimo sąskaita.pdf" at bounding box center [315, 285] width 600 height 15
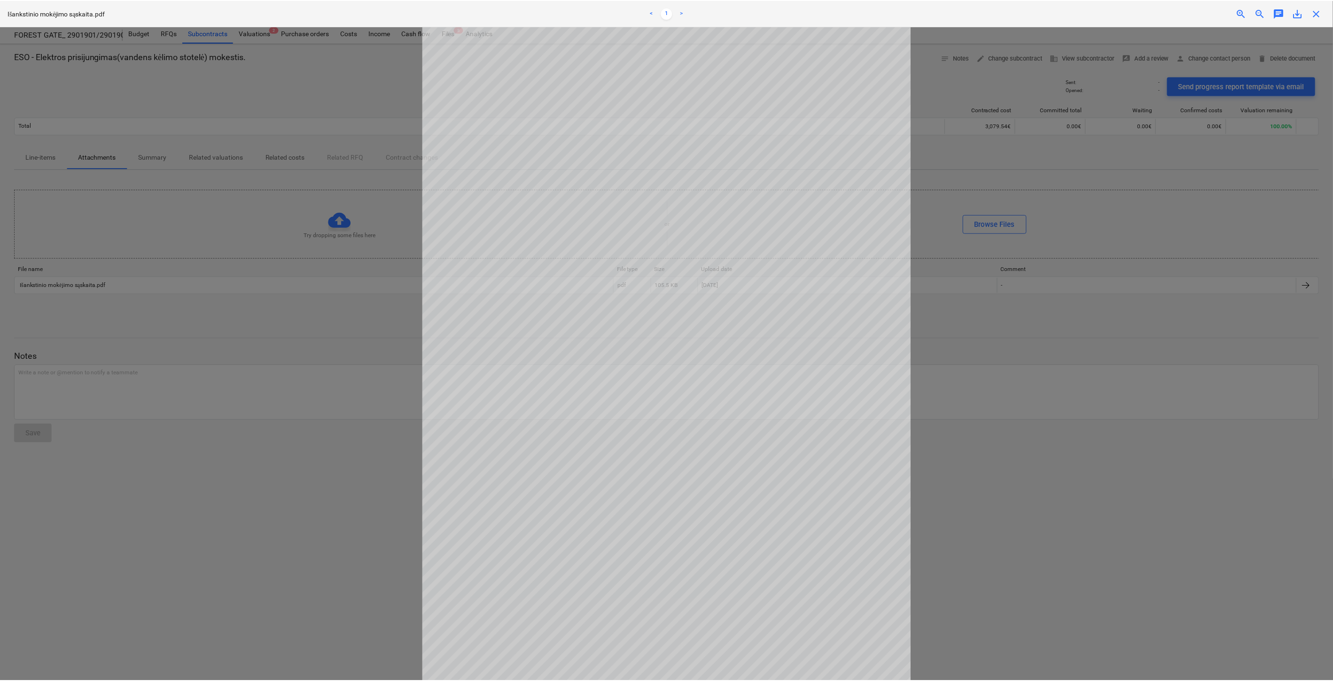
scroll to position [39, 0]
click at [1322, 16] on span "close" at bounding box center [1318, 13] width 11 height 11
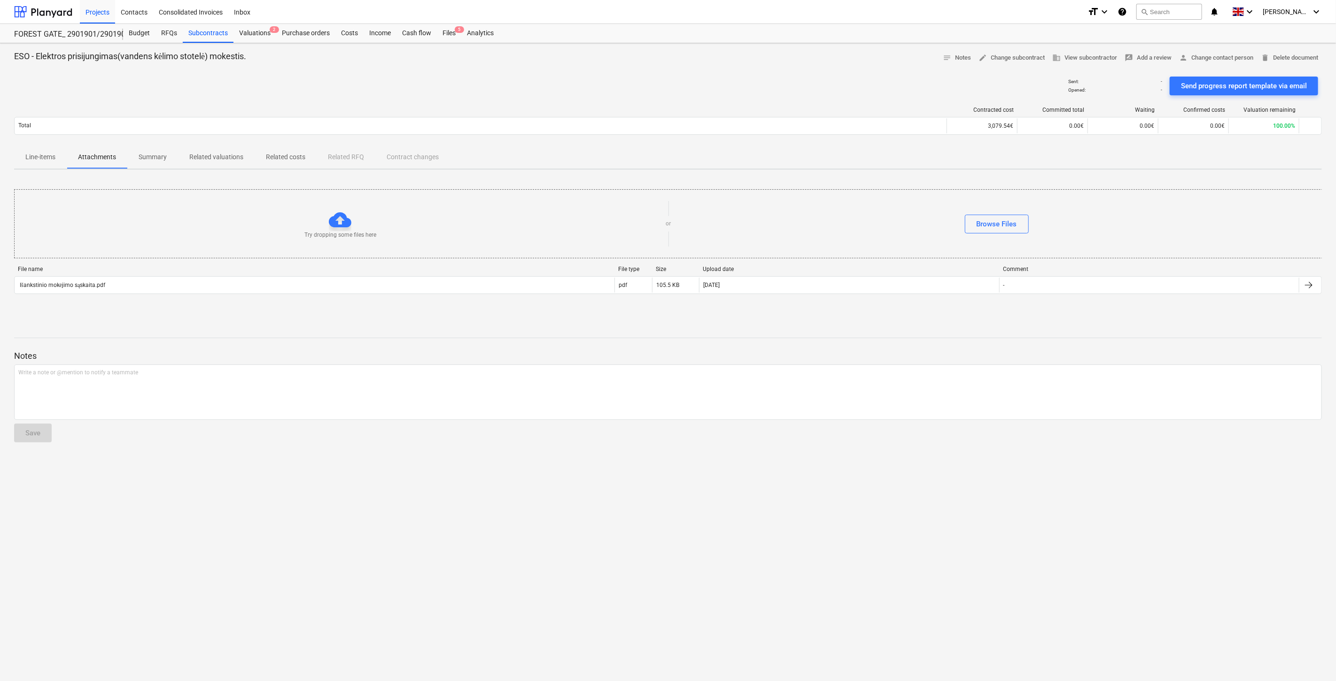
drag, startPoint x: 450, startPoint y: 31, endPoint x: 492, endPoint y: 7, distance: 48.8
click at [450, 31] on div "Files 5" at bounding box center [449, 33] width 24 height 19
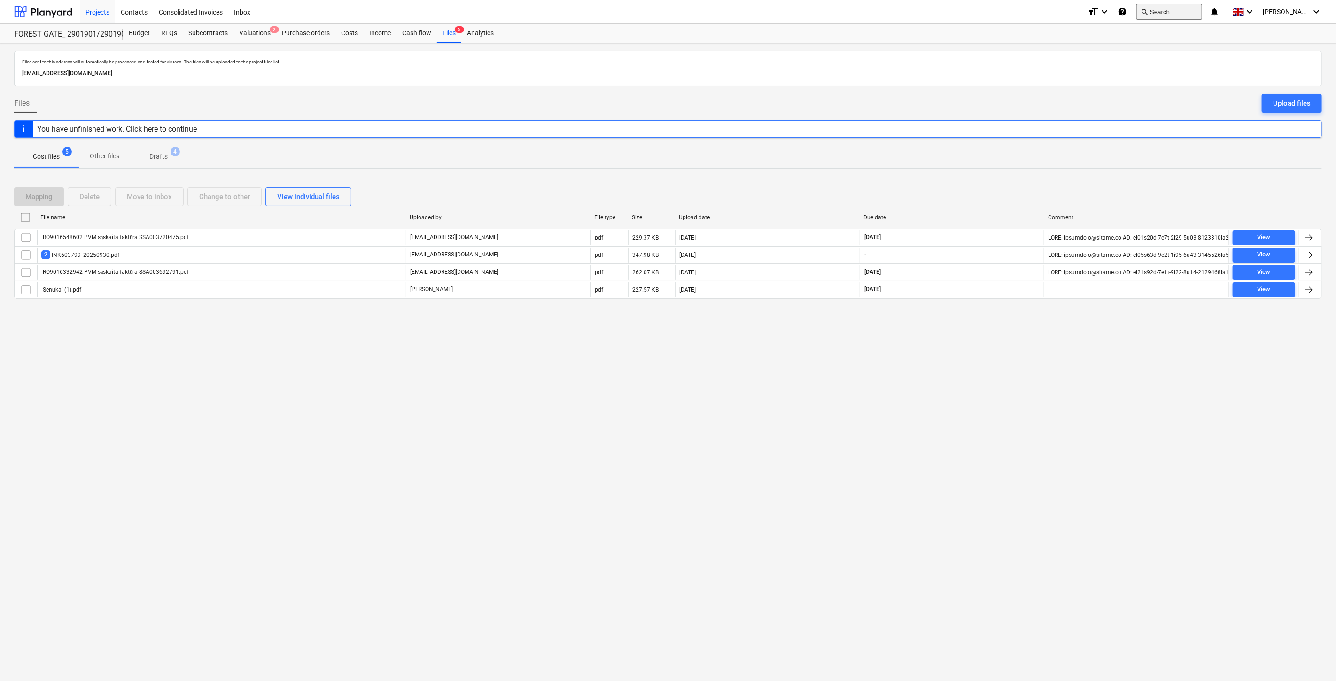
click at [1189, 11] on button "search Search" at bounding box center [1169, 12] width 66 height 16
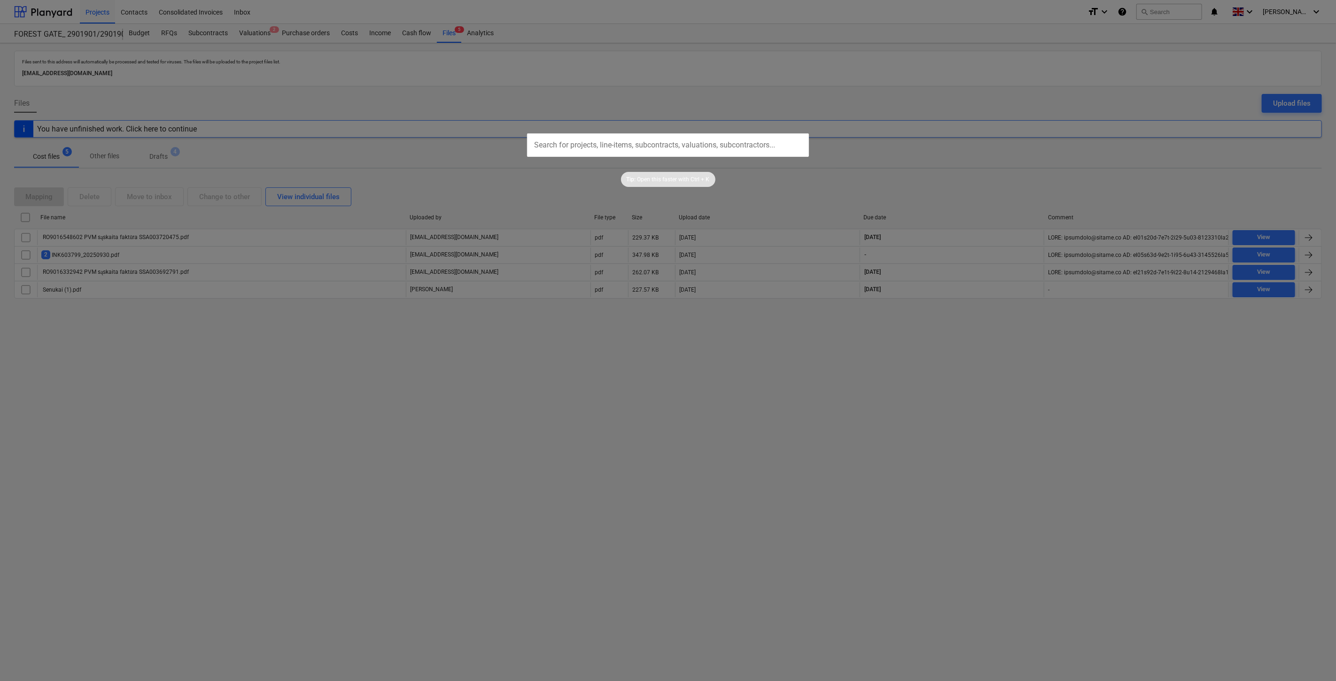
click at [374, 93] on div at bounding box center [668, 340] width 1336 height 681
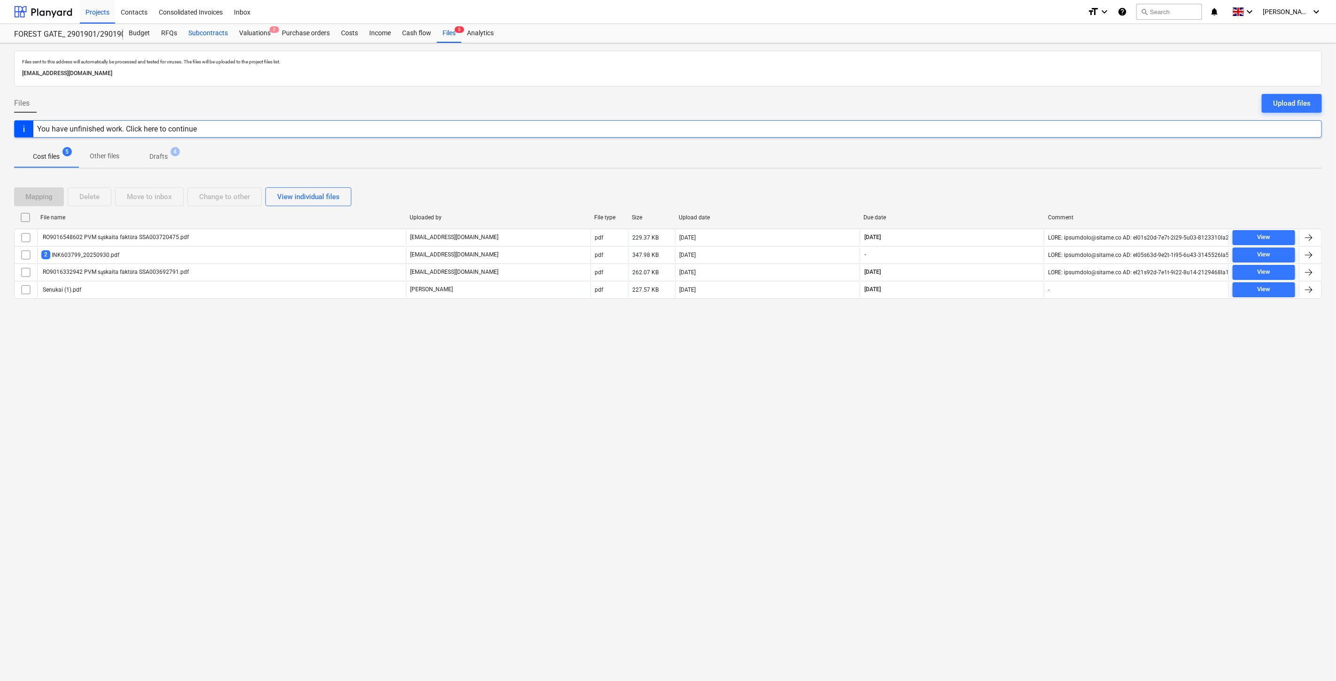
click at [199, 36] on div "Subcontracts" at bounding box center [208, 33] width 51 height 19
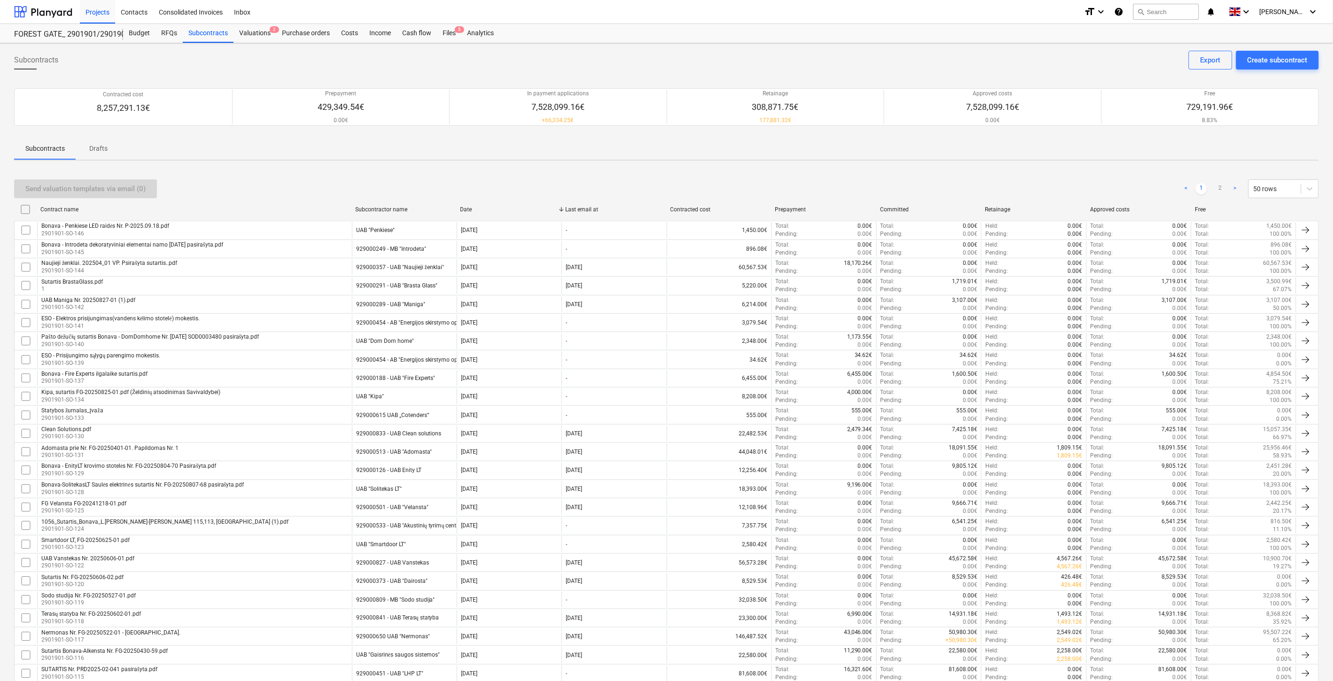
click at [555, 67] on div "Subcontracts Create subcontract Export" at bounding box center [666, 64] width 1304 height 26
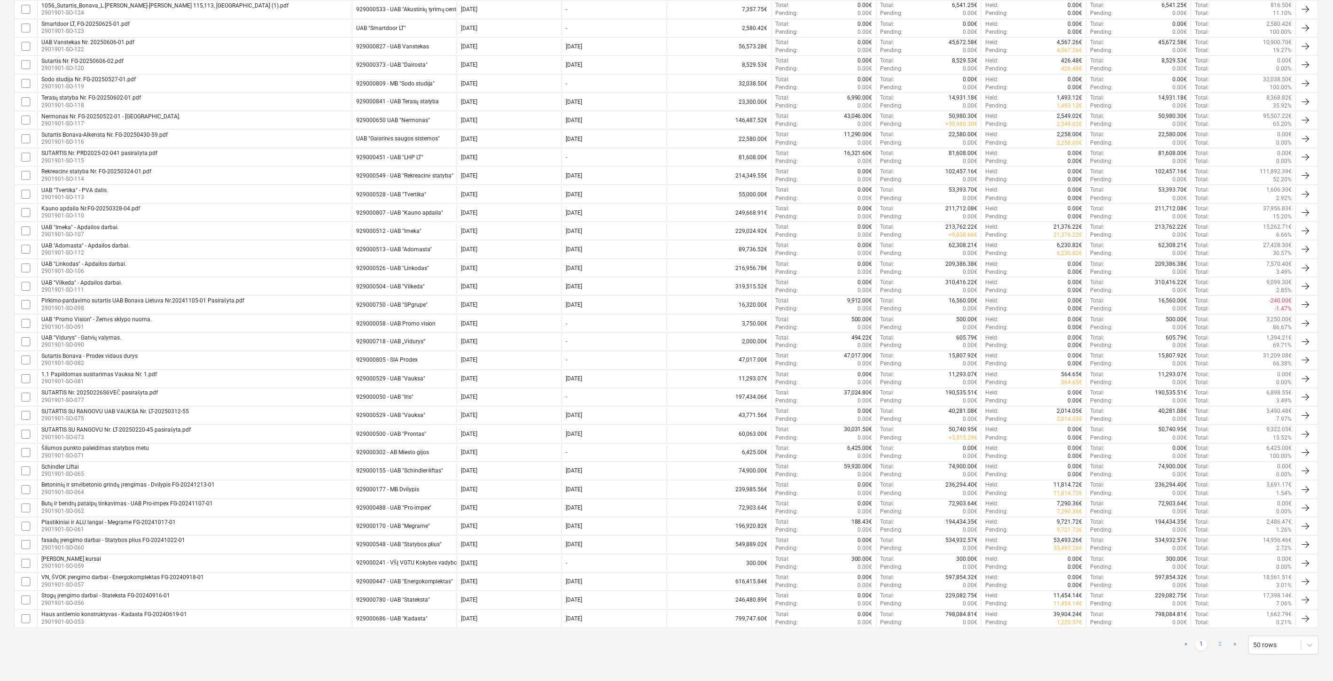
click at [1218, 644] on link "2" at bounding box center [1219, 645] width 11 height 11
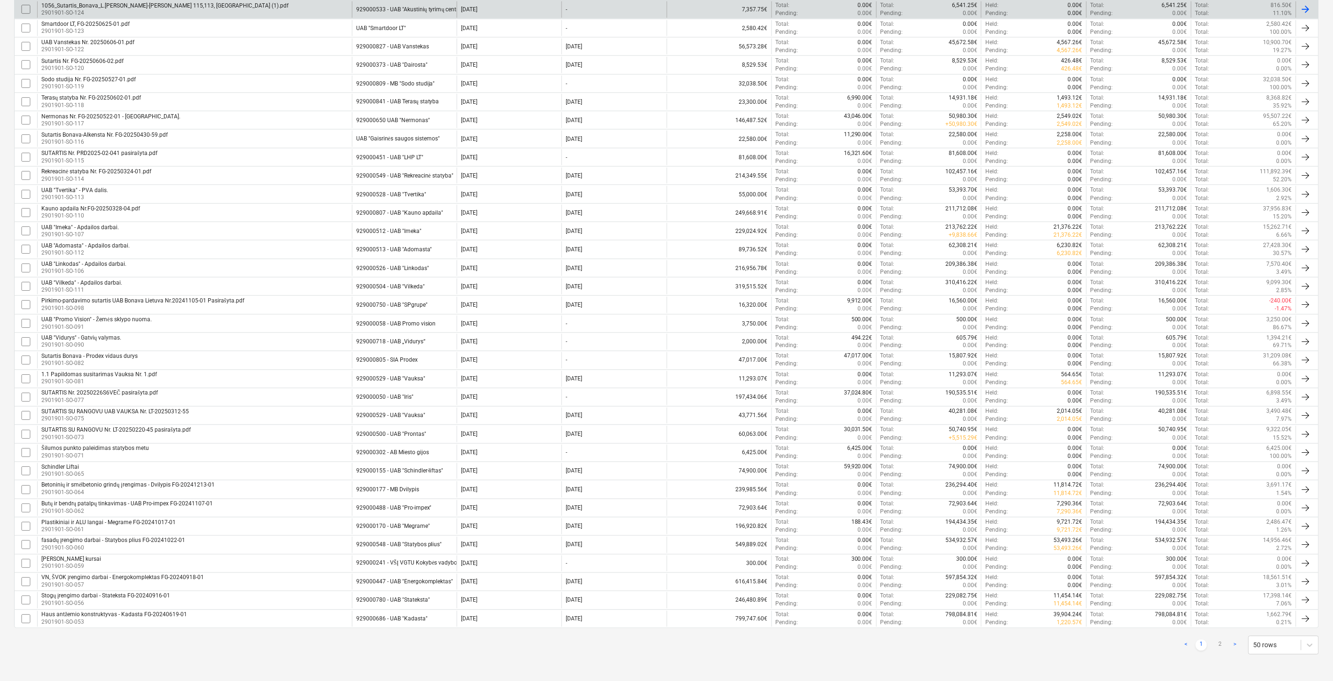
checkbox input "false"
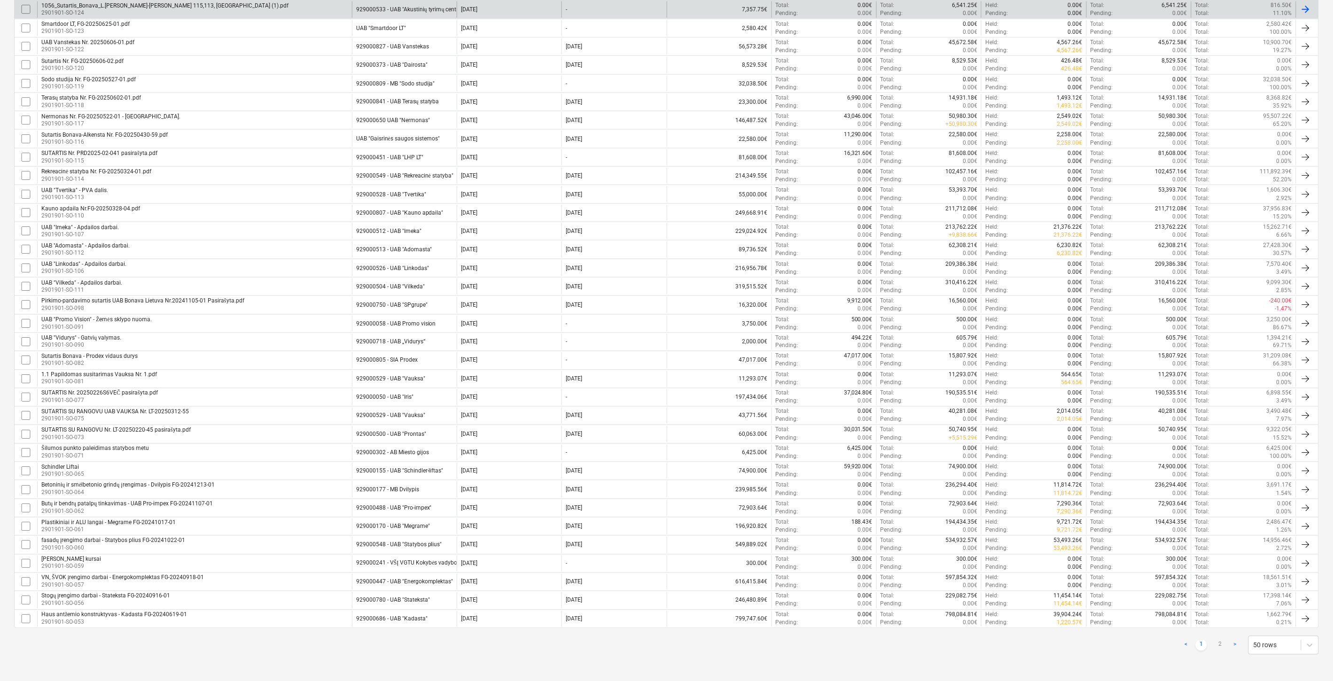
checkbox input "false"
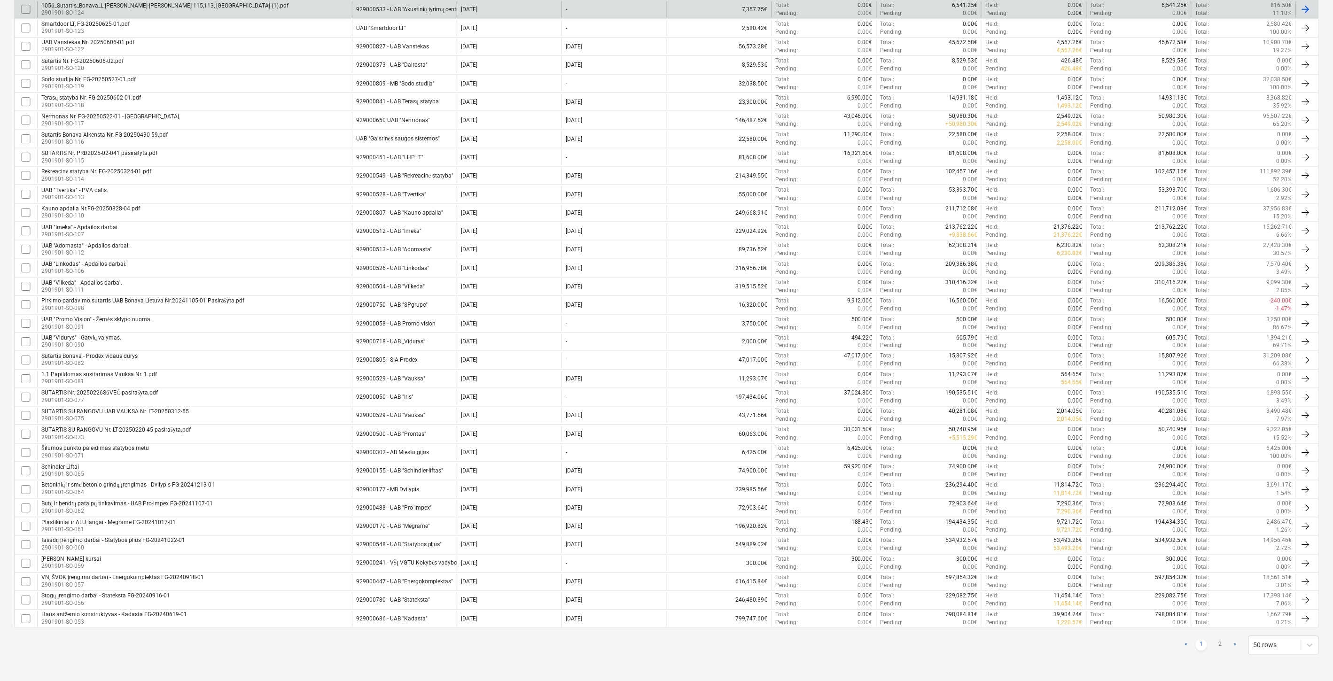
checkbox input "false"
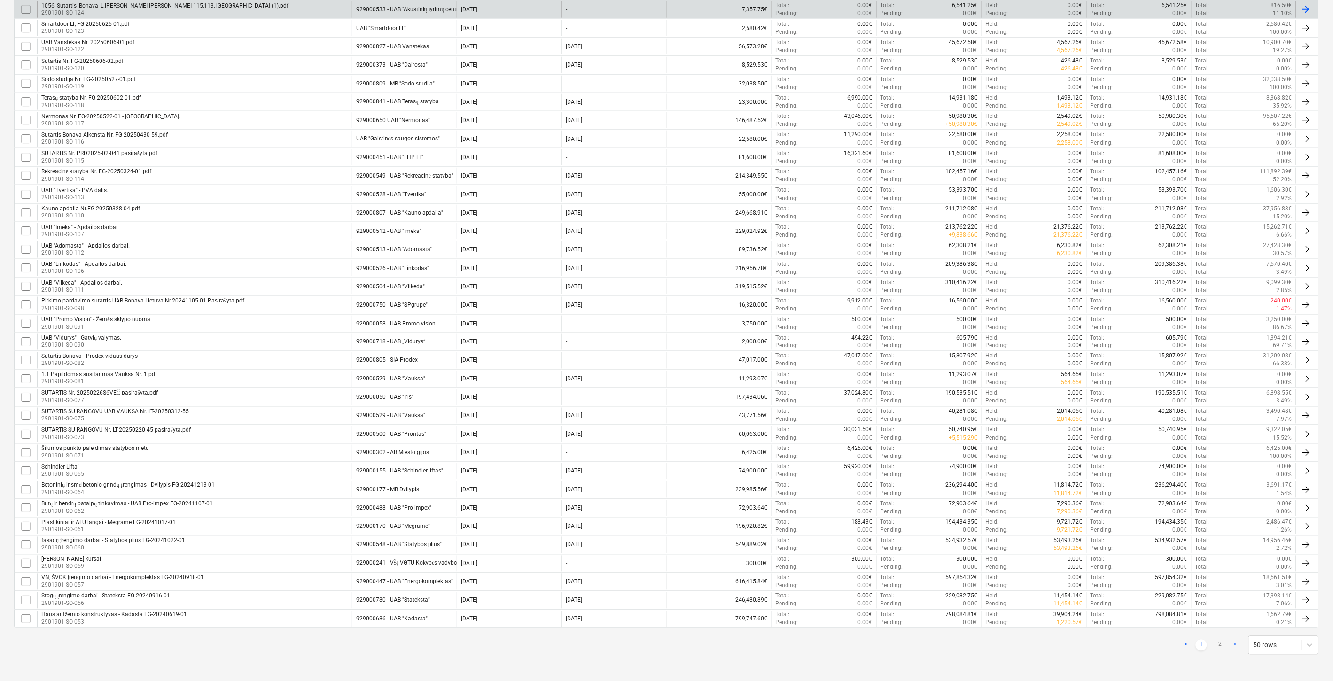
checkbox input "false"
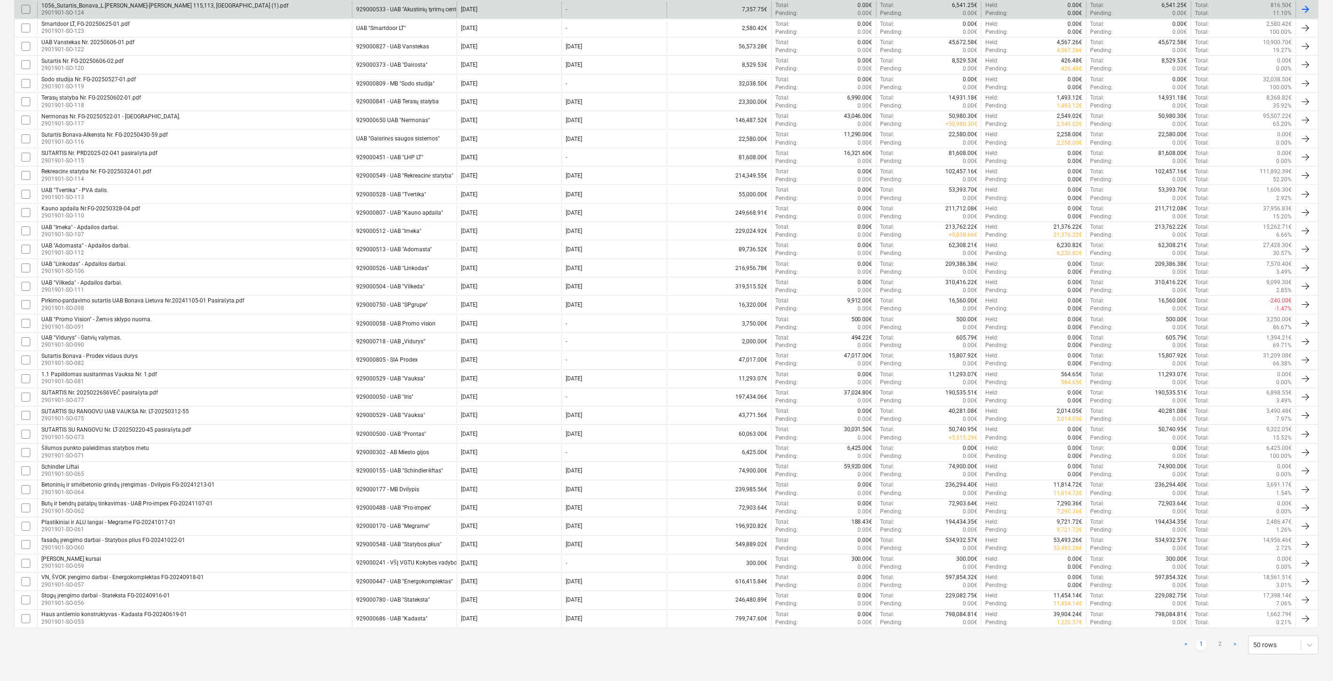
checkbox input "false"
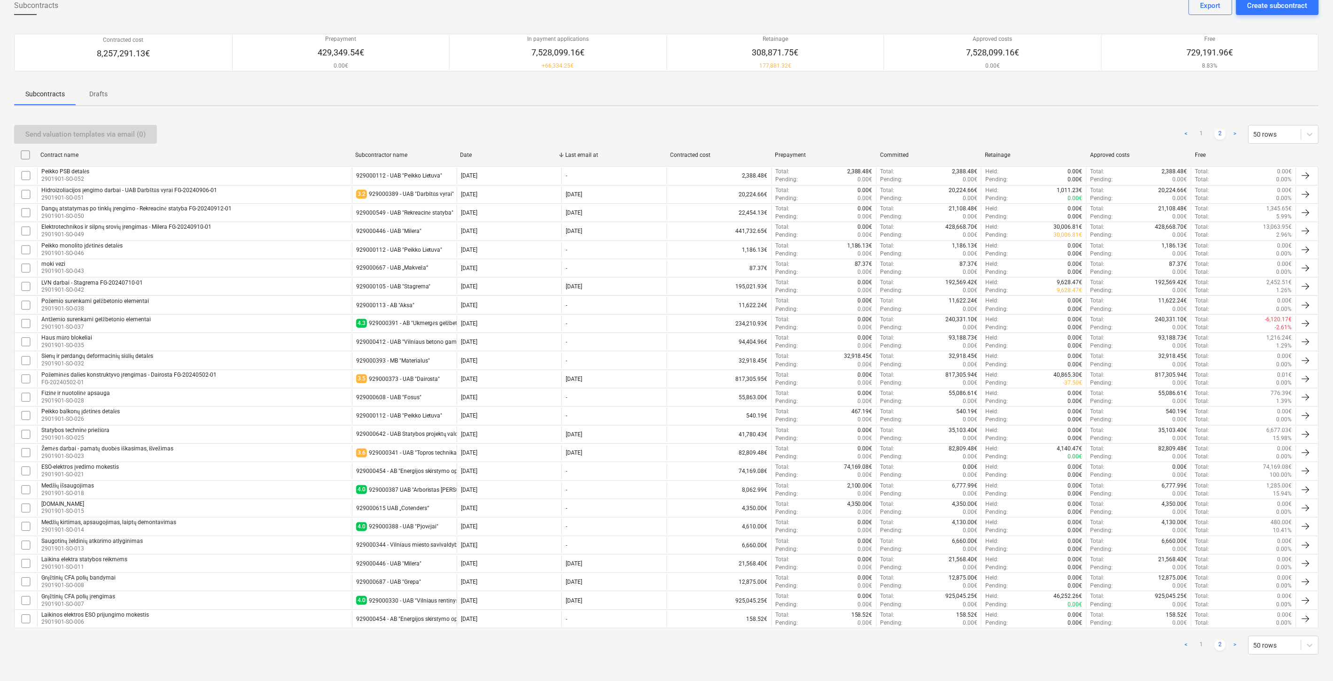
scroll to position [55, 0]
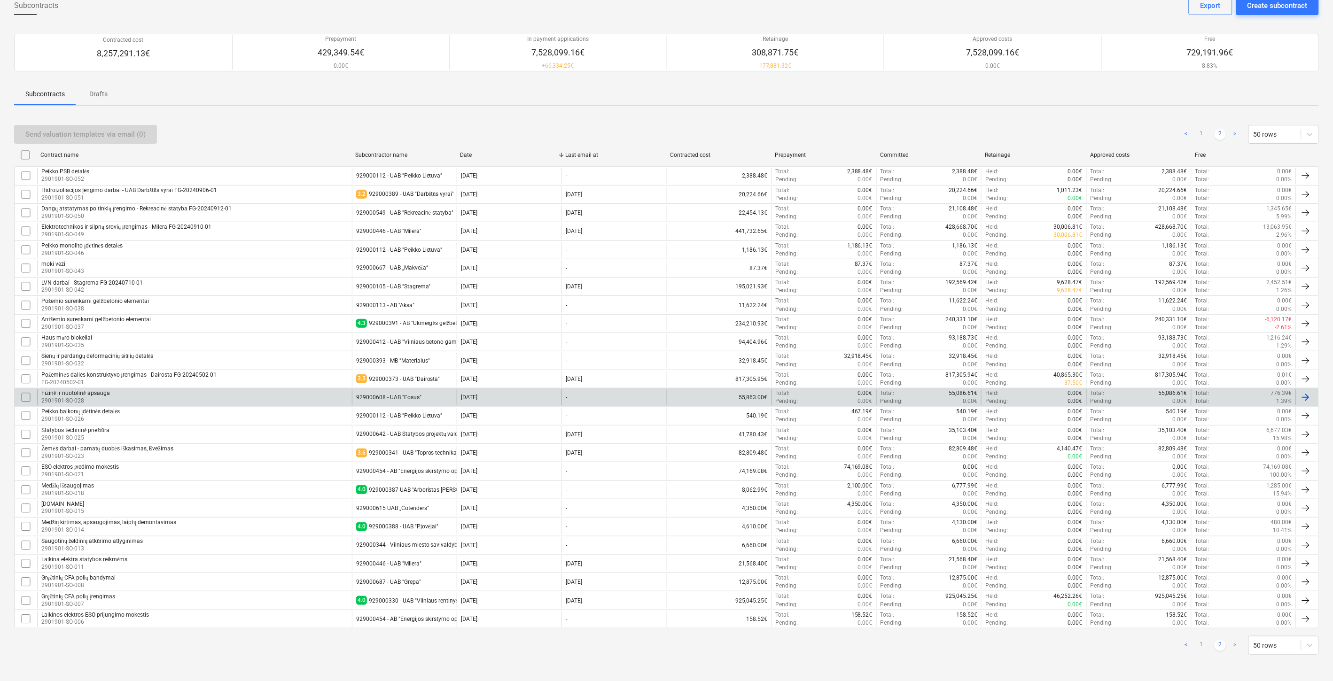
click at [235, 390] on div "Fizinė ir nuotolinė apsauga 2901901-SO-028" at bounding box center [194, 397] width 315 height 16
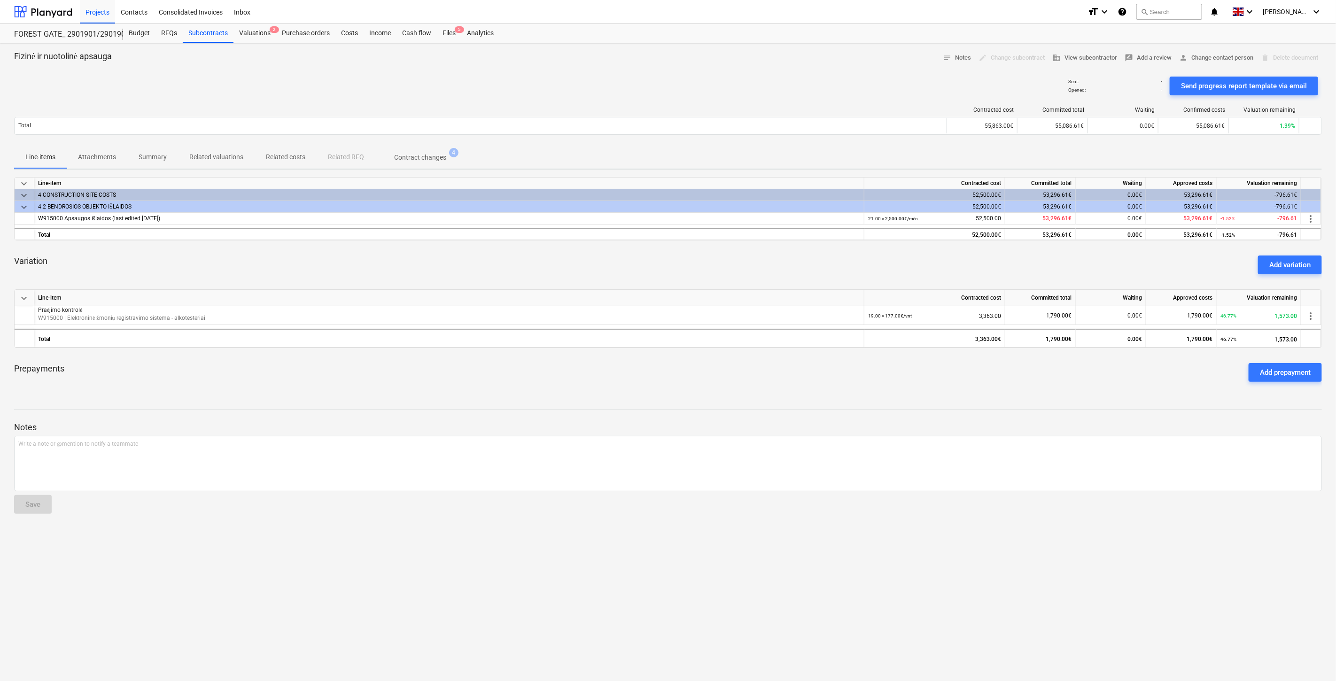
click at [580, 273] on div "Variation Add variation" at bounding box center [668, 265] width 1308 height 34
click at [612, 265] on div "Variation Add variation" at bounding box center [668, 265] width 1308 height 34
click at [781, 251] on div "Variation Add variation" at bounding box center [668, 265] width 1308 height 34
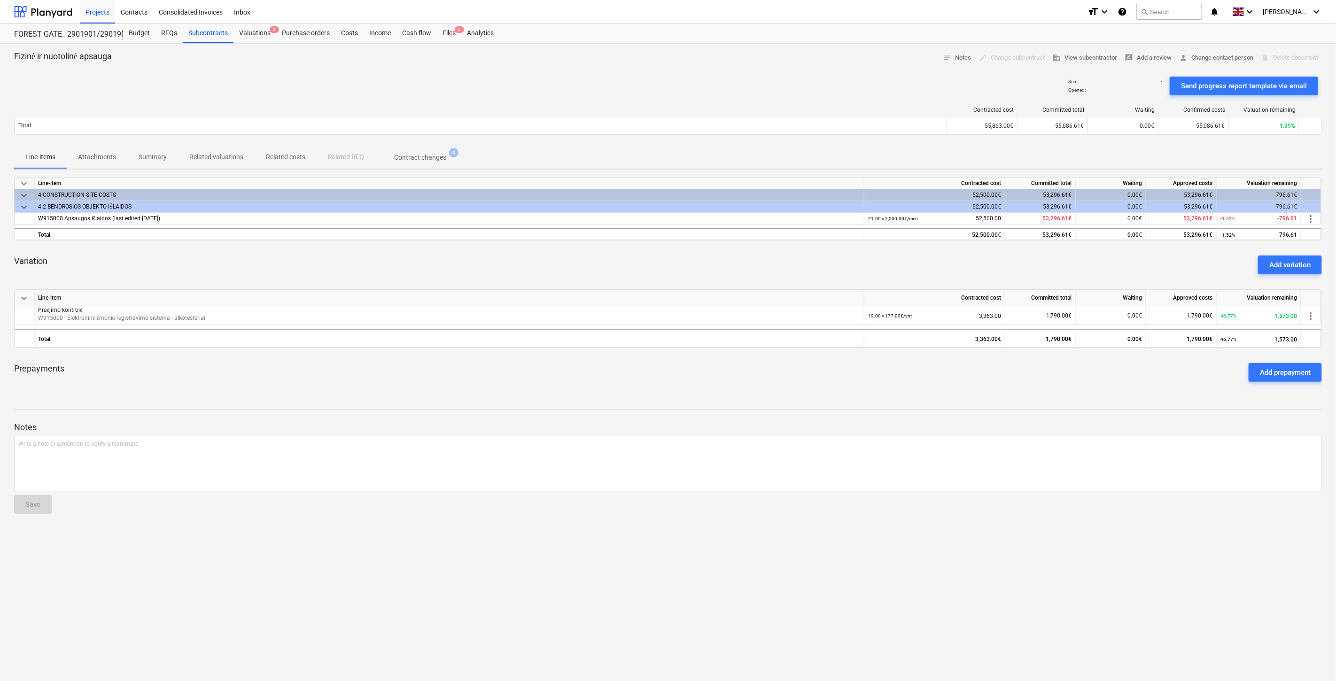
click at [781, 251] on div "Variation Add variation" at bounding box center [668, 265] width 1308 height 34
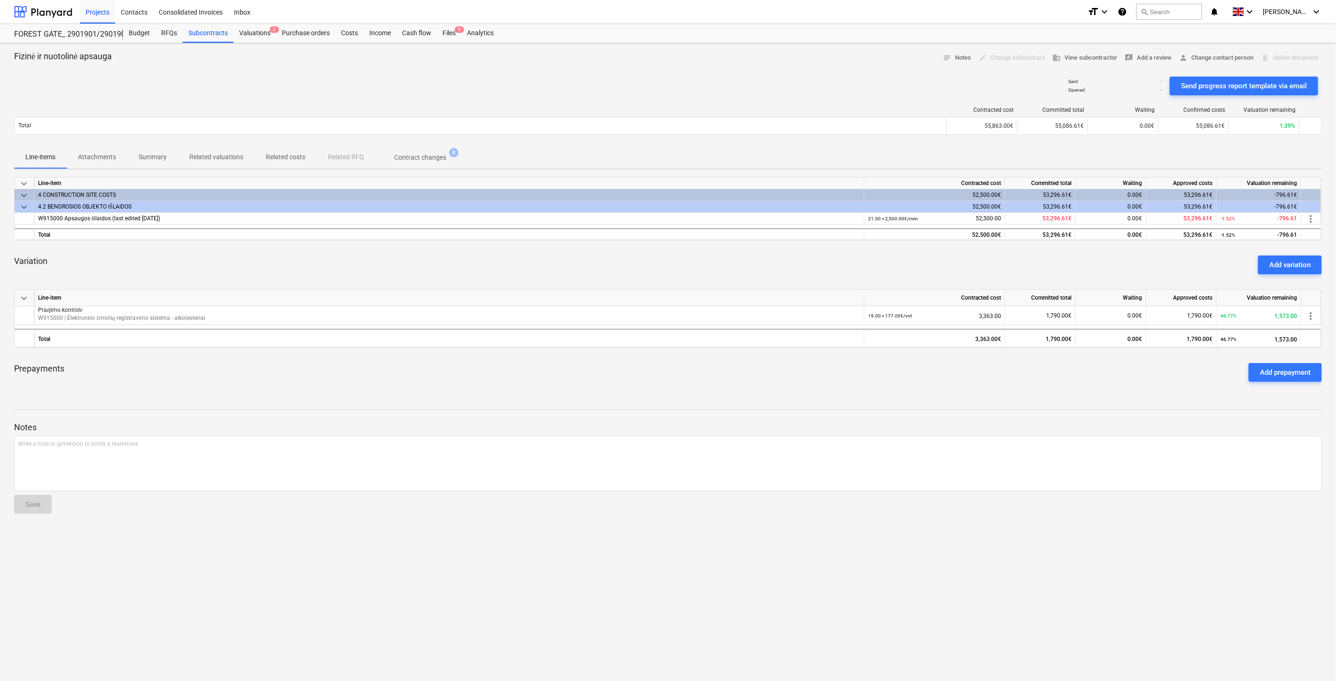
click at [92, 165] on span "Attachments" at bounding box center [97, 157] width 61 height 16
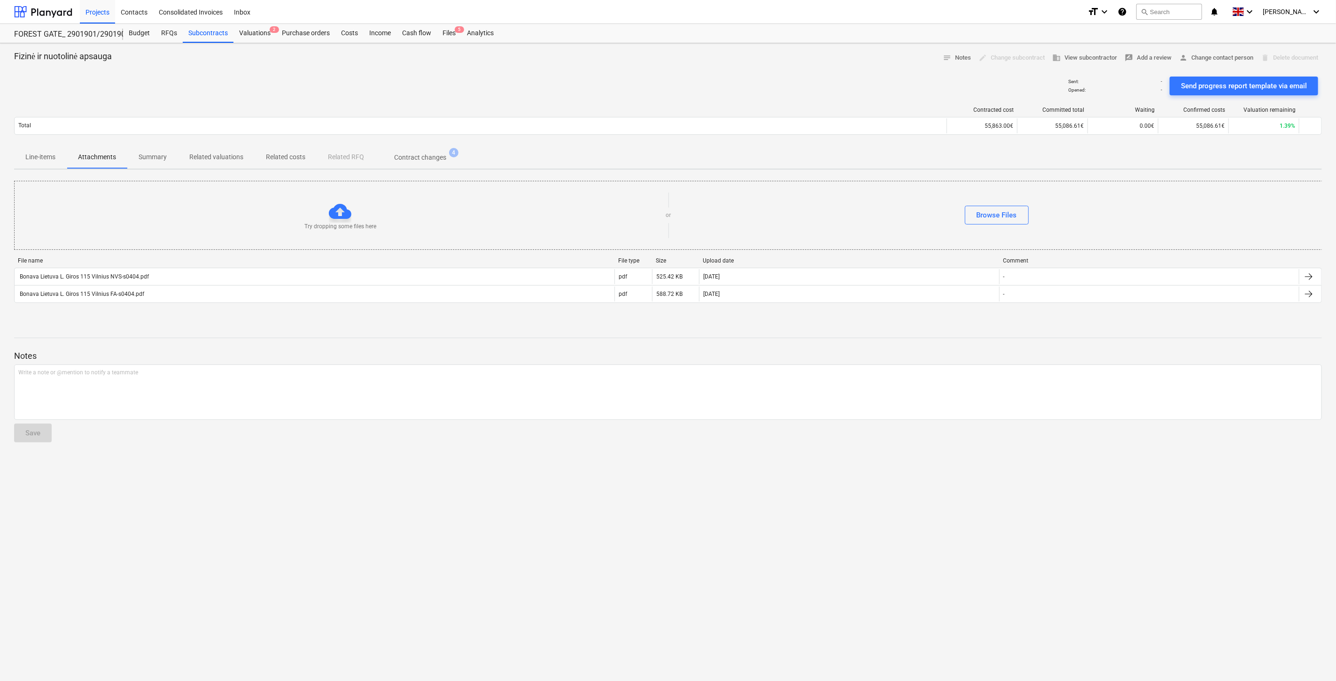
click at [34, 163] on span "Line-items" at bounding box center [40, 157] width 53 height 16
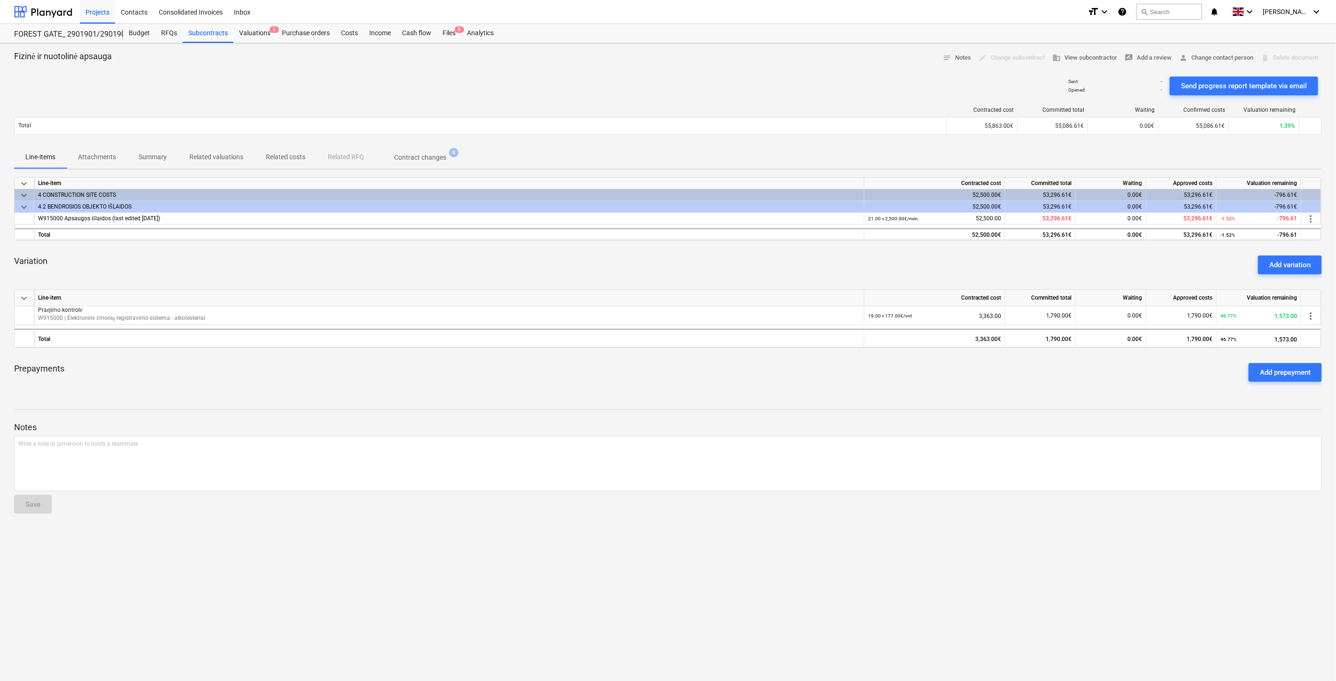
click at [727, 254] on div "Variation Add variation" at bounding box center [668, 265] width 1308 height 34
click at [741, 248] on div "Variation Add variation" at bounding box center [668, 265] width 1308 height 34
click at [741, 275] on div "Variation Add variation" at bounding box center [668, 265] width 1308 height 34
click at [757, 269] on div "Variation Add variation" at bounding box center [668, 265] width 1308 height 34
click at [91, 163] on span "Attachments" at bounding box center [97, 157] width 61 height 16
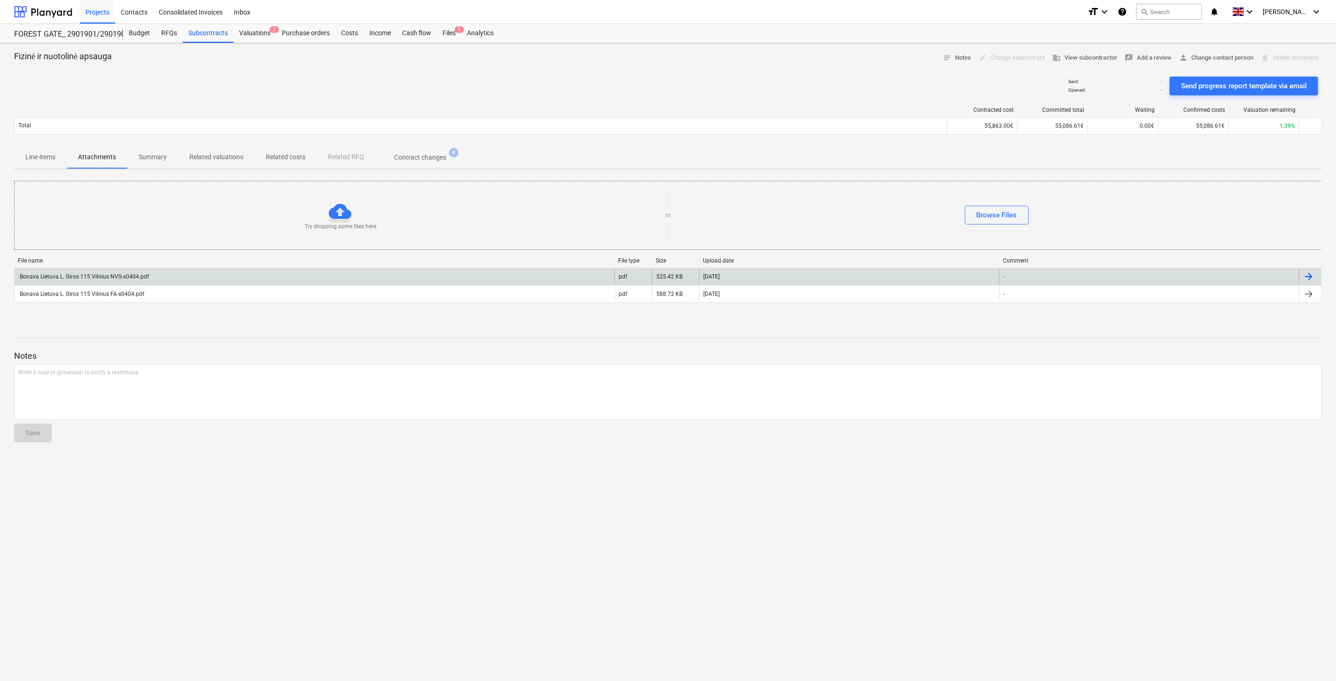
click at [175, 271] on div "Bonava Lietuva L. Giros 115 Vilnius NVS-s0404.pdf" at bounding box center [315, 276] width 600 height 15
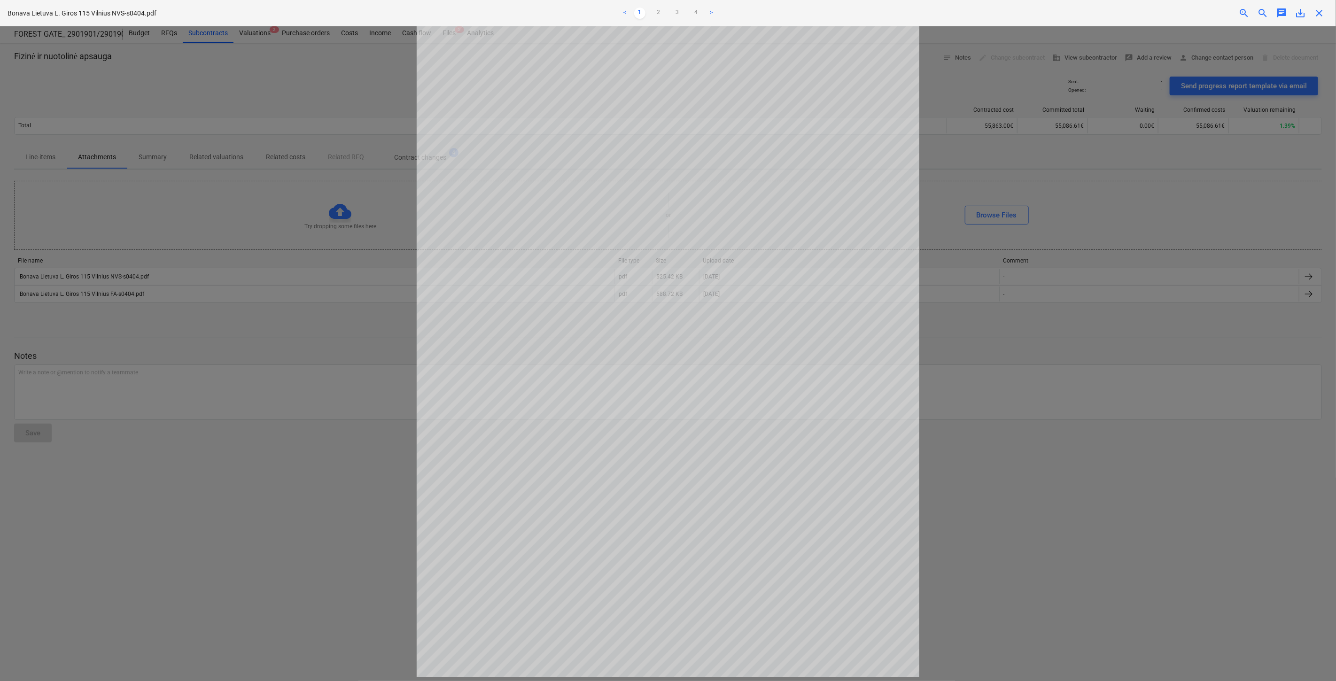
click at [1313, 15] on span "close" at bounding box center [1318, 13] width 11 height 11
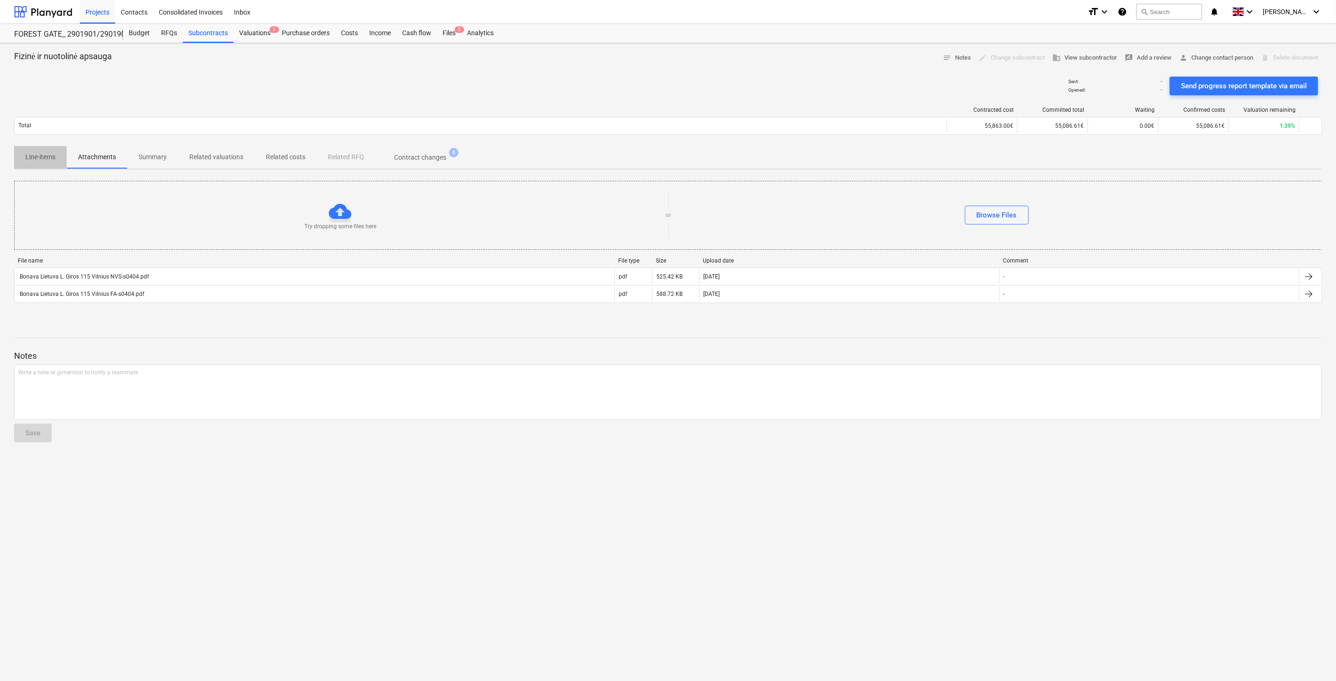
click at [53, 155] on p "Line-items" at bounding box center [40, 157] width 30 height 10
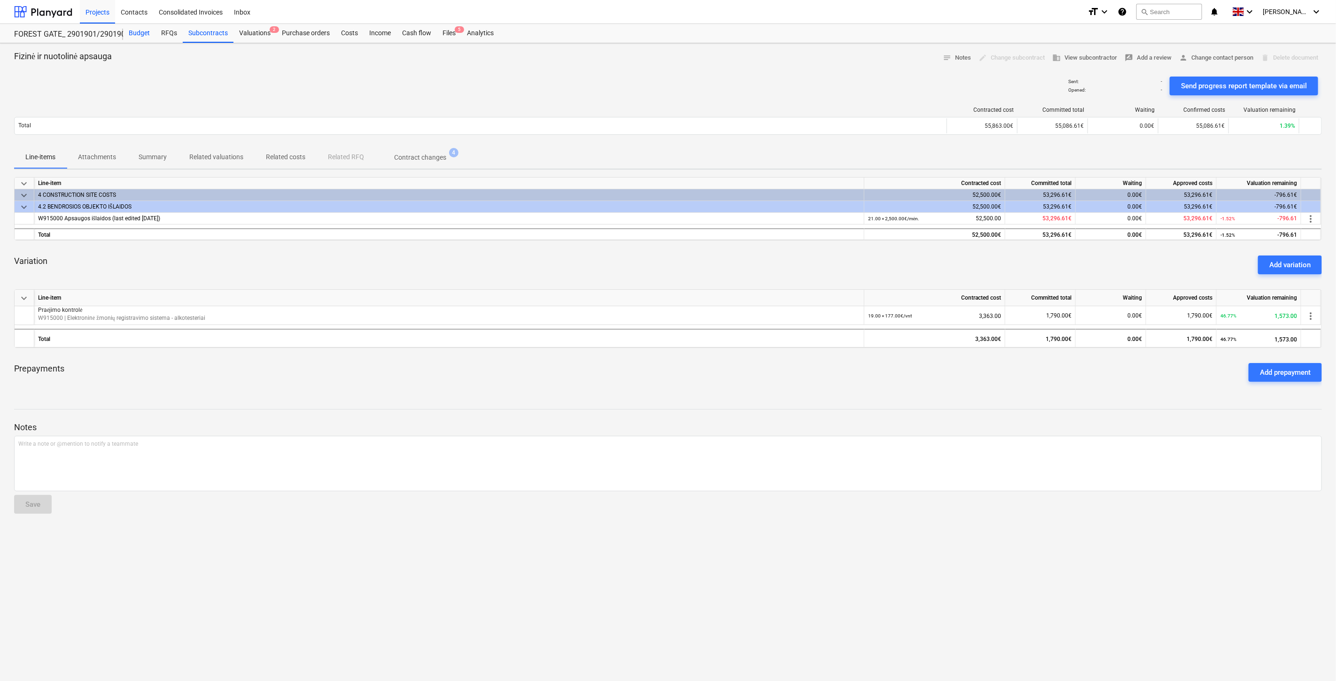
click at [130, 32] on div "Budget" at bounding box center [139, 33] width 32 height 19
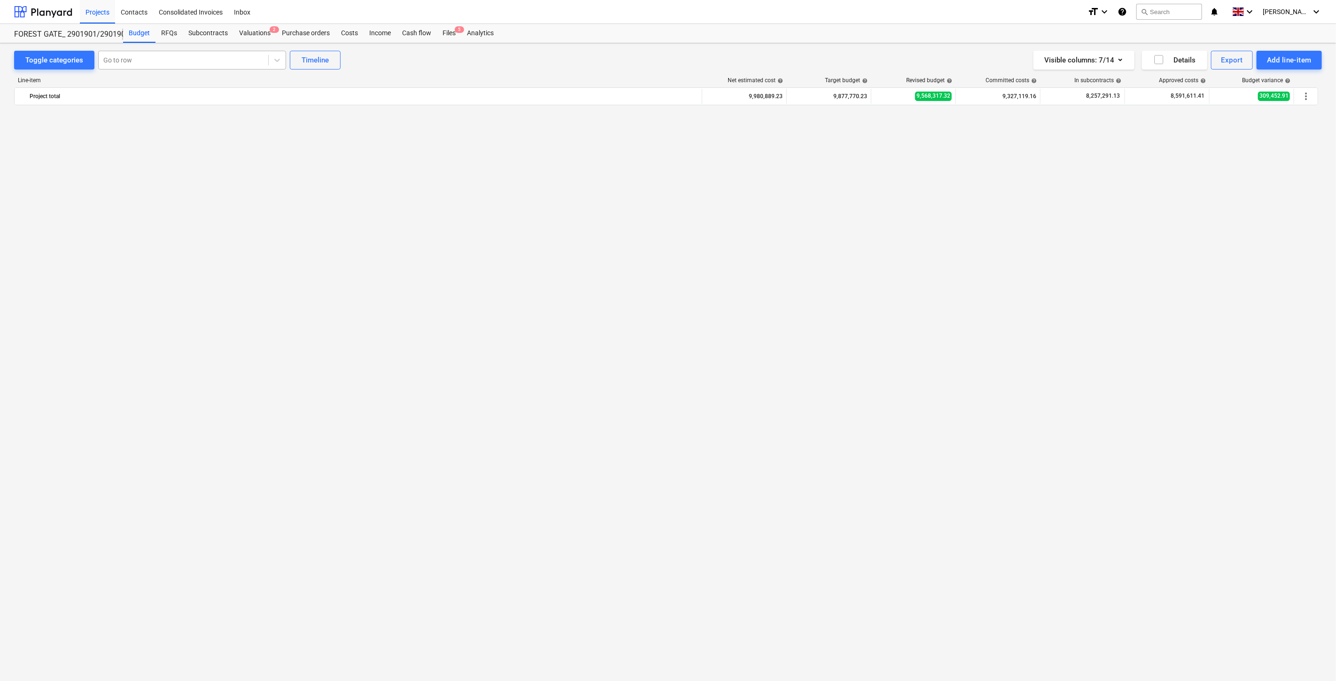
click at [180, 58] on div at bounding box center [183, 59] width 160 height 9
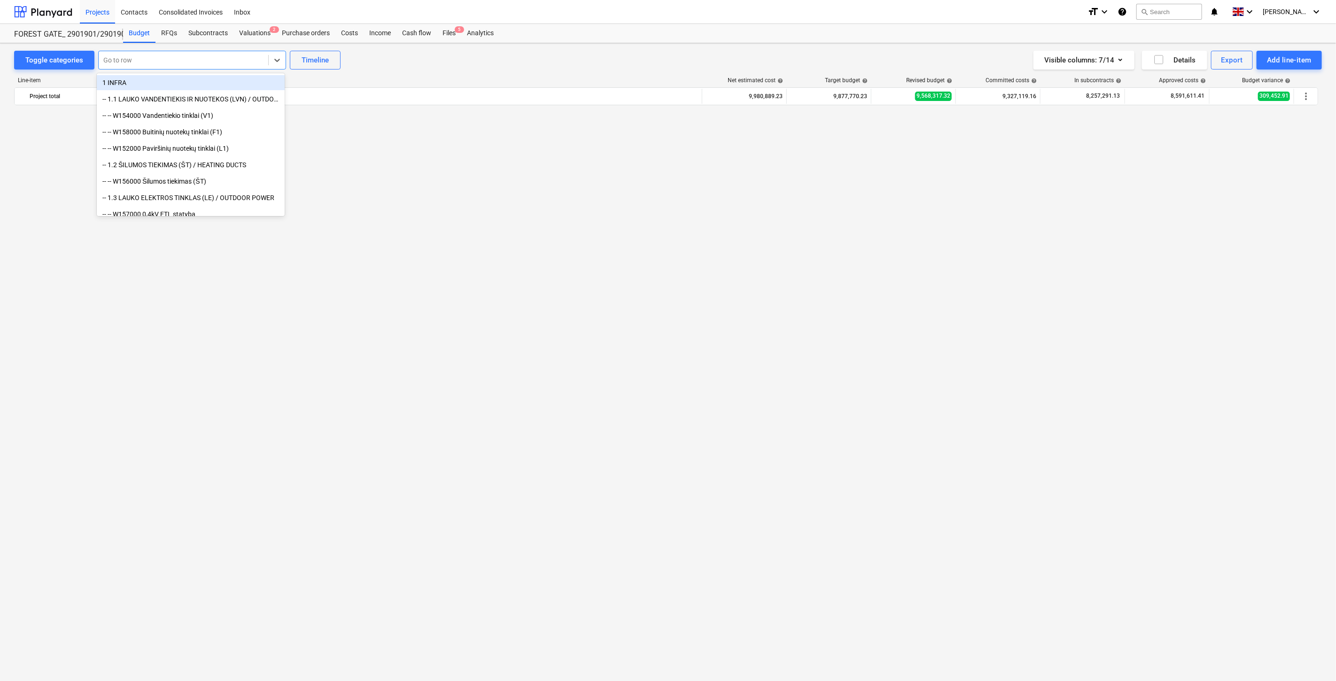
scroll to position [2285, 0]
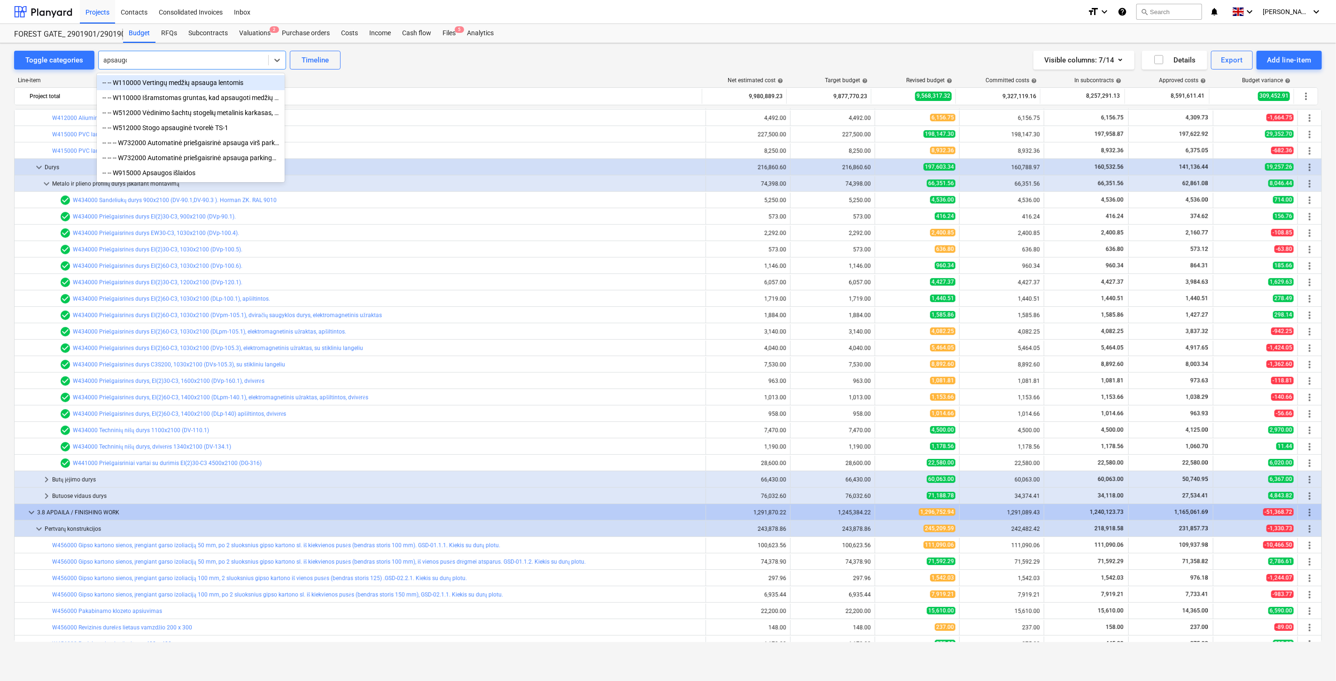
type input "apsaugos"
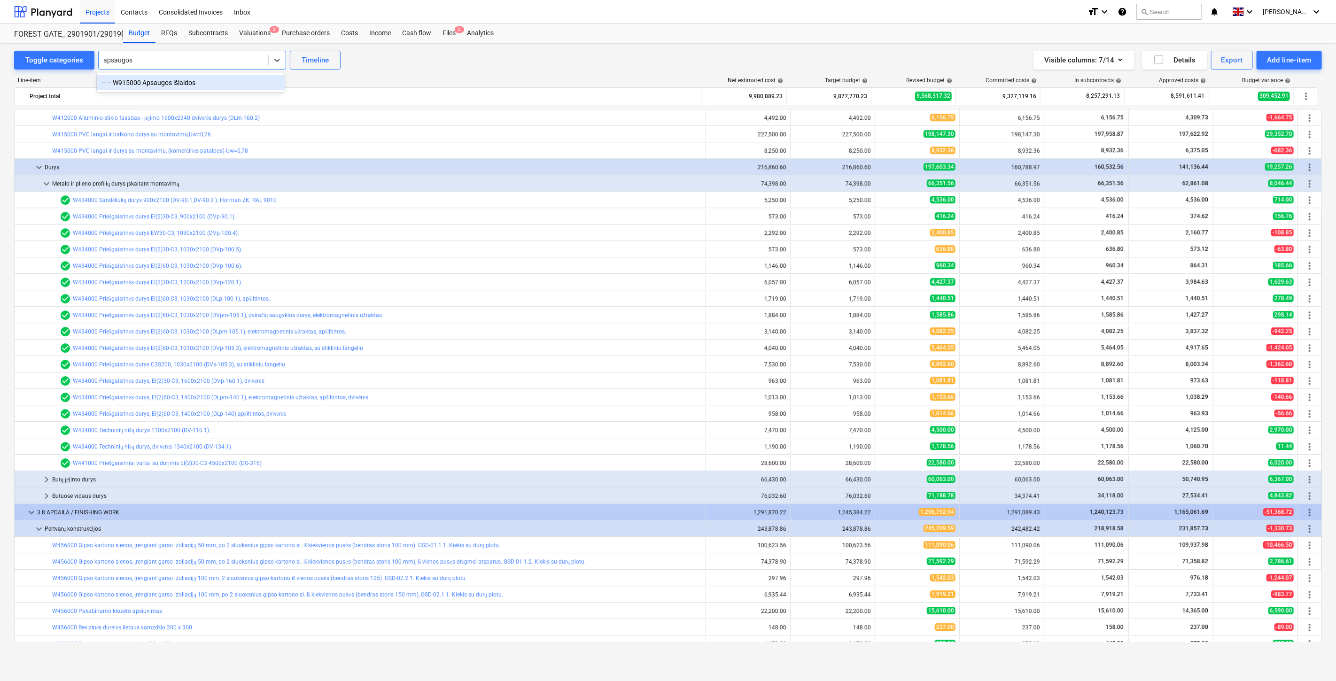
click at [225, 81] on div "-- -- W915000 Apsaugos išlaidos" at bounding box center [191, 82] width 188 height 15
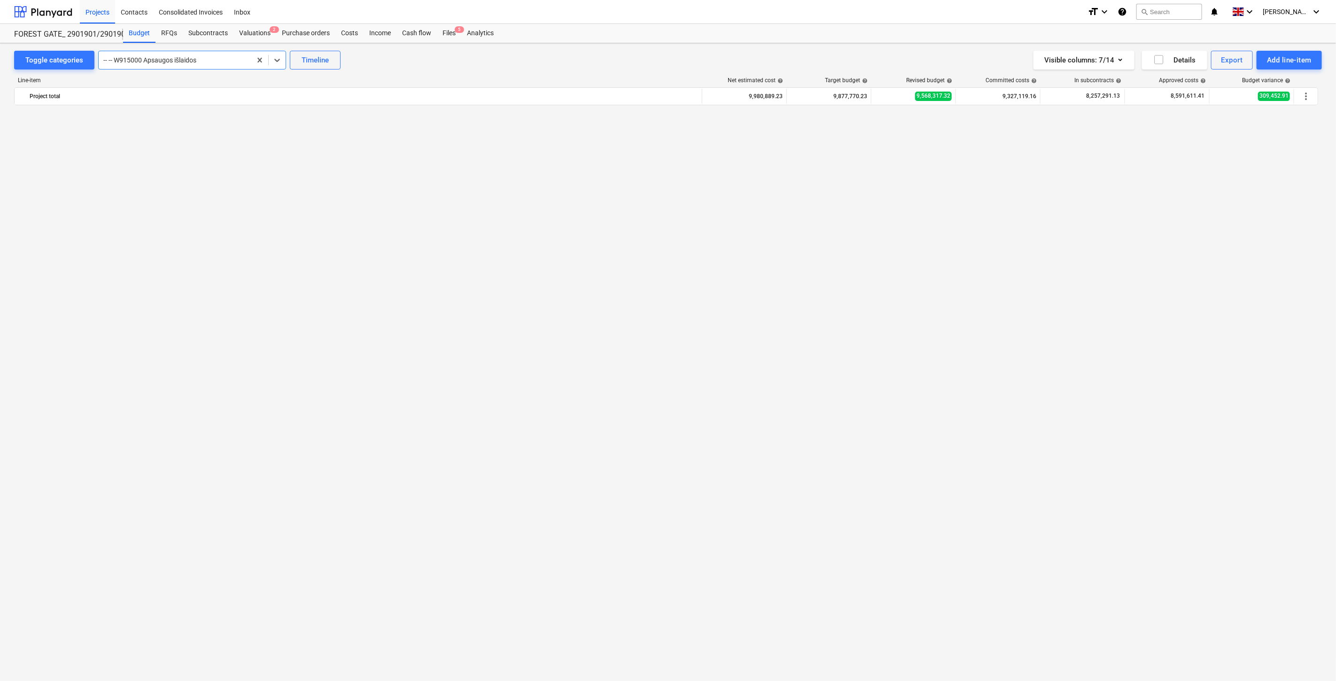
scroll to position [3626, 0]
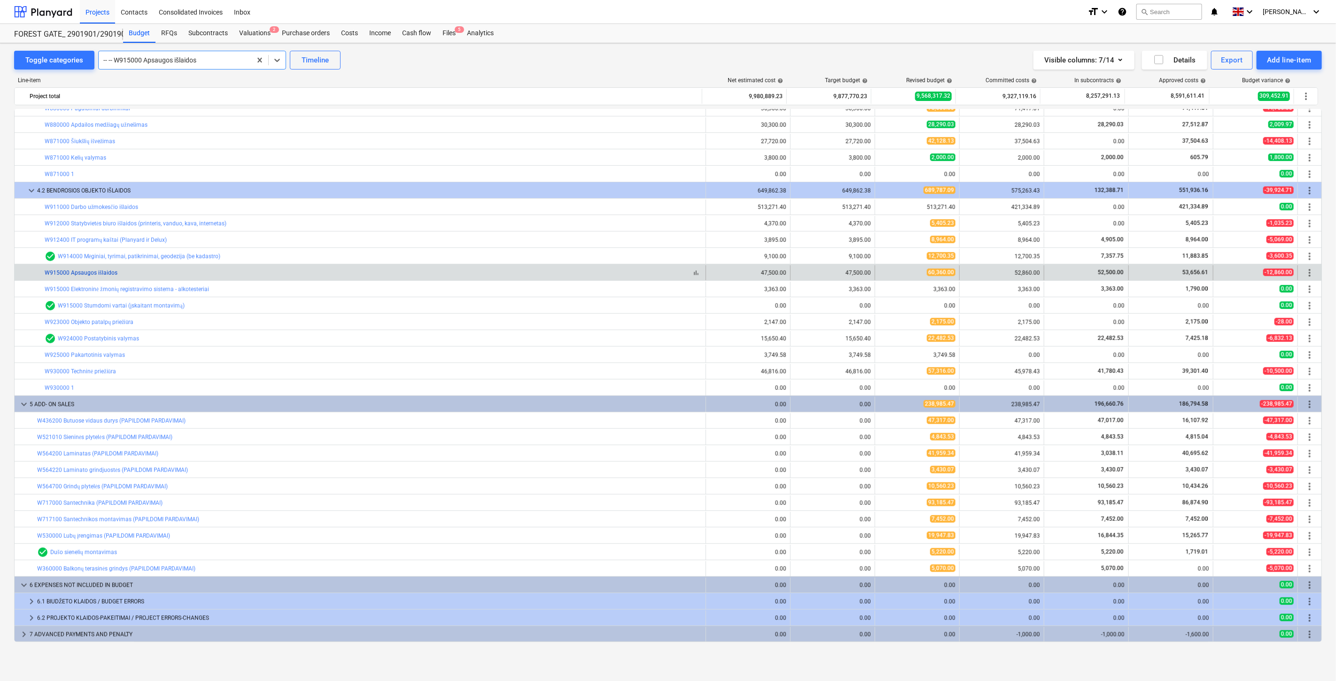
click at [72, 274] on link "W915000 Apsaugos išlaidos" at bounding box center [81, 273] width 73 height 7
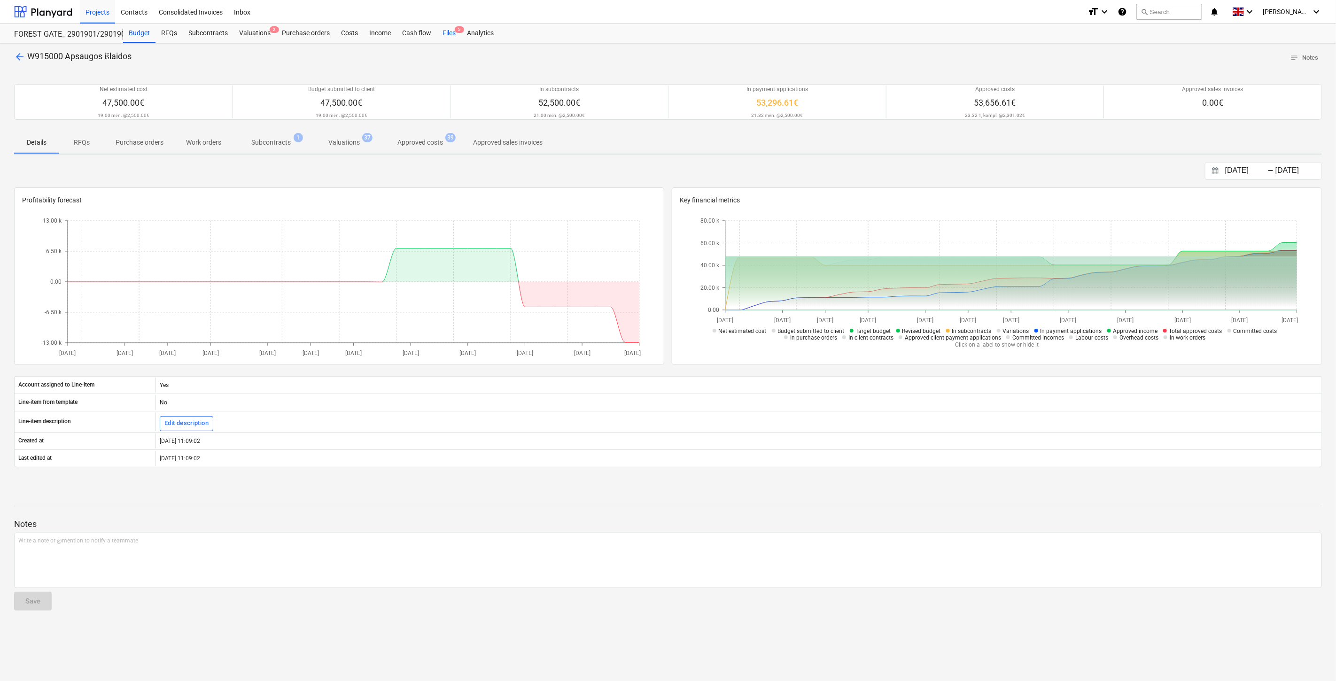
click at [444, 31] on div "Files 5" at bounding box center [449, 33] width 24 height 19
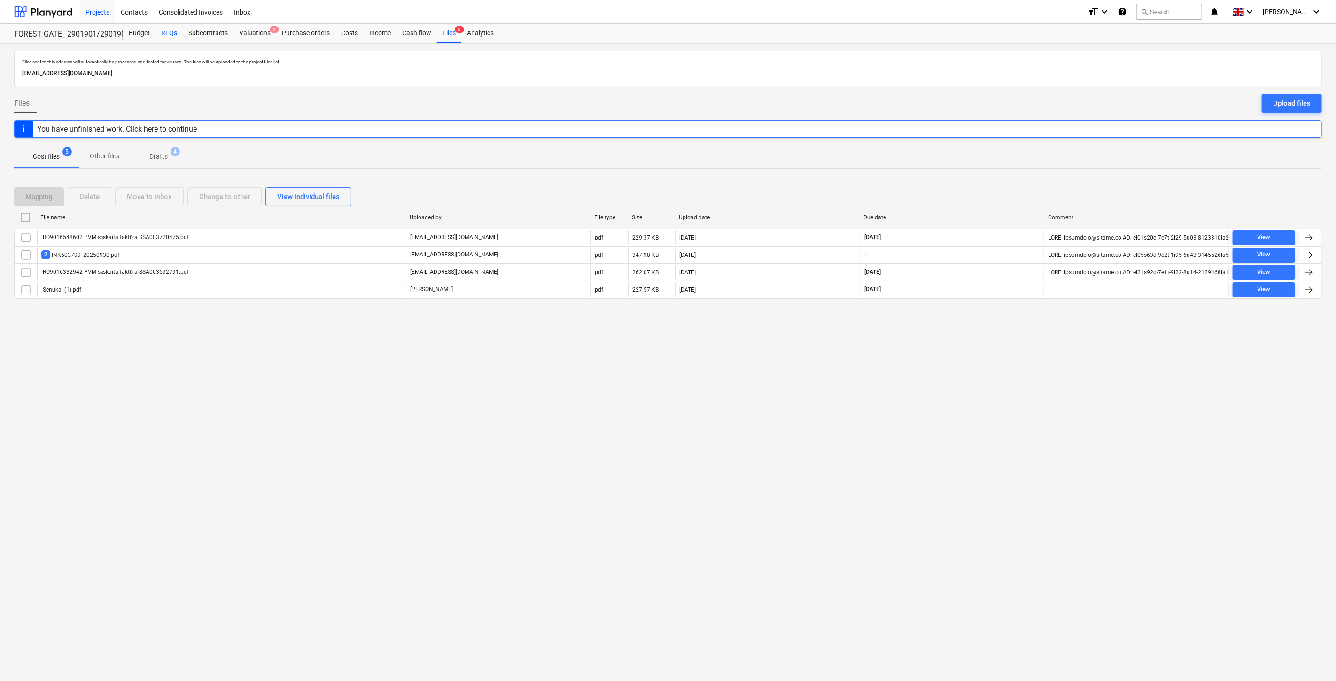
click at [179, 35] on div "RFQs" at bounding box center [168, 33] width 27 height 19
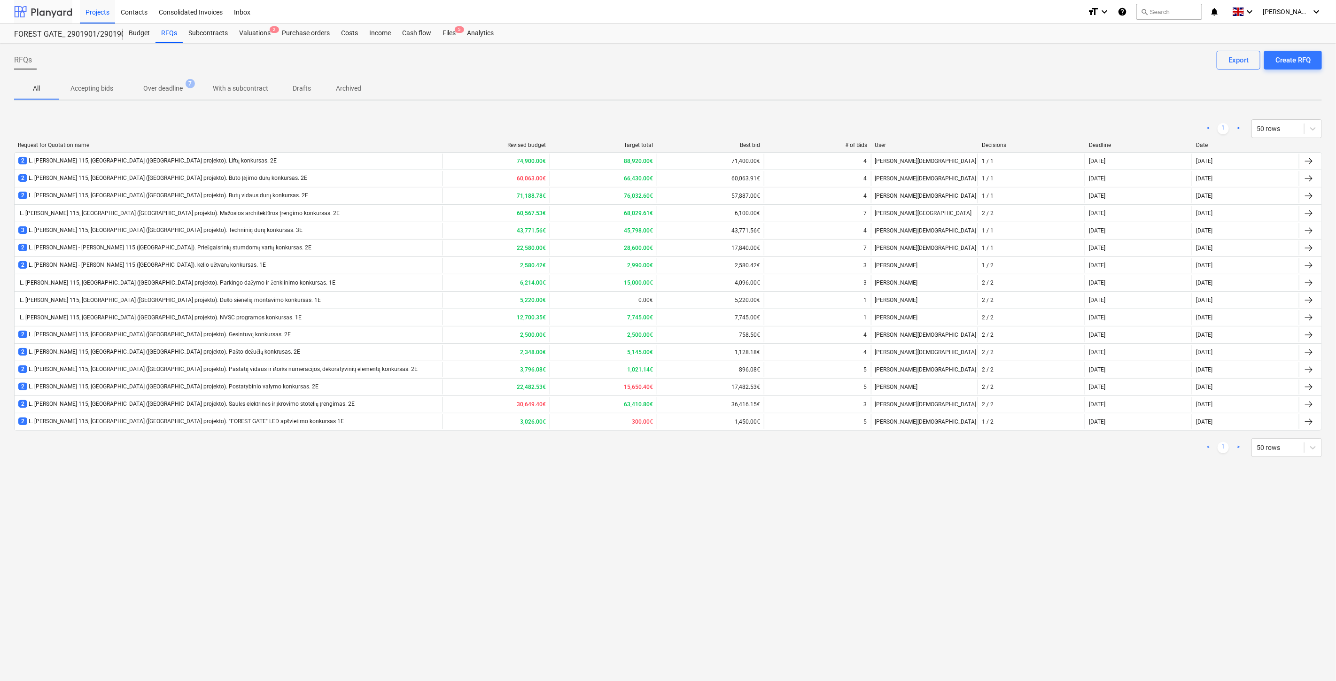
click at [33, 11] on div at bounding box center [43, 11] width 58 height 23
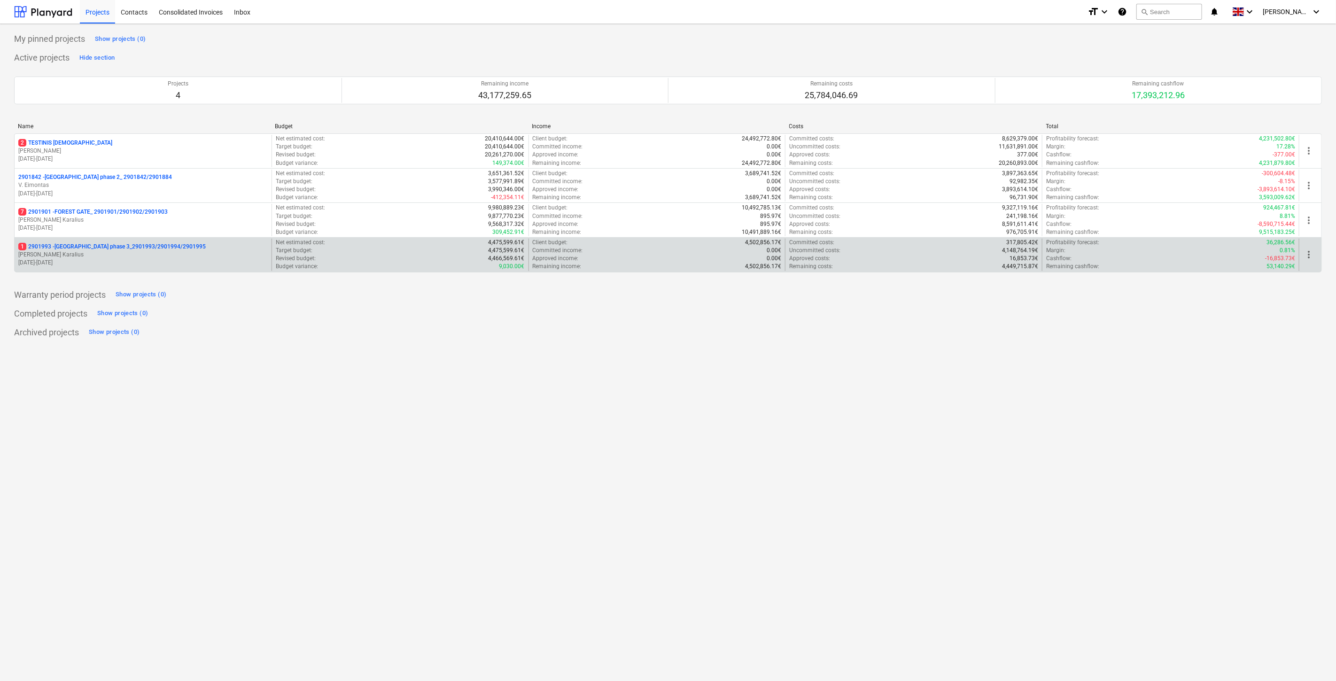
click at [103, 251] on p "[PERSON_NAME] Karalius" at bounding box center [142, 255] width 249 height 8
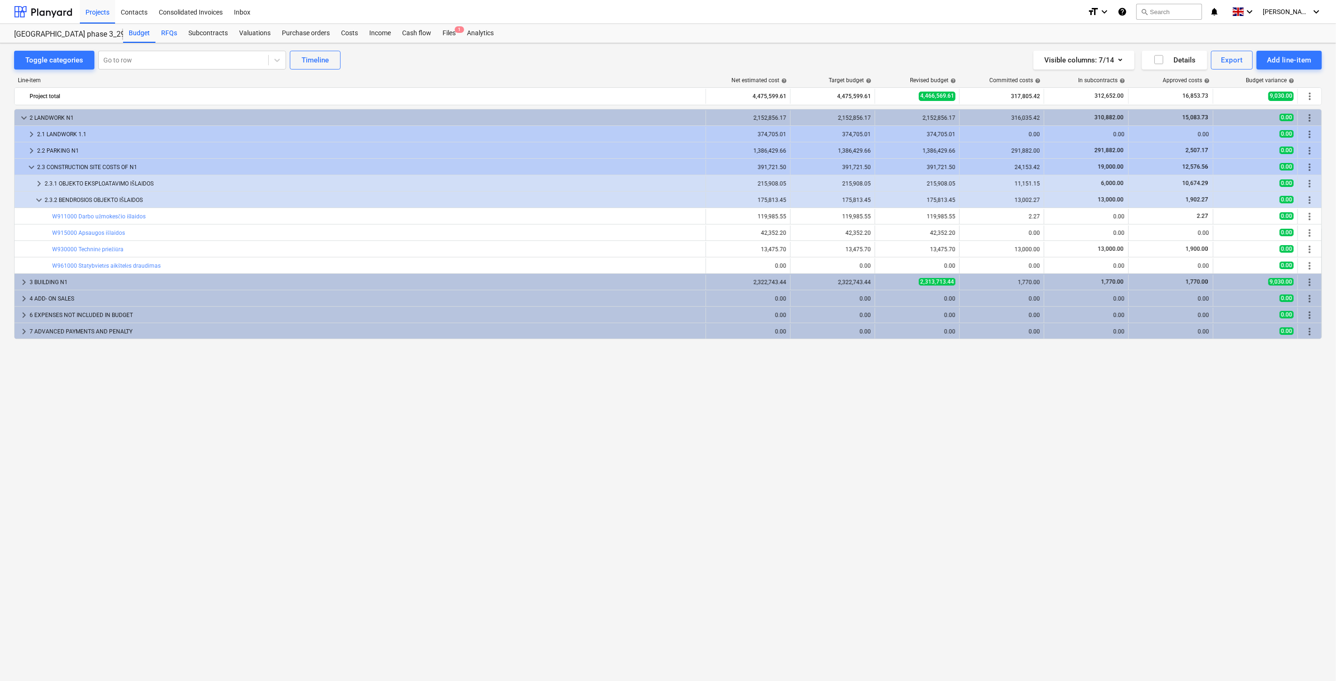
click at [172, 38] on div "RFQs" at bounding box center [168, 33] width 27 height 19
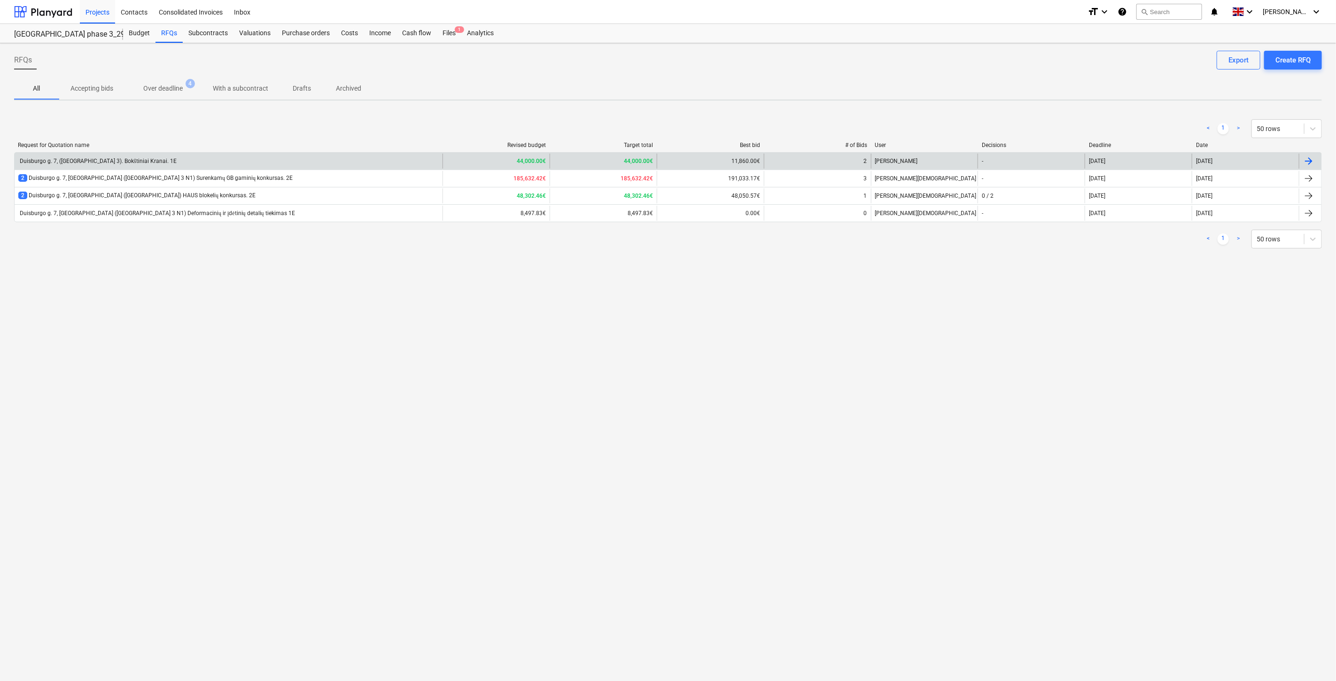
click at [134, 162] on div "Duisburgo g. 7, ([GEOGRAPHIC_DATA] 3). Bokštiniai Kranai. 1E" at bounding box center [97, 161] width 158 height 7
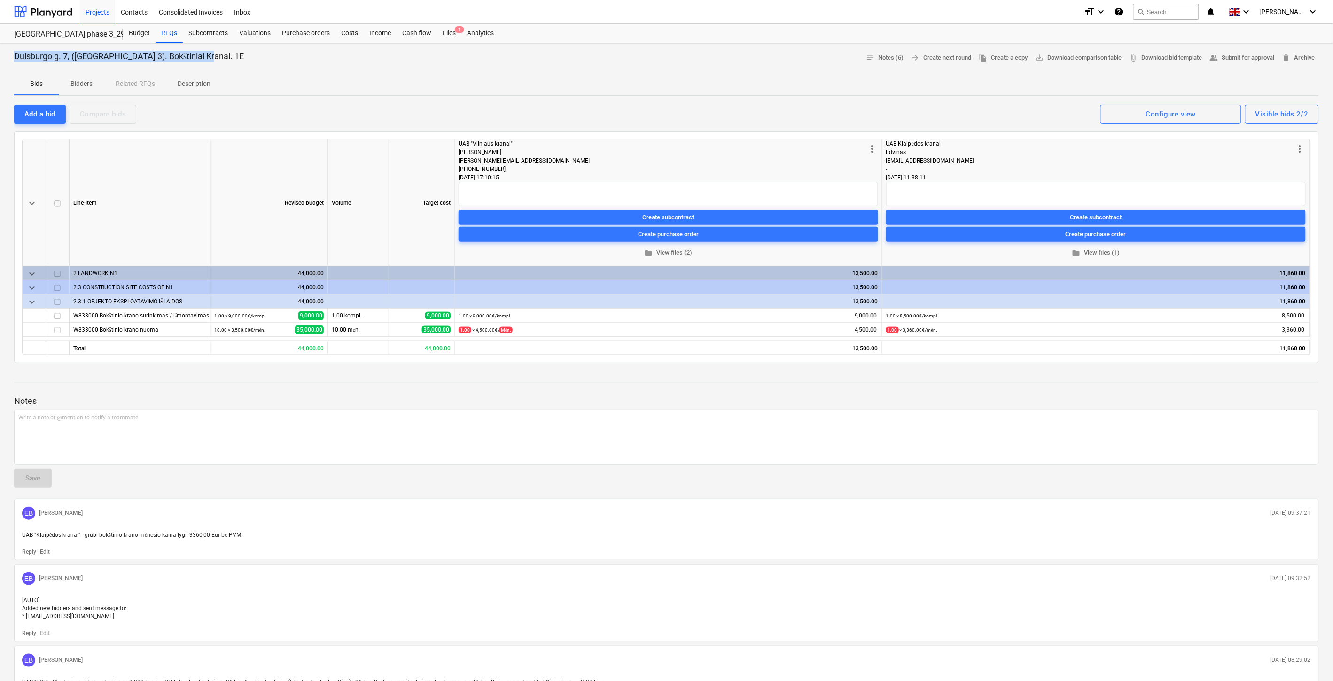
drag, startPoint x: 210, startPoint y: 54, endPoint x: 7, endPoint y: 56, distance: 202.9
click at [7, 56] on div "Duisburgo g. 7, (Lake Town 3). Bokštiniai Kranai. 1E notes Notes (6) arrow_forw…" at bounding box center [666, 496] width 1333 height 906
copy p "Duisburgo g. 7, ([GEOGRAPHIC_DATA] 3). Bokštiniai Kranai. 1E"
click at [263, 66] on div at bounding box center [666, 69] width 1304 height 8
click at [169, 33] on div "RFQs" at bounding box center [168, 33] width 27 height 19
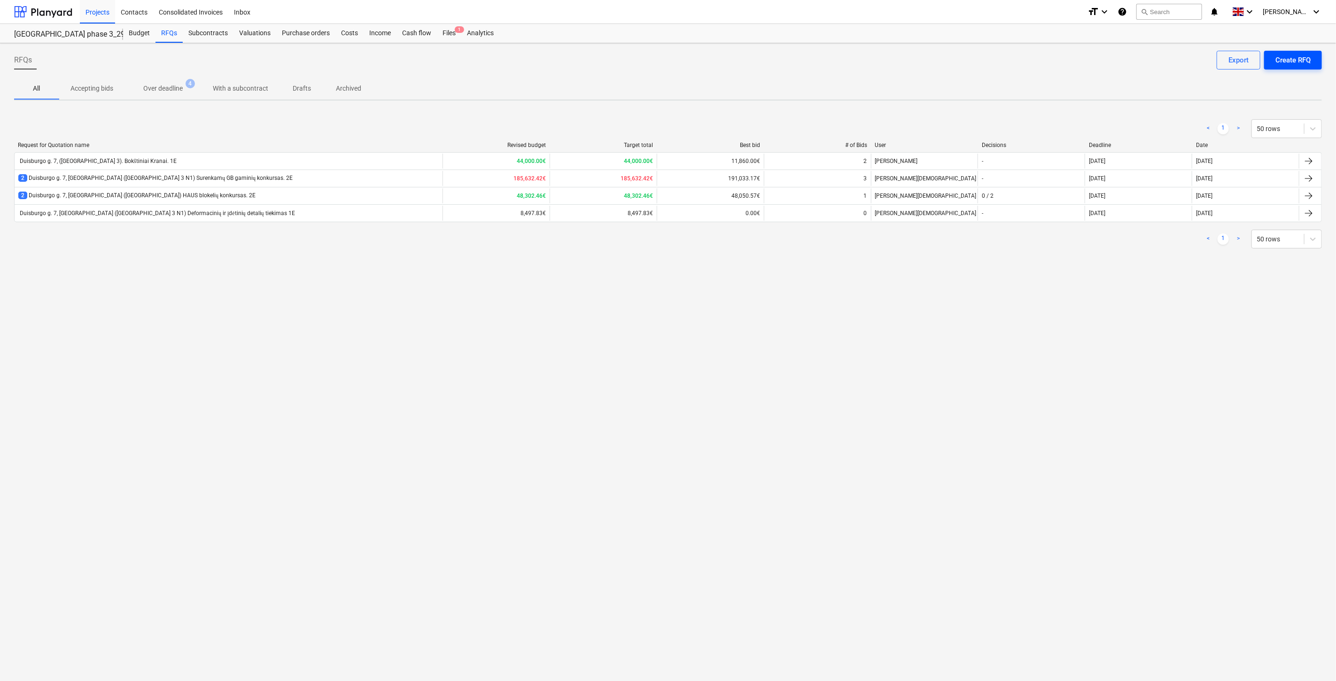
click at [1303, 62] on div "Create RFQ" at bounding box center [1292, 60] width 35 height 12
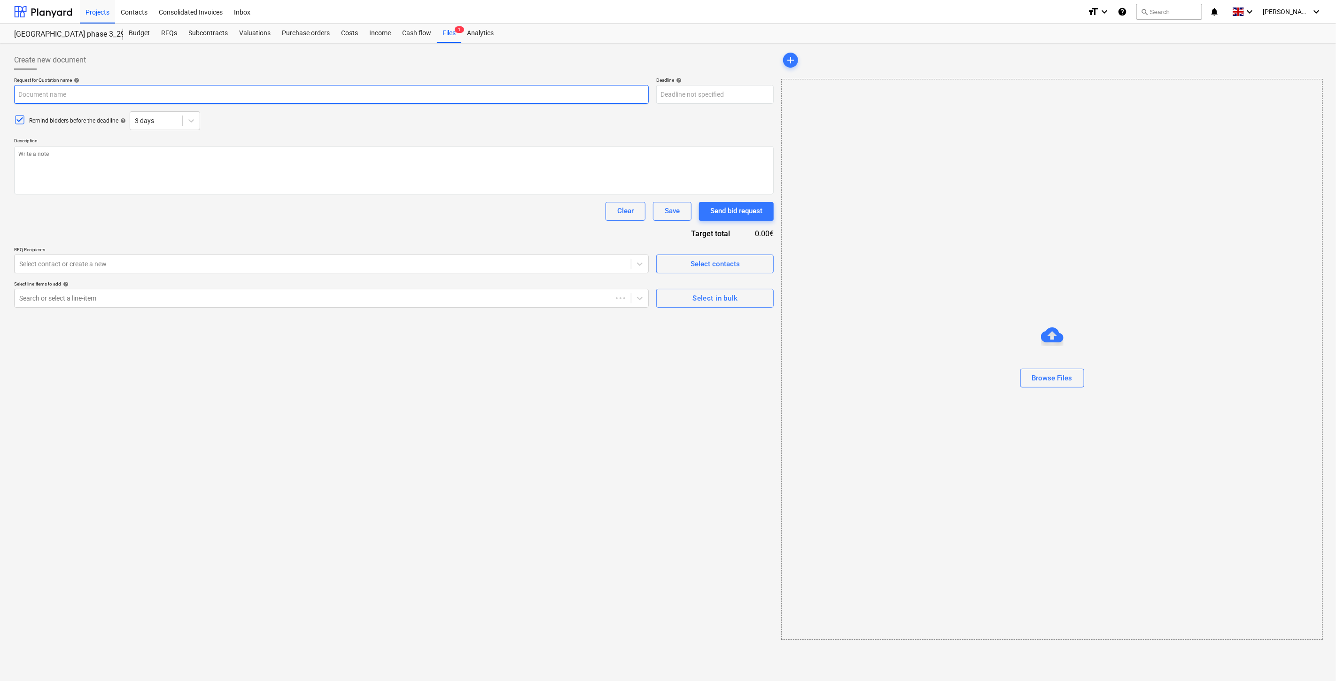
click at [270, 94] on input "text" at bounding box center [331, 94] width 635 height 19
paste input "Duisburgo g. 7, ([GEOGRAPHIC_DATA] 3). Bokštiniai Kranai. 1E"
type textarea "x"
type input "Duisburgo g. 7, ([GEOGRAPHIC_DATA] 3). Bokštiniai Kranai. 1E"
drag, startPoint x: 156, startPoint y: 93, endPoint x: 151, endPoint y: 93, distance: 5.2
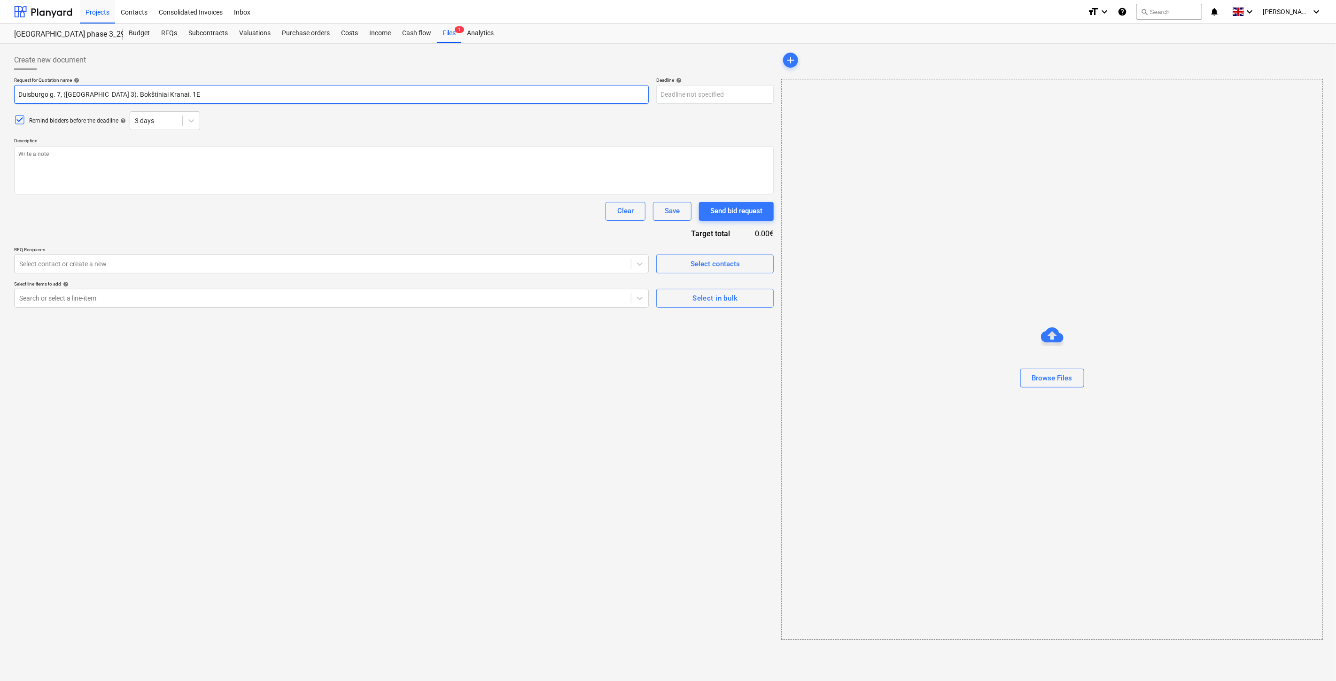
click at [151, 93] on input "Duisburgo g. 7, ([GEOGRAPHIC_DATA] 3). Bokštiniai Kranai. 1E" at bounding box center [331, 94] width 635 height 19
click at [171, 93] on input "Duisburgo g. 7, ([GEOGRAPHIC_DATA] 3). Bokštiniai Kranai. 1E" at bounding box center [331, 94] width 635 height 19
click at [155, 94] on input "Duisburgo g. 7, ([GEOGRAPHIC_DATA] 3). Bokštiniai Kranai. 1E" at bounding box center [331, 94] width 635 height 19
drag, startPoint x: 157, startPoint y: 93, endPoint x: 109, endPoint y: 99, distance: 48.7
click at [109, 99] on input "Duisburgo g. 7, ([GEOGRAPHIC_DATA] 3). Bokštiniai Kranai. 1E" at bounding box center [331, 94] width 635 height 19
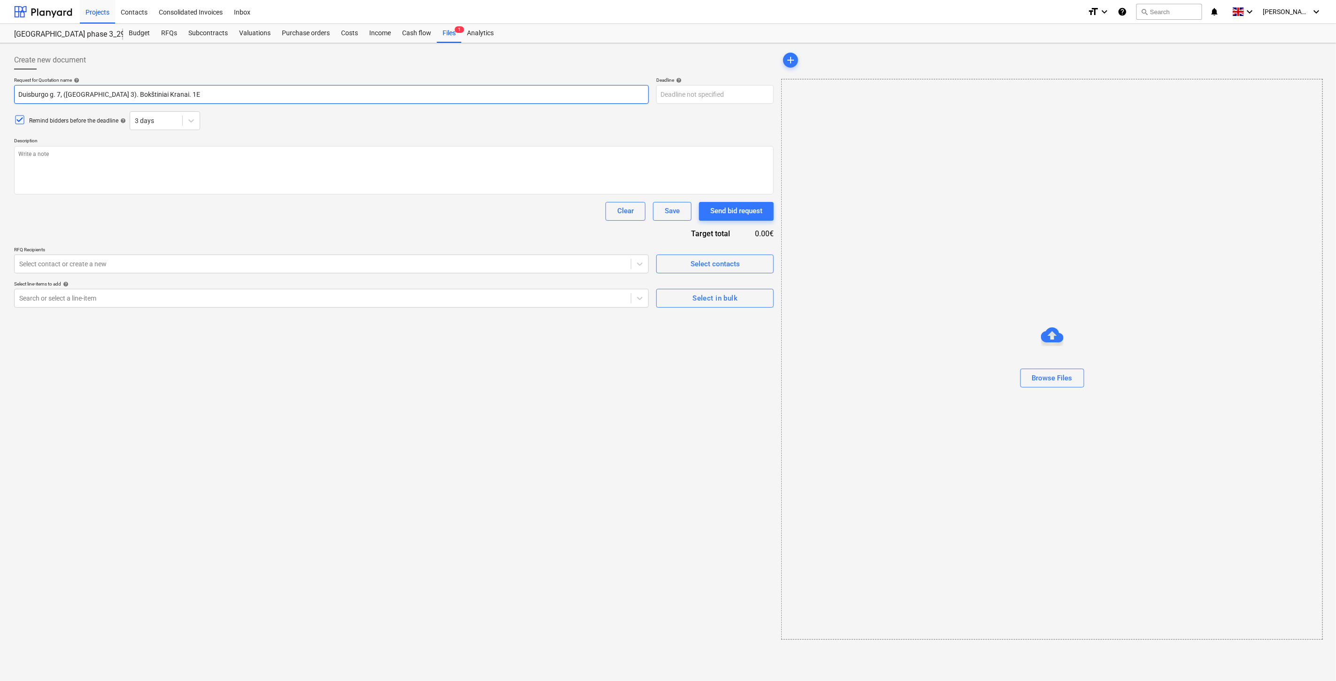
type textarea "x"
type input "Duisburgo g. 7, (Lake Town 3). F. 1E"
type textarea "x"
type input "Duisburgo g. 7, (Lake Town 3). Fi. 1E"
type textarea "x"
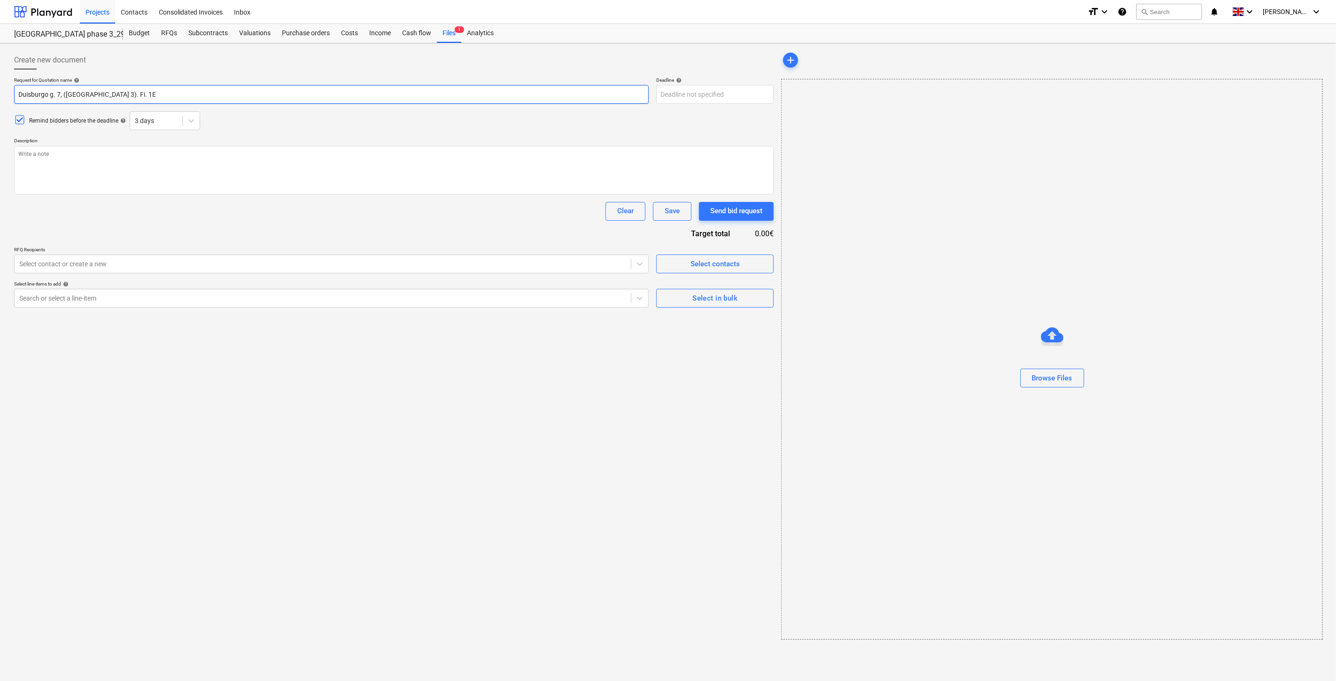
type input "Duisburgo g. 7, (Lake Town 3). Fiz. 1E"
type textarea "x"
type input "Duisburgo g. 7, (Lake Town 3). Fizi. 1E"
type textarea "x"
type input "Duisburgo g. 7, (Lake Town 3). Fizin. 1E"
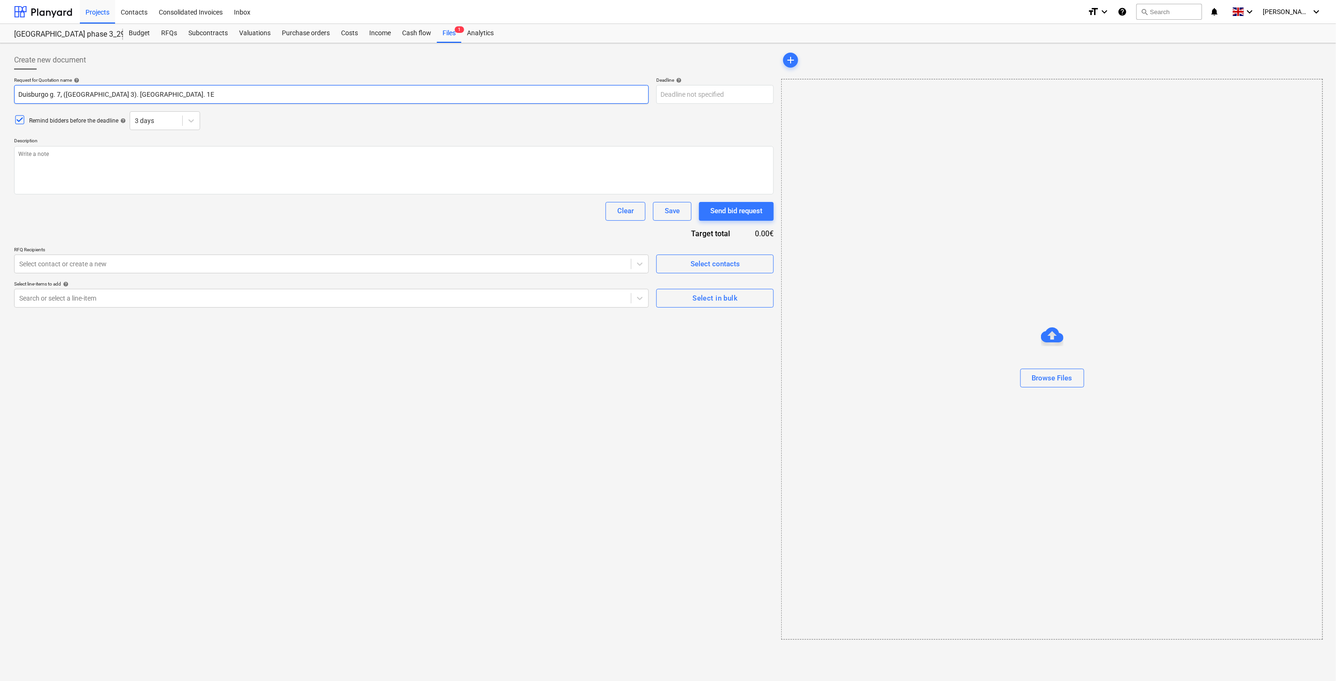
type textarea "x"
type input "Duisburgo g. 7, (Lake Town 3). Fizin4. 1E"
type textarea "x"
type input "Duisburgo g. 7, (Lake Town 3). Fizin. 1E"
type textarea "x"
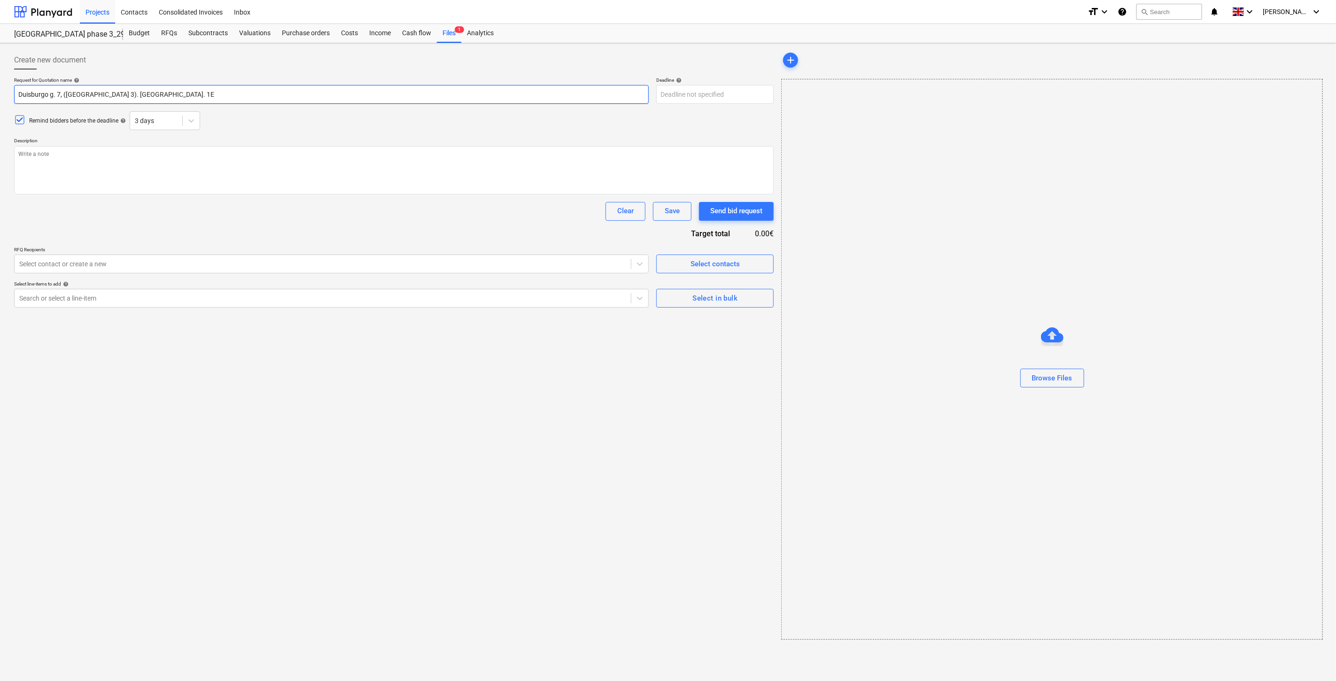
type input "Duisburgo g. 7, (Lake Town 3). Fizinė . 1E"
type textarea "x"
type input "Duisburgo g. 7, (Lake Town 3). Fizinė i. 1E"
type textarea "x"
type input "Duisburgo g. 7, (Lake Town 3). Fizinė ir . 1E"
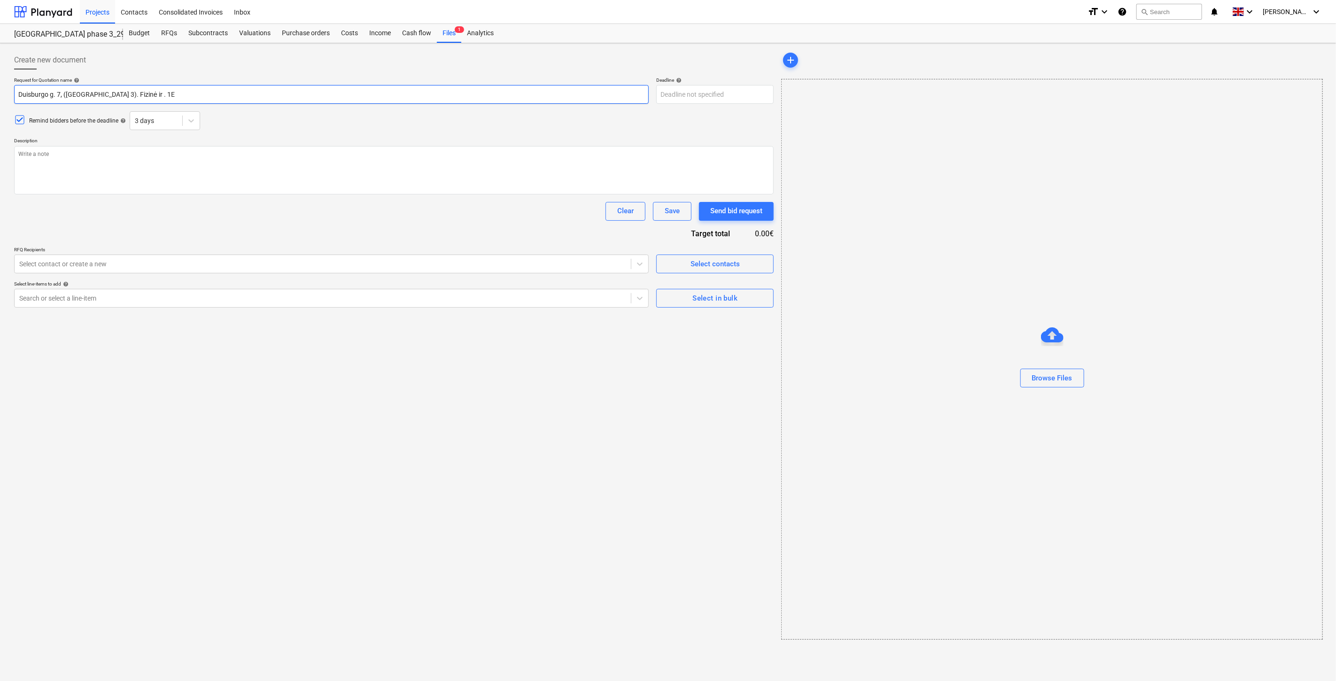
type textarea "x"
type input "Duisburgo g. 7, (Lake Town 3). Fizinė ir n. 1E"
type textarea "x"
type input "Duisburgo g. 7, (Lake Town 3). Fizinė ir nu. 1E"
type textarea "x"
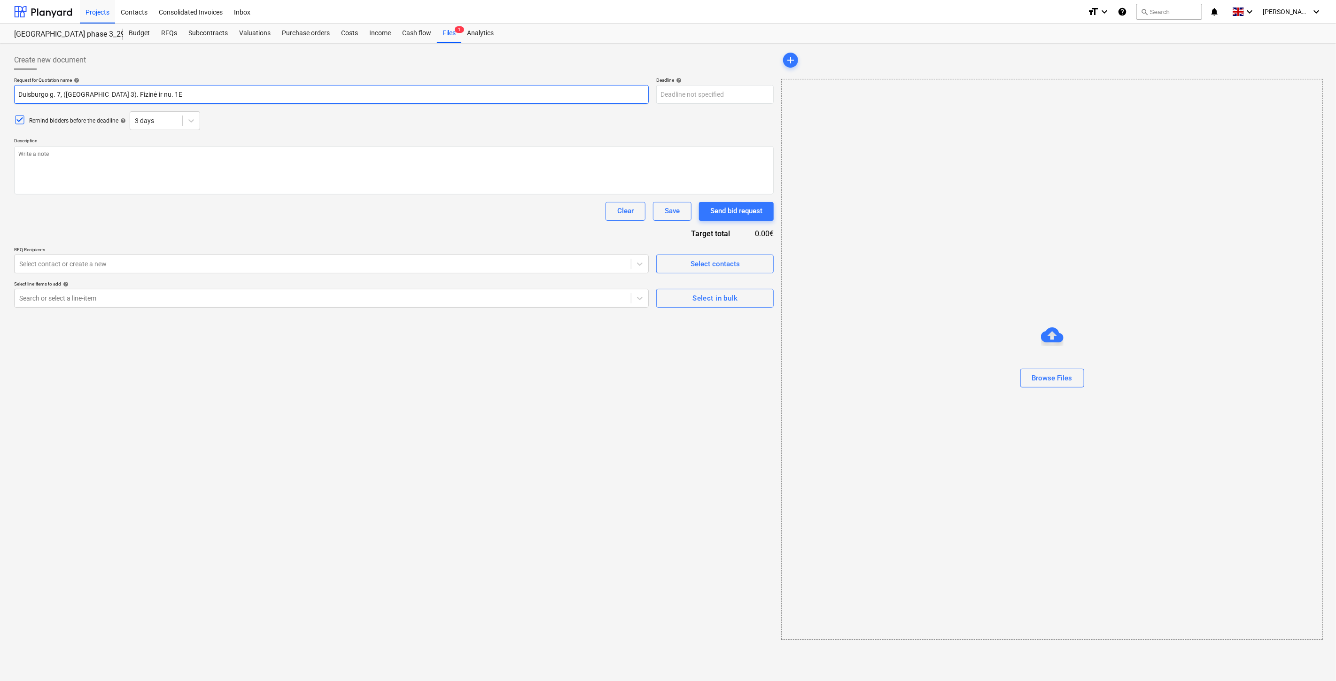
type input "Duisburgo g. 7, (Lake Town 3). Fizinė ir nuo. 1E"
type textarea "x"
type input "Duisburgo g. 7, (Lake Town 3). Fizinė ir nuot. 1E"
type textarea "x"
type input "Duisburgo g. 7, (Lake Town 3). Fizinė ir nuoto. 1E"
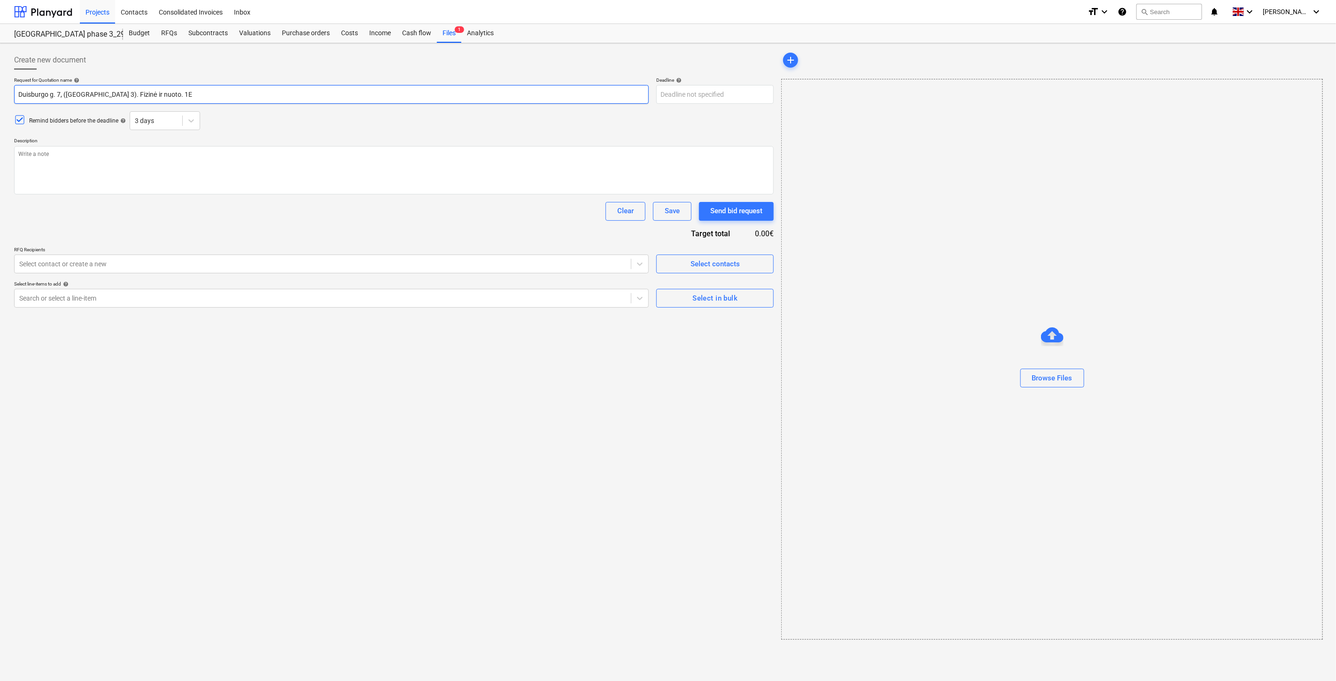
type textarea "x"
type input "Duisburgo g. 7, (Lake Town 3). Fizinė ir nuotol. 1E"
type textarea "x"
type input "Duisburgo g. 7, (Lake Town 3). Fizinė ir nuotoli. 1E"
type textarea "x"
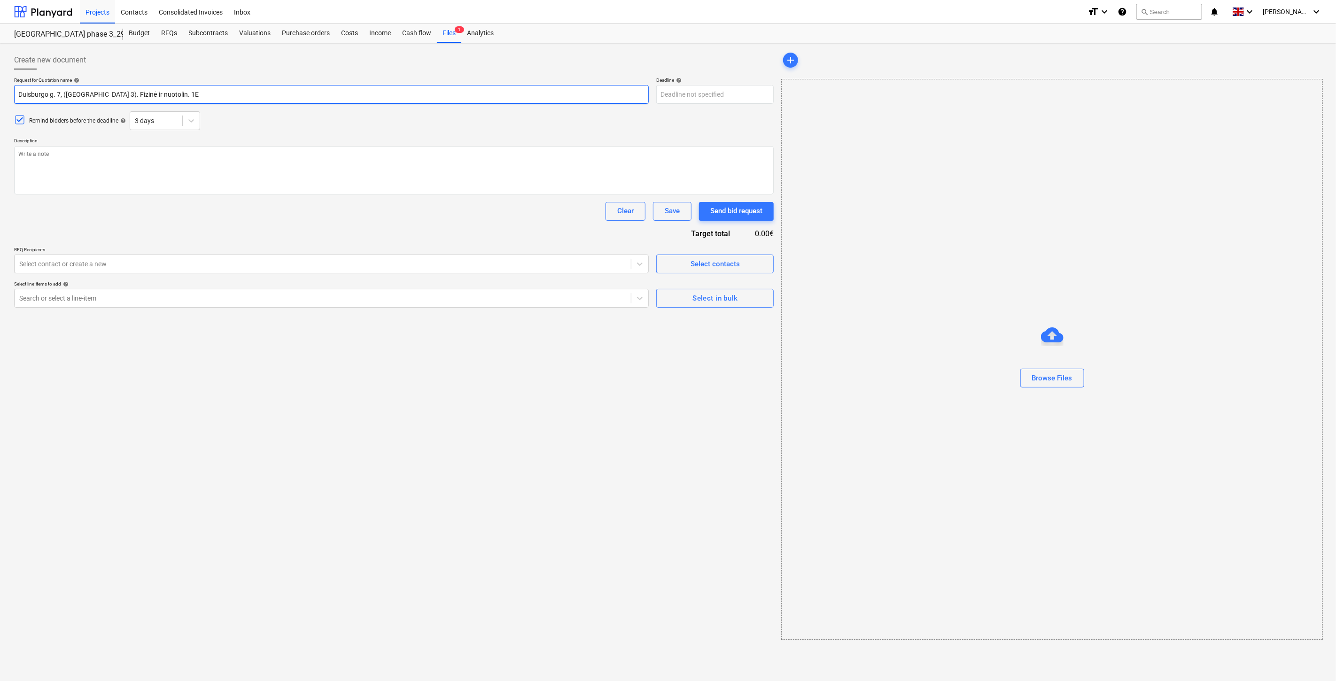
type input "Duisburgo g. 7, (Lake Town 3). Fizinė ir nuotolinė. 1E"
type textarea "x"
type input "Duisburgo g. 7, (Lake Town 3). Fizinė ir nuotolinė . 1E"
type textarea "x"
type input "Duisburgo g. 7, (Lake Town 3). Fizinė ir nuotolinė a. 1E"
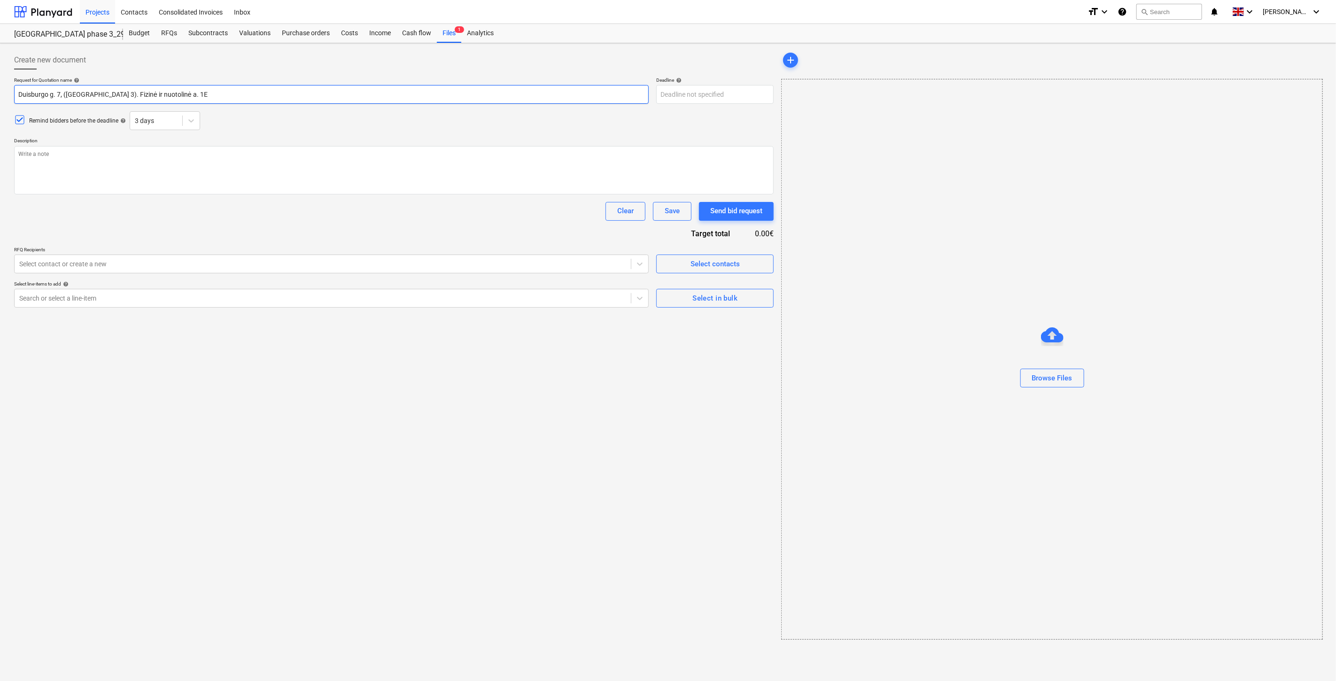
type textarea "x"
type input "Duisburgo g. 7, (Lake Town 3). Fizinė ir nuotolinė ap. 1E"
type textarea "x"
type input "Duisburgo g. 7, (Lake Town 3). Fizinė ir nuotolinė aps. 1E"
type textarea "x"
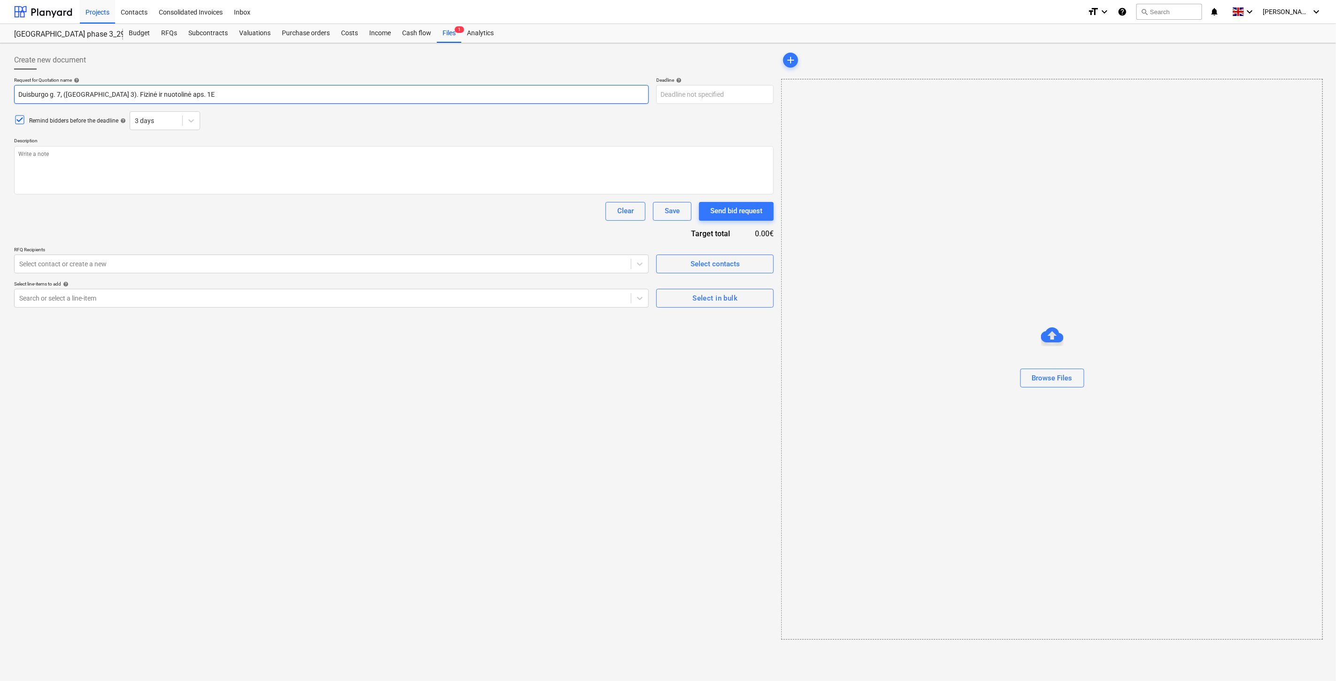
type input "Duisburgo g. 7, (Lake Town 3). Fizinė ir nuotolinė apsa. 1E"
type textarea "x"
type input "Duisburgo g. 7, (Lake Town 3). Fizinė ir nuotolinė apsau. 1E"
type textarea "x"
type input "Duisburgo g. 7, (Lake Town 3). Fizinė ir nuotolinė apsaug. 1E"
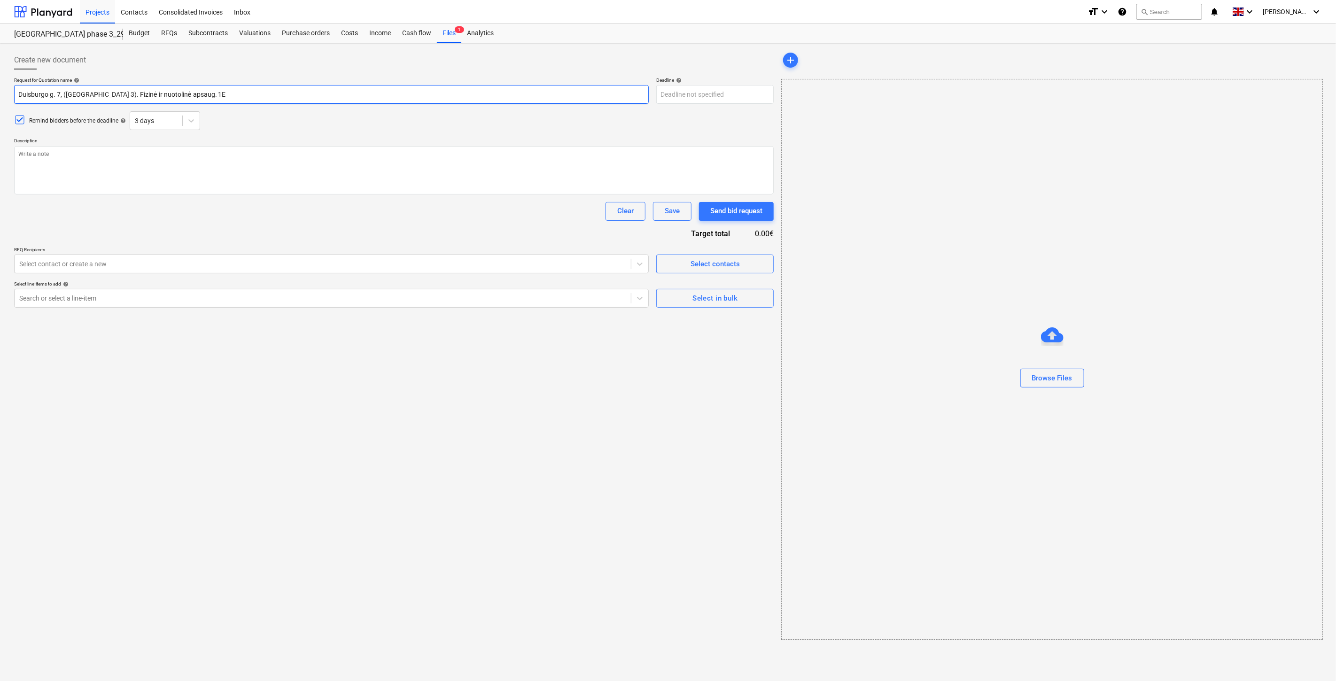
type textarea "x"
type input "Duisburgo g. 7, (Lake Town 3). Fizinė ir nuotolinė apsauga. 1E"
click at [250, 132] on div "Request for Quotation name help Duisburgo g. 7, (Lake Town 3). Fizinė ir nuotol…" at bounding box center [394, 192] width 760 height 231
click at [274, 160] on textarea at bounding box center [394, 170] width 760 height 48
click at [440, 115] on div "Remind bidders before the deadline help 3 days" at bounding box center [394, 120] width 760 height 19
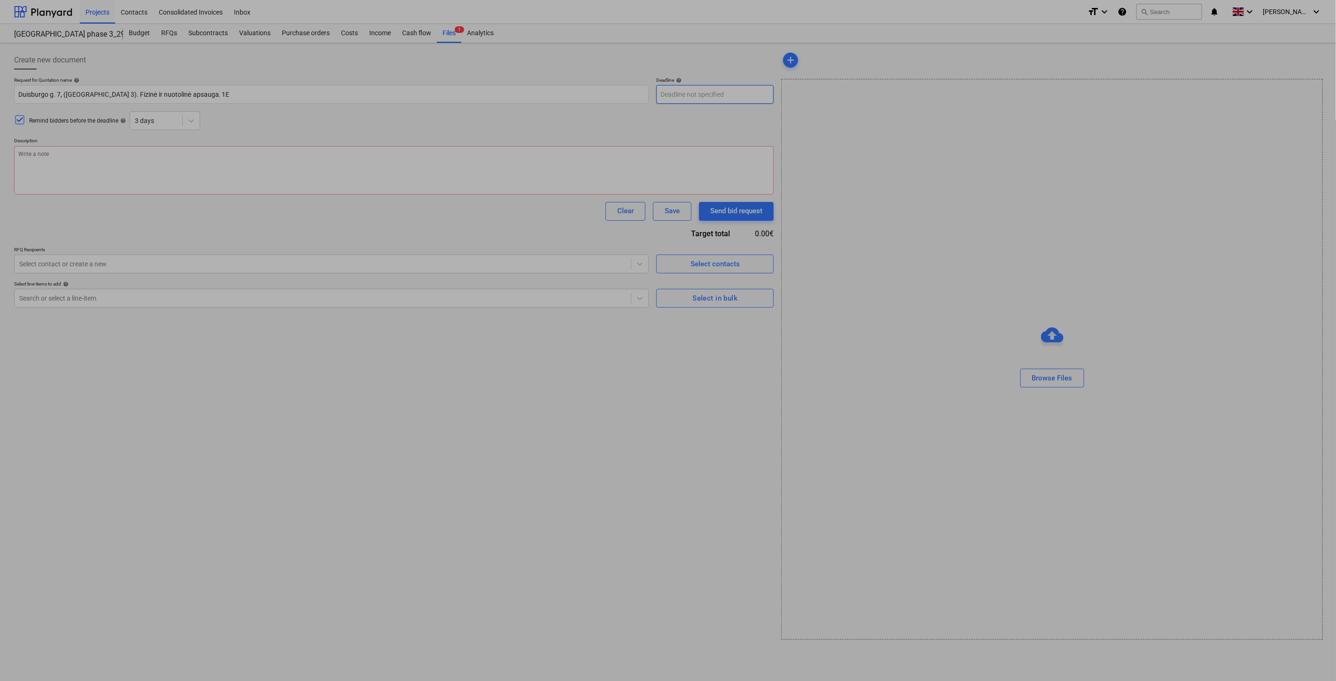
click at [747, 91] on body "Projects Contacts Consolidated Invoices Inbox format_size keyboard_arrow_down h…" at bounding box center [668, 340] width 1336 height 681
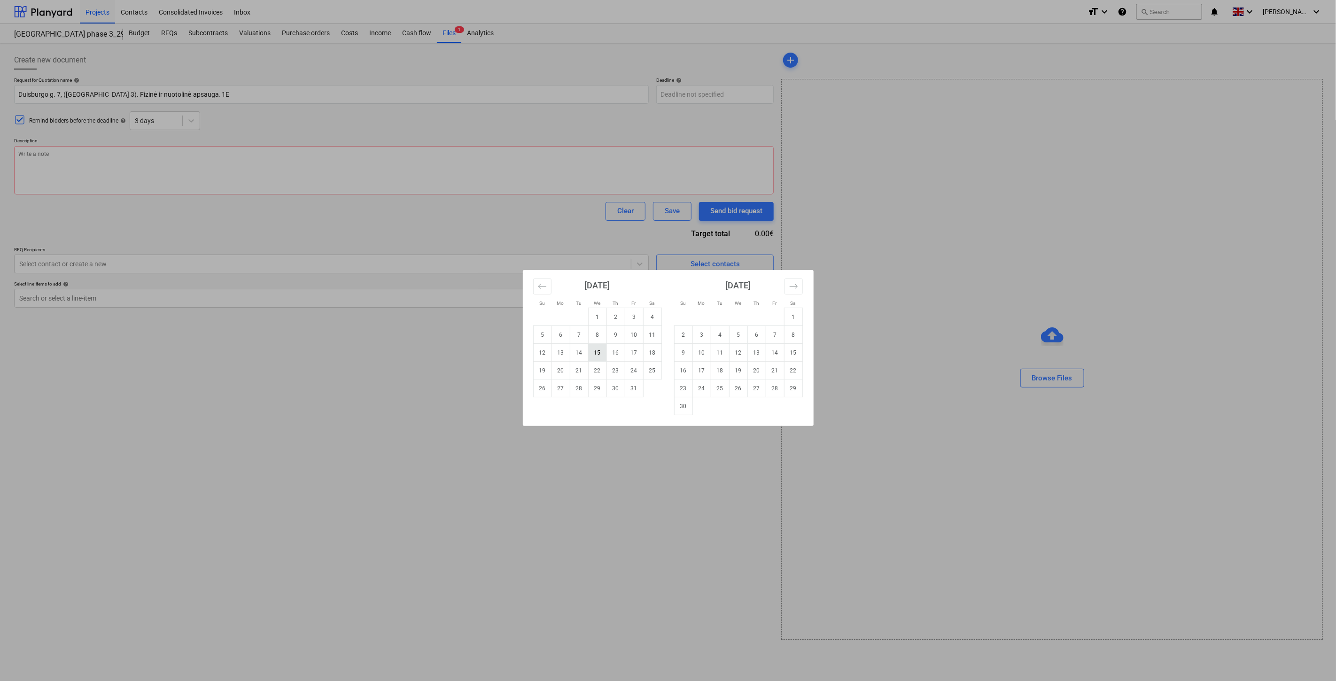
click at [598, 350] on td "15" at bounding box center [597, 353] width 18 height 18
type textarea "x"
type input "15 Oct 2025"
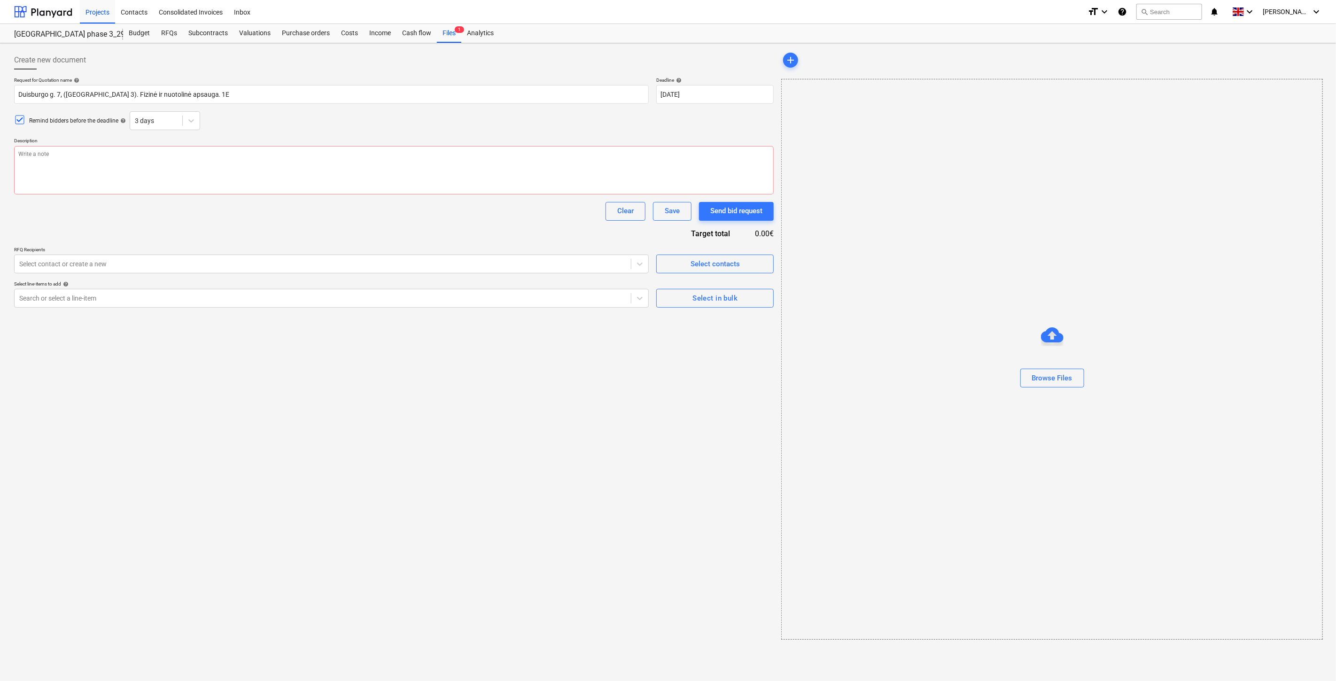
click at [577, 115] on div "Remind bidders before the deadline help 3 days" at bounding box center [394, 120] width 760 height 19
click at [215, 251] on p "RFQ Recipients" at bounding box center [331, 251] width 635 height 8
click at [434, 299] on div at bounding box center [322, 298] width 607 height 9
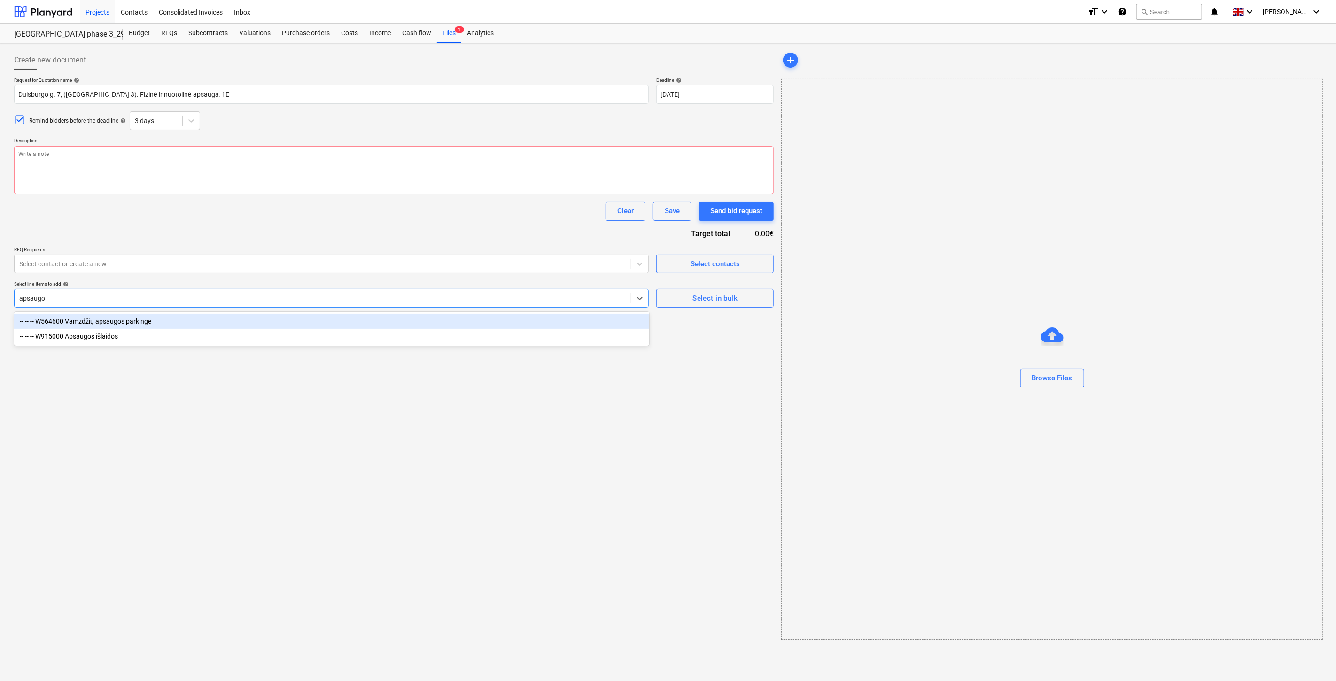
type input "apsaugos"
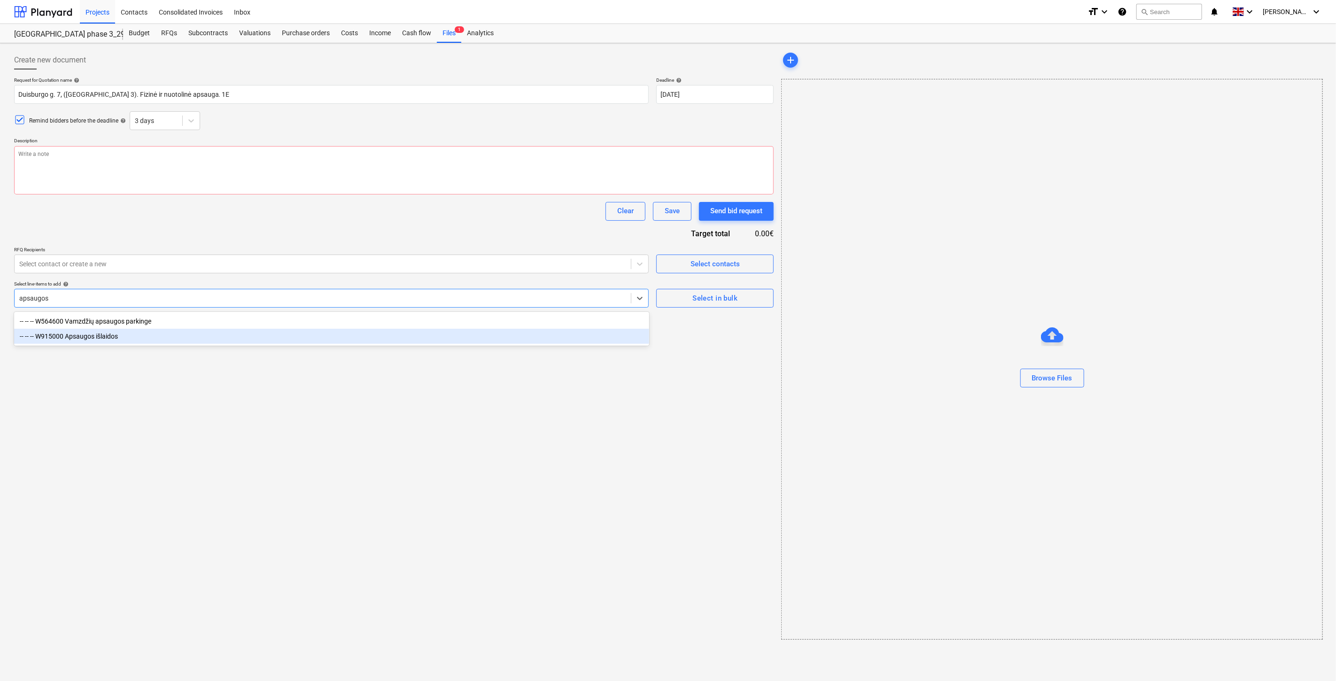
click at [427, 335] on div "-- -- -- W915000 Apsaugos išlaidos" at bounding box center [331, 336] width 635 height 15
type textarea "x"
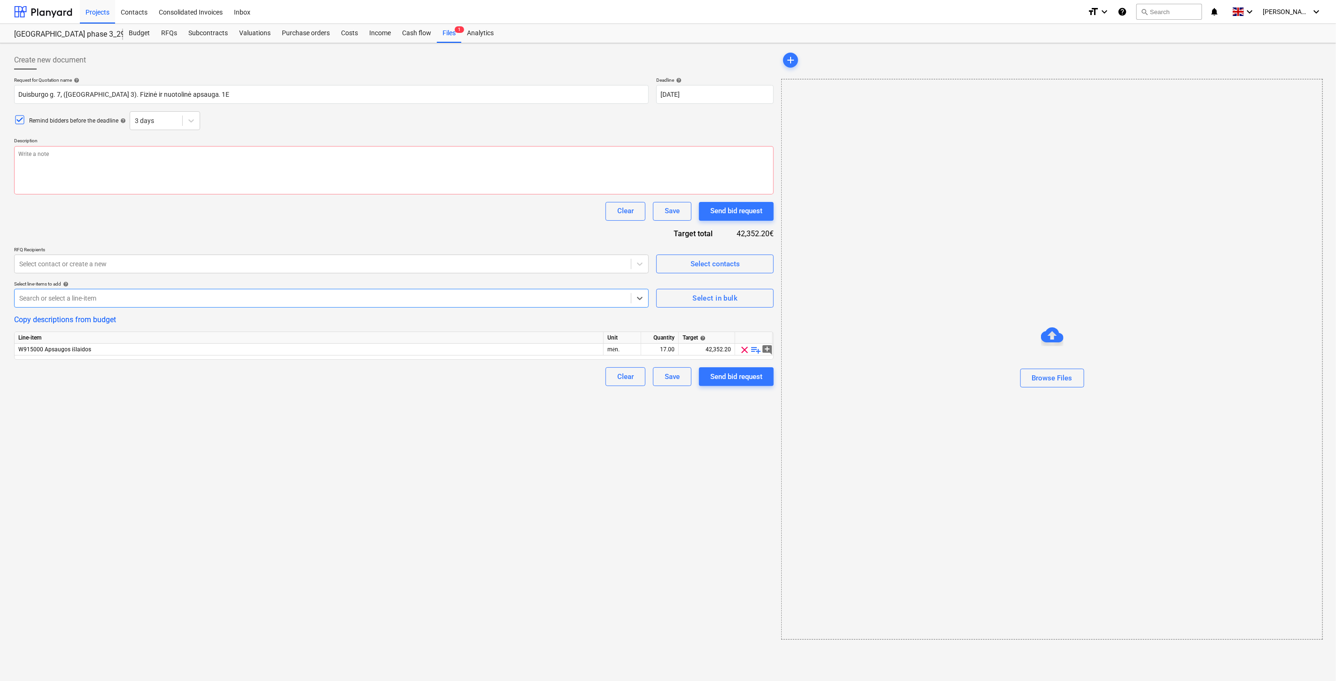
click at [534, 493] on div "Create new document Request for Quotation name help Duisburgo g. 7, (Lake Town …" at bounding box center [393, 345] width 767 height 597
click at [552, 479] on div "Create new document Request for Quotation name help Duisburgo g. 7, (Lake Town …" at bounding box center [393, 345] width 767 height 597
click at [614, 473] on div "Create new document Request for Quotation name help Duisburgo g. 7, (Lake Town …" at bounding box center [393, 345] width 767 height 597
click at [644, 462] on div "Create new document Request for Quotation name help Duisburgo g. 7, (Lake Town …" at bounding box center [393, 345] width 767 height 597
click at [659, 454] on div "Create new document Request for Quotation name help Duisburgo g. 7, (Lake Town …" at bounding box center [393, 345] width 767 height 597
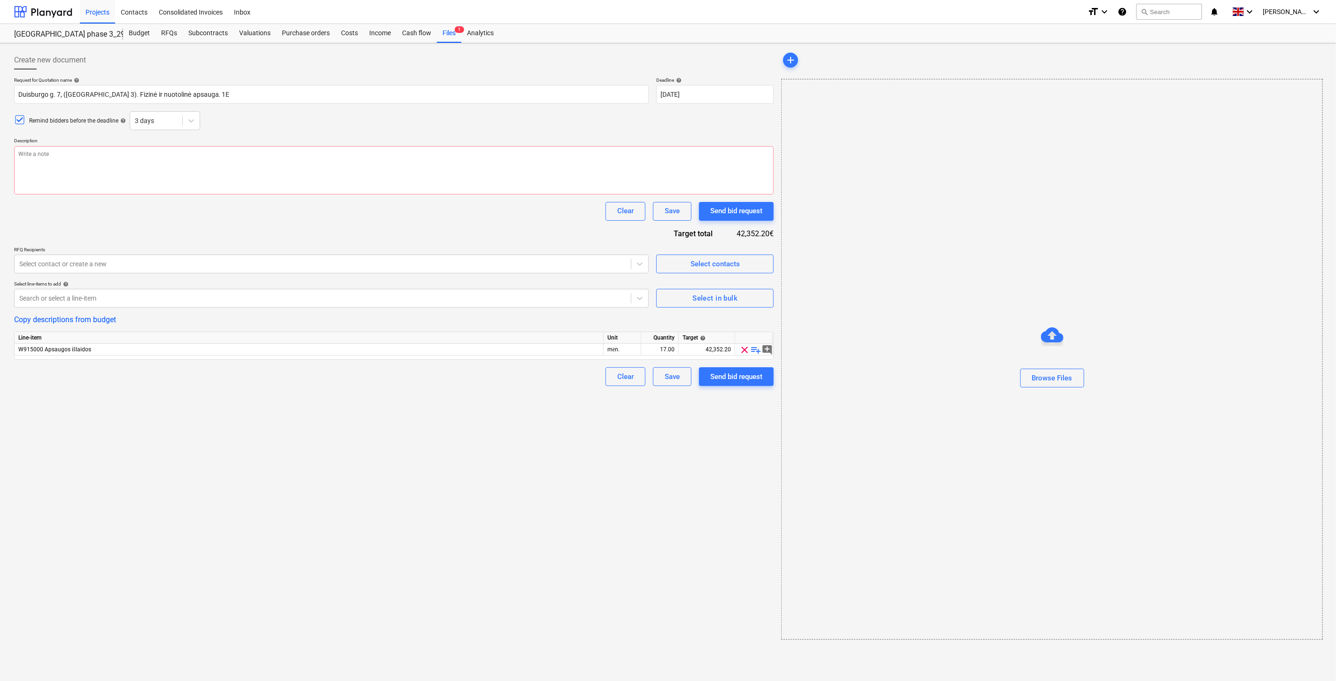
click at [680, 441] on div "Create new document Request for Quotation name help Duisburgo g. 7, (Lake Town …" at bounding box center [393, 345] width 767 height 597
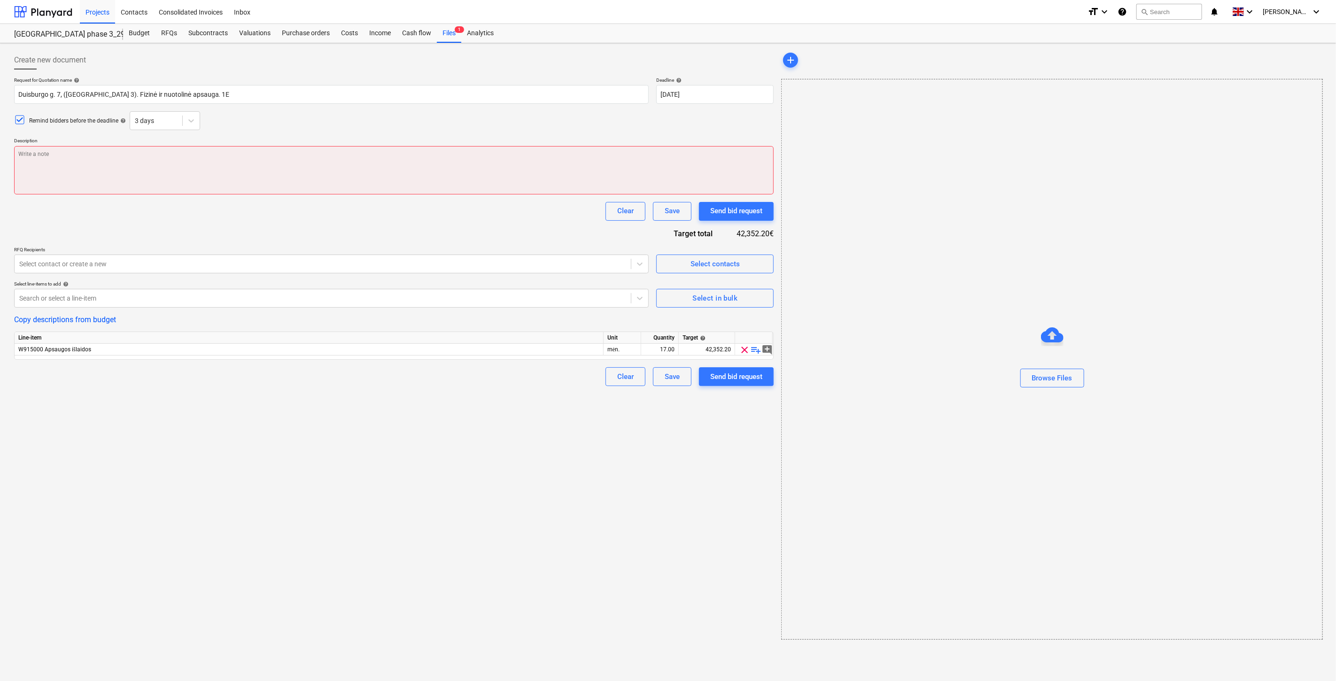
click at [146, 148] on textarea at bounding box center [394, 170] width 760 height 48
paste textarea "Sveiki, Kviečiame Jus dalyvauti rangos darbų konkurse bei pateikti komercinį pa…"
type textarea "x"
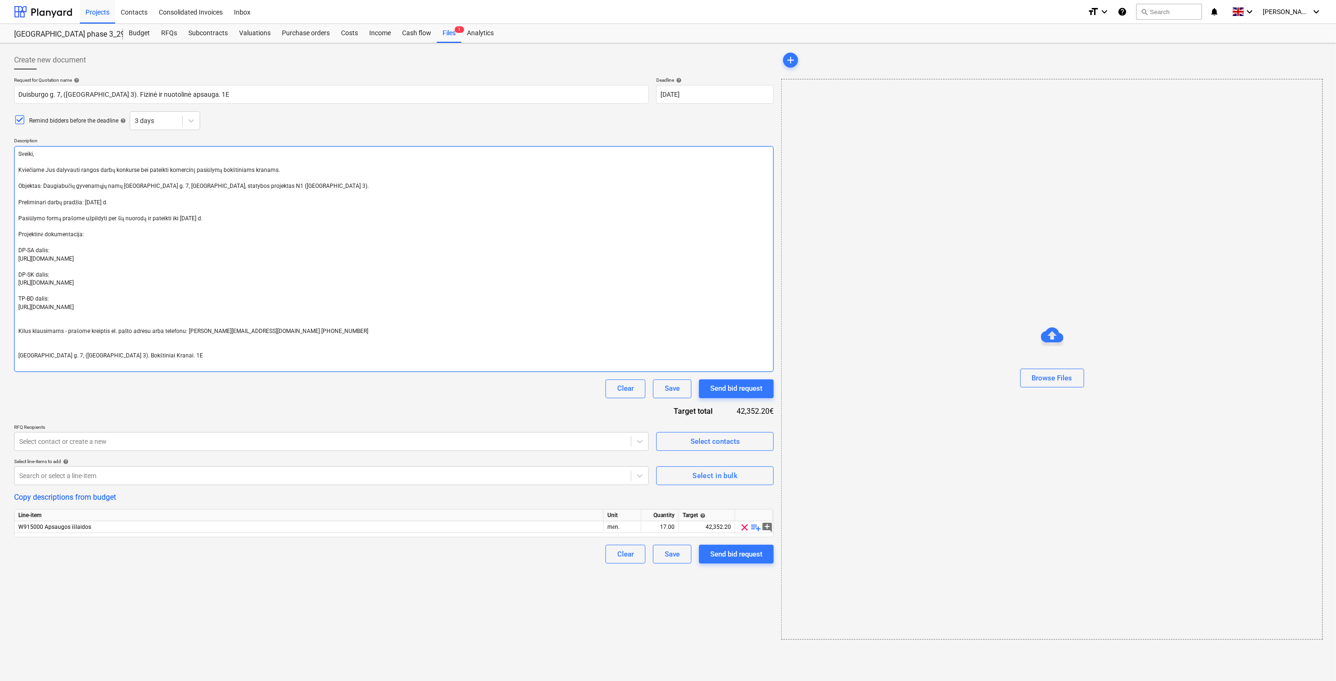
type textarea "Sveiki, Kviečiame Jus dalyvauti rangos darbų konkurse bei pateikti komercinį pa…"
click at [201, 395] on div "Clear Save Send bid request" at bounding box center [394, 389] width 760 height 19
drag, startPoint x: 155, startPoint y: 356, endPoint x: 8, endPoint y: 355, distance: 148.0
click at [8, 355] on div "Create new document Request for Quotation name help Duisburgo g. 7, (Lake Town …" at bounding box center [668, 362] width 1336 height 638
type textarea "x"
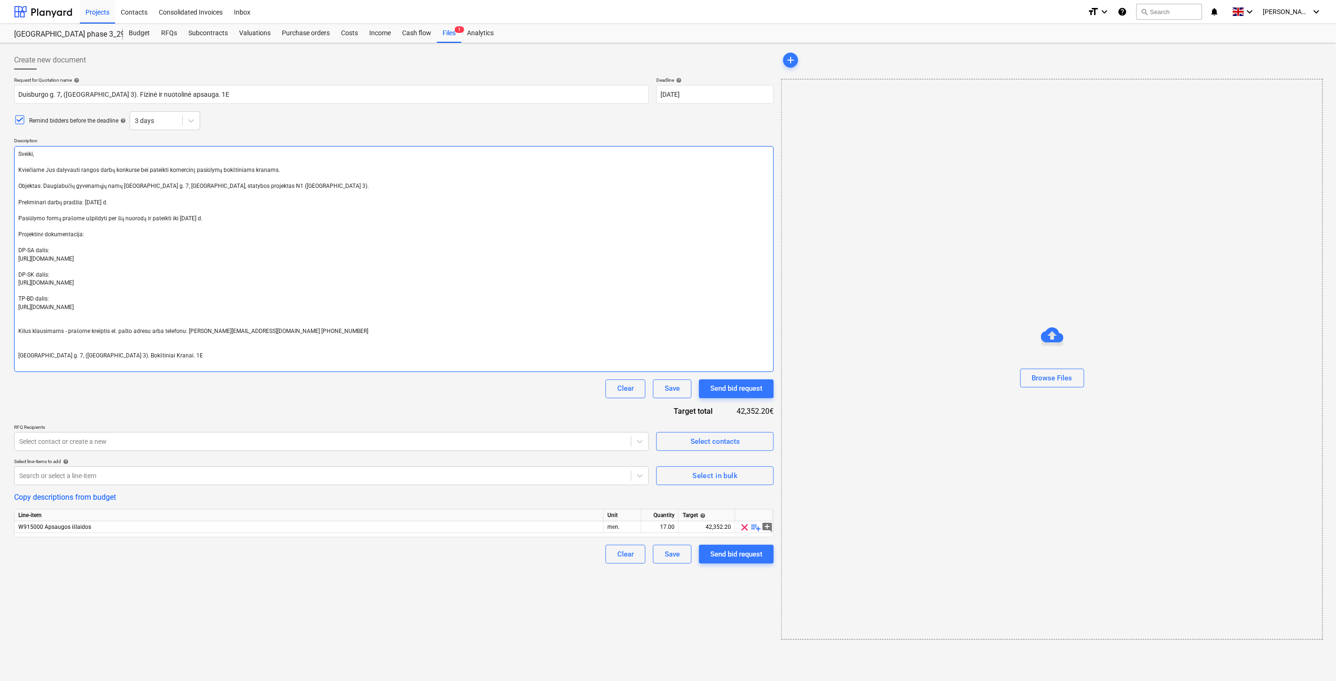
type textarea "Sveiki, Kviečiame Jus dalyvauti rangos darbų konkurse bei pateikti komercinį pa…"
type textarea "x"
type textarea "Sveiki, Kviečiame Jus dalyvauti rangos darbų konkurse bei pateikti komercinį pa…"
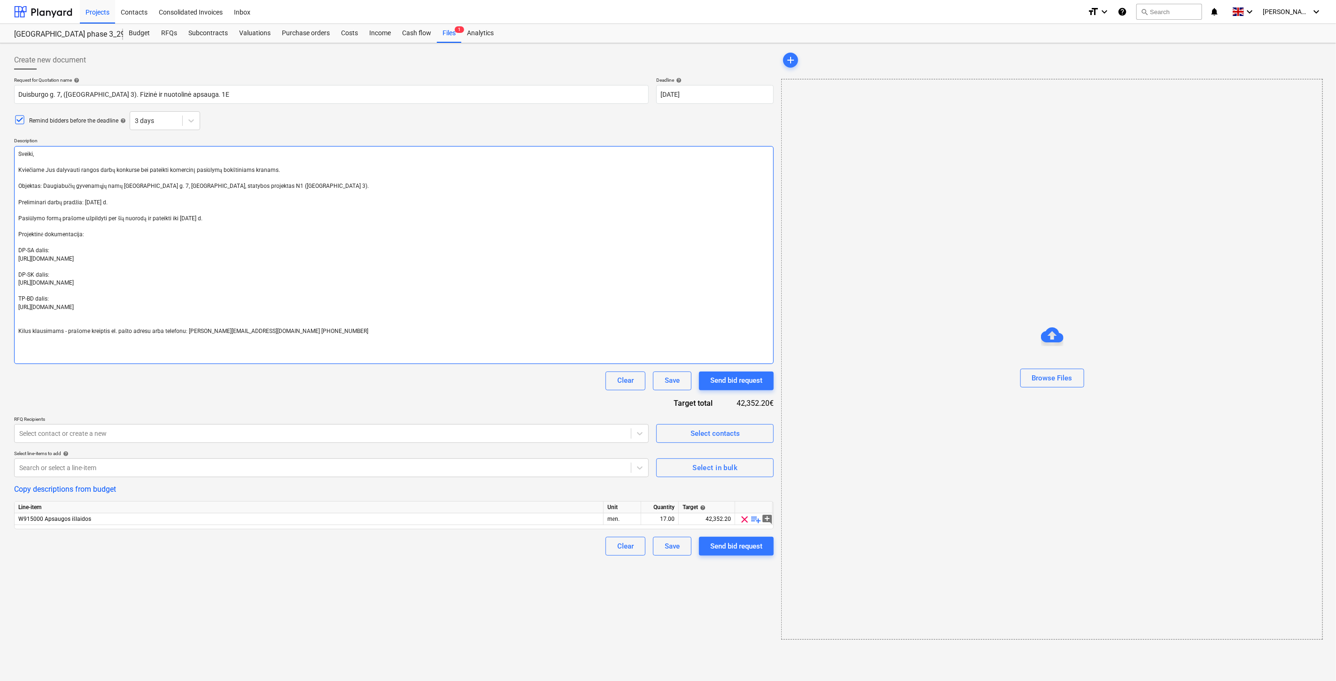
type textarea "x"
type textarea "Sveiki, Kviečiame Jus dalyvauti rangos darbų konkurse bei pateikti komercinį pa…"
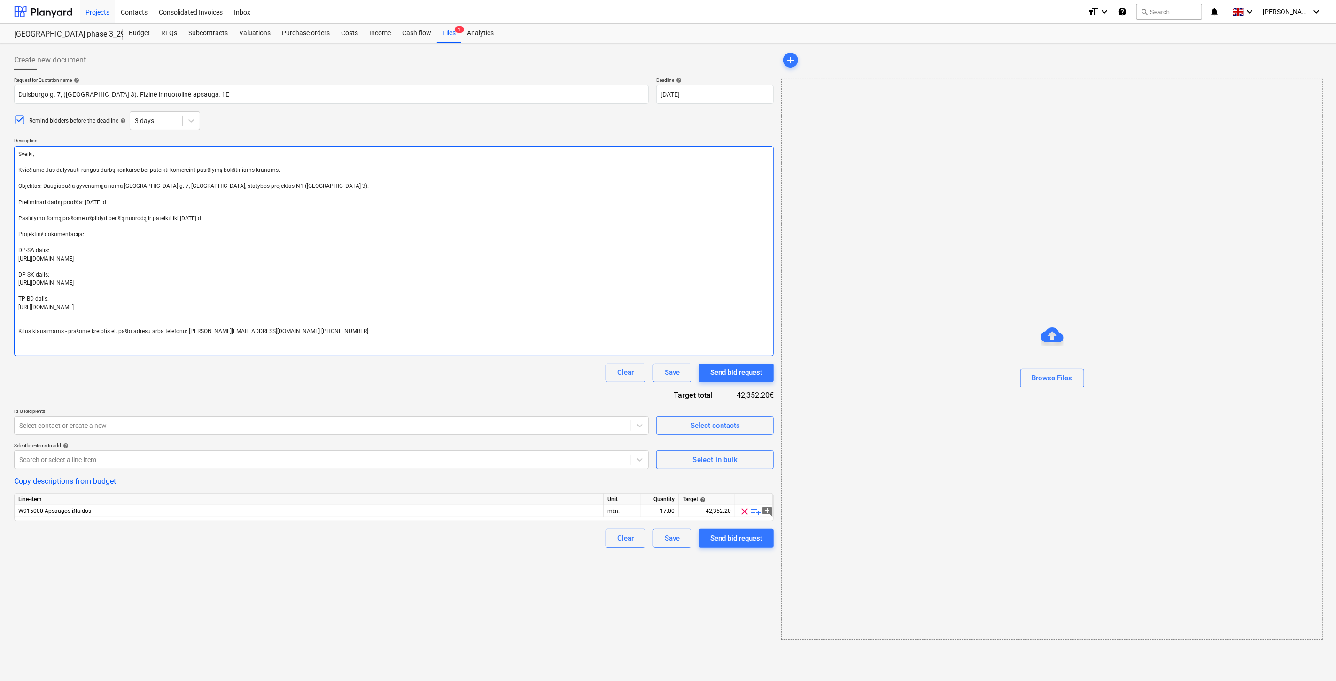
type textarea "x"
drag, startPoint x: 279, startPoint y: 186, endPoint x: 43, endPoint y: 189, distance: 235.8
click at [43, 189] on textarea "Sveiki, Kviečiame Jus dalyvauti rangos darbų konkurse bei pateikti komercinį pa…" at bounding box center [394, 247] width 760 height 202
type textarea "Sveiki, Kviečiame Jus dalyvauti rangos darbų konkurse bei pateikti komercinį pa…"
click at [279, 189] on textarea "Sveiki, Kviečiame Jus dalyvauti rangos darbų konkurse bei pateikti komercinį pa…" at bounding box center [394, 247] width 760 height 202
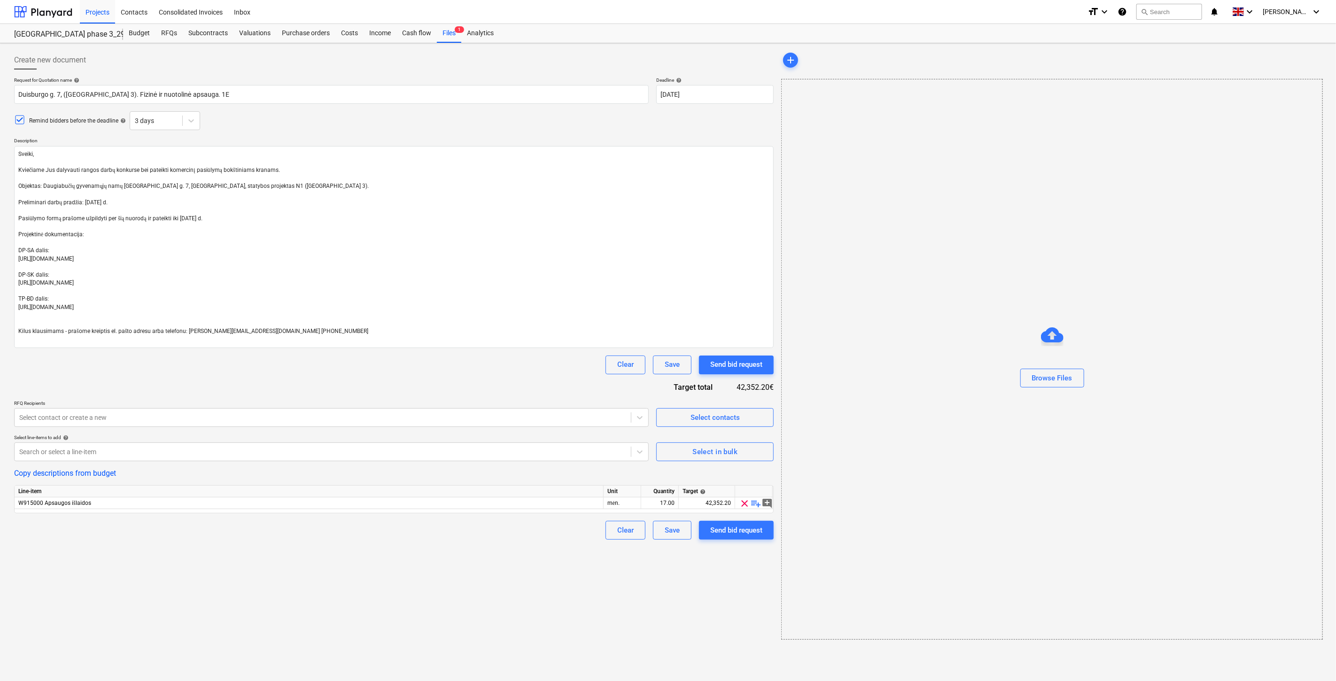
click at [700, 125] on div "Remind bidders before the deadline help 3 days" at bounding box center [394, 120] width 760 height 19
click at [866, 61] on span "add" at bounding box center [859, 59] width 11 height 11
click at [891, 60] on span "Statybvietės p...jpg" at bounding box center [885, 60] width 61 height 7
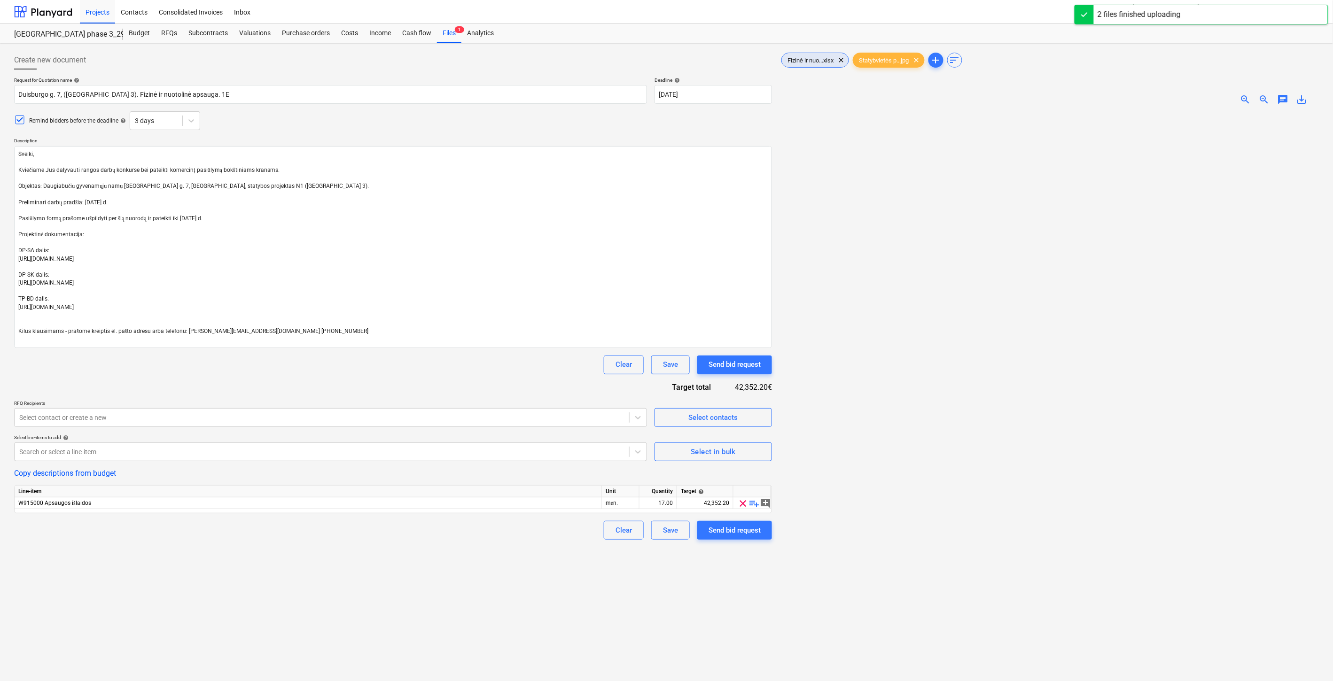
click at [823, 57] on span "Fizinė ir nuo...xlsx" at bounding box center [810, 60] width 57 height 7
click at [894, 61] on span "Statybvietės p...jpg" at bounding box center [883, 60] width 61 height 7
click at [908, 52] on div "Fizinė ir nuo...xlsx clear Statybvietės p...jpg clear add sort" at bounding box center [1048, 60] width 539 height 19
click at [912, 53] on div "Statybvietės p...jpg clear" at bounding box center [888, 60] width 71 height 15
click at [817, 60] on span "Fizinė ir nuo...xlsx" at bounding box center [810, 60] width 57 height 7
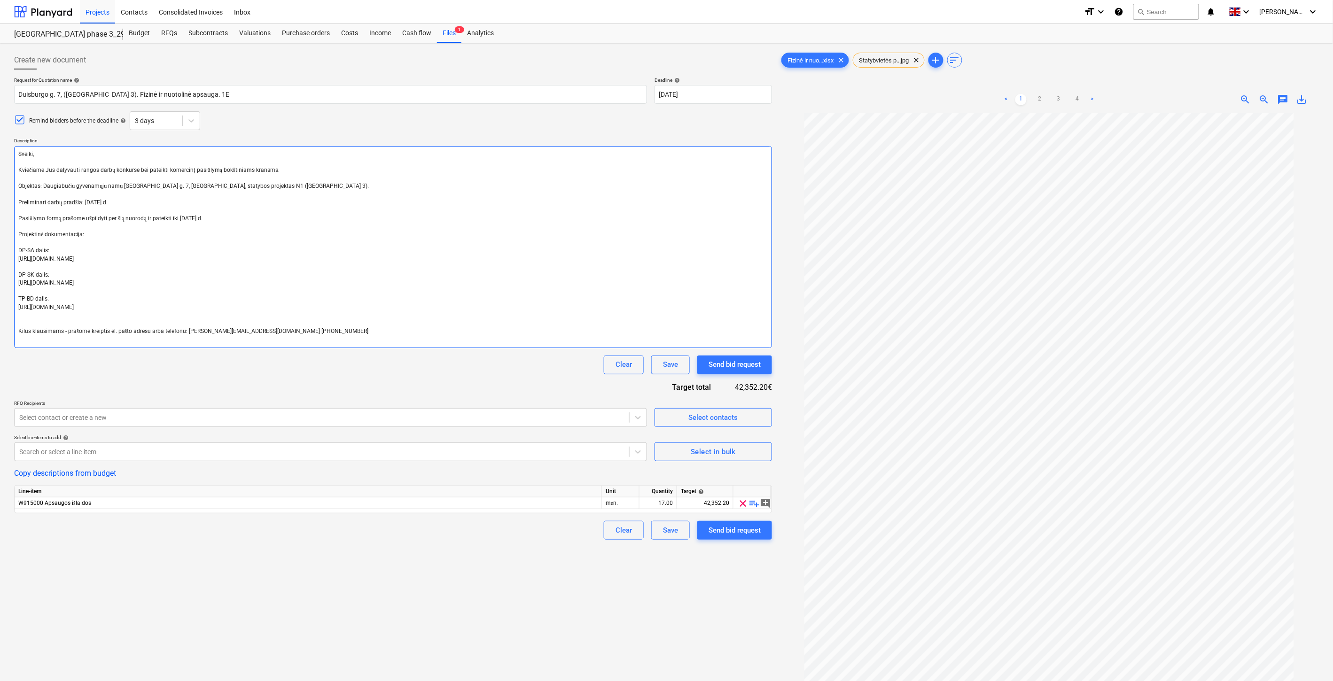
click at [307, 172] on textarea "Sveiki, Kviečiame Jus dalyvauti rangos darbų konkurse bei pateikti komercinį pa…" at bounding box center [393, 247] width 758 height 202
click at [374, 386] on div "Request for Quotation name help Duisburgo g. 7, (Lake Town 3). Fizinė ir nuotol…" at bounding box center [393, 308] width 758 height 463
click at [383, 382] on div "Request for Quotation name help Duisburgo g. 7, (Lake Town 3). Fizinė ir nuotol…" at bounding box center [393, 308] width 758 height 463
click at [394, 377] on div "Request for Quotation name help Duisburgo g. 7, (Lake Town 3). Fizinė ir nuotol…" at bounding box center [393, 308] width 758 height 463
click at [419, 369] on div "Clear Save Send bid request" at bounding box center [393, 365] width 758 height 19
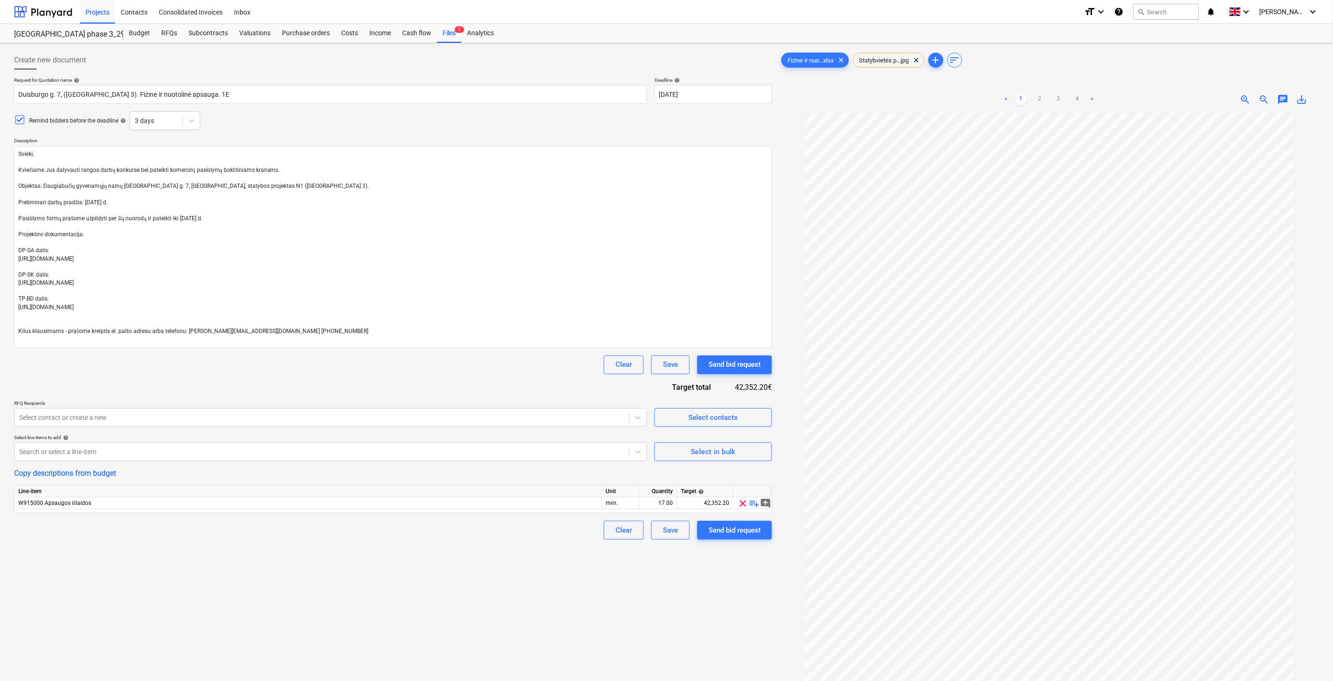
click at [443, 379] on div "Request for Quotation name help Duisburgo g. 7, (Lake Town 3). Fizinė ir nuotol…" at bounding box center [393, 308] width 758 height 463
click at [481, 368] on div "Clear Save Send bid request" at bounding box center [393, 365] width 758 height 19
click at [565, 123] on div "Remind bidders before the deadline help 3 days" at bounding box center [393, 120] width 758 height 19
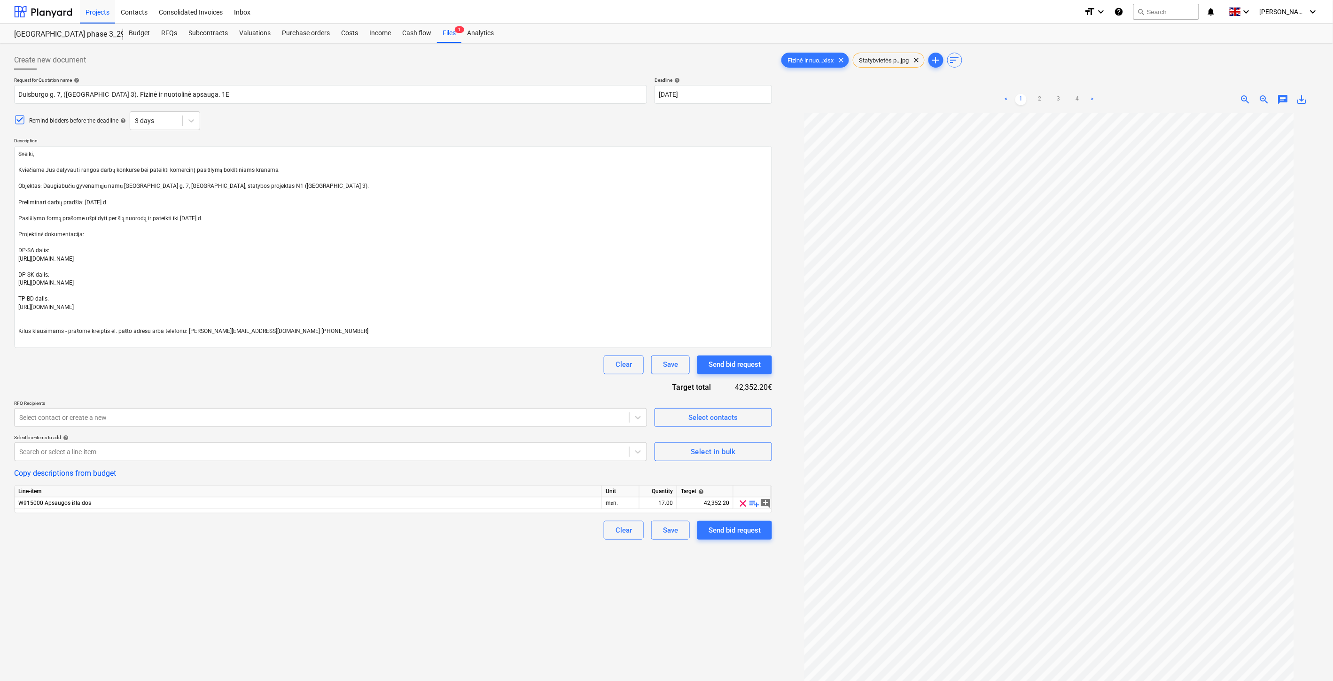
drag, startPoint x: 571, startPoint y: 121, endPoint x: 362, endPoint y: 142, distance: 210.6
click at [568, 123] on div "Remind bidders before the deadline help 3 days" at bounding box center [393, 120] width 758 height 19
click at [588, 127] on div "Remind bidders before the deadline help 3 days" at bounding box center [393, 120] width 758 height 19
click at [615, 115] on div "Remind bidders before the deadline help 3 days" at bounding box center [393, 120] width 758 height 19
click at [288, 173] on textarea "Sveiki, Kviečiame Jus dalyvauti rangos darbų konkurse bei pateikti komercinį pa…" at bounding box center [393, 247] width 758 height 202
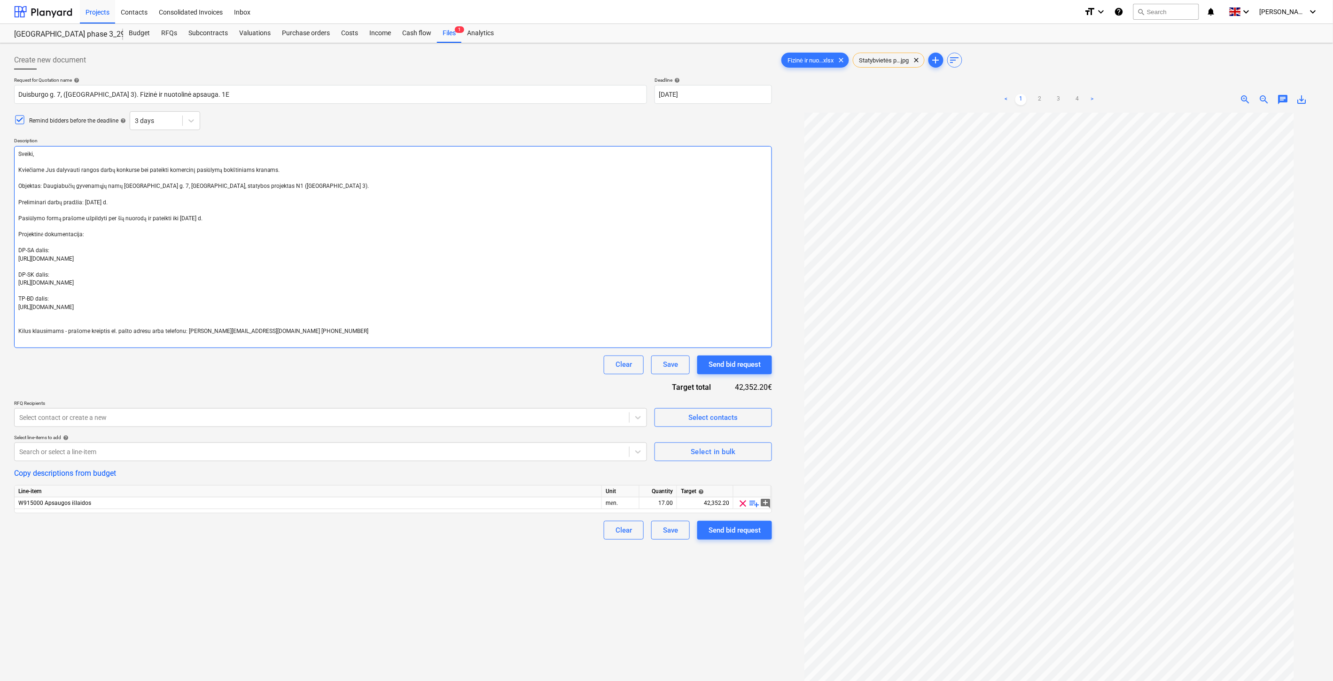
drag, startPoint x: 111, startPoint y: 170, endPoint x: 79, endPoint y: 171, distance: 32.5
click at [79, 171] on textarea "Sveiki, Kviečiame Jus dalyvauti rangos darbų konkurse bei pateikti komercinį pa…" at bounding box center [393, 247] width 758 height 202
type textarea "x"
type textarea "Sveiki, Kviečiame Jus dalyvauti konkurse bei pateikti komercinį pasiūlymą bokšt…"
drag, startPoint x: 247, startPoint y: 170, endPoint x: 279, endPoint y: 201, distance: 45.2
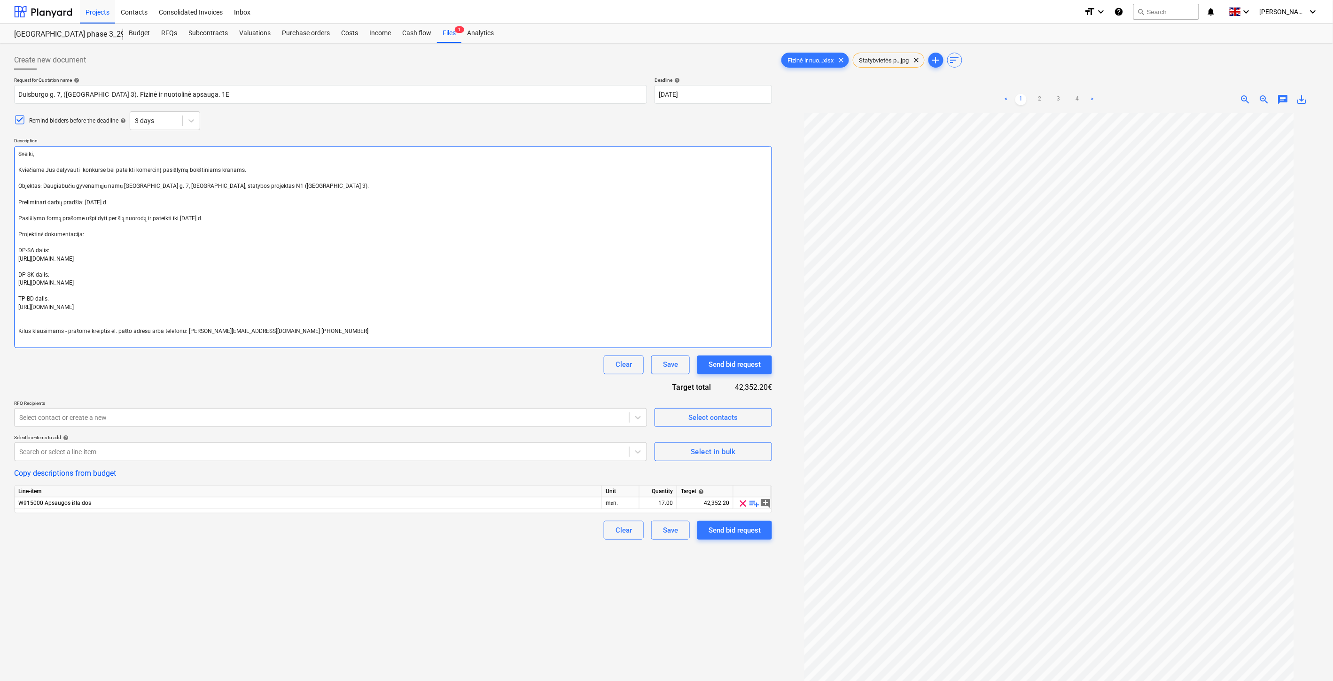
click at [188, 169] on textarea "Sveiki, Kviečiame Jus dalyvauti konkurse bei pateikti komercinį pasiūlymą bokšt…" at bounding box center [393, 247] width 758 height 202
type textarea "x"
type textarea "Sveiki, Kviečiame Jus dalyvauti konkurse bei pateikti komercinį pasiūlymą f Obj…"
type textarea "x"
type textarea "Sveiki, Kviečiame Jus dalyvauti konkurse bei pateikti komercinį pasiūlymą fi Ob…"
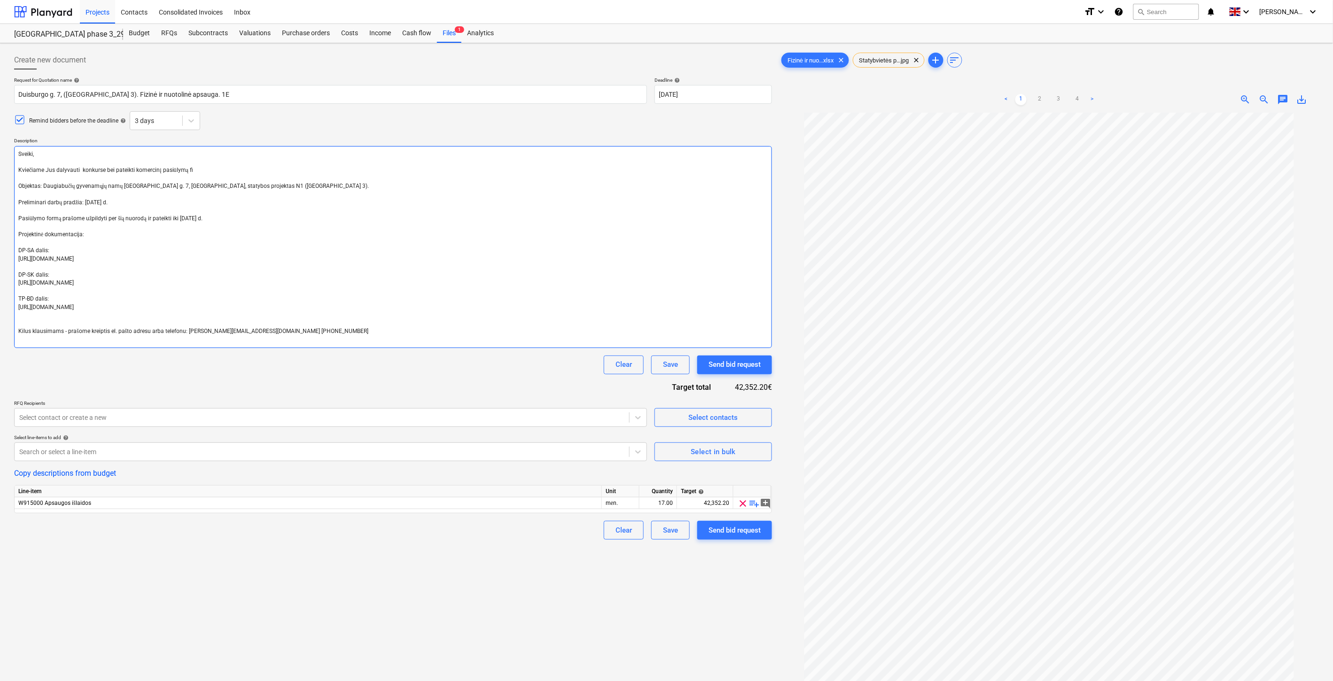
type textarea "x"
type textarea "Sveiki, Kviečiame Jus dalyvauti konkurse bei pateikti komercinį pasiūlymą fiz O…"
type textarea "x"
type textarea "Sveiki, Kviečiame Jus dalyvauti konkurse bei pateikti komercinį pasiūlymą fizi …"
type textarea "x"
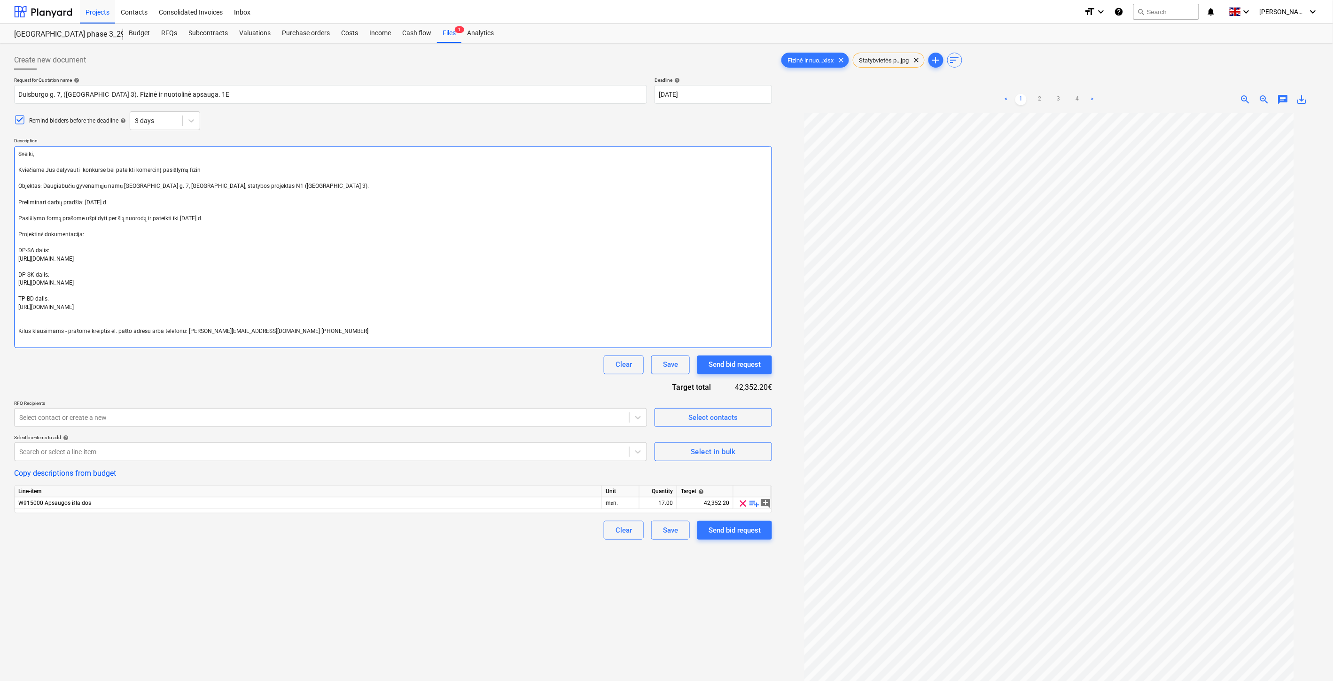
type textarea "Sveiki, Kviečiame Jus dalyvauti konkurse bei pateikti komercinį pasiūlymą fizin…"
type textarea "x"
type textarea "Sveiki, Kviečiame Jus dalyvauti konkurse bei pateikti komercinį pasiūlymą fizin…"
type textarea "x"
type textarea "Sveiki, Kviečiame Jus dalyvauti konkurse bei pateikti komercinį pasiūlymą fizin…"
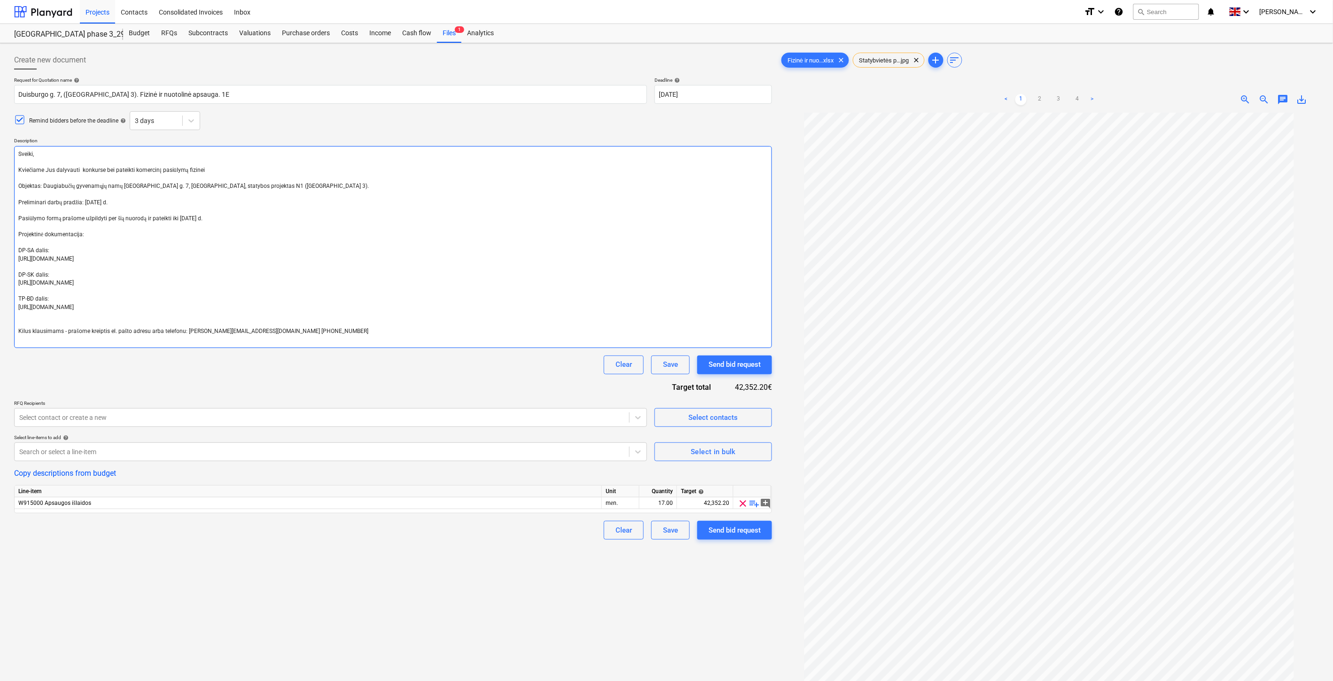
type textarea "x"
type textarea "Sveiki, Kviečiame Jus dalyvauti konkurse bei pateikti komercinį pasiūlymą fizin…"
type textarea "x"
type textarea "Sveiki, Kviečiame Jus dalyvauti konkurse bei pateikti komercinį pasiūlymą fizin…"
type textarea "x"
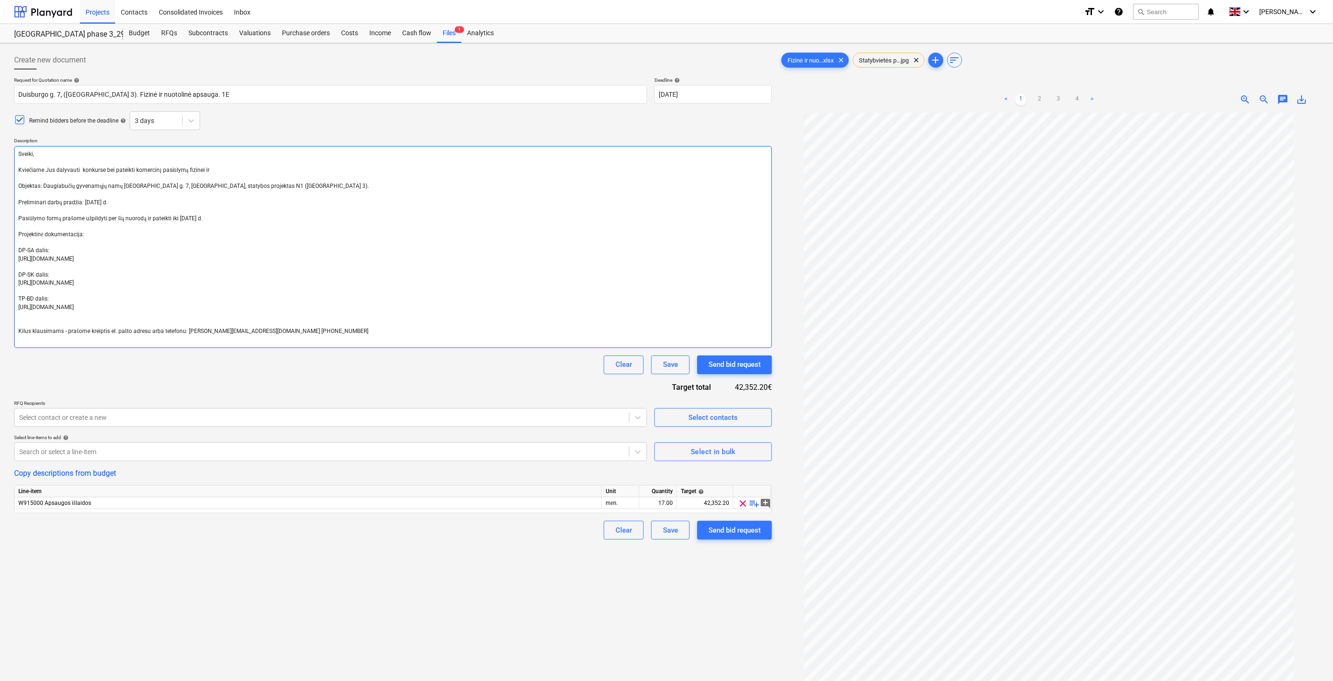
type textarea "Sveiki, Kviečiame Jus dalyvauti konkurse bei pateikti komercinį pasiūlymą fizin…"
type textarea "x"
type textarea "Sveiki, Kviečiame Jus dalyvauti konkurse bei pateikti komercinį pasiūlymą fizin…"
type textarea "x"
type textarea "Sveiki, Kviečiame Jus dalyvauti konkurse bei pateikti komercinį pasiūlymą fizin…"
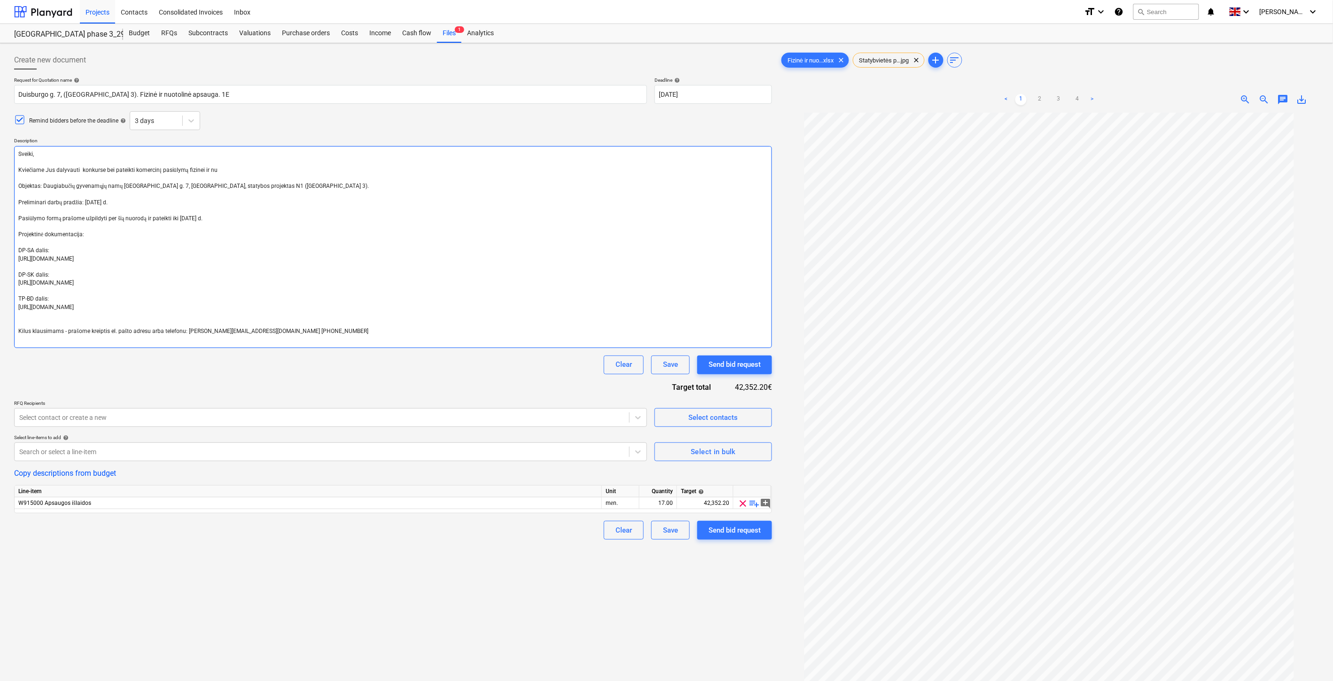
type textarea "x"
type textarea "Sveiki, Kviečiame Jus dalyvauti konkurse bei pateikti komercinį pasiūlymą fizin…"
type textarea "x"
type textarea "Sveiki, Kviečiame Jus dalyvauti konkurse bei pateikti komercinį pasiūlymą fizin…"
type textarea "x"
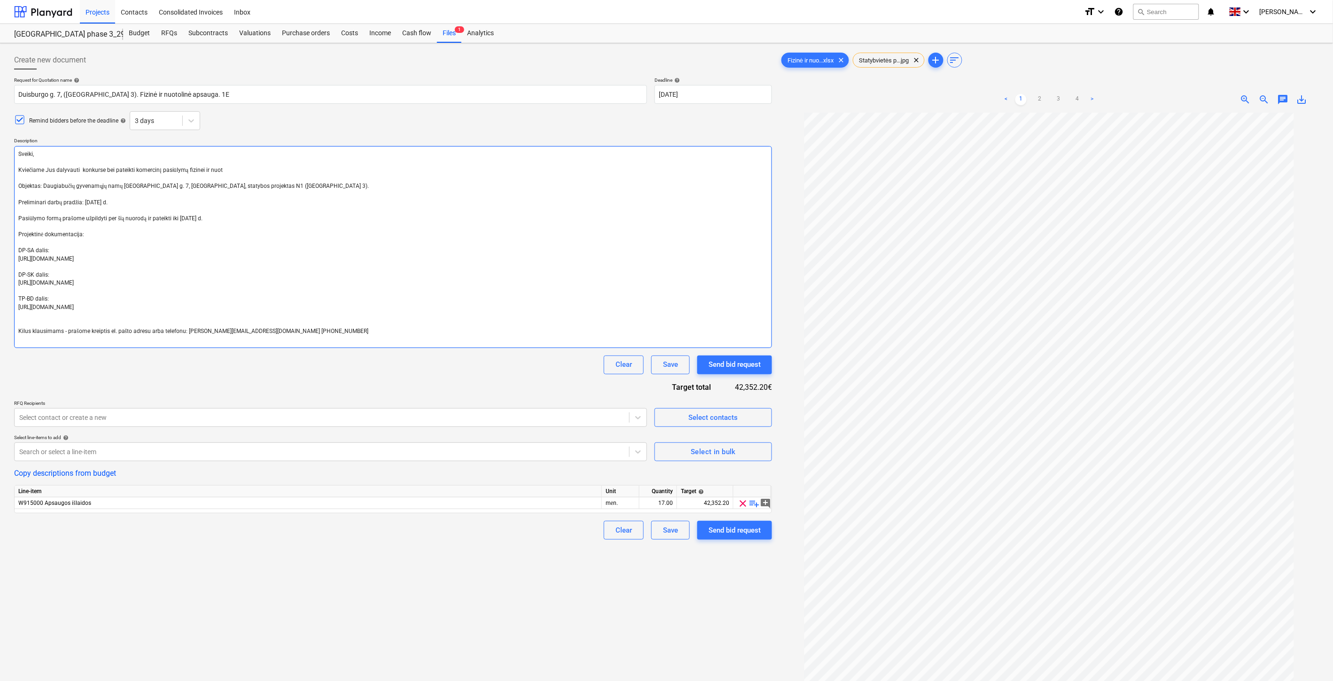
type textarea "Sveiki, Kviečiame Jus dalyvauti konkurse bei pateikti komercinį pasiūlymą fizin…"
type textarea "x"
type textarea "Sveiki, Kviečiame Jus dalyvauti konkurse bei pateikti komercinį pasiūlymą fizin…"
type textarea "x"
type textarea "Sveiki, Kviečiame Jus dalyvauti konkurse bei pateikti komercinį pasiūlymą fizin…"
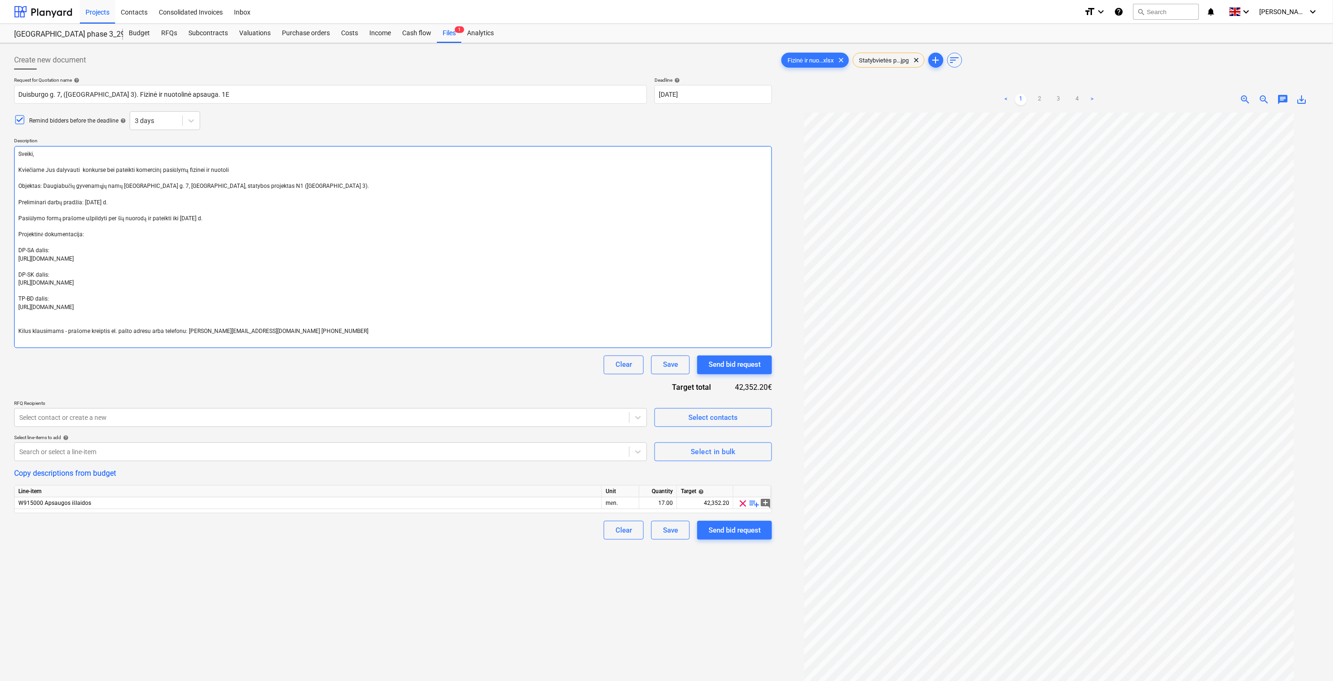
type textarea "x"
type textarea "Sveiki, Kviečiame Jus dalyvauti konkurse bei pateikti komercinį pasiūlymą fizin…"
type textarea "x"
type textarea "Sveiki, Kviečiame Jus dalyvauti konkurse bei pateikti komercinį pasiūlymą fizin…"
type textarea "x"
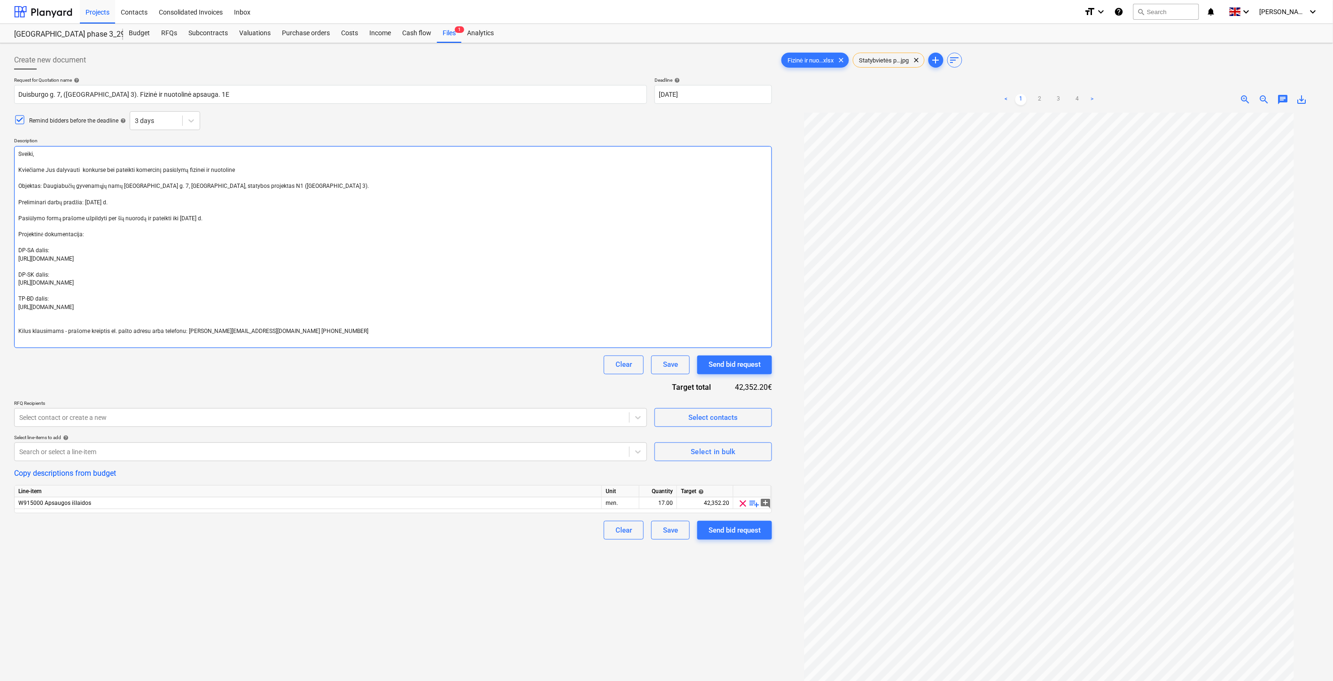
type textarea "Sveiki, Kviečiame Jus dalyvauti konkurse bei pateikti komercinį pasiūlymą fizin…"
type textarea "x"
type textarea "Sveiki, Kviečiame Jus dalyvauti konkurse bei pateikti komercinį pasiūlymą fizin…"
type textarea "x"
type textarea "Sveiki, Kviečiame Jus dalyvauti konkurse bei pateikti komercinį pasiūlymą fizin…"
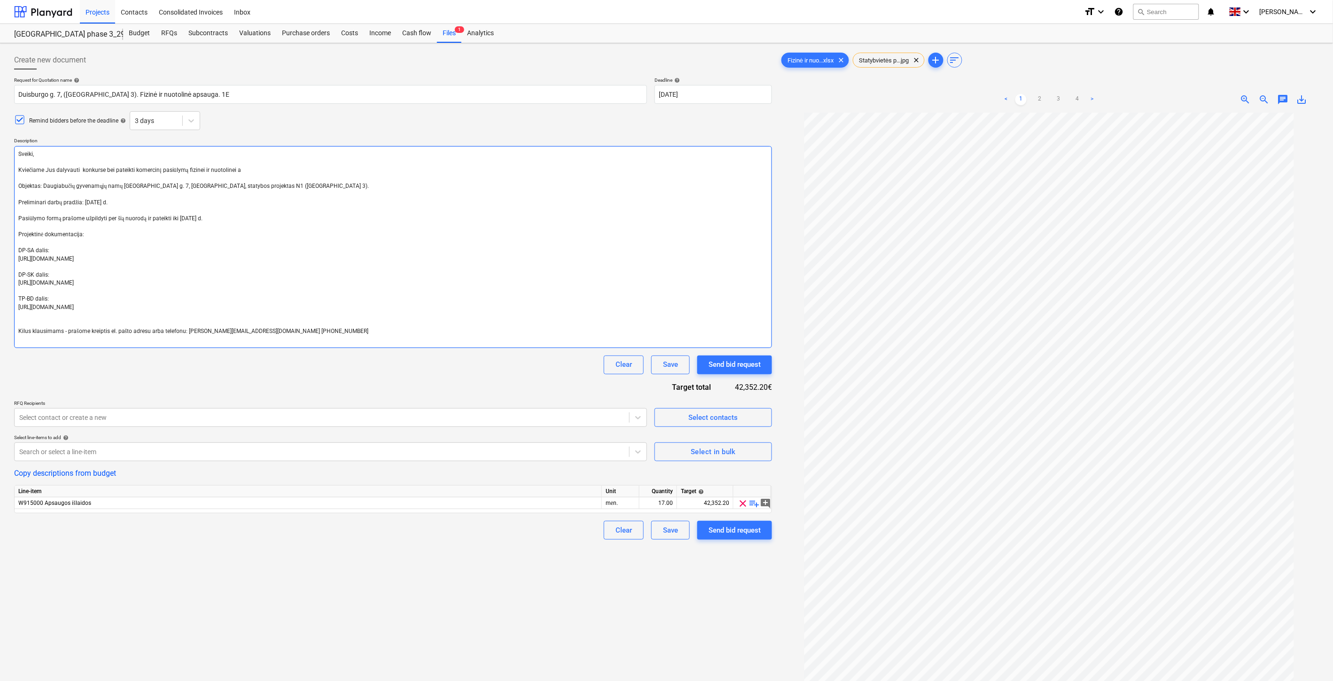
type textarea "x"
type textarea "Sveiki, Kviečiame Jus dalyvauti konkurse bei pateikti komercinį pasiūlymą fizin…"
type textarea "x"
type textarea "Sveiki, Kviečiame Jus dalyvauti konkurse bei pateikti komercinį pasiūlymą fizin…"
type textarea "x"
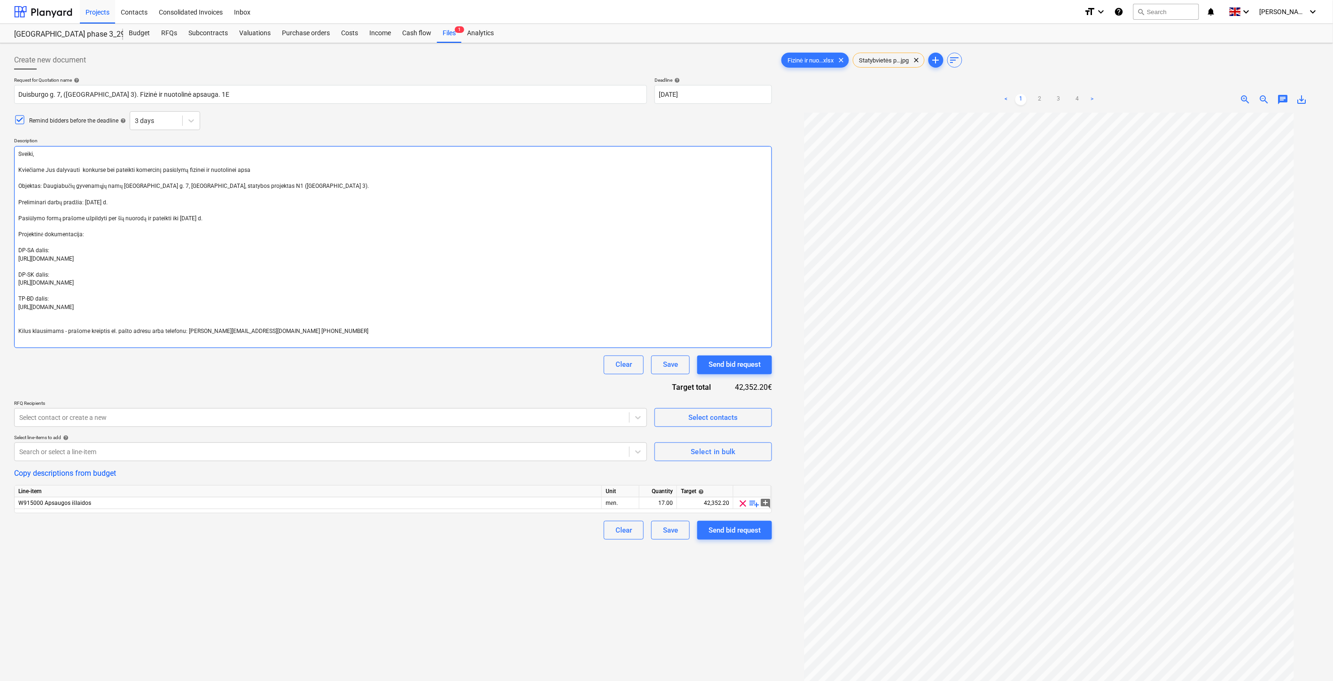
type textarea "Sveiki, Kviečiame Jus dalyvauti konkurse bei pateikti komercinį pasiūlymą fizin…"
type textarea "x"
type textarea "Sveiki, Kviečiame Jus dalyvauti konkurse bei pateikti komercinį pasiūlymą fizin…"
type textarea "x"
type textarea "Sveiki, Kviečiame Jus dalyvauti konkurse bei pateikti komercinį pasiūlymą fizin…"
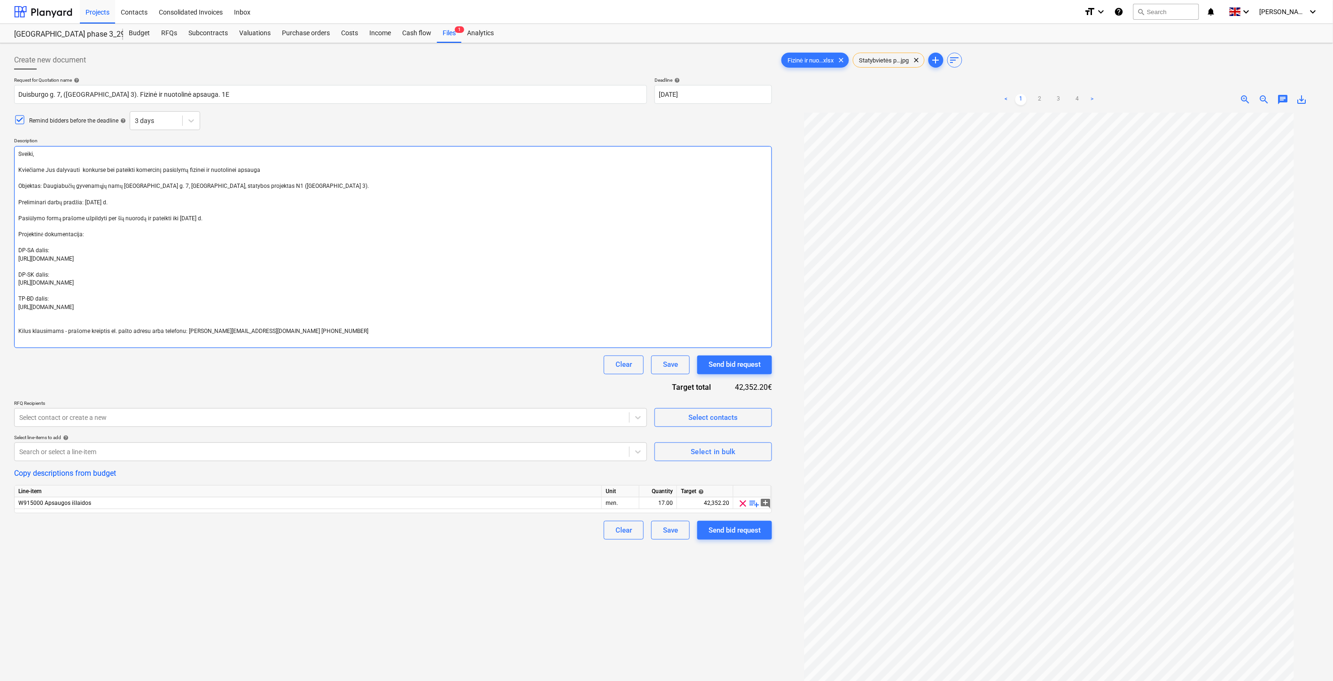
type textarea "x"
type textarea "Sveiki, Kviečiame Jus dalyvauti konkurse bei pateikti komercinį pasiūlymą fizin…"
type textarea "x"
type textarea "Sveiki, Kviečiame Jus dalyvauti konkurse bei pateikti komercinį pasiūlymą fizin…"
click at [104, 202] on textarea "Sveiki, Kviečiame Jus dalyvauti konkurse bei pateikti komercinį pasiūlymą fizin…" at bounding box center [393, 247] width 758 height 202
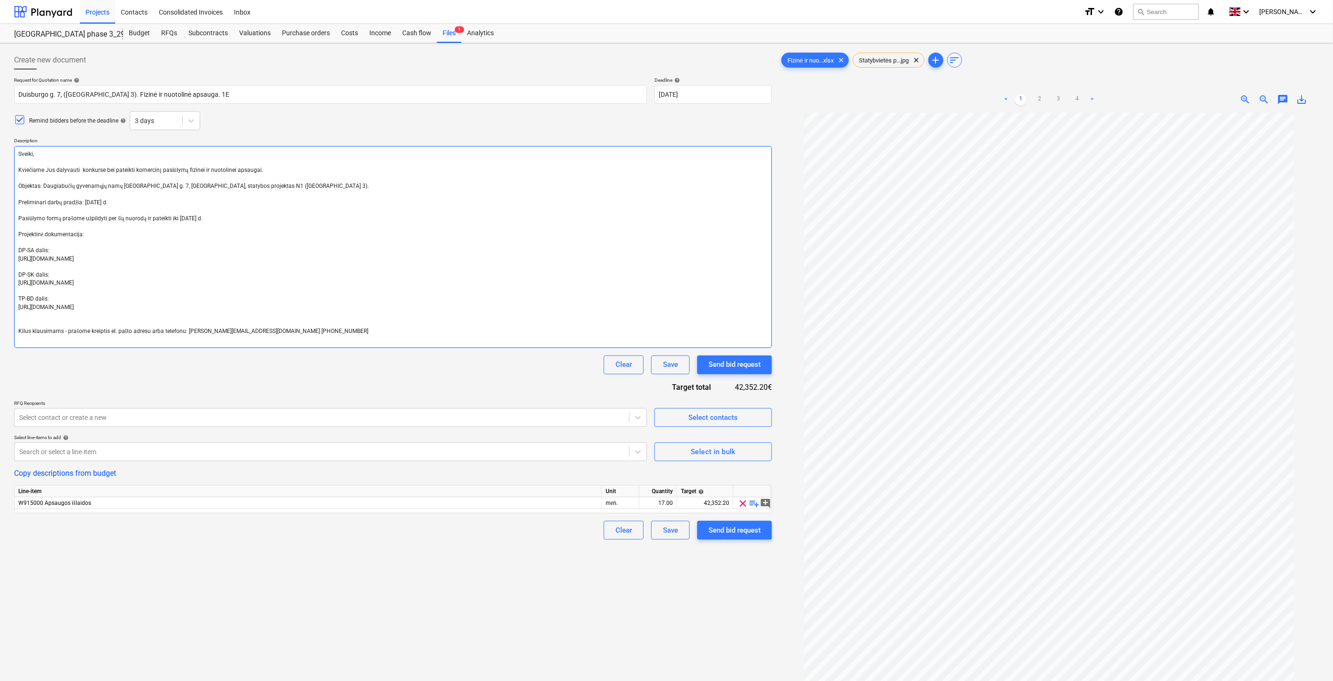
type textarea "x"
type textarea "Sveiki, Kviečiame Jus dalyvauti konkurse bei pateikti komercinį pasiūlymą fizin…"
type textarea "x"
type textarea "Sveiki, Kviečiame Jus dalyvauti konkurse bei pateikti komercinį pasiūlymą fizin…"
type textarea "x"
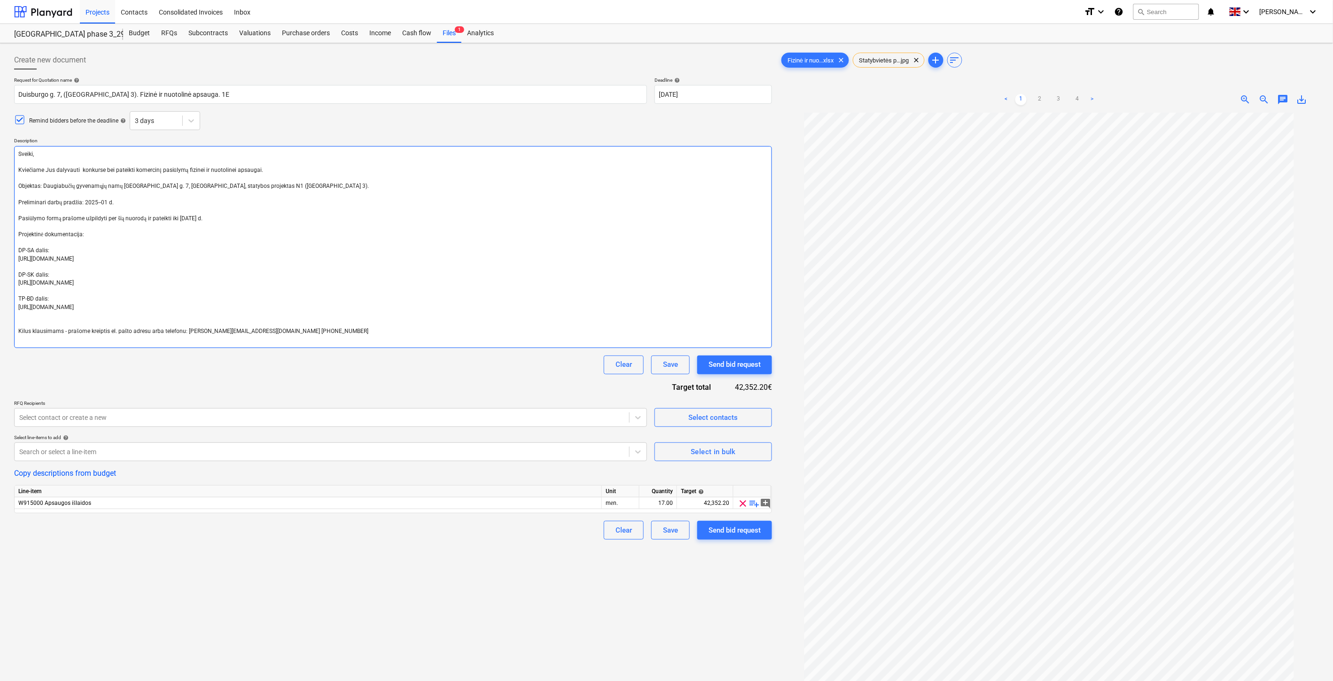
type textarea "Sveiki, Kviečiame Jus dalyvauti konkurse bei pateikti komercinį pasiūlymą fizin…"
type textarea "x"
type textarea "Sveiki, Kviečiame Jus dalyvauti konkurse bei pateikti komercinį pasiūlymą fizin…"
type textarea "x"
type textarea "Sveiki, Kviečiame Jus dalyvauti konkurse bei pateikti komercinį pasiūlymą fizin…"
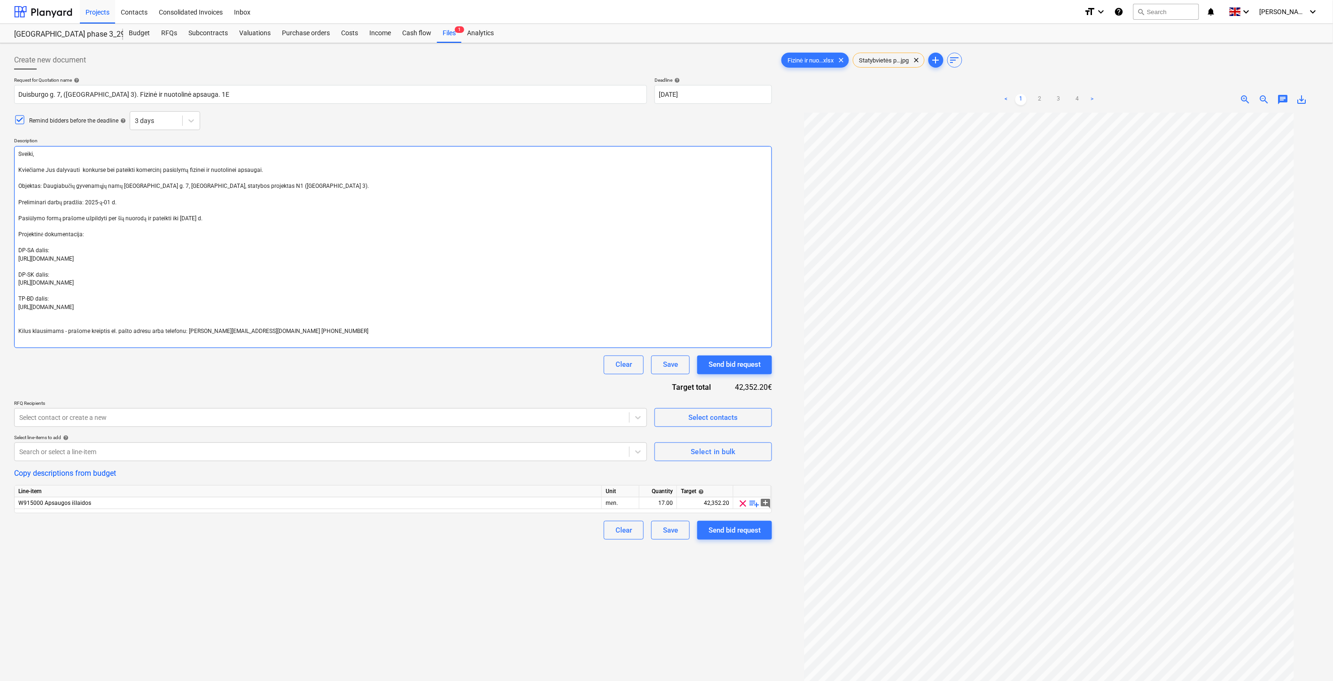
type textarea "x"
type textarea "Sveiki, Kviečiame Jus dalyvauti konkurse bei pateikti komercinį pasiūlymą fizin…"
type textarea "x"
type textarea "Sveiki, Kviečiame Jus dalyvauti konkurse bei pateikti komercinį pasiūlymą fizin…"
type textarea "x"
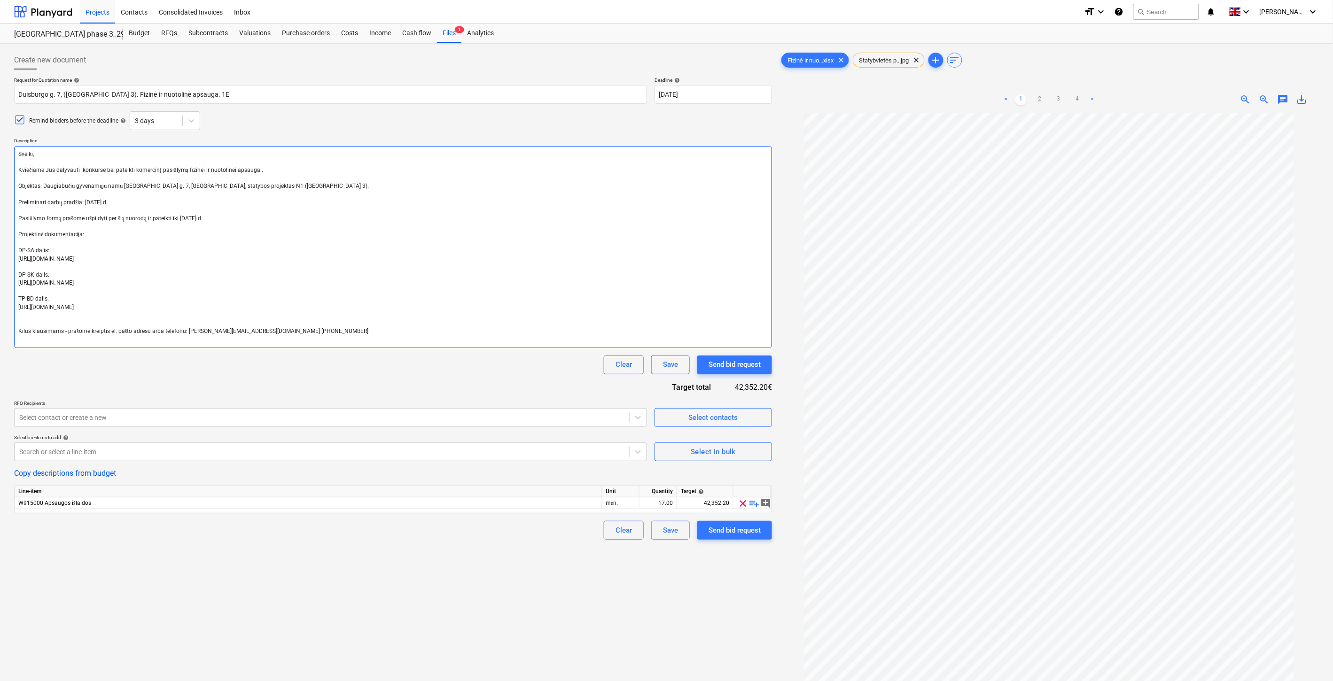
type textarea "Sveiki, Kviečiame Jus dalyvauti konkurse bei pateikti komercinį pasiūlymą fizin…"
type textarea "x"
type textarea "Sveiki, Kviečiame Jus dalyvauti konkurse bei pateikti komercinį pasiūlymą fizin…"
type textarea "x"
type textarea "Sveiki, Kviečiame Jus dalyvauti konkurse bei pateikti komercinį pasiūlymą fizin…"
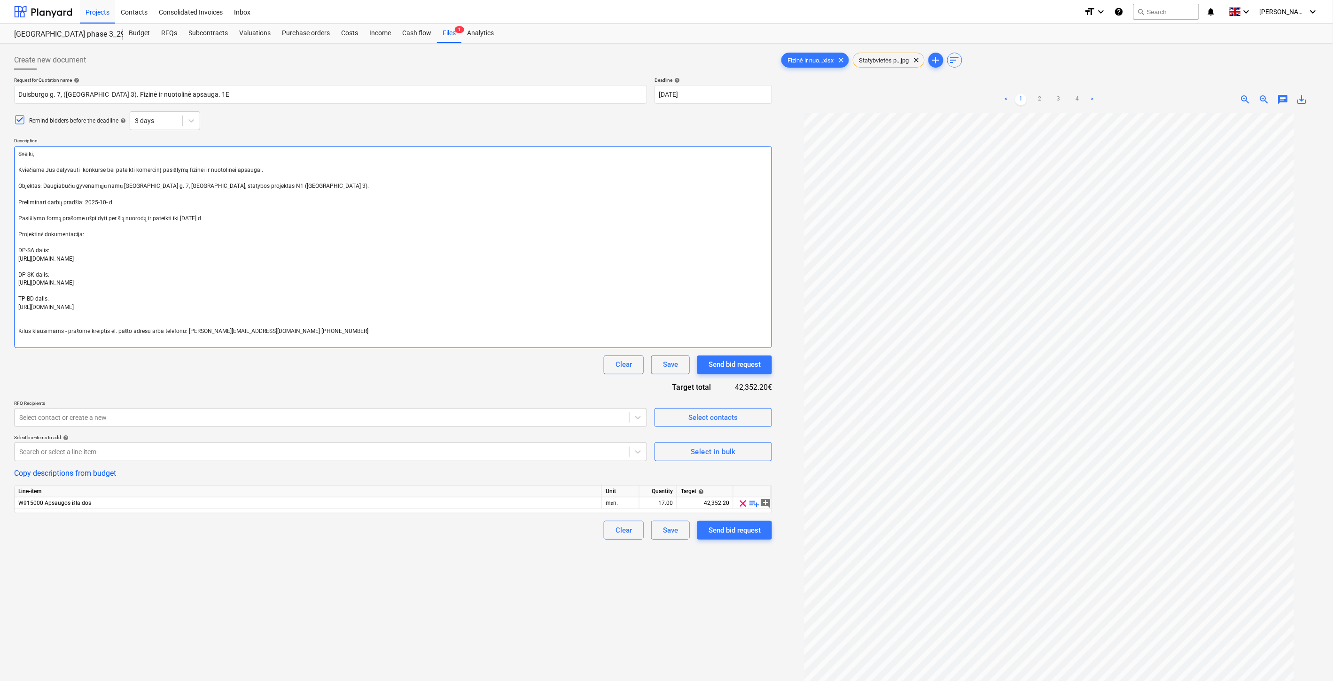
type textarea "x"
type textarea "Sveiki, Kviečiame Jus dalyvauti konkurse bei pateikti komercinį pasiūlymą fizin…"
type textarea "x"
type textarea "Sveiki, Kviečiame Jus dalyvauti konkurse bei pateikti komercinį pasiūlymą fizin…"
click at [198, 218] on textarea "Sveiki, Kviečiame Jus dalyvauti konkurse bei pateikti komercinį pasiūlymą fizin…" at bounding box center [393, 247] width 758 height 202
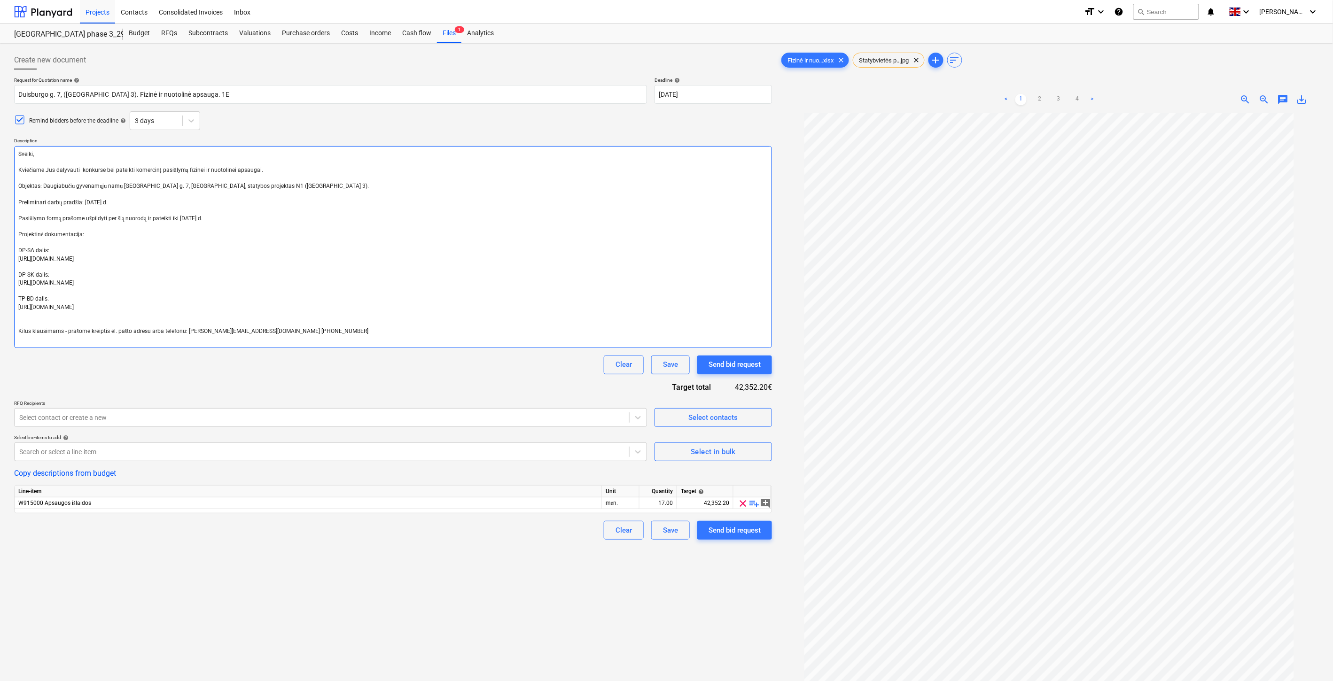
click at [198, 218] on textarea "Sveiki, Kviečiame Jus dalyvauti konkurse bei pateikti komercinį pasiūlymą fizin…" at bounding box center [393, 247] width 758 height 202
click at [199, 218] on textarea "Sveiki, Kviečiame Jus dalyvauti konkurse bei pateikti komercinį pasiūlymą fizin…" at bounding box center [393, 247] width 758 height 202
click at [200, 218] on textarea "Sveiki, Kviečiame Jus dalyvauti konkurse bei pateikti komercinį pasiūlymą fizin…" at bounding box center [393, 247] width 758 height 202
type textarea "x"
type textarea "Sveiki, Kviečiame Jus dalyvauti konkurse bei pateikti komercinį pasiūlymą fizin…"
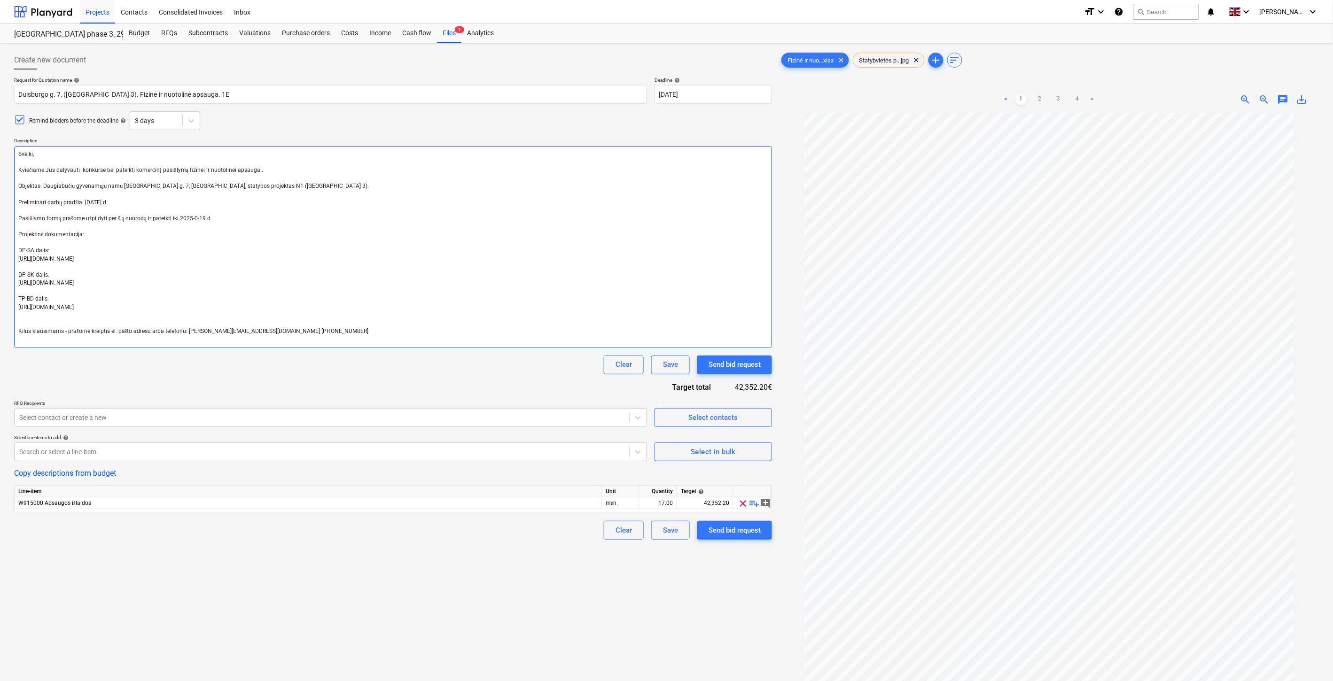
type textarea "x"
type textarea "Sveiki, Kviečiame Jus dalyvauti konkurse bei pateikti komercinį pasiūlymą fizin…"
type textarea "x"
type textarea "Sveiki, Kviečiame Jus dalyvauti konkurse bei pateikti komercinį pasiūlymą fizin…"
type textarea "x"
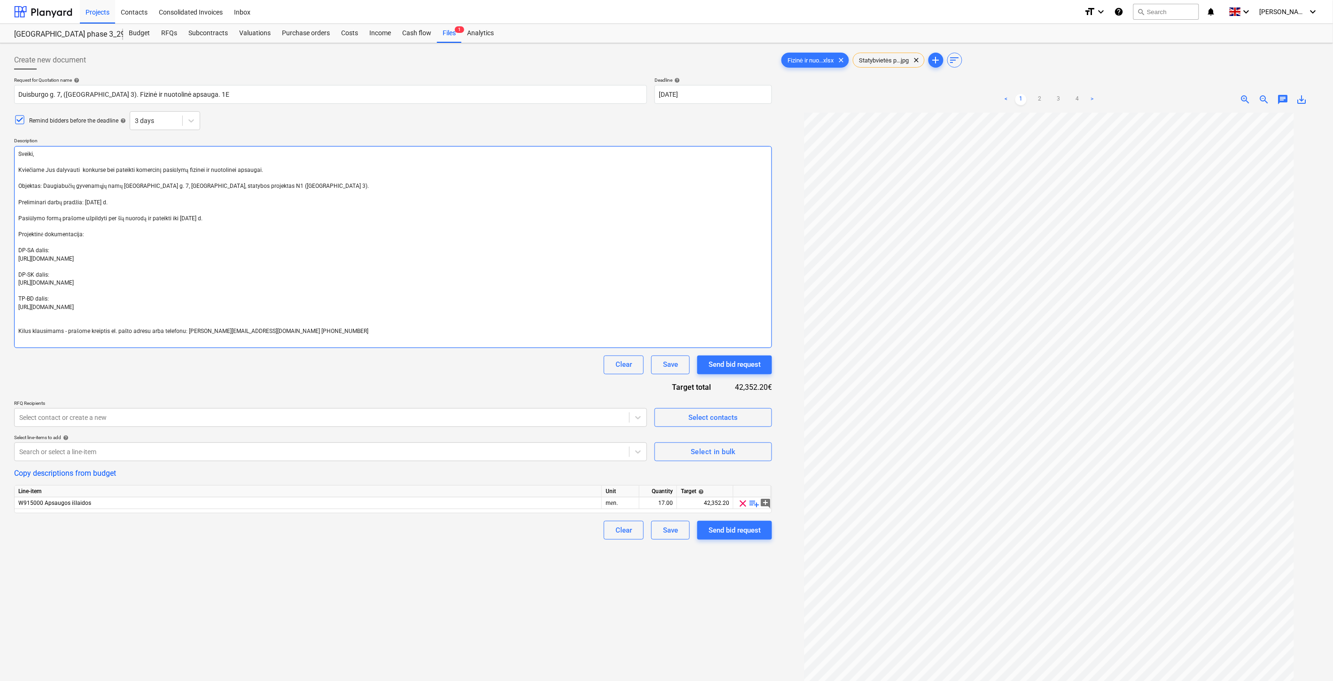
type textarea "Sveiki, Kviečiame Jus dalyvauti konkurse bei pateikti komercinį pasiūlymą fizin…"
type textarea "x"
type textarea "Sveiki, Kviečiame Jus dalyvauti konkurse bei pateikti komercinį pasiūlymą fizin…"
type textarea "x"
type textarea "Sveiki, Kviečiame Jus dalyvauti konkurse bei pateikti komercinį pasiūlymą fizin…"
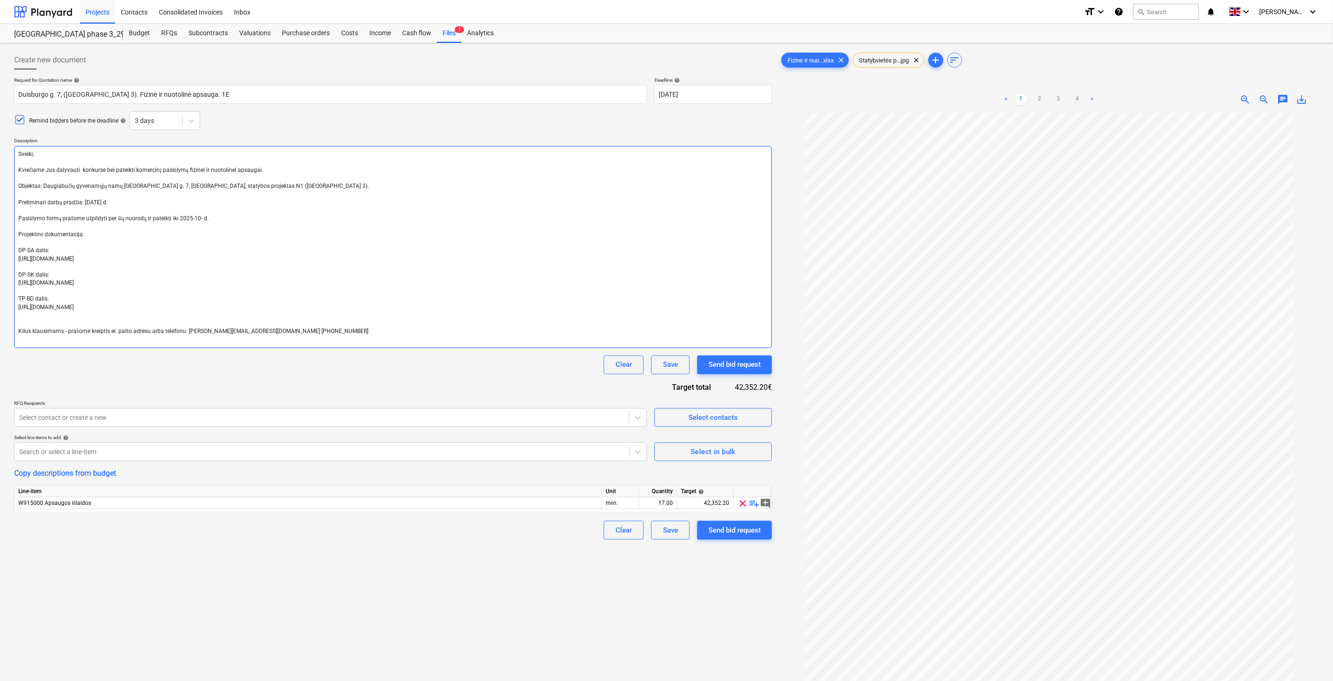
type textarea "x"
type textarea "Sveiki, Kviečiame Jus dalyvauti konkurse bei pateikti komercinį pasiūlymą fizin…"
type textarea "x"
type textarea "Sveiki, Kviečiame Jus dalyvauti konkurse bei pateikti komercinį pasiūlymą fizin…"
drag, startPoint x: 229, startPoint y: 305, endPoint x: 64, endPoint y: 274, distance: 167.8
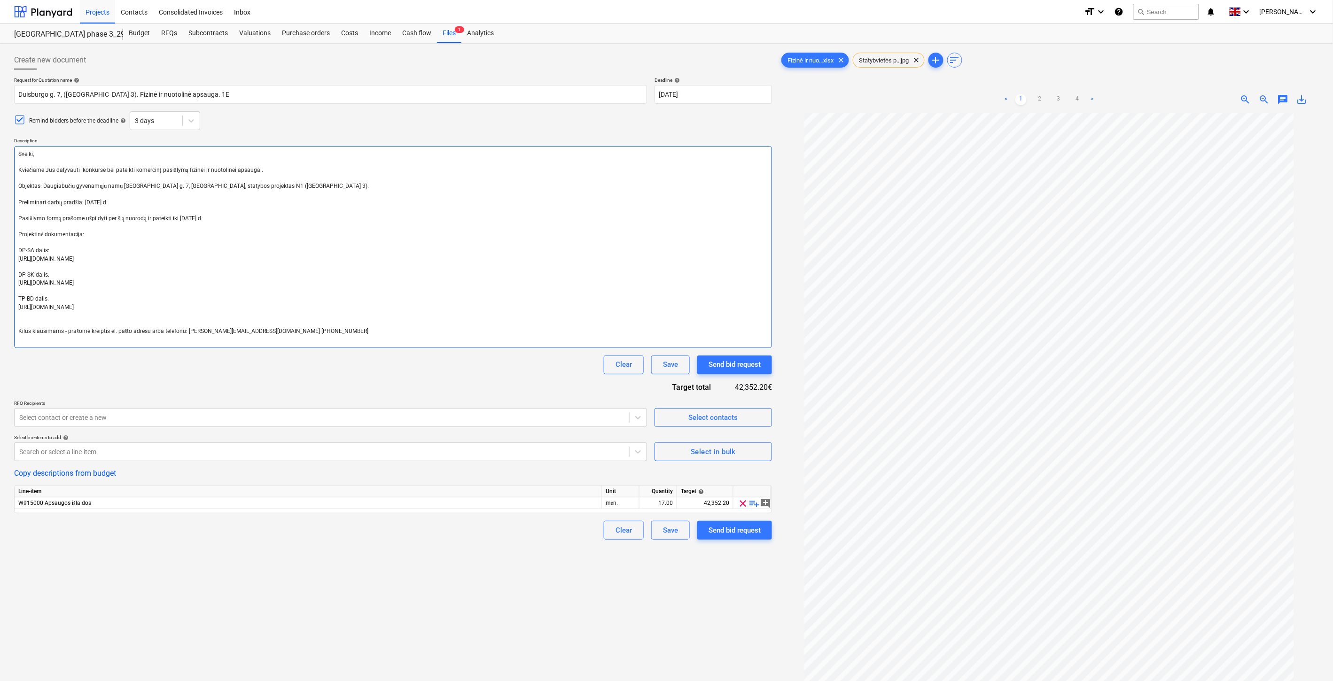
click at [18, 275] on textarea "Sveiki, Kviečiame Jus dalyvauti konkurse bei pateikti komercinį pasiūlymą fizin…" at bounding box center [393, 247] width 758 height 202
type textarea "x"
type textarea "Sveiki, Kviečiame Jus dalyvauti konkurse bei pateikti komercinį pasiūlymą fizin…"
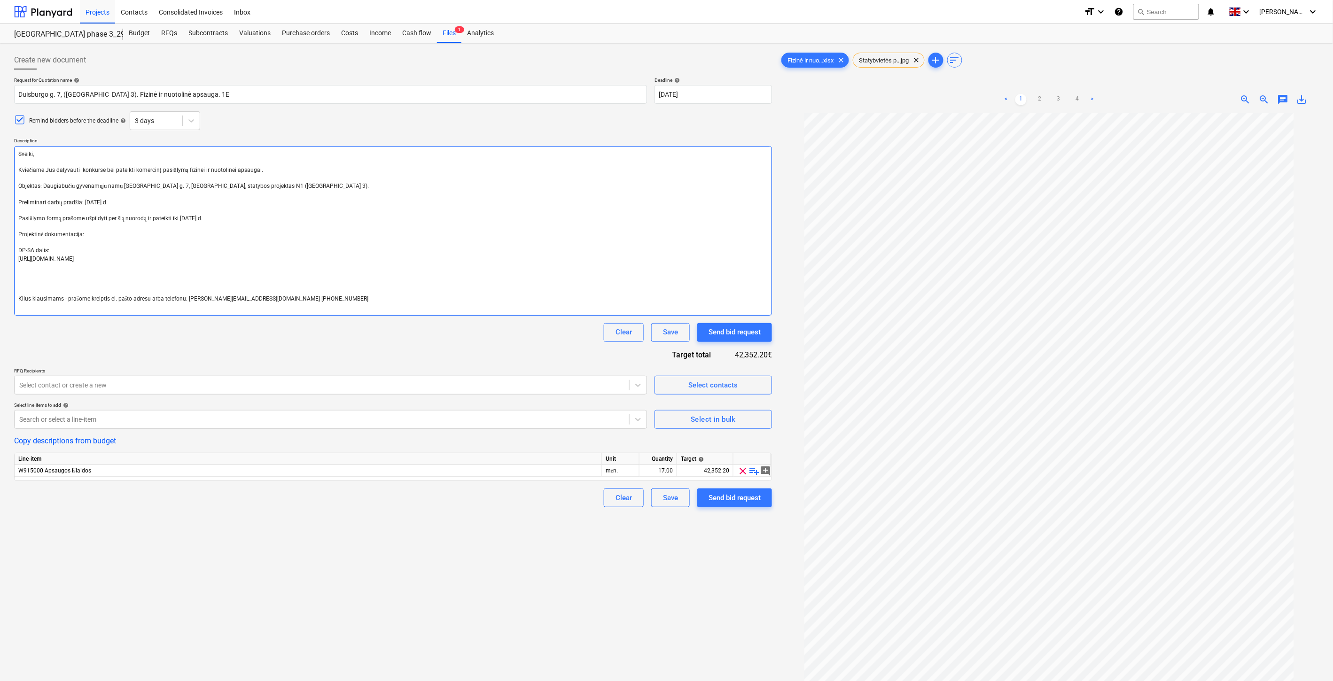
type textarea "x"
click at [62, 279] on textarea "Sveiki, Kviečiame Jus dalyvauti konkurse bei pateikti komercinį pasiūlymą fizin…" at bounding box center [393, 231] width 758 height 170
paste textarea "https://docs.b360.autodesk.com/shares/a03a588d-cde9-4042-be1b-80b3c5c55364"
click at [300, 343] on div "Request for Quotation name help Duisburgo g. 7, (Lake Town 3). Fizinė ir nuotol…" at bounding box center [393, 292] width 758 height 430
click at [735, 499] on div "Send bid request" at bounding box center [734, 498] width 52 height 12
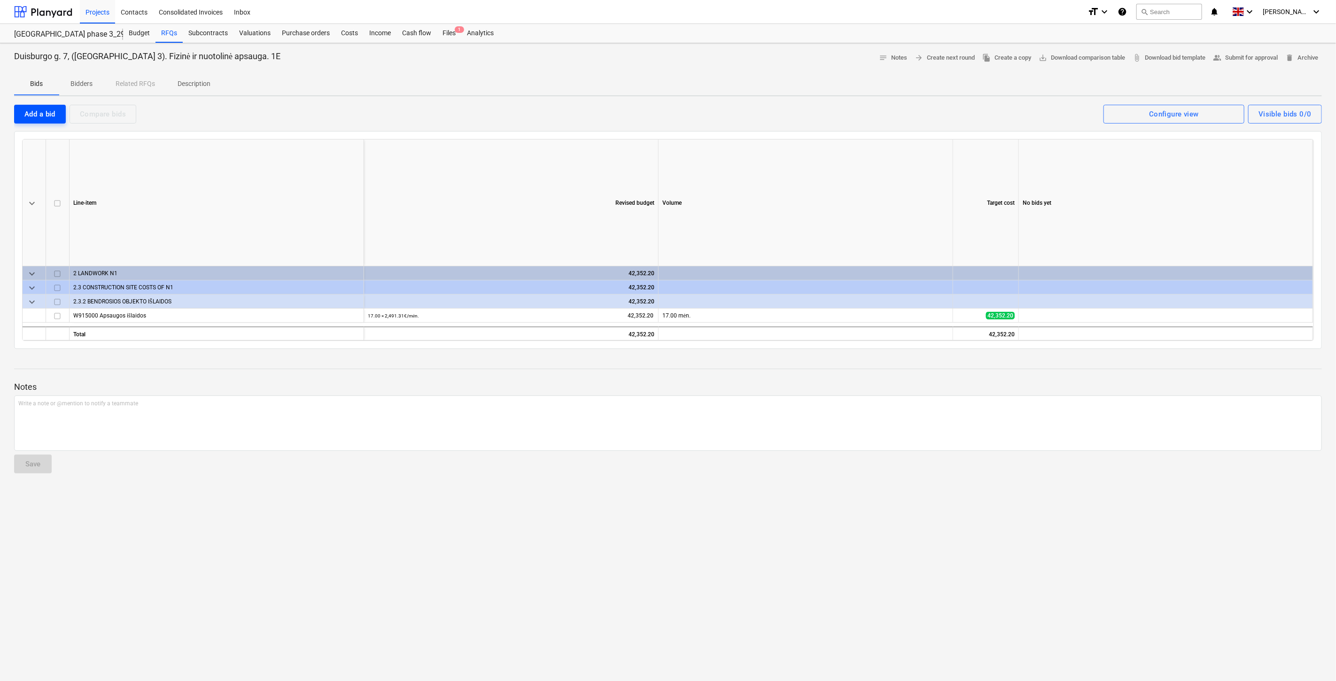
click at [53, 109] on div "Add a bid" at bounding box center [39, 114] width 31 height 12
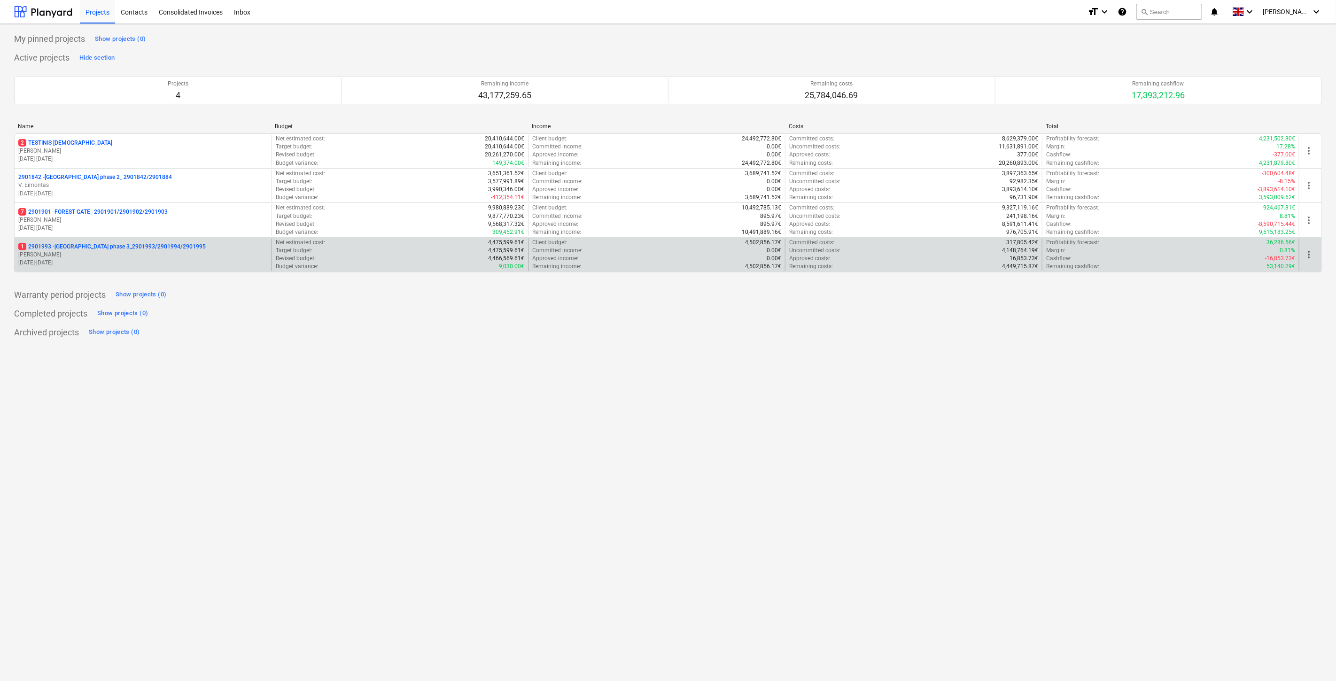
click at [194, 252] on p "[PERSON_NAME] Karalius" at bounding box center [142, 255] width 249 height 8
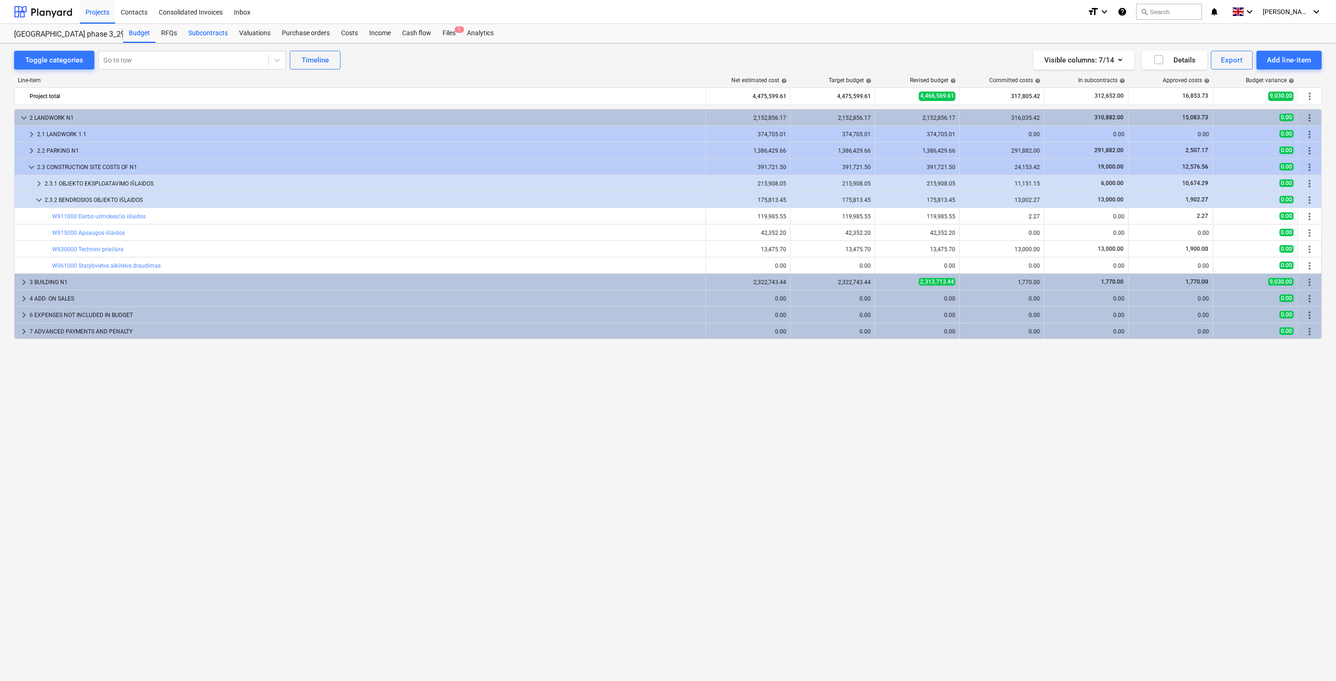
drag, startPoint x: 209, startPoint y: 37, endPoint x: 210, endPoint y: 41, distance: 4.9
click at [209, 37] on div "Subcontracts" at bounding box center [208, 33] width 51 height 19
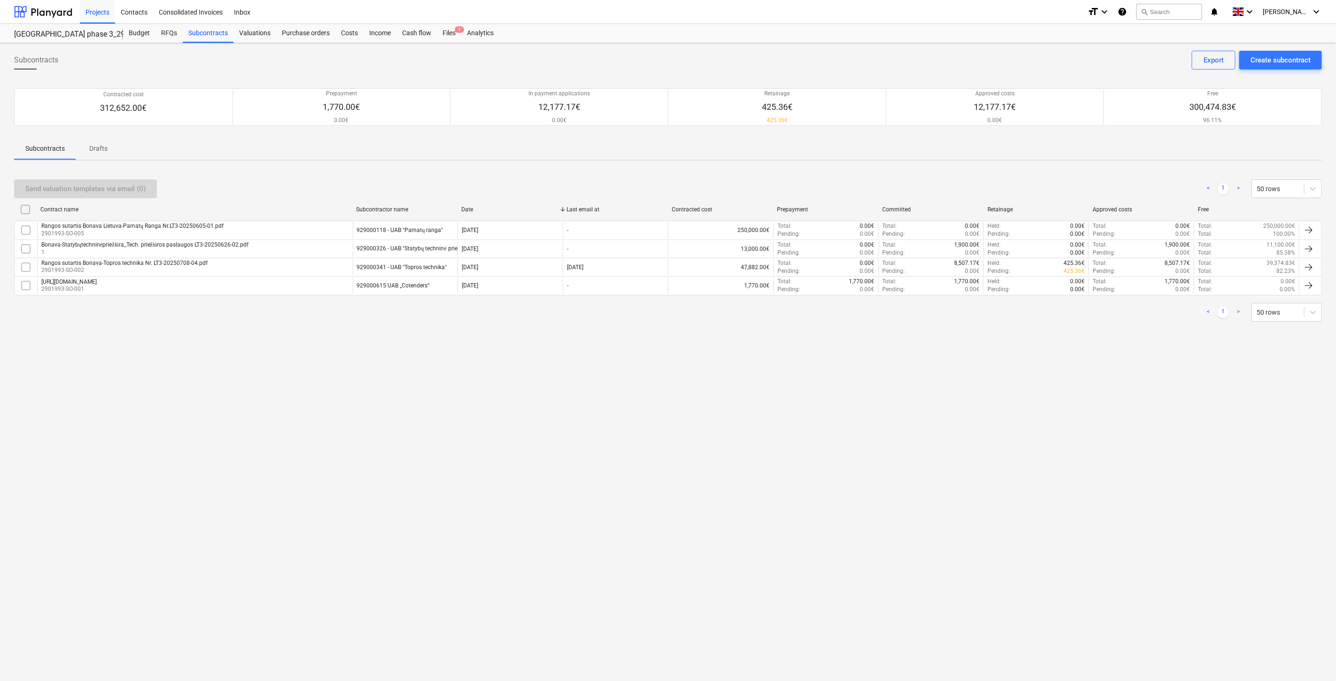
click at [756, 445] on div "Subcontracts Create subcontract Export Contracted cost 312,652.00€ Prepayment 1…" at bounding box center [668, 362] width 1336 height 638
click at [795, 419] on div "Subcontracts Create subcontract Export Contracted cost 312,652.00€ Prepayment 1…" at bounding box center [668, 362] width 1336 height 638
click at [825, 402] on div "Subcontracts Create subcontract Export Contracted cost 312,652.00€ Prepayment 1…" at bounding box center [668, 362] width 1336 height 638
click at [855, 383] on div "Subcontracts Create subcontract Export Contracted cost 312,652.00€ Prepayment 1…" at bounding box center [668, 362] width 1336 height 638
click at [1308, 56] on div "Create subcontract" at bounding box center [1280, 60] width 60 height 12
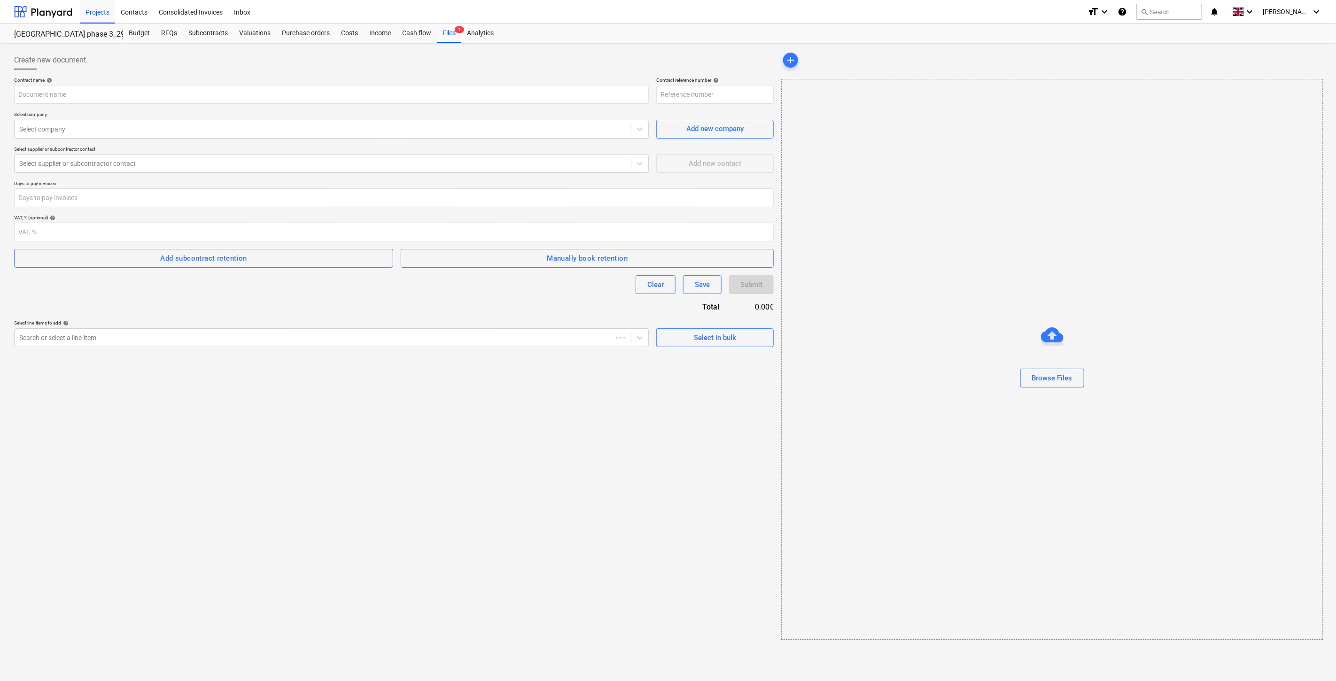
type input "2901993-SO-006"
type input "Fizinės saugos paslaugų sutartis Bonava Lietuva UAB FS200017.pdf"
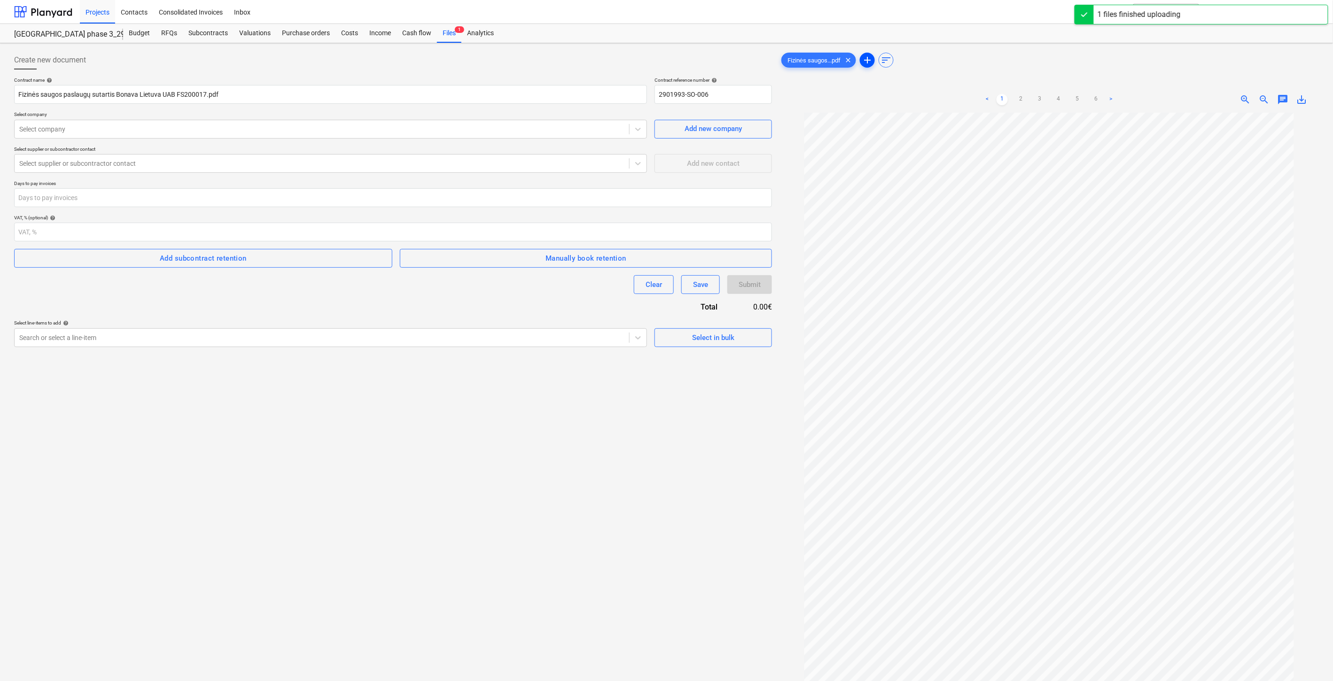
click at [869, 58] on span "add" at bounding box center [866, 59] width 11 height 11
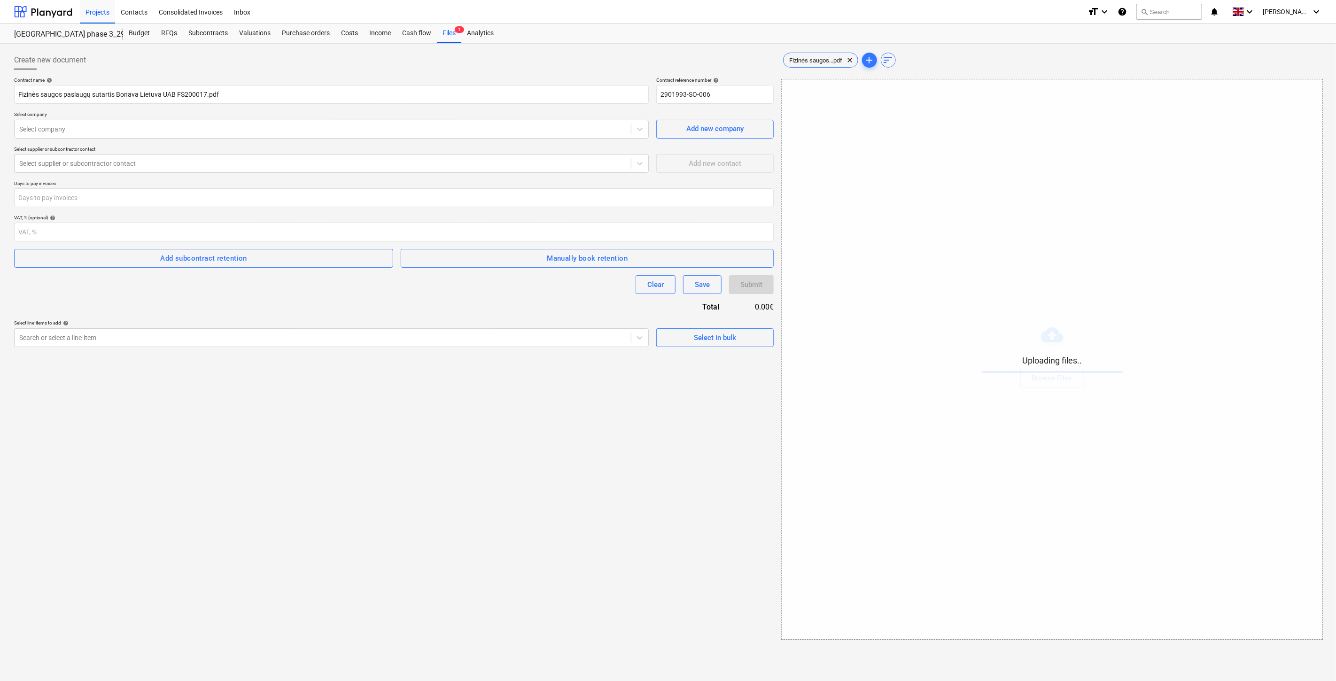
click at [580, 472] on div "Create new document Contract name help Fizinės saugos paslaugų sutartis Bonava …" at bounding box center [393, 345] width 767 height 597
click at [589, 457] on div "Create new document Contract name help Fizinės saugos paslaugų sutartis Bonava …" at bounding box center [393, 345] width 767 height 597
click at [599, 442] on div "Create new document Contract name help Fizinės saugos paslaugų sutartis Bonava …" at bounding box center [393, 345] width 767 height 597
click at [613, 427] on div "Create new document Contract name help Fizinės saugos paslaugų sutartis Bonava …" at bounding box center [393, 345] width 767 height 597
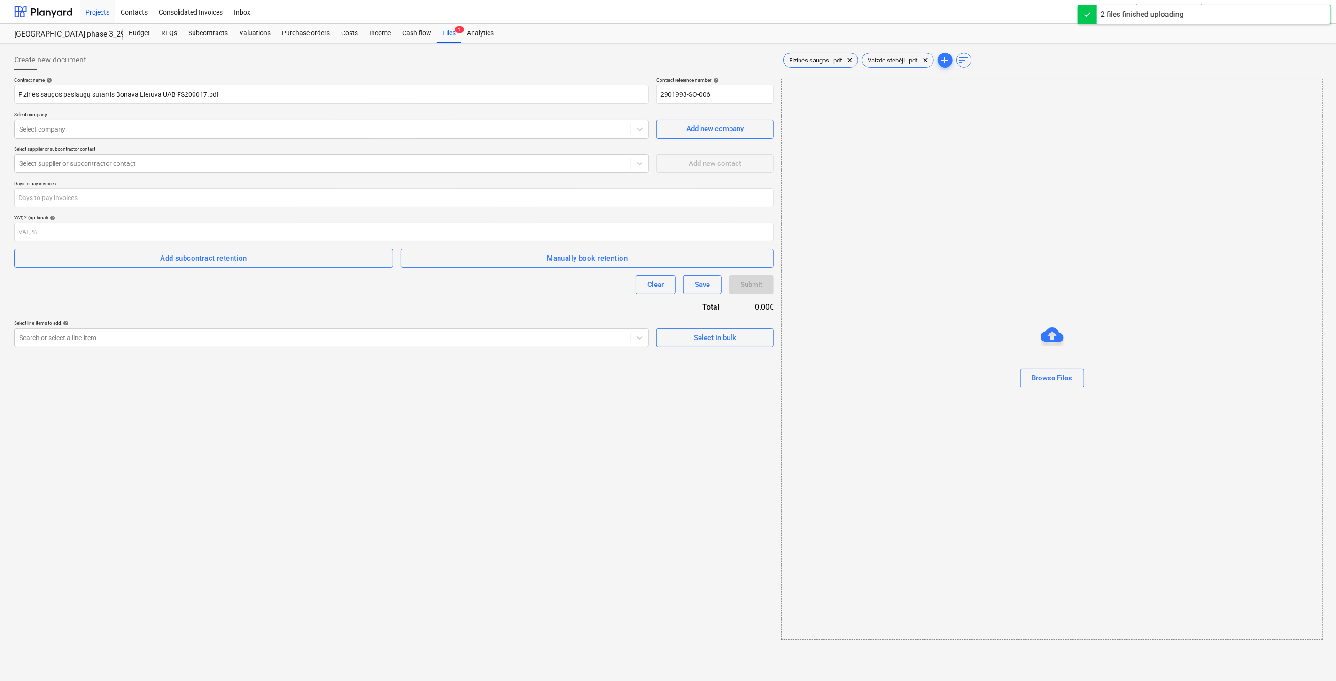
click at [553, 406] on div "Create new document Contract name help Fizinės saugos paslaugų sutartis Bonava …" at bounding box center [393, 345] width 767 height 597
click at [569, 390] on div "Create new document Contract name help Fizinės saugos paslaugų sutartis Bonava …" at bounding box center [393, 345] width 767 height 597
click at [581, 382] on div "Create new document Contract name help Fizinės saugos paslaugų sutartis Bonava …" at bounding box center [393, 345] width 767 height 597
click at [597, 373] on div "Create new document Contract name help Fizinės saugos paslaugų sutartis Bonava …" at bounding box center [393, 345] width 767 height 597
click at [825, 62] on span "Fizinės saugos...pdf" at bounding box center [816, 60] width 64 height 7
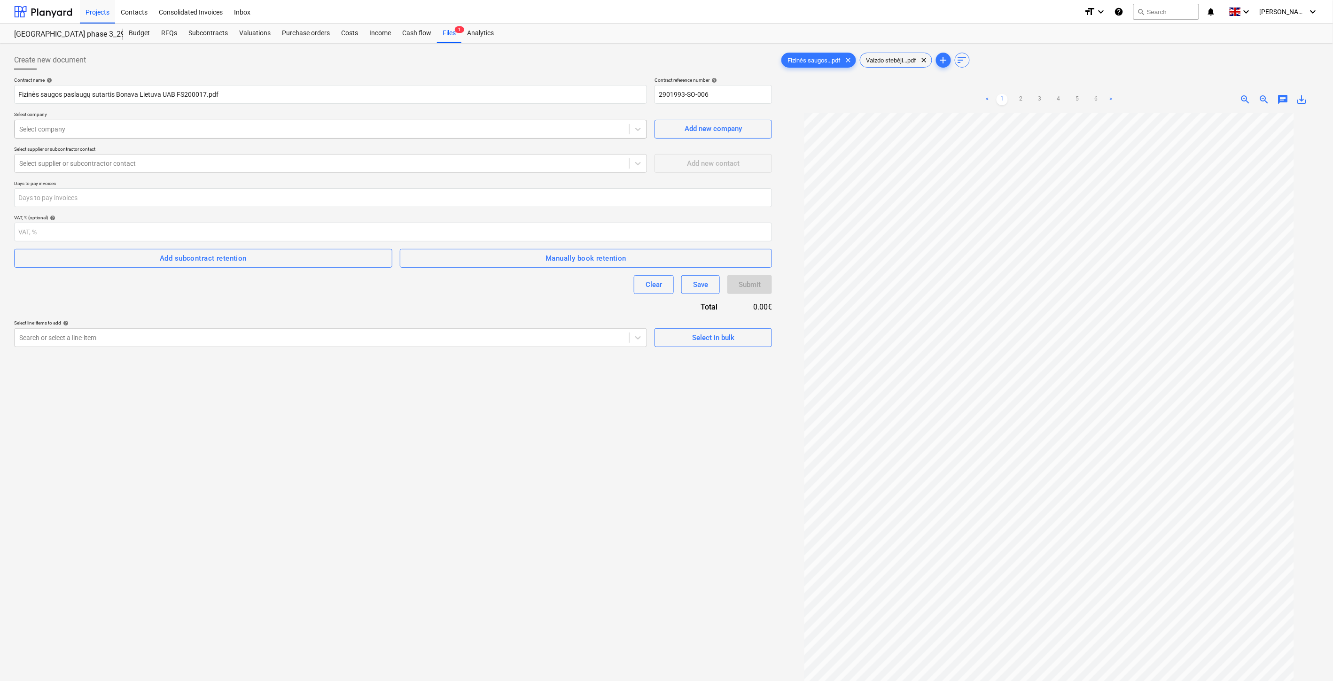
click at [331, 132] on div at bounding box center [321, 128] width 605 height 9
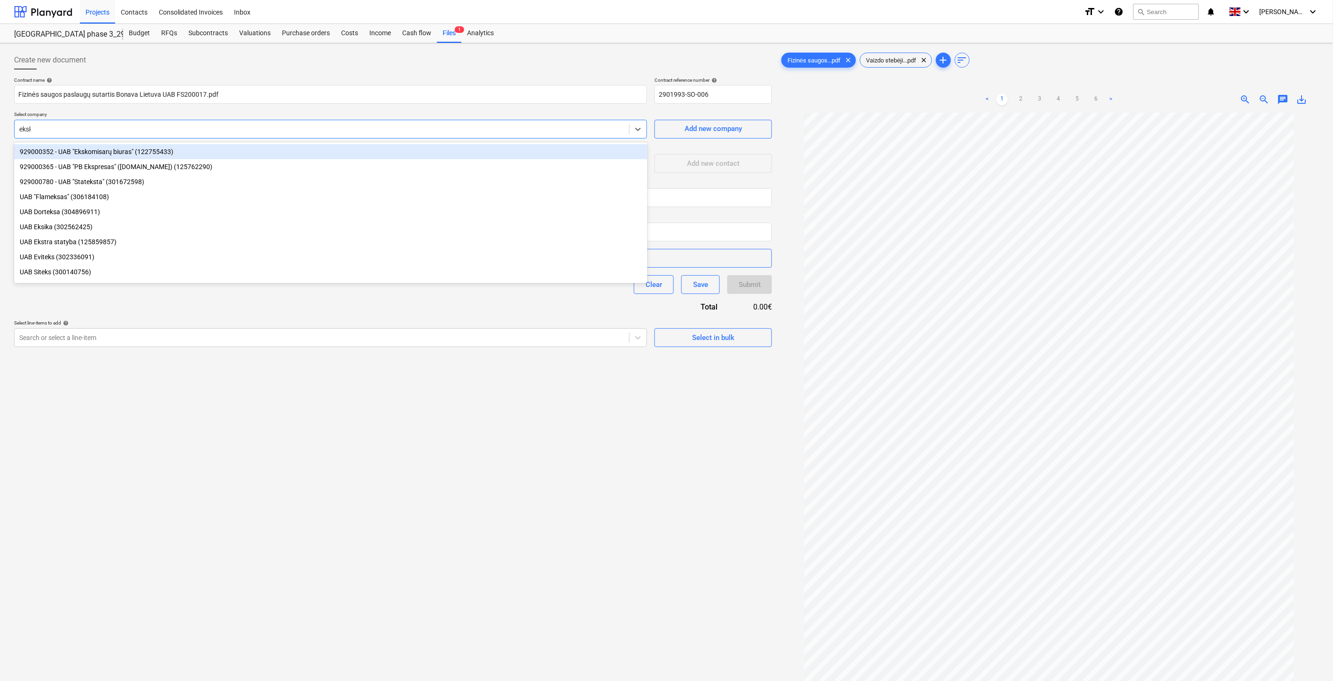
type input "eksko"
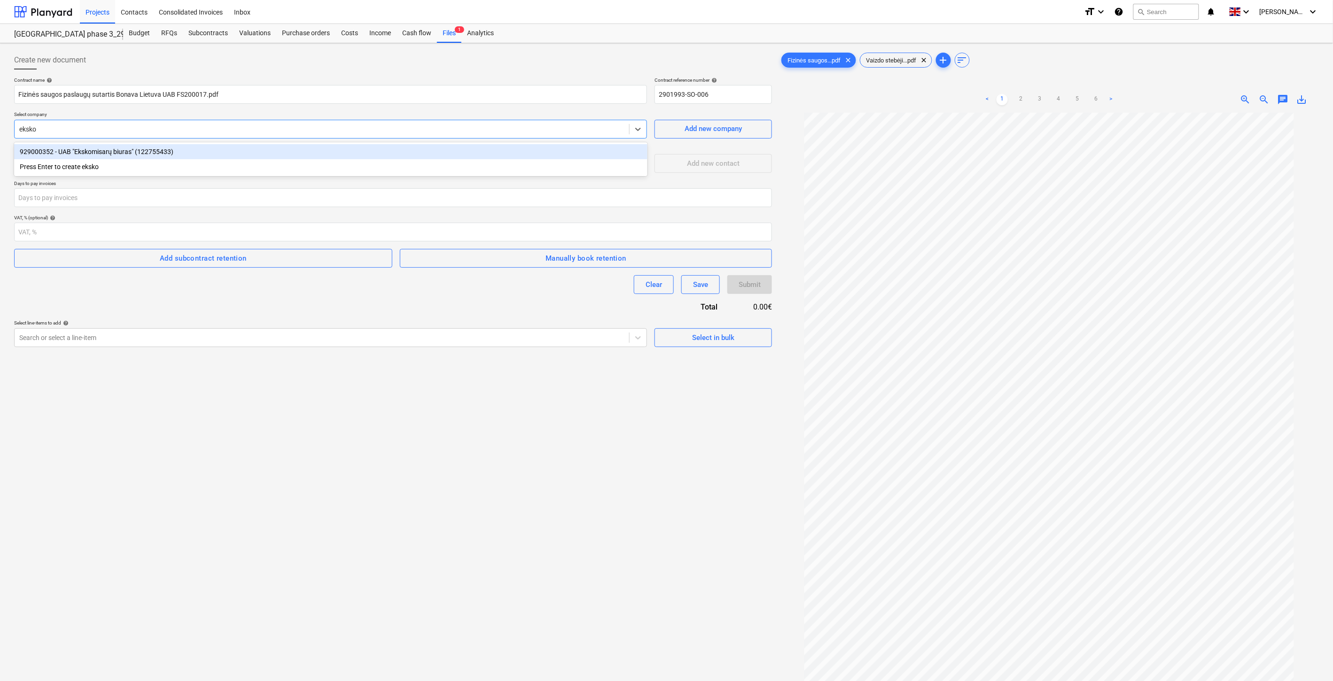
click at [323, 147] on div "929000352 - UAB "Ekskomisarų biuras" (122755433)" at bounding box center [330, 151] width 633 height 15
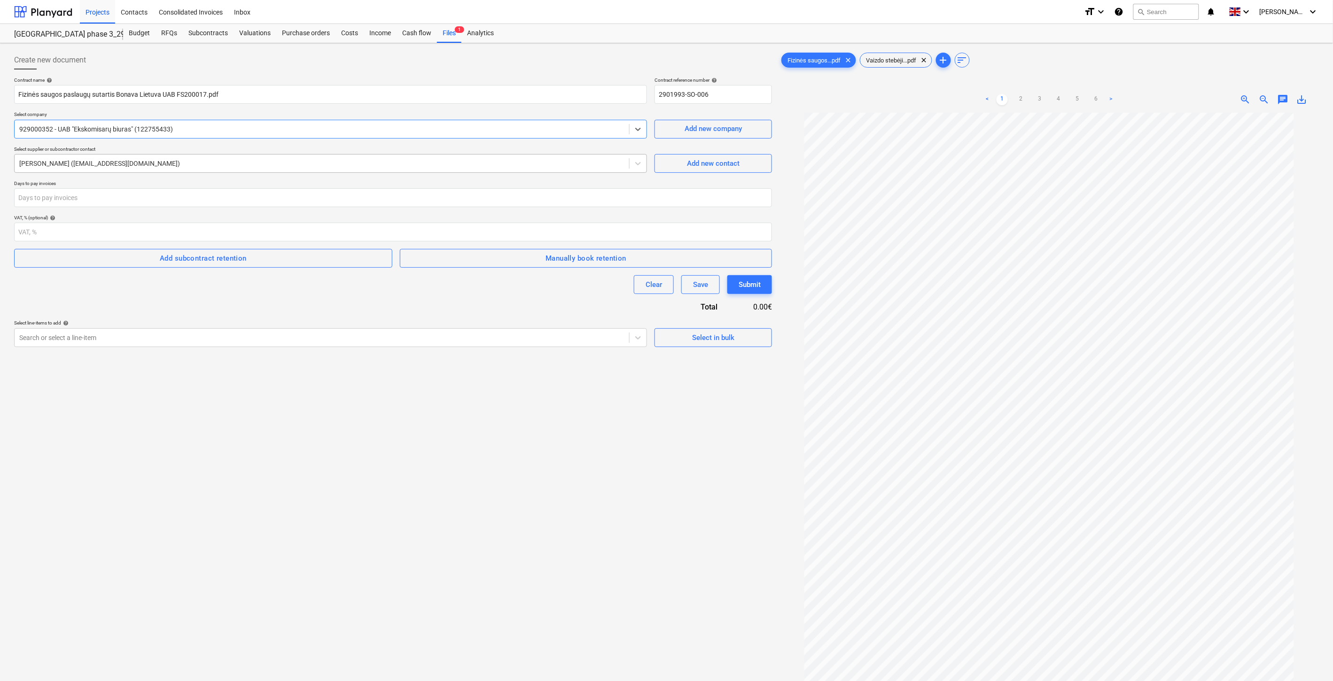
click at [304, 163] on div at bounding box center [321, 163] width 605 height 9
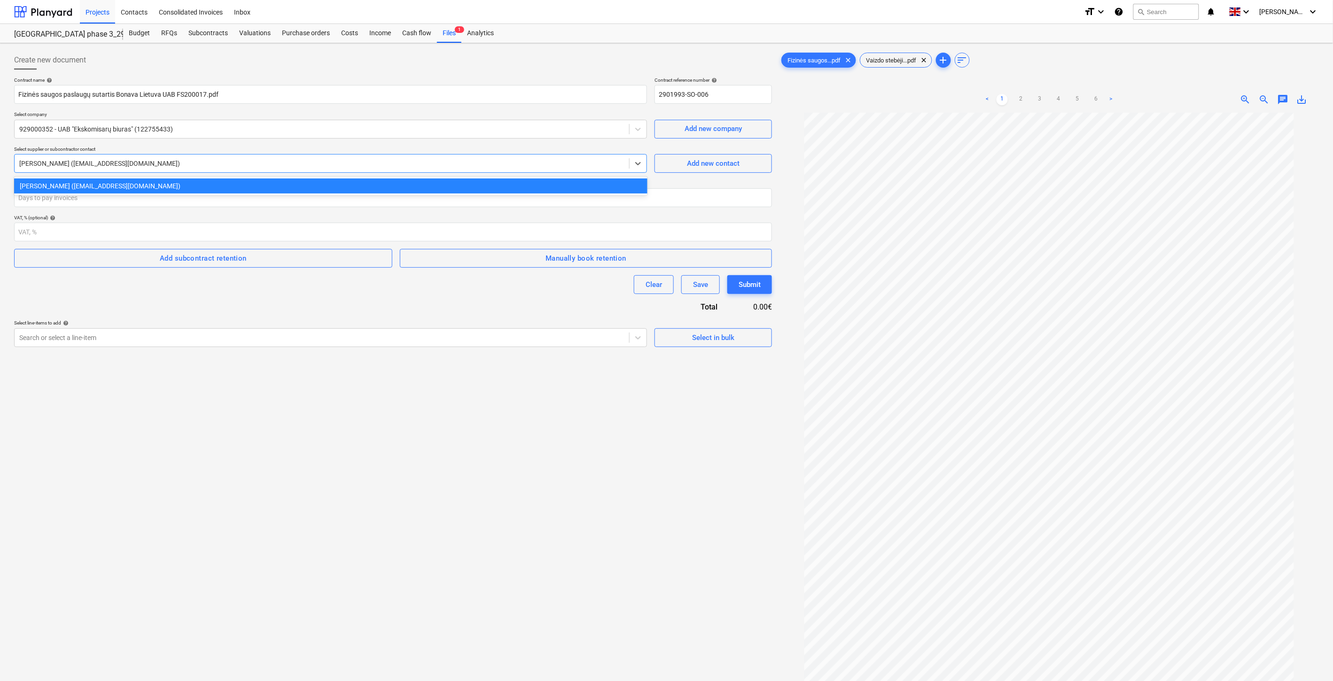
click at [335, 144] on div "Contract name help Fizinės saugos paslaugų sutartis Bonava Lietuva UAB FS200017…" at bounding box center [393, 212] width 758 height 270
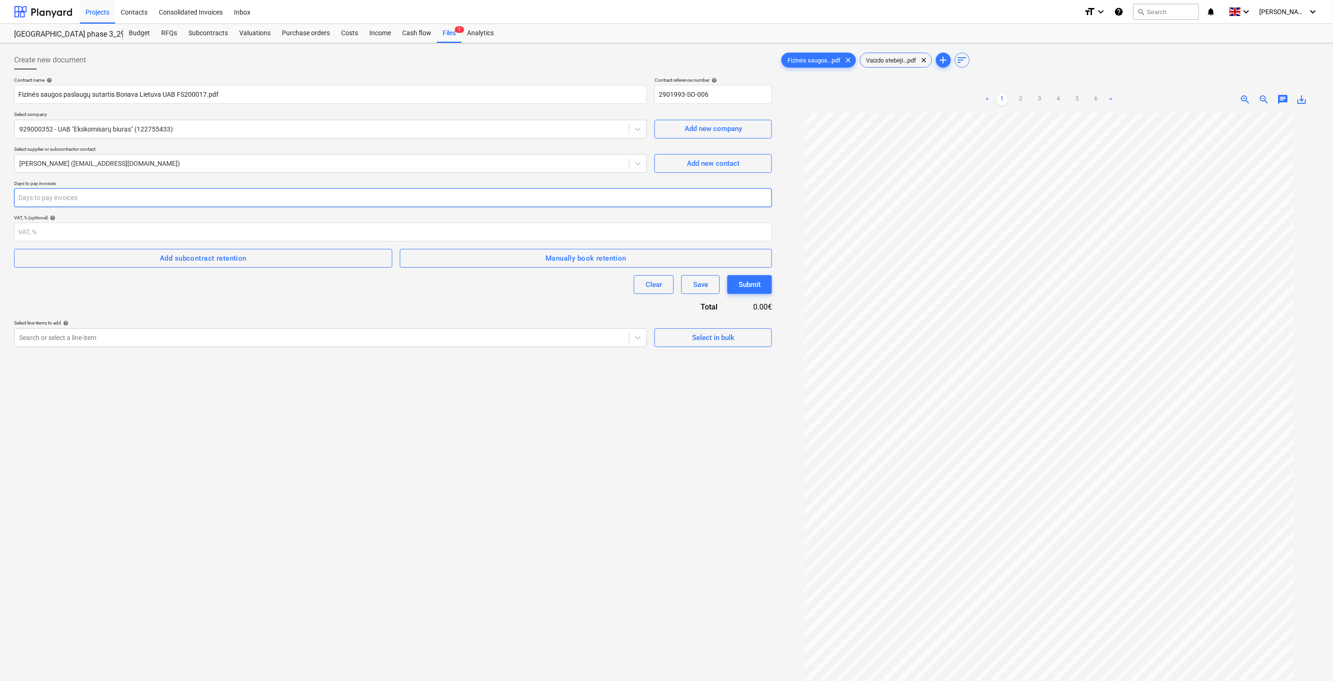
click at [225, 201] on input "number" at bounding box center [393, 197] width 758 height 19
type input "30"
click at [214, 288] on div "Clear Save Submit" at bounding box center [393, 284] width 758 height 19
click at [288, 286] on div "Clear Save Submit" at bounding box center [393, 284] width 758 height 19
click at [284, 335] on div at bounding box center [321, 337] width 605 height 9
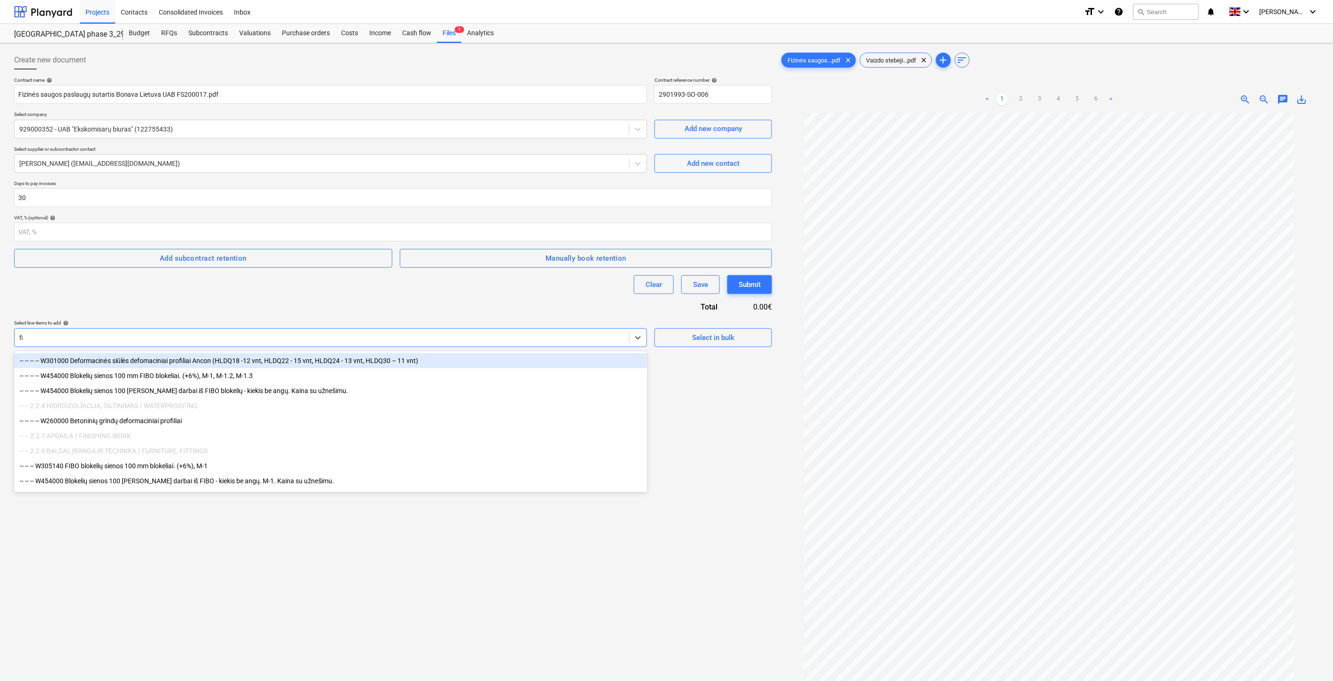
type input "f"
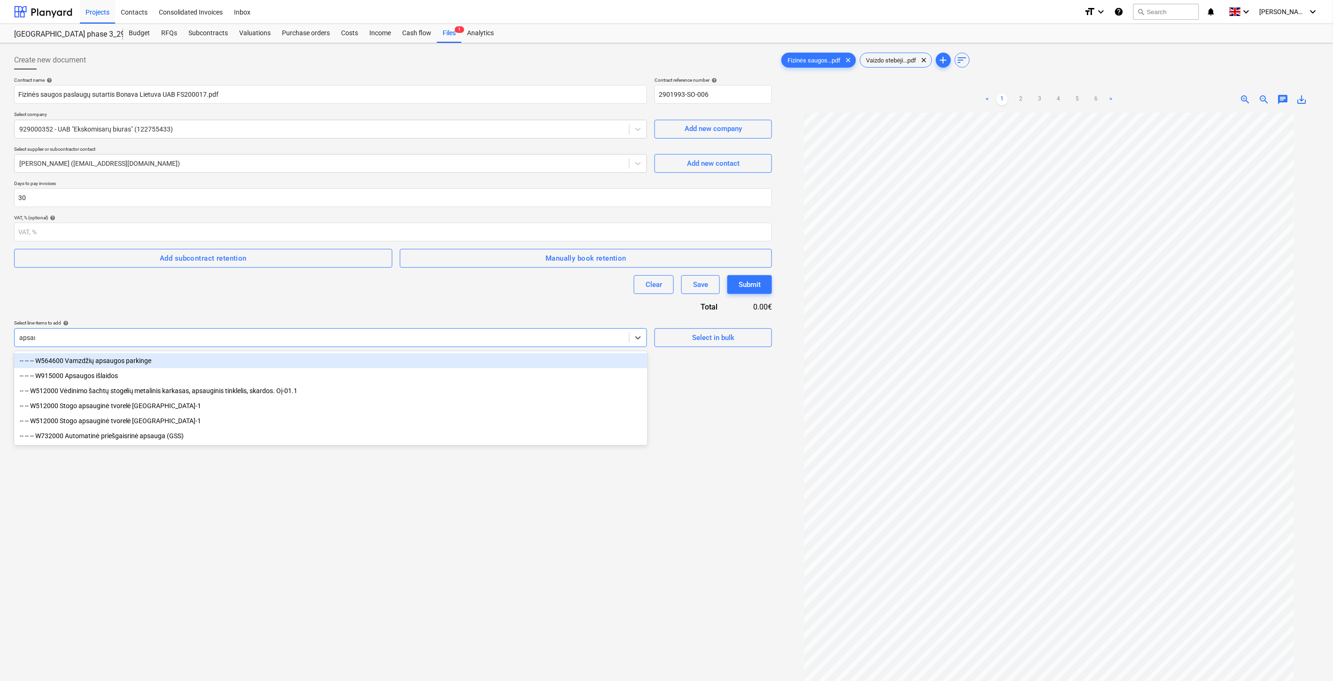
type input "apsaug"
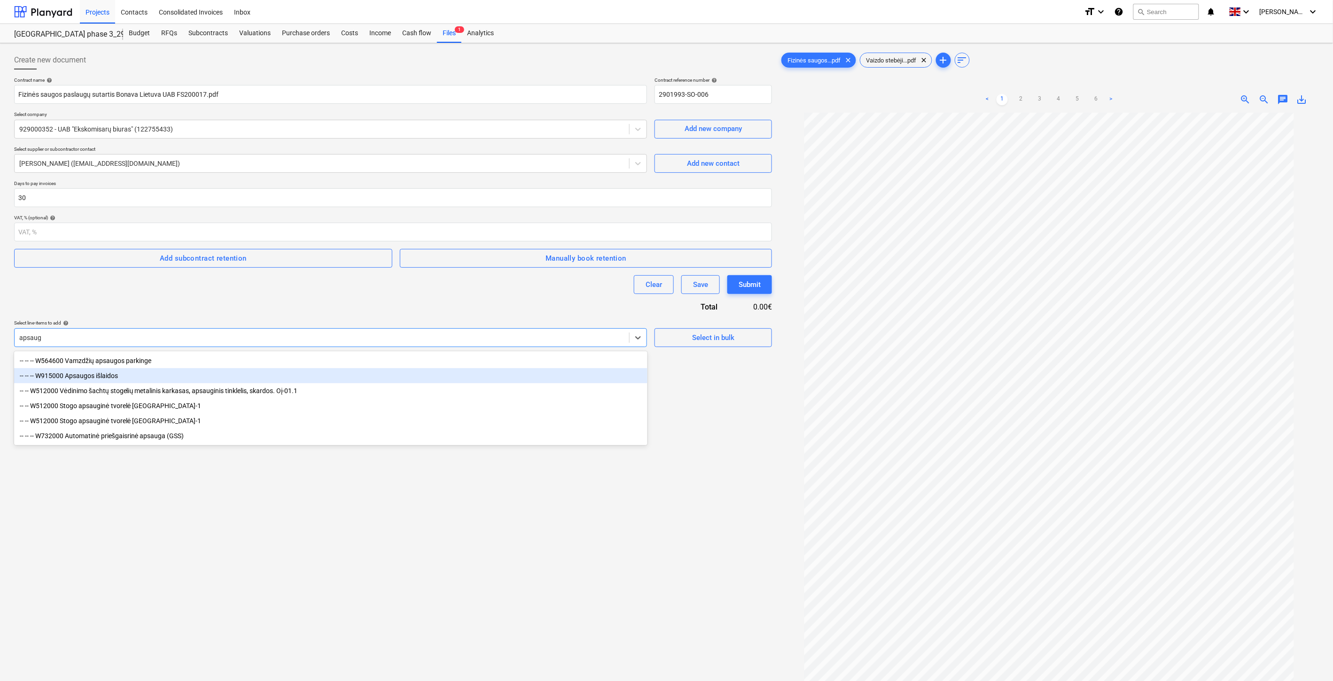
click at [174, 374] on div "-- -- -- W915000 Apsaugos išlaidos" at bounding box center [330, 375] width 633 height 15
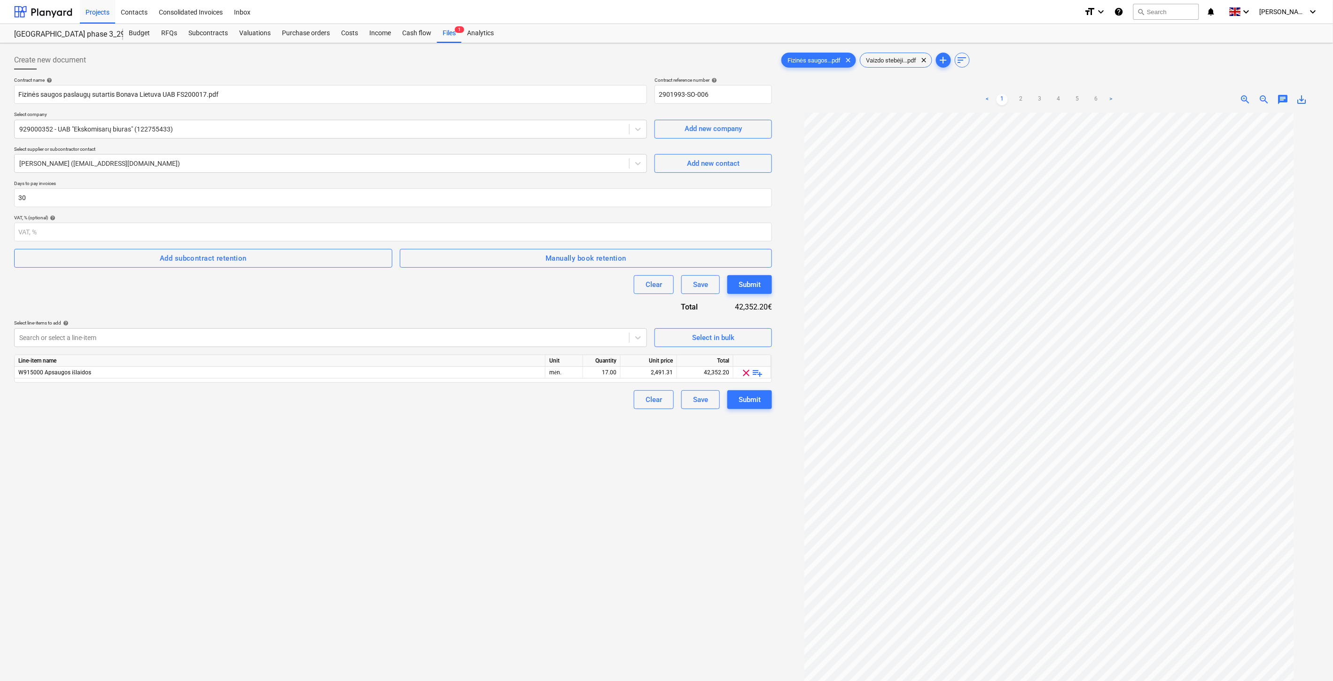
drag, startPoint x: 250, startPoint y: 513, endPoint x: 325, endPoint y: 438, distance: 105.6
click at [256, 505] on div "Create new document Contract name help Fizinės saugos paslaugų sutartis Bonava …" at bounding box center [392, 409] width 765 height 724
click at [417, 514] on div "Create new document Contract name help Fizinės saugos paslaugų sutartis Bonava …" at bounding box center [392, 409] width 765 height 724
click at [455, 501] on div "Create new document Contract name help Fizinės saugos paslaugų sutartis Bonava …" at bounding box center [392, 409] width 765 height 724
click at [473, 493] on div "Create new document Contract name help Fizinės saugos paslaugų sutartis Bonava …" at bounding box center [392, 409] width 765 height 724
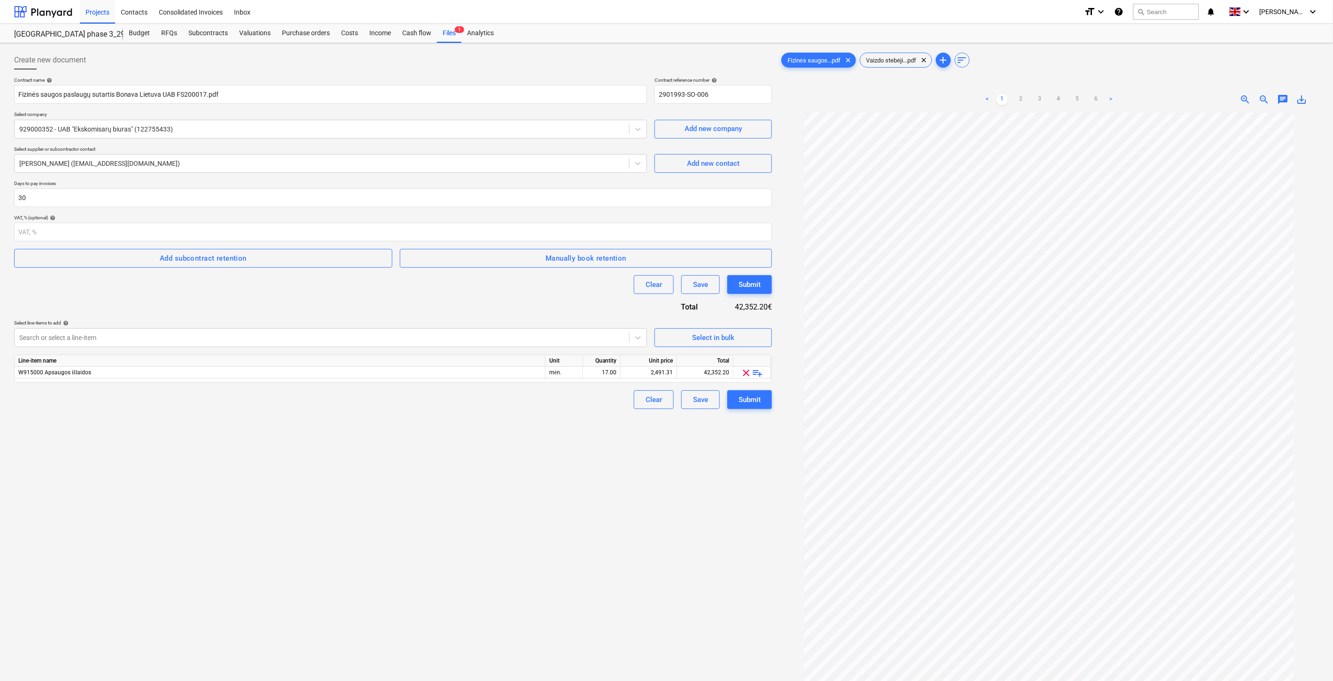
click at [512, 468] on div "Create new document Contract name help Fizinės saugos paslaugų sutartis Bonava …" at bounding box center [392, 409] width 765 height 724
click at [655, 458] on div "Create new document Contract name help Fizinės saugos paslaugų sutartis Bonava …" at bounding box center [392, 409] width 765 height 724
click at [660, 455] on div "Create new document Contract name help Fizinės saugos paslaugų sutartis Bonava …" at bounding box center [392, 409] width 765 height 724
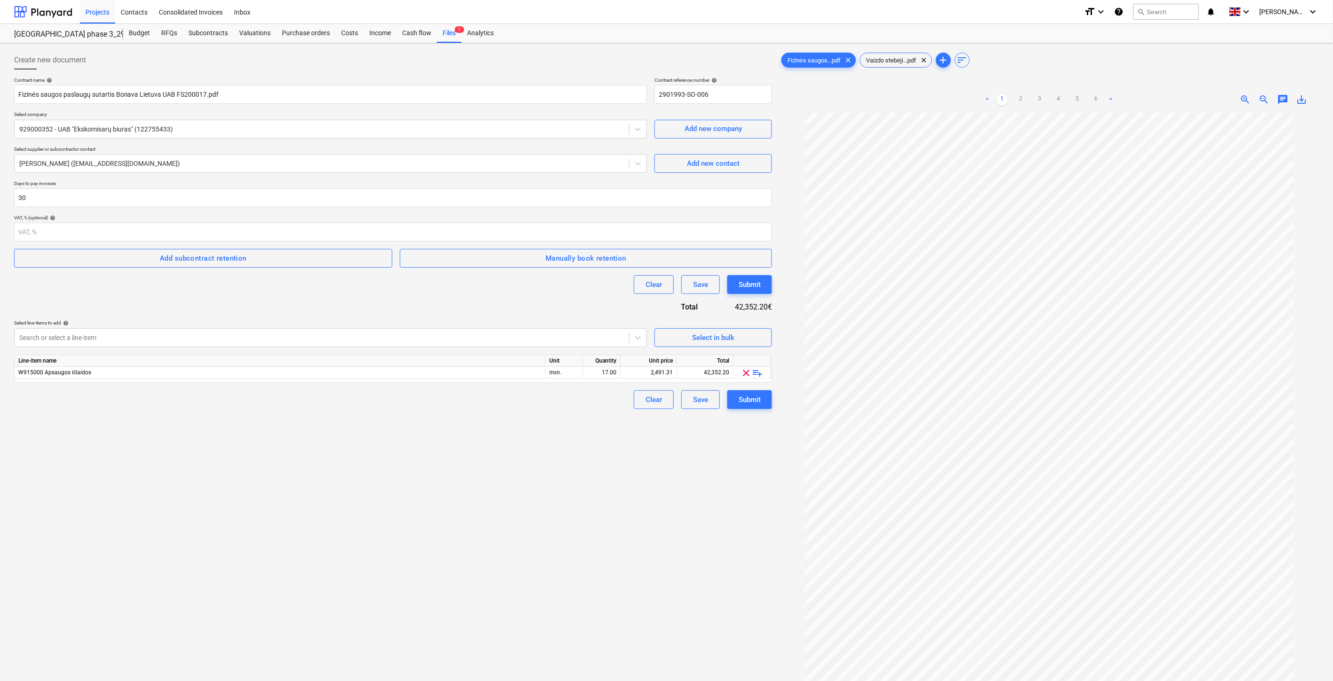
click at [660, 455] on div "Create new document Contract name help Fizinės saugos paslaugų sutartis Bonava …" at bounding box center [392, 409] width 765 height 724
click at [431, 546] on div "Create new document Contract name help Fizinės saugos paslaugų sutartis Bonava …" at bounding box center [392, 409] width 765 height 724
click at [489, 518] on div "Create new document Contract name help Fizinės saugos paslaugų sutartis Bonava …" at bounding box center [392, 409] width 765 height 724
drag, startPoint x: 506, startPoint y: 508, endPoint x: 543, endPoint y: 487, distance: 42.3
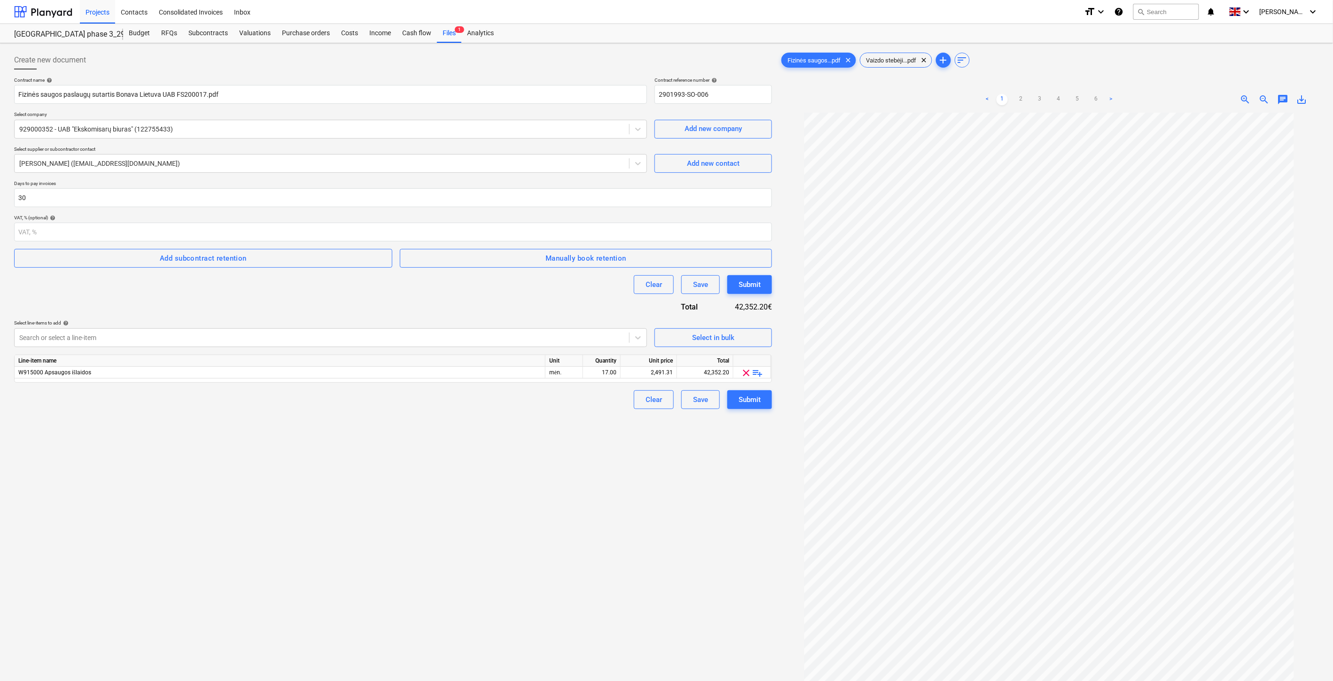
click at [510, 505] on div "Create new document Contract name help Fizinės saugos paslaugų sutartis Bonava …" at bounding box center [392, 409] width 765 height 724
click at [543, 487] on div "Create new document Contract name help Fizinės saugos paslaugų sutartis Bonava …" at bounding box center [392, 409] width 765 height 724
click at [630, 485] on div "Create new document Contract name help Fizinės saugos paslaugų sutartis Bonava …" at bounding box center [392, 409] width 765 height 724
click at [687, 458] on div "Create new document Contract name help Fizinės saugos paslaugų sutartis Bonava …" at bounding box center [392, 409] width 765 height 724
click at [410, 489] on div "Create new document Contract name help Fizinės saugos paslaugų sutartis Bonava …" at bounding box center [392, 409] width 765 height 724
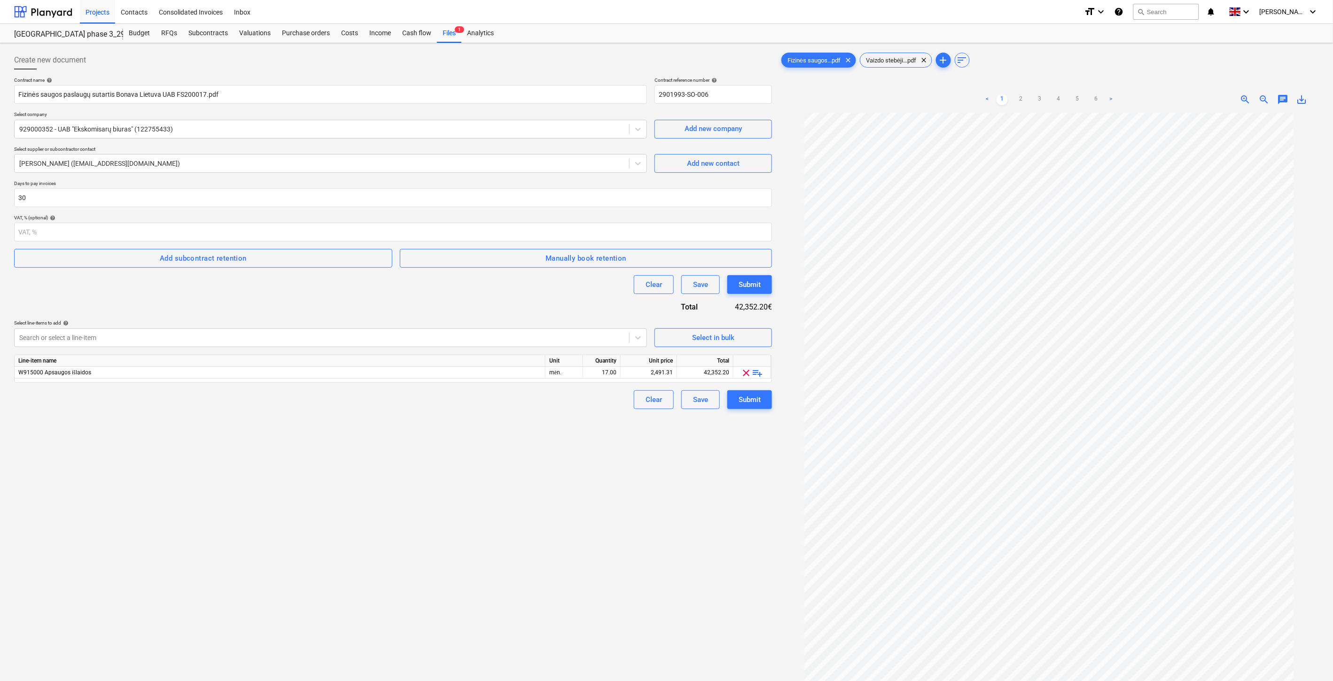
click at [429, 478] on div "Create new document Contract name help Fizinės saugos paslaugų sutartis Bonava …" at bounding box center [392, 409] width 765 height 724
click at [412, 490] on div "Create new document Contract name help Fizinės saugos paslaugų sutartis Bonava …" at bounding box center [392, 409] width 765 height 724
click at [449, 471] on div "Create new document Contract name help Fizinės saugos paslaugų sutartis Bonava …" at bounding box center [392, 409] width 765 height 724
click at [481, 456] on div "Create new document Contract name help Fizinės saugos paslaugų sutartis Bonava …" at bounding box center [392, 409] width 765 height 724
click at [501, 444] on div "Create new document Contract name help Fizinės saugos paslaugų sutartis Bonava …" at bounding box center [392, 409] width 765 height 724
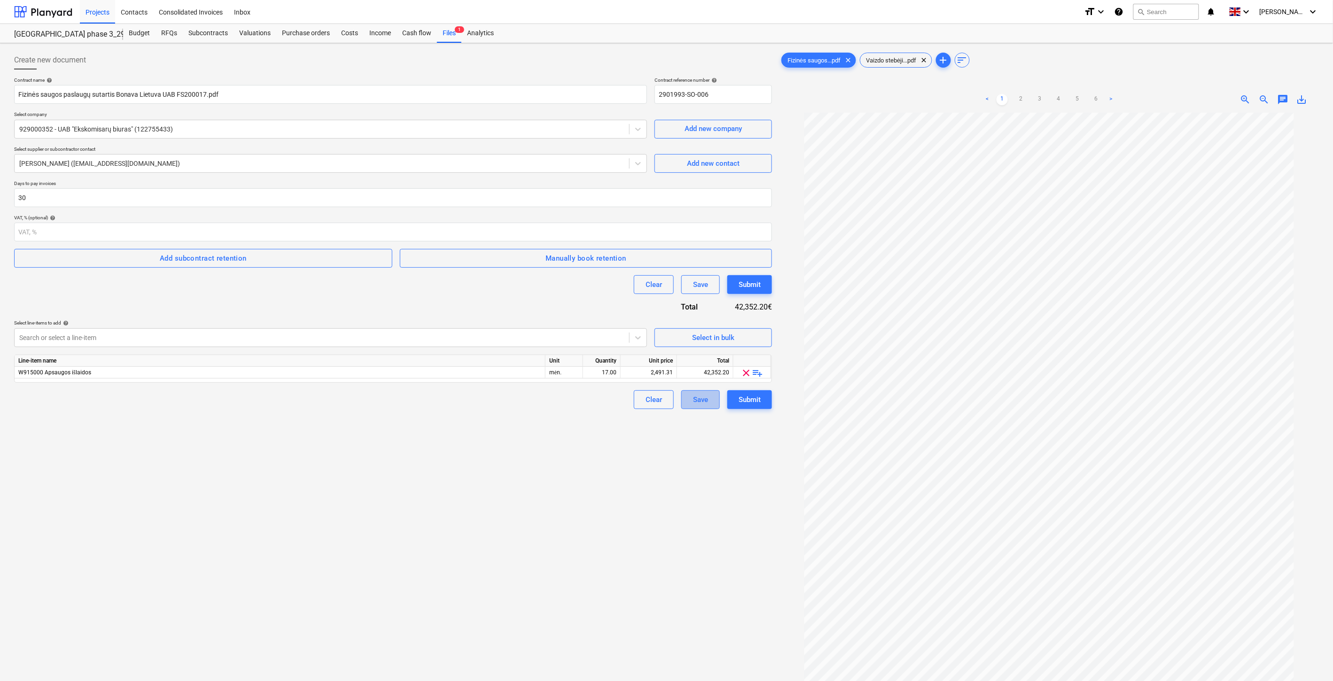
click at [706, 404] on div "Save" at bounding box center [700, 400] width 15 height 12
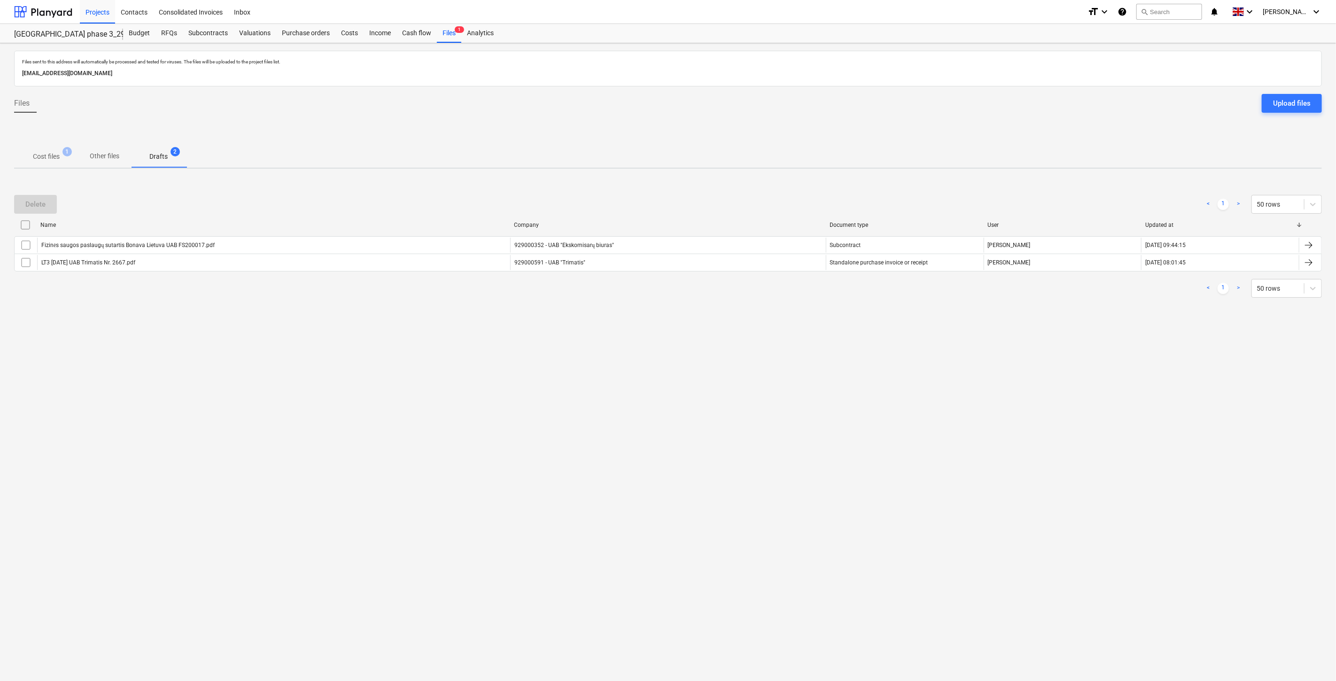
click at [61, 156] on span "Cost files 1" at bounding box center [46, 157] width 42 height 10
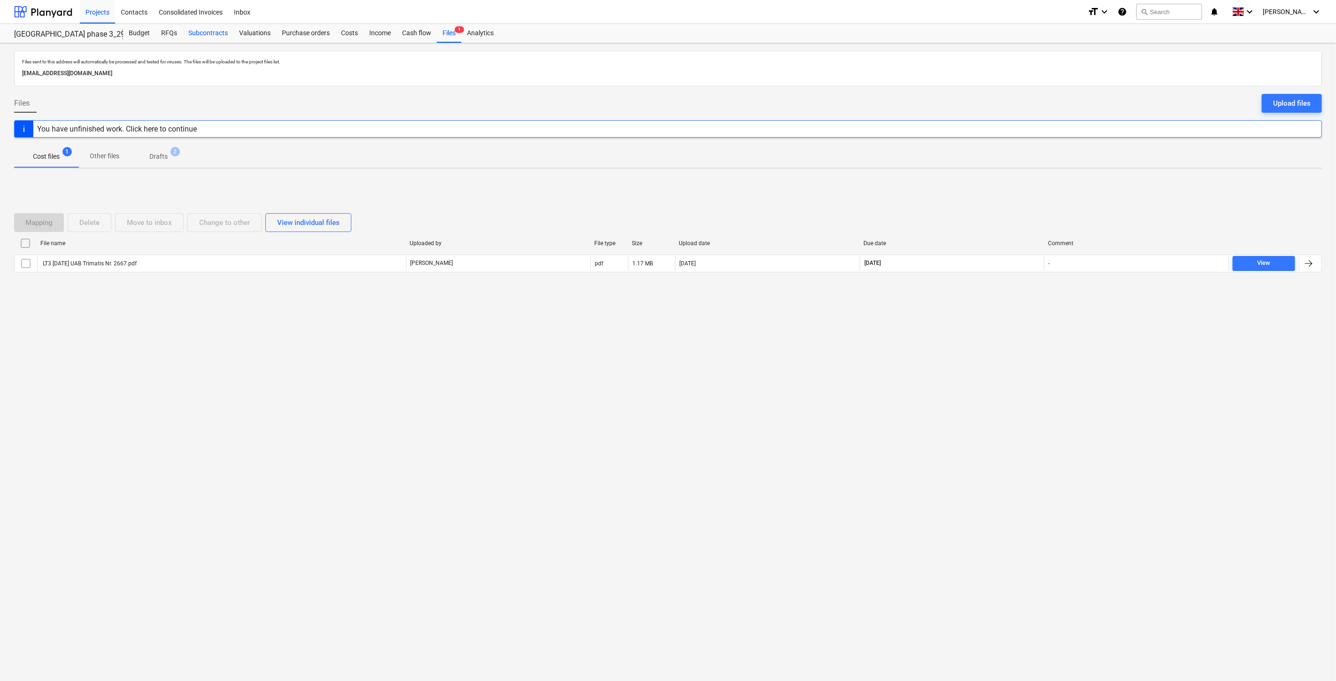
drag, startPoint x: 226, startPoint y: 32, endPoint x: 220, endPoint y: 37, distance: 8.1
click at [226, 32] on div "Subcontracts" at bounding box center [208, 33] width 51 height 19
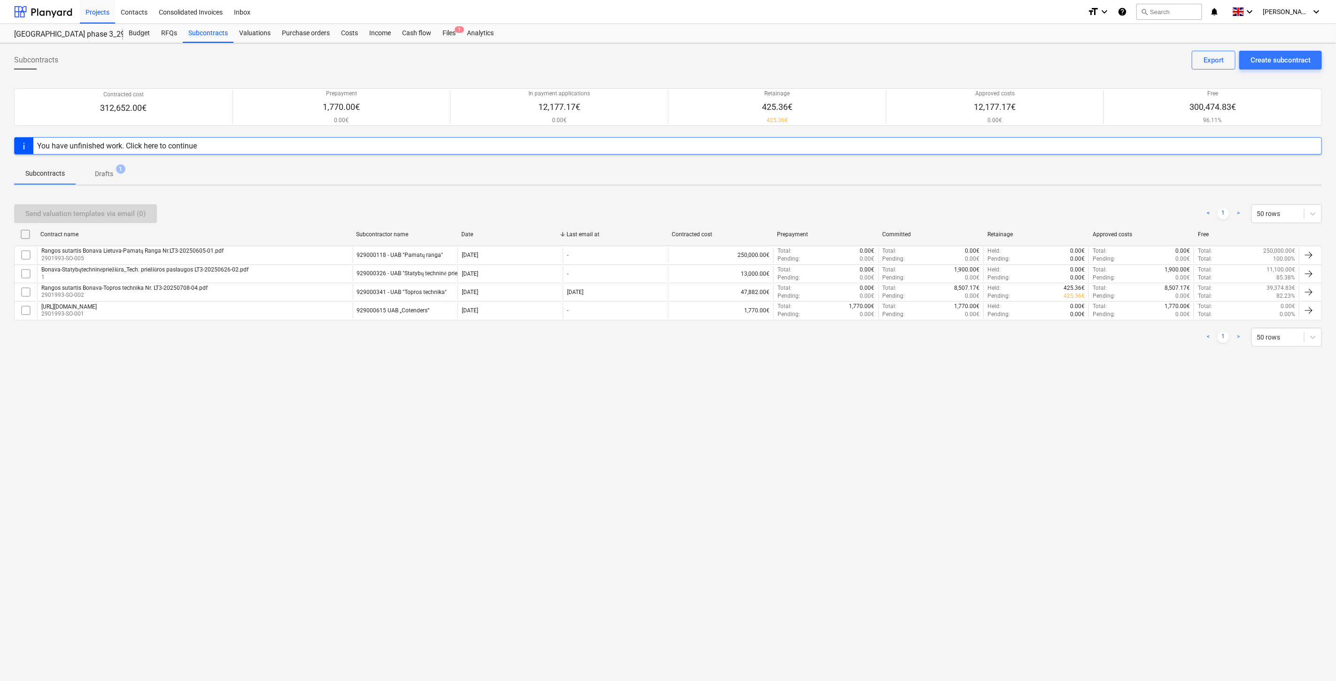
click at [597, 440] on div "Subcontracts Create subcontract Export Contracted cost 312,652.00€ Prepayment 1…" at bounding box center [668, 362] width 1336 height 638
click at [628, 424] on div "Subcontracts Create subcontract Export Contracted cost 312,652.00€ Prepayment 1…" at bounding box center [668, 362] width 1336 height 638
click at [655, 410] on div "Subcontracts Create subcontract Export Contracted cost 312,652.00€ Prepayment 1…" at bounding box center [668, 362] width 1336 height 638
click at [676, 397] on div "Subcontracts Create subcontract Export Contracted cost 312,652.00€ Prepayment 1…" at bounding box center [668, 362] width 1336 height 638
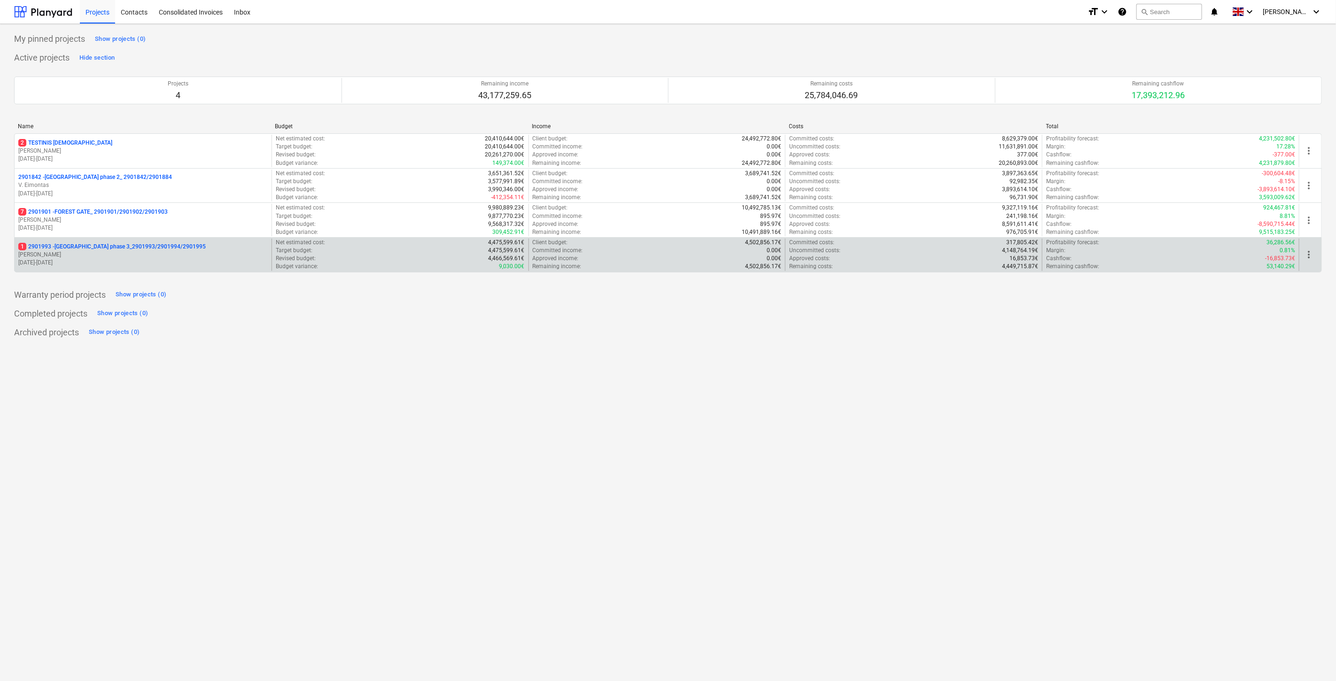
click at [93, 243] on p "1 2901993 - LAKE TOWN phase 3_2901993/2901994/2901995" at bounding box center [111, 247] width 187 height 8
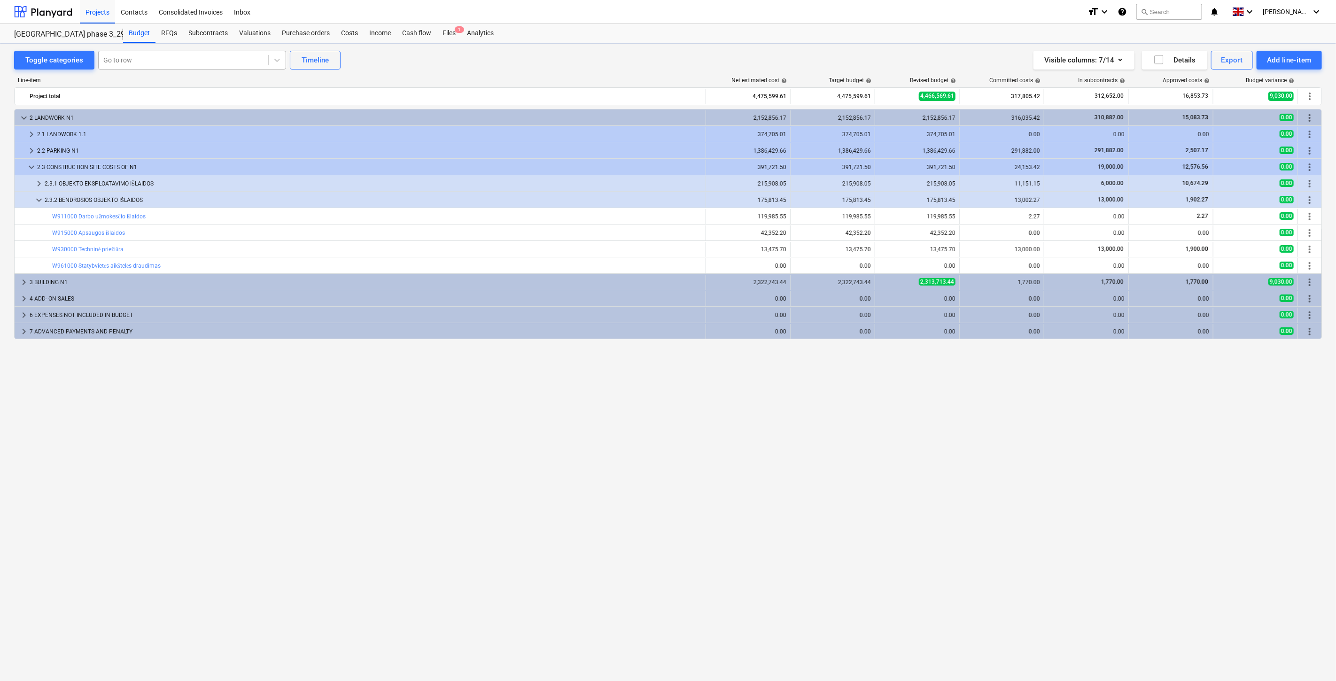
click at [185, 60] on div at bounding box center [183, 59] width 160 height 9
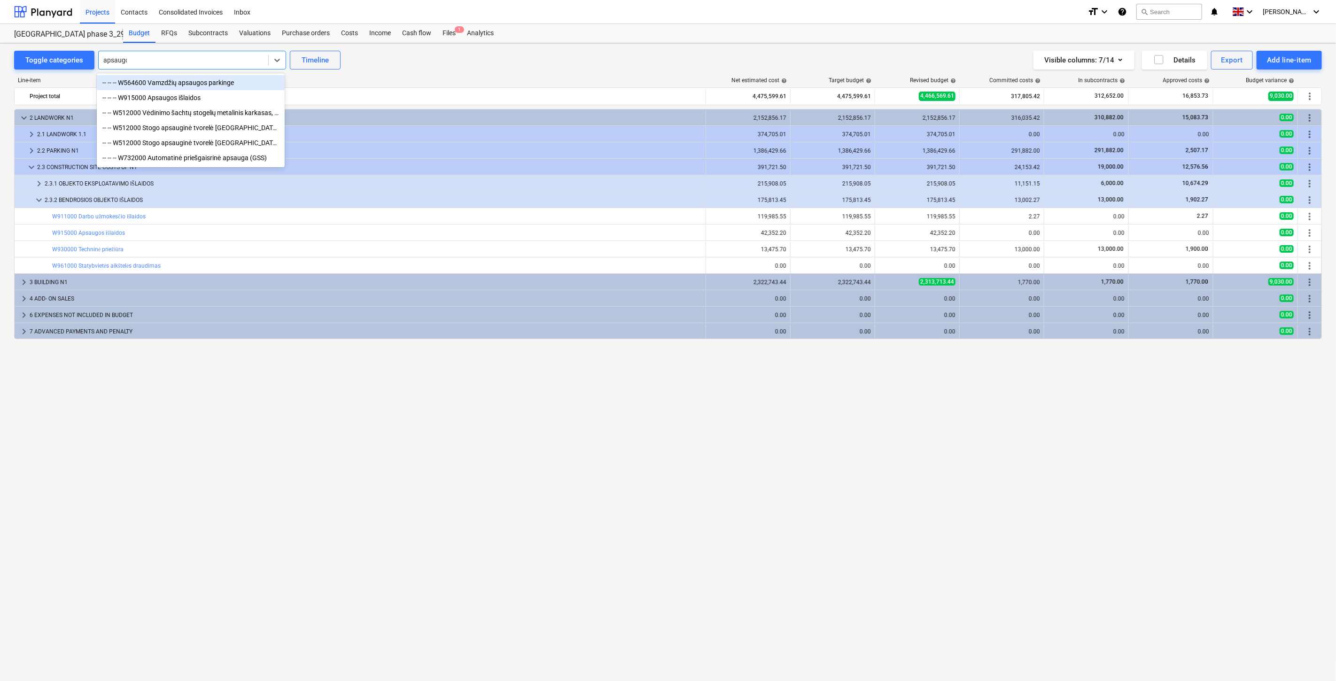
type input "apsaugos"
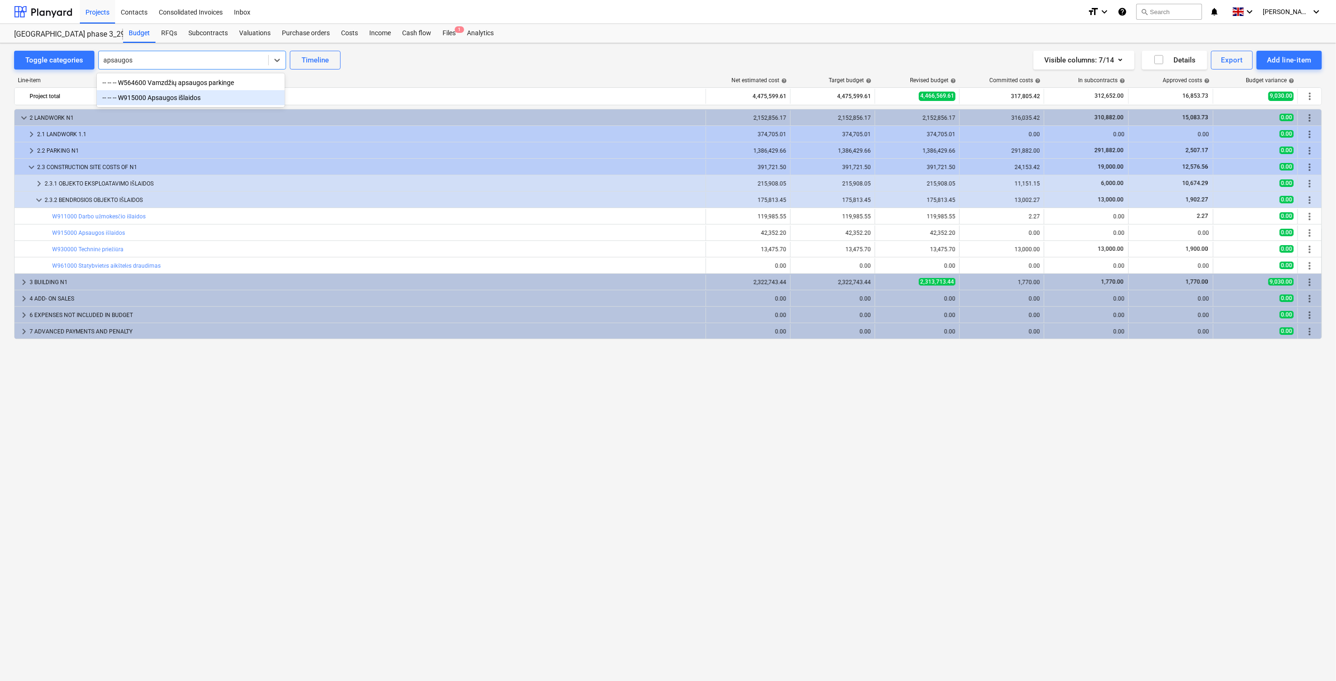
click at [201, 99] on div "-- -- -- W915000 Apsaugos išlaidos" at bounding box center [191, 97] width 188 height 15
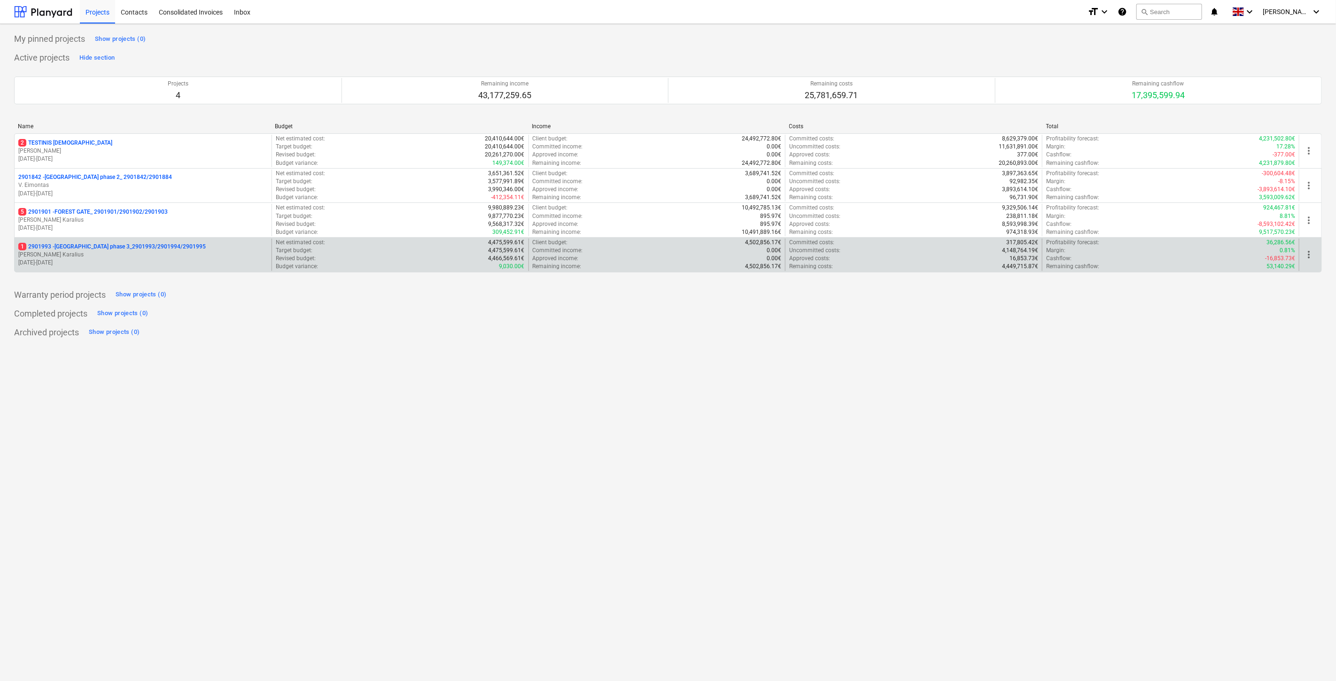
click at [149, 250] on p "1 2901993 - [GEOGRAPHIC_DATA] phase 3_2901993/2901994/2901995" at bounding box center [111, 247] width 187 height 8
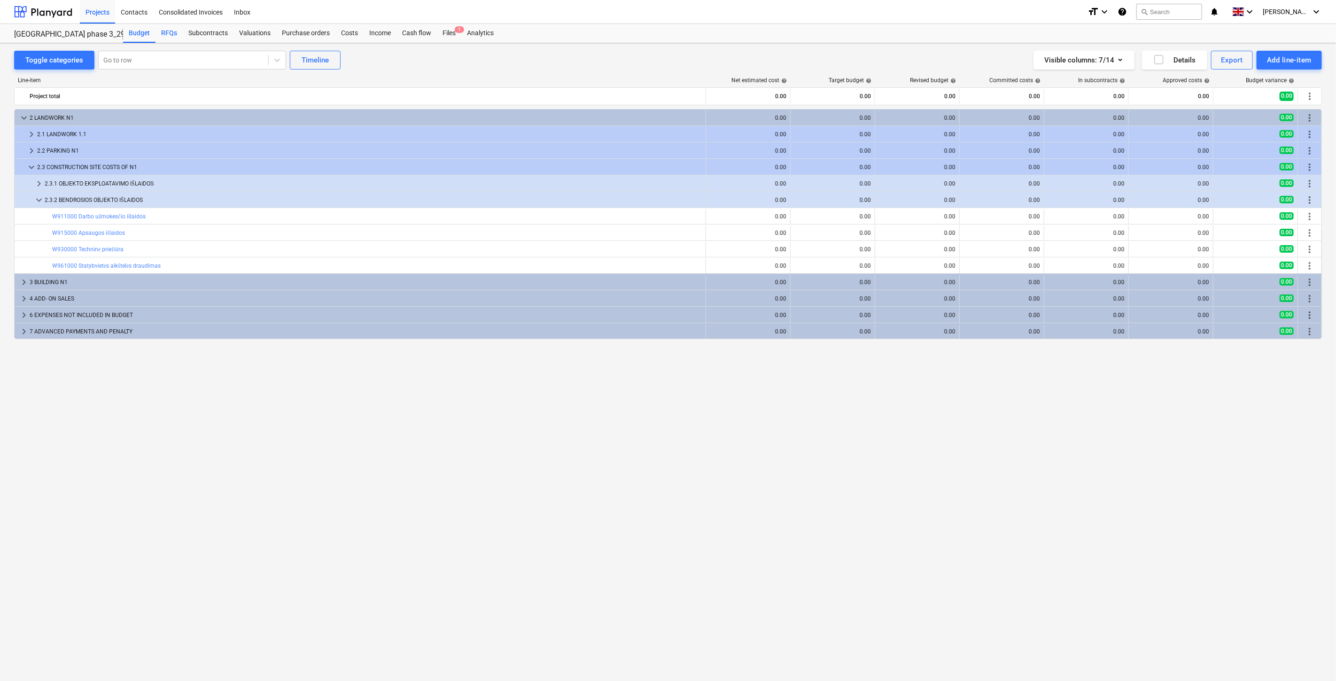
click at [167, 39] on div "RFQs" at bounding box center [168, 33] width 27 height 19
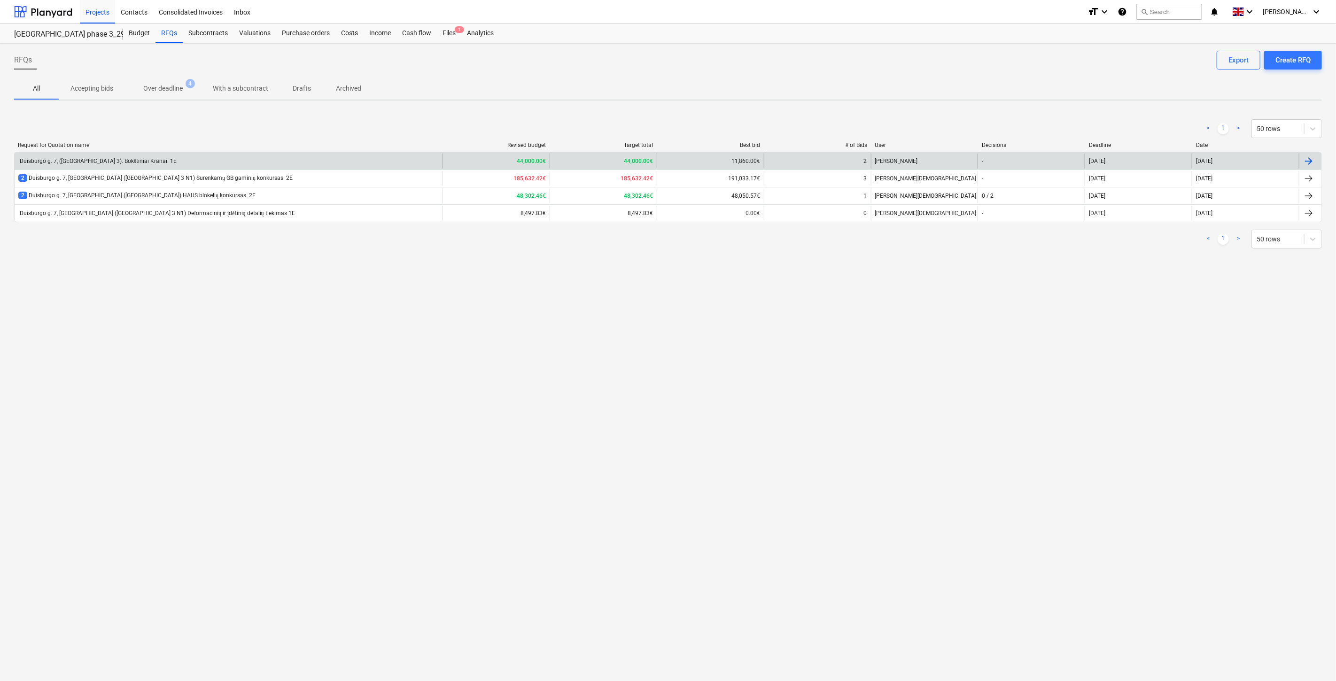
click at [191, 156] on div "Duisburgo g. 7, ([GEOGRAPHIC_DATA] 3). Bokštiniai Kranai. 1E" at bounding box center [229, 161] width 428 height 15
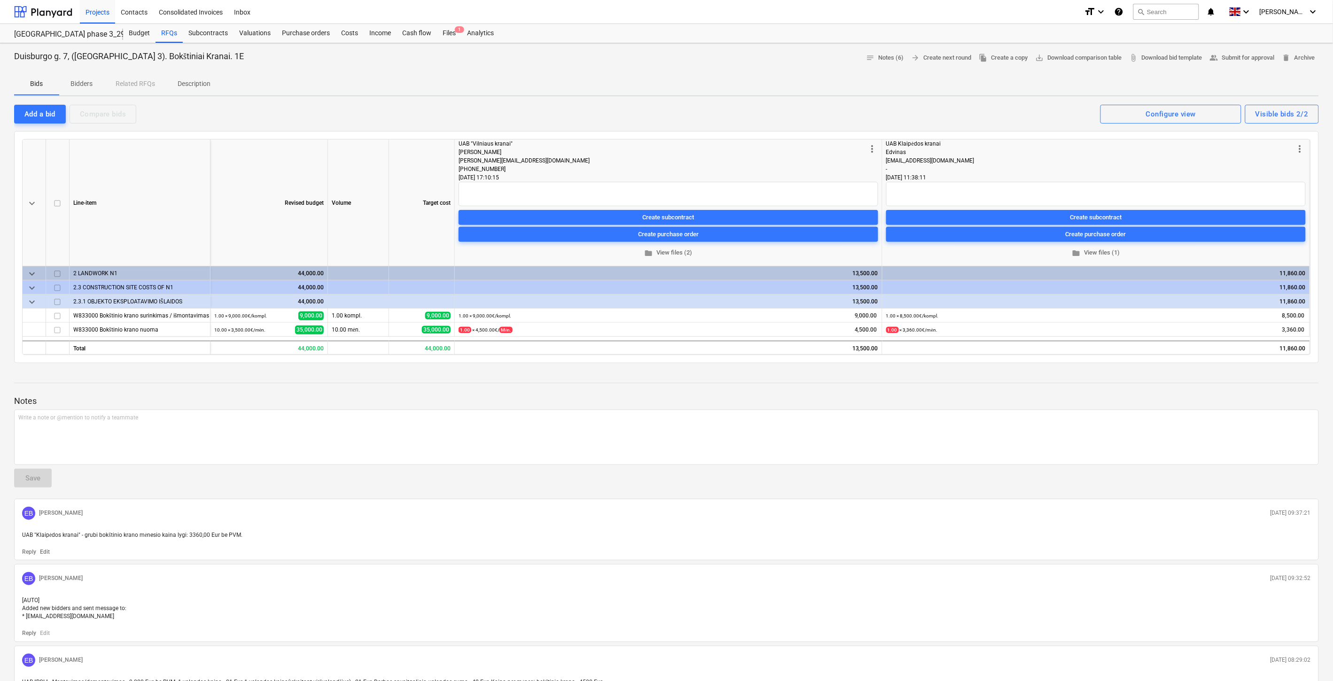
click at [81, 85] on p "Bidders" at bounding box center [81, 84] width 23 height 10
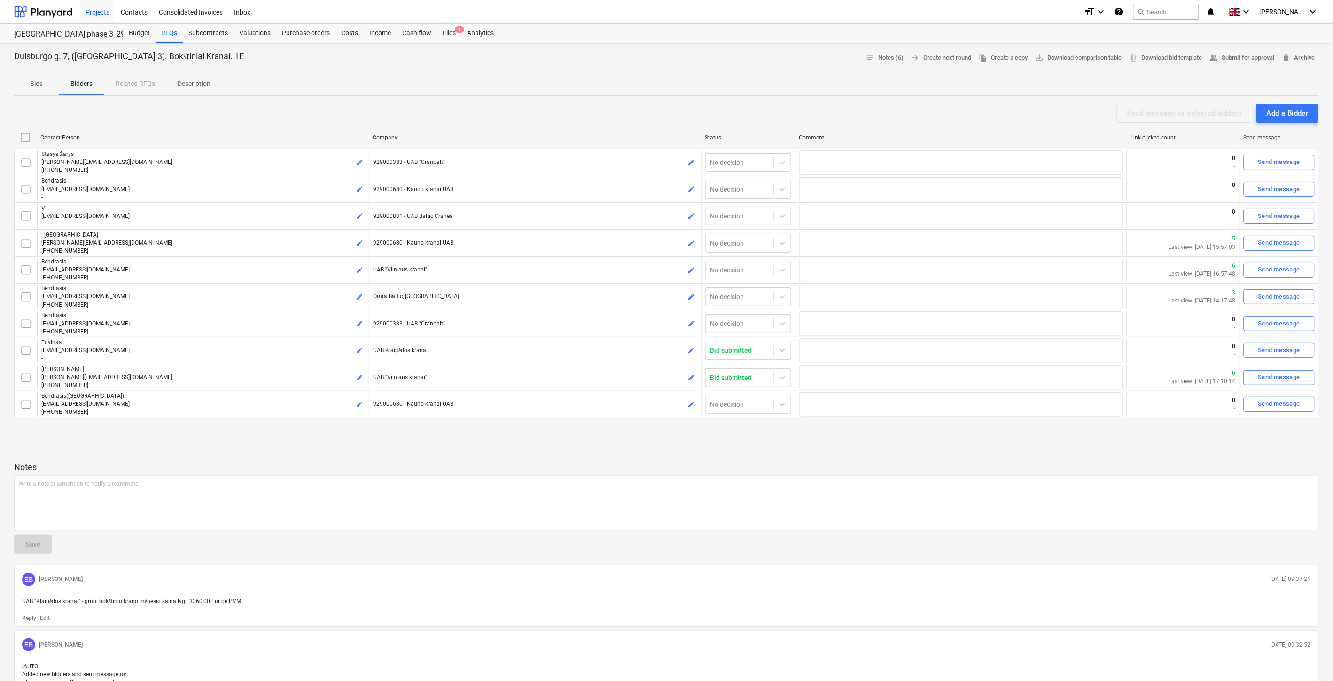
click at [38, 78] on span "Bids" at bounding box center [36, 84] width 45 height 16
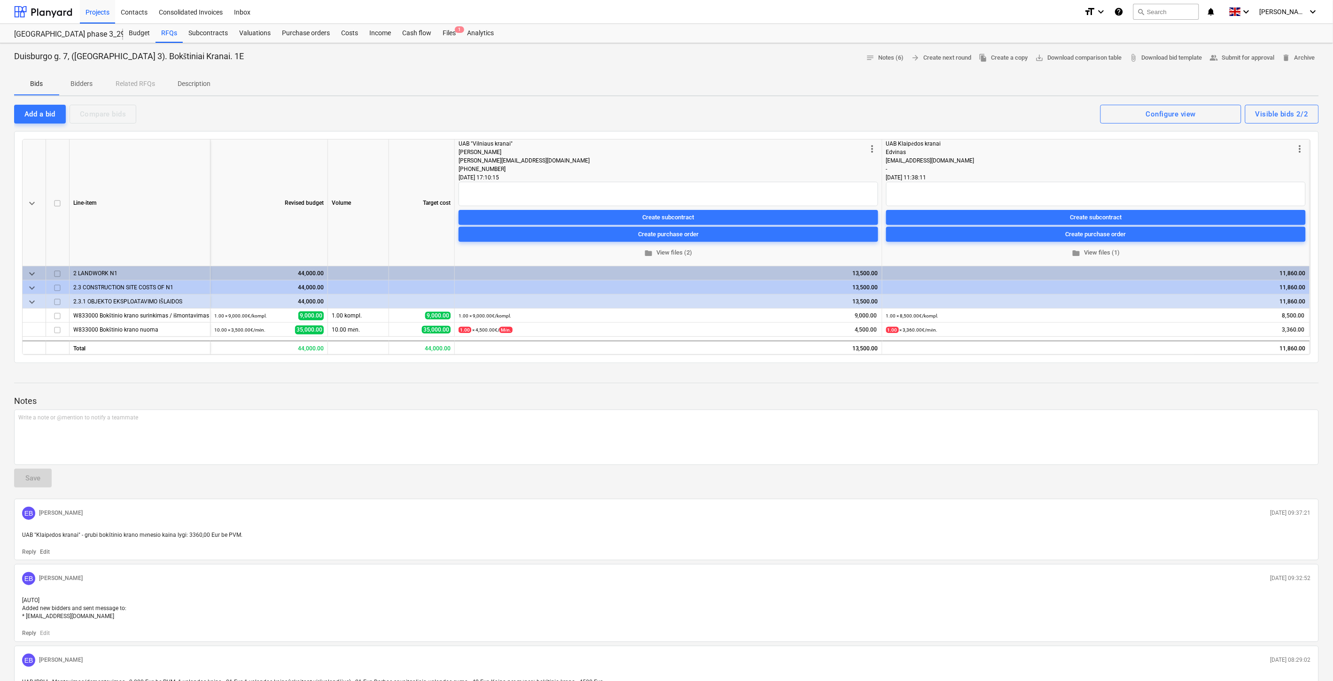
click at [191, 85] on p "Description" at bounding box center [194, 84] width 33 height 10
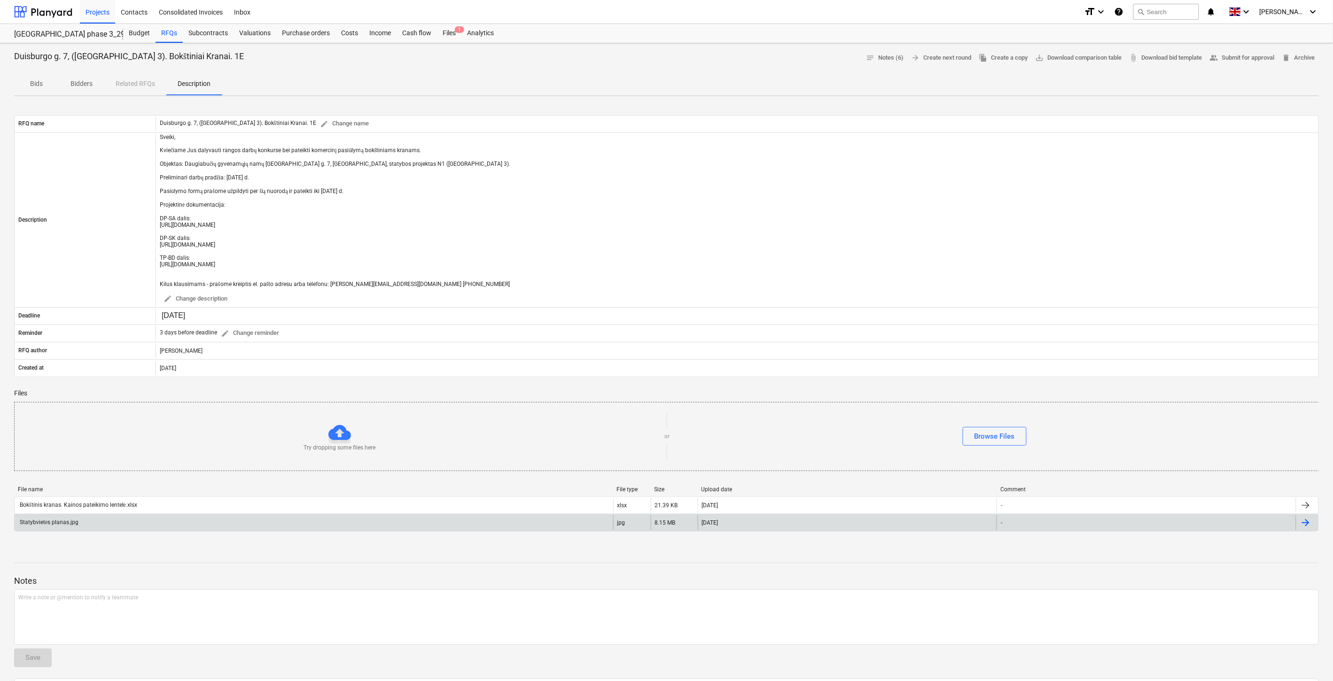
click at [324, 524] on div "Statybvietės planas.jpg" at bounding box center [314, 522] width 598 height 15
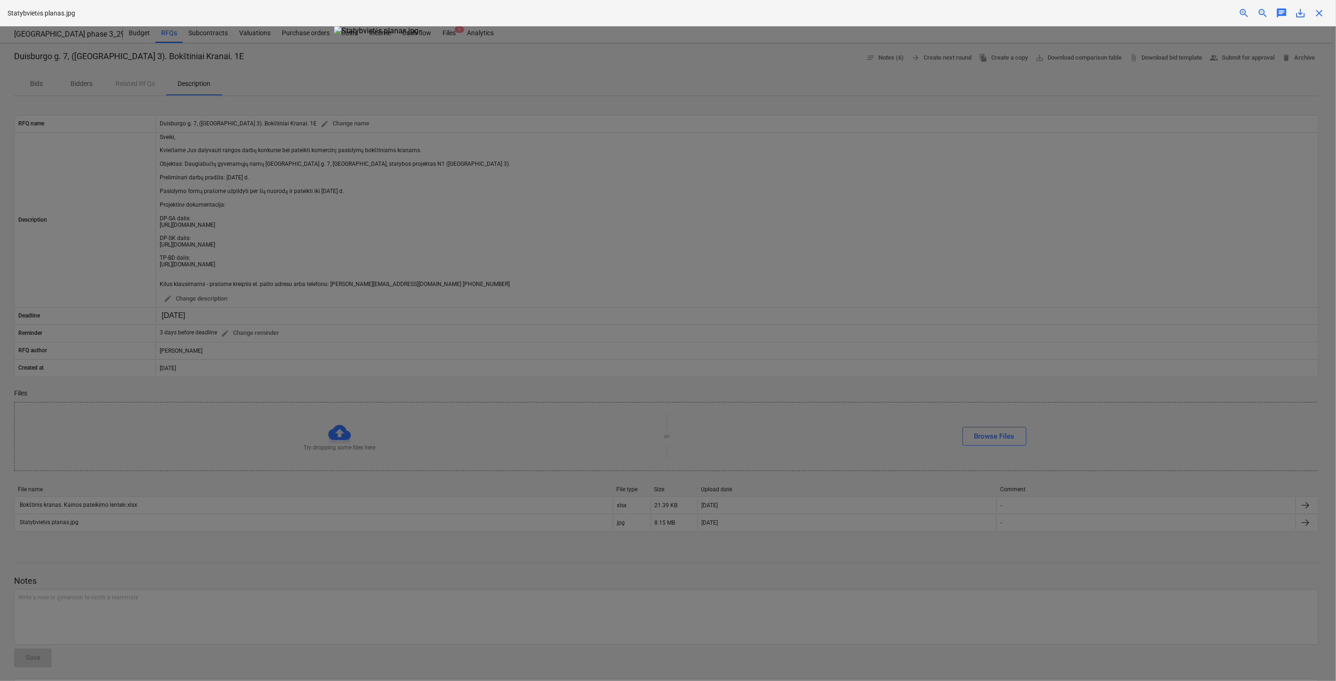
click at [1299, 12] on span "save_alt" at bounding box center [1300, 13] width 11 height 11
